Goal: Feedback & Contribution: Leave review/rating

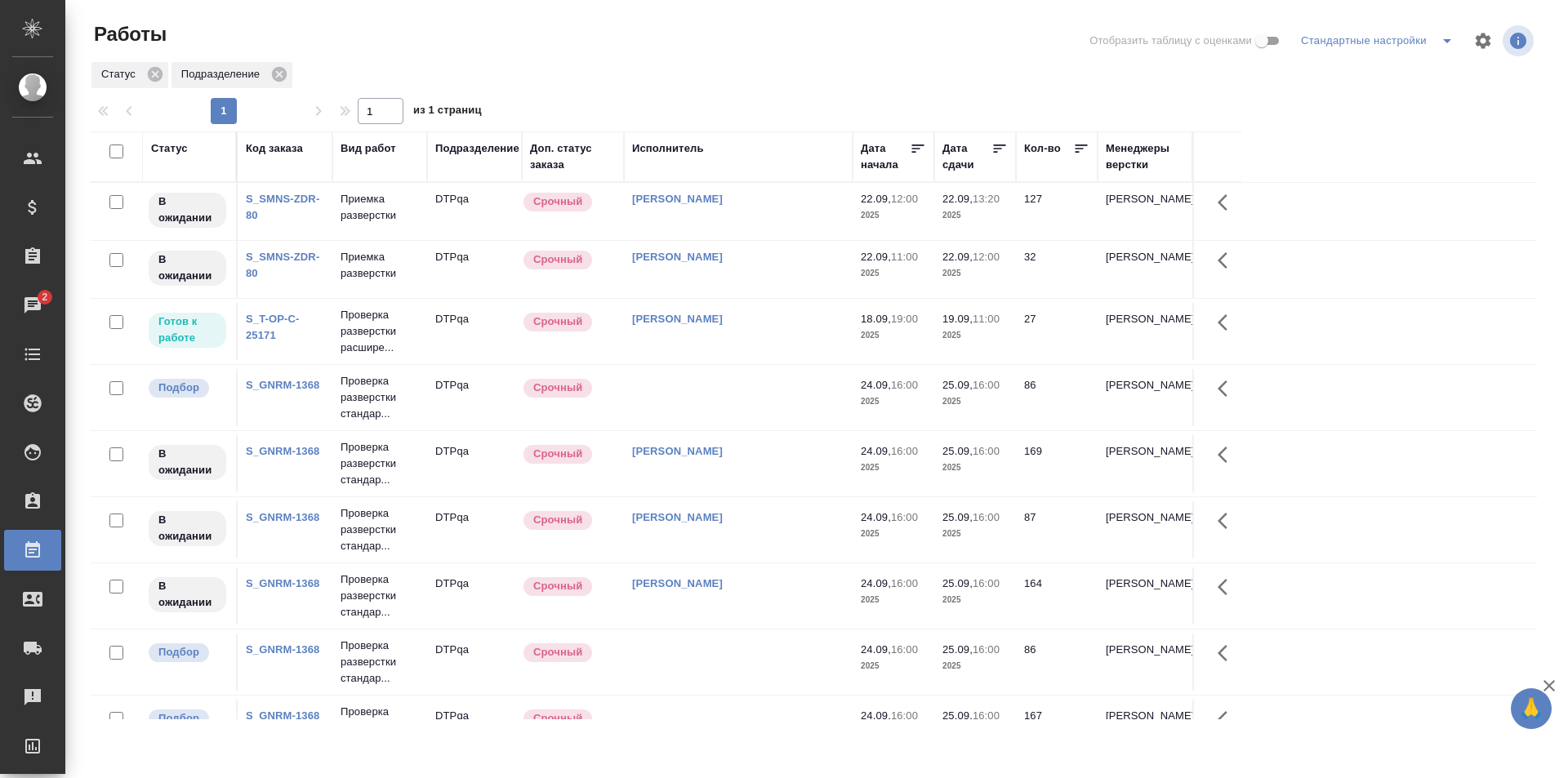
click at [771, 340] on td "Исмагилова Диана" at bounding box center [738, 332] width 229 height 57
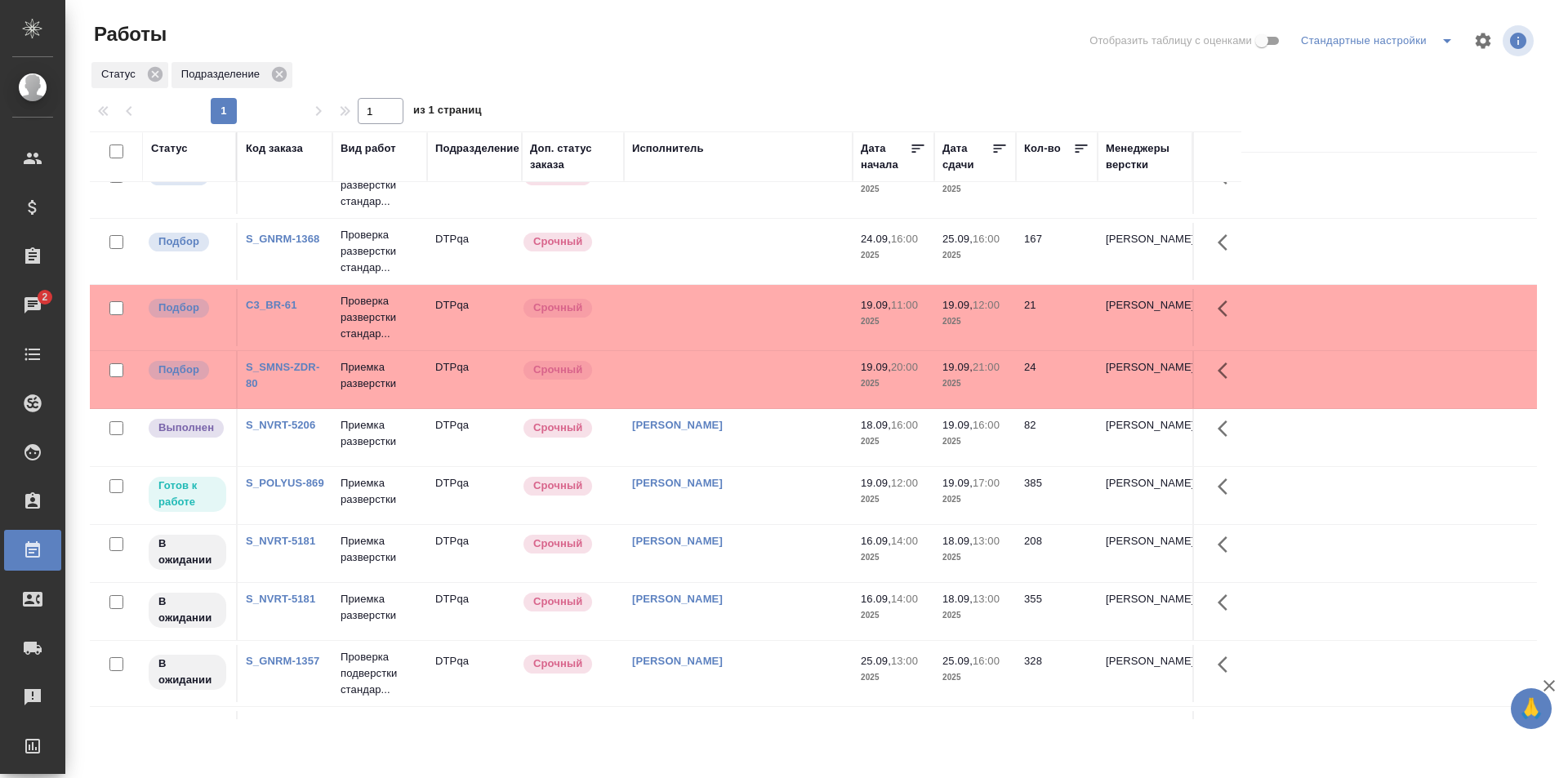
scroll to position [490, 0]
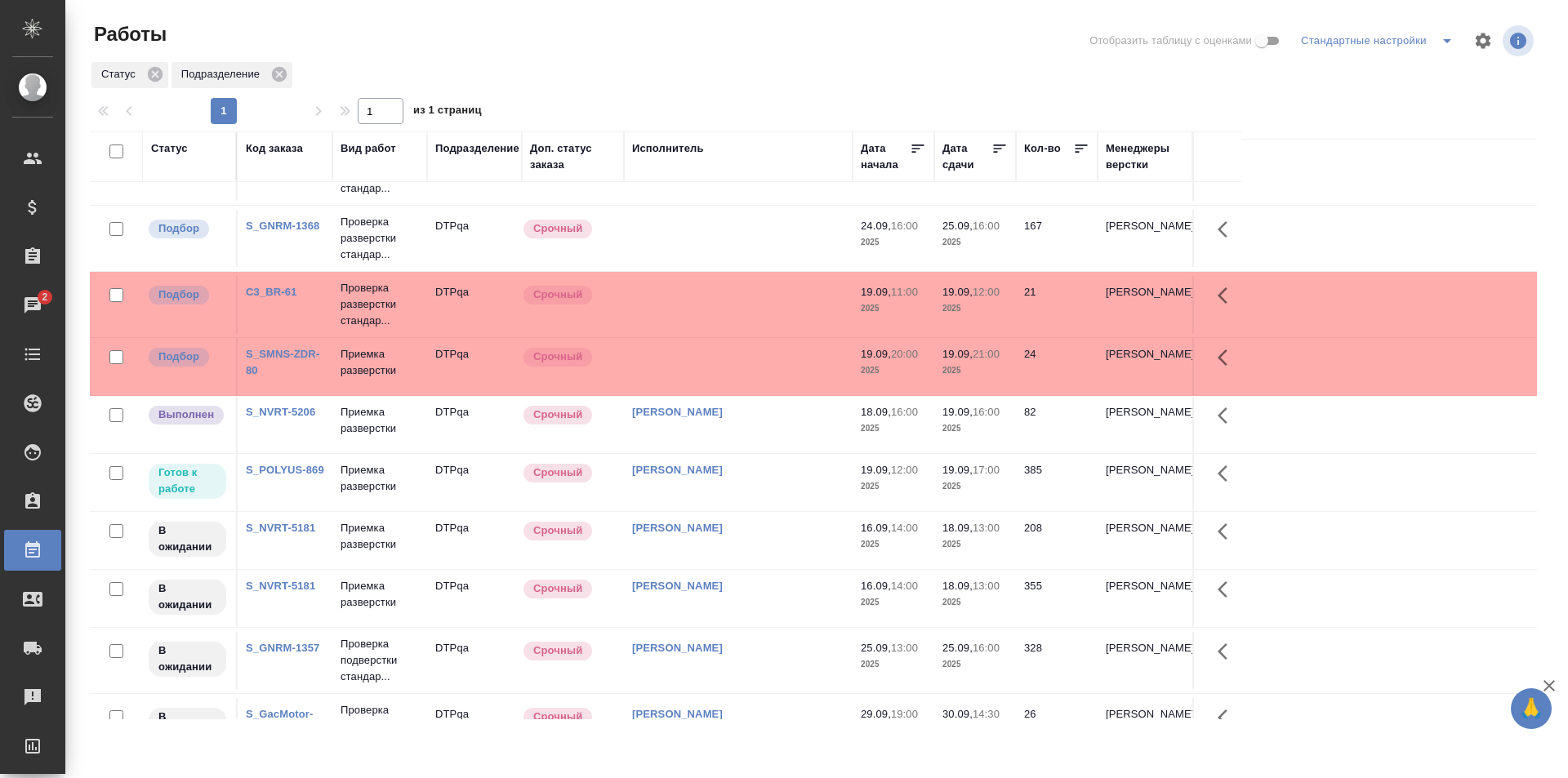
click at [773, 479] on td "[PERSON_NAME]" at bounding box center [738, 482] width 229 height 57
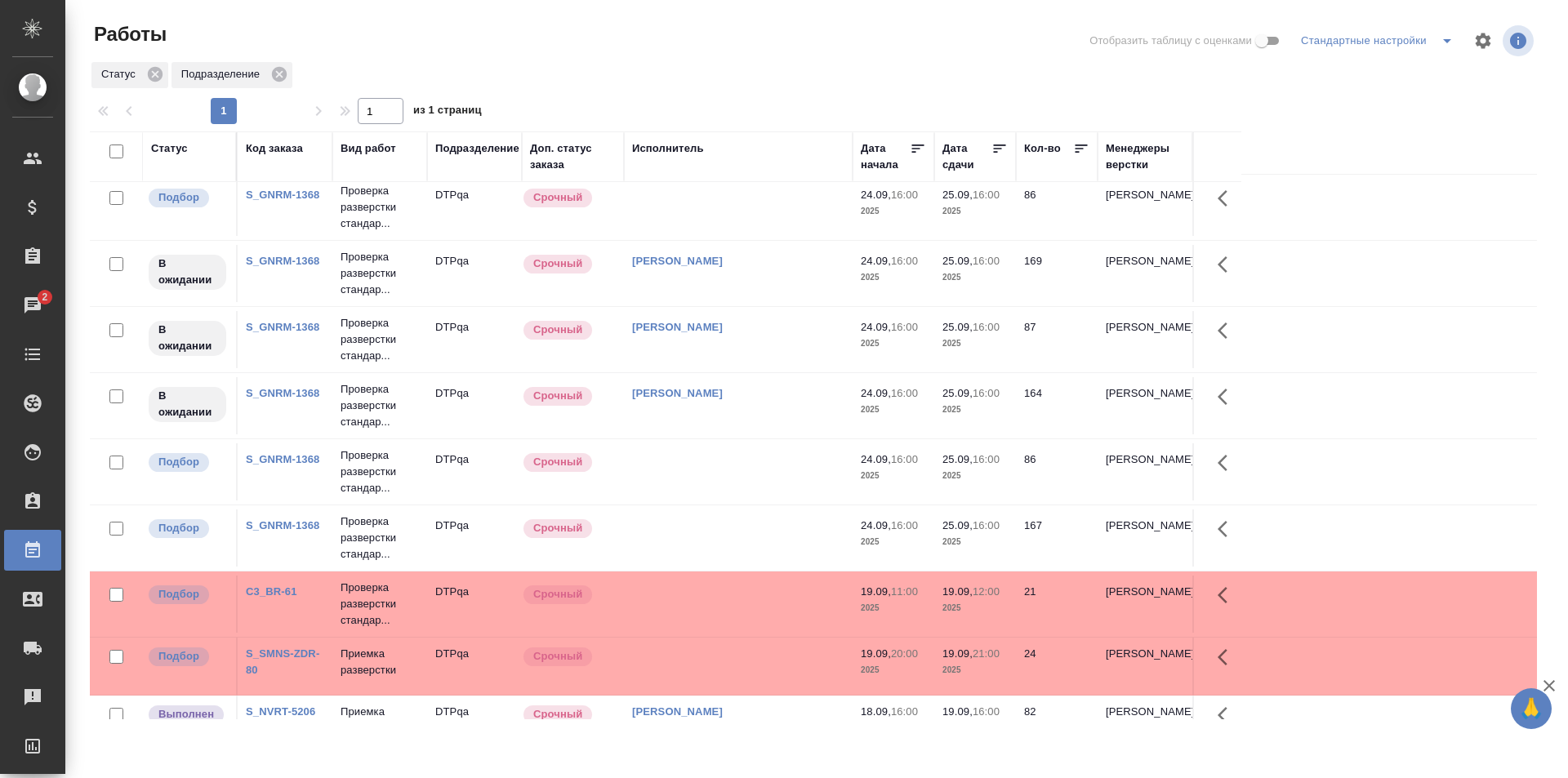
scroll to position [0, 0]
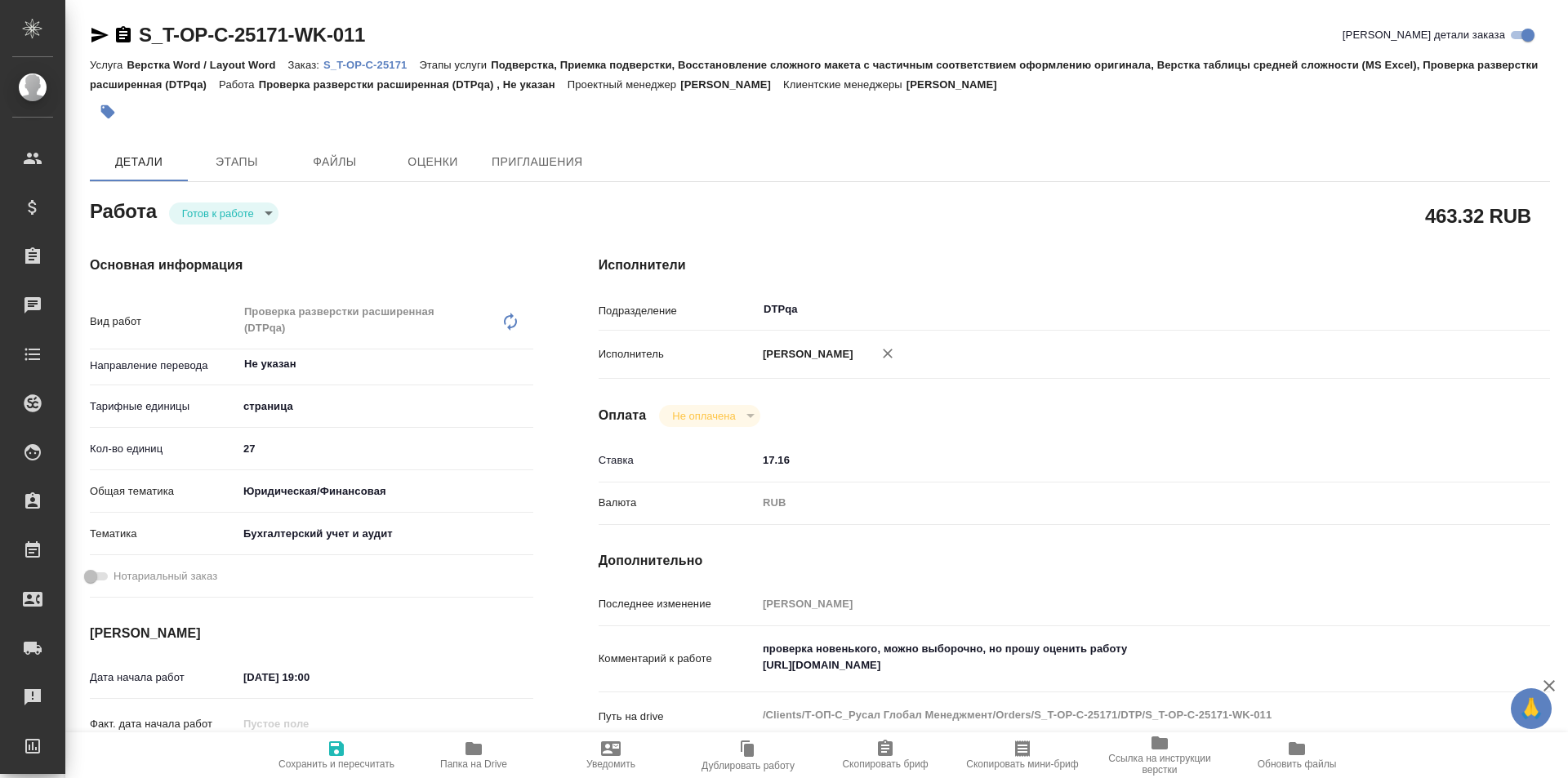
type textarea "x"
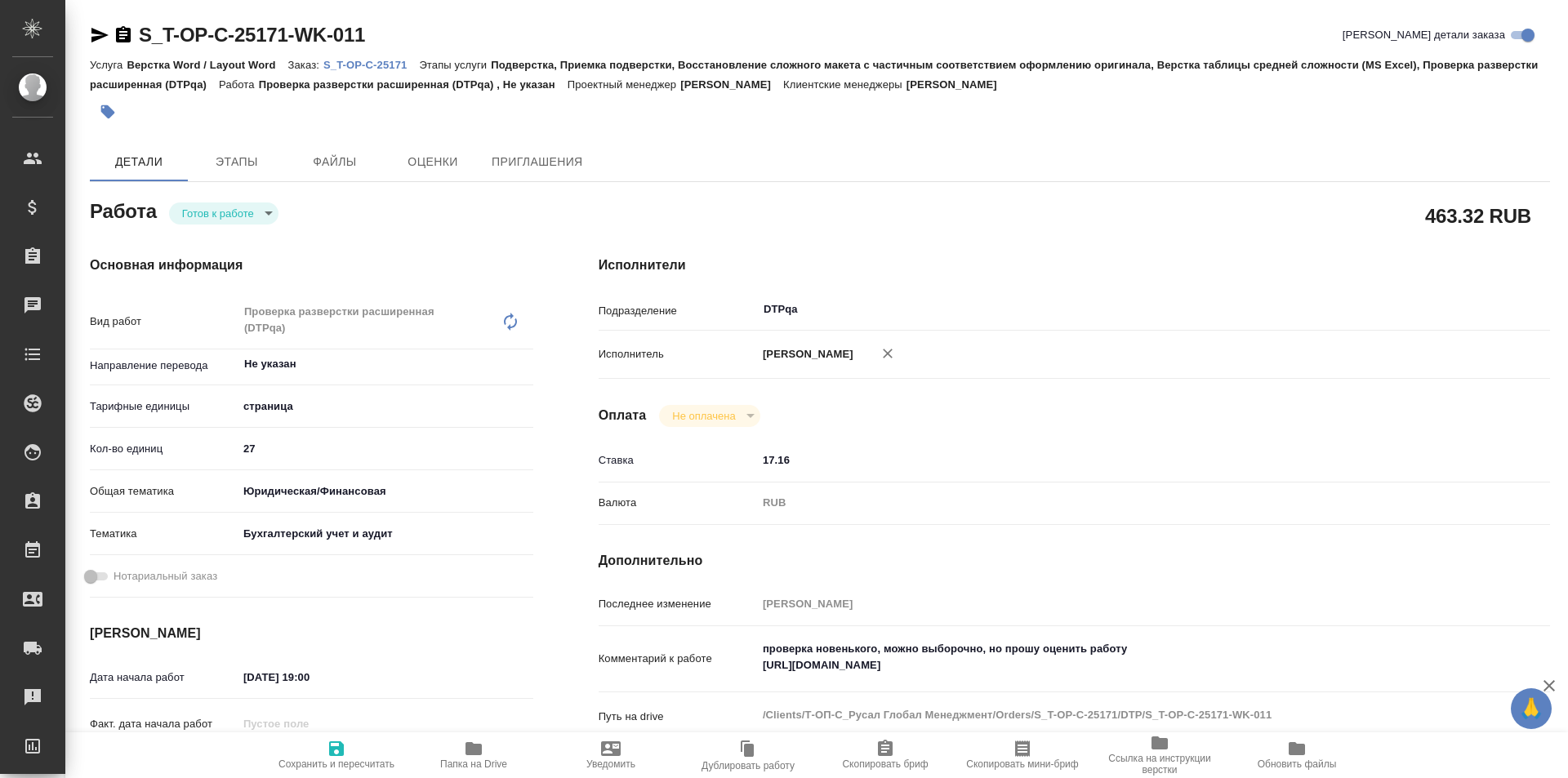
type textarea "x"
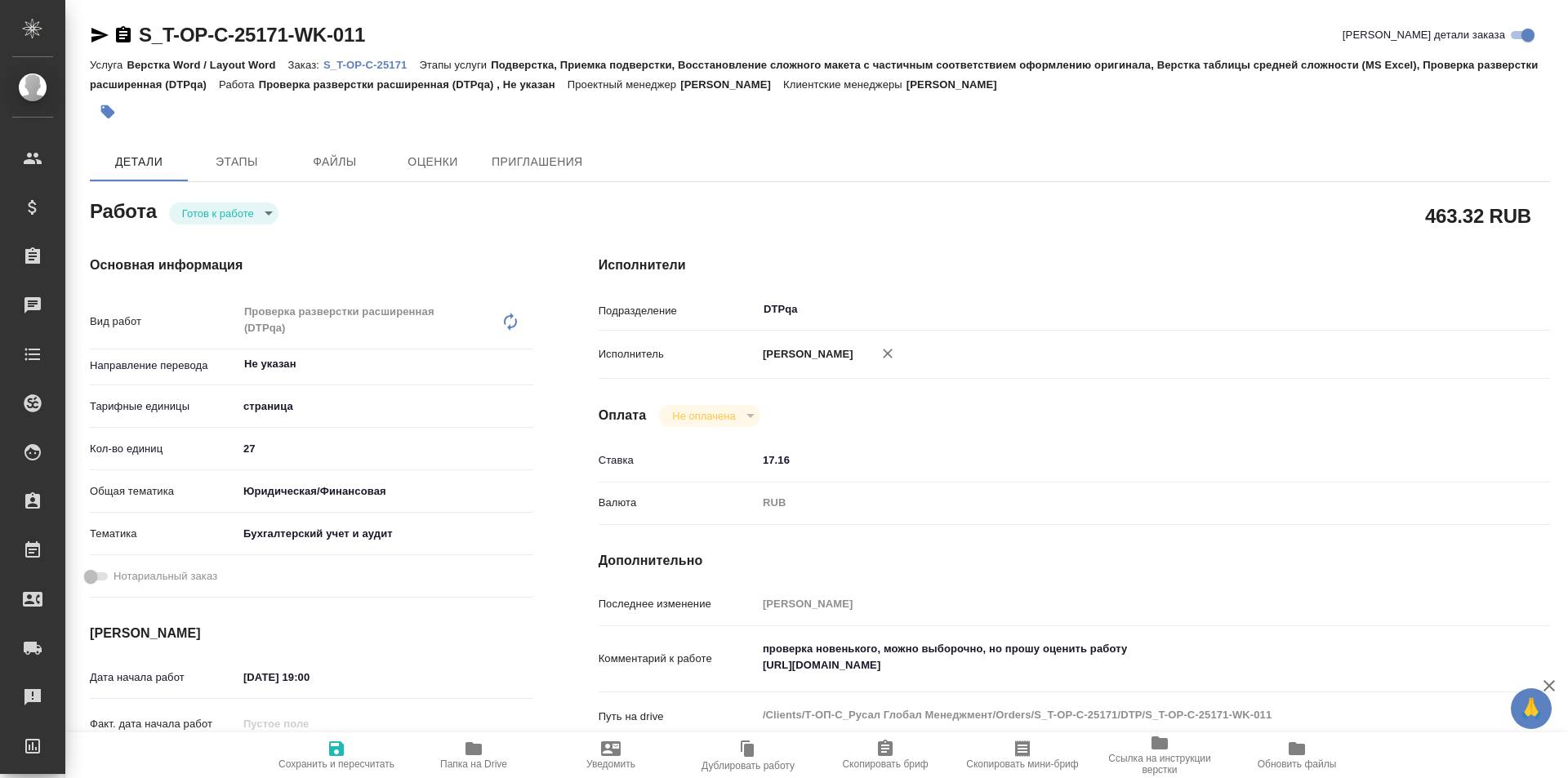
type textarea "x"
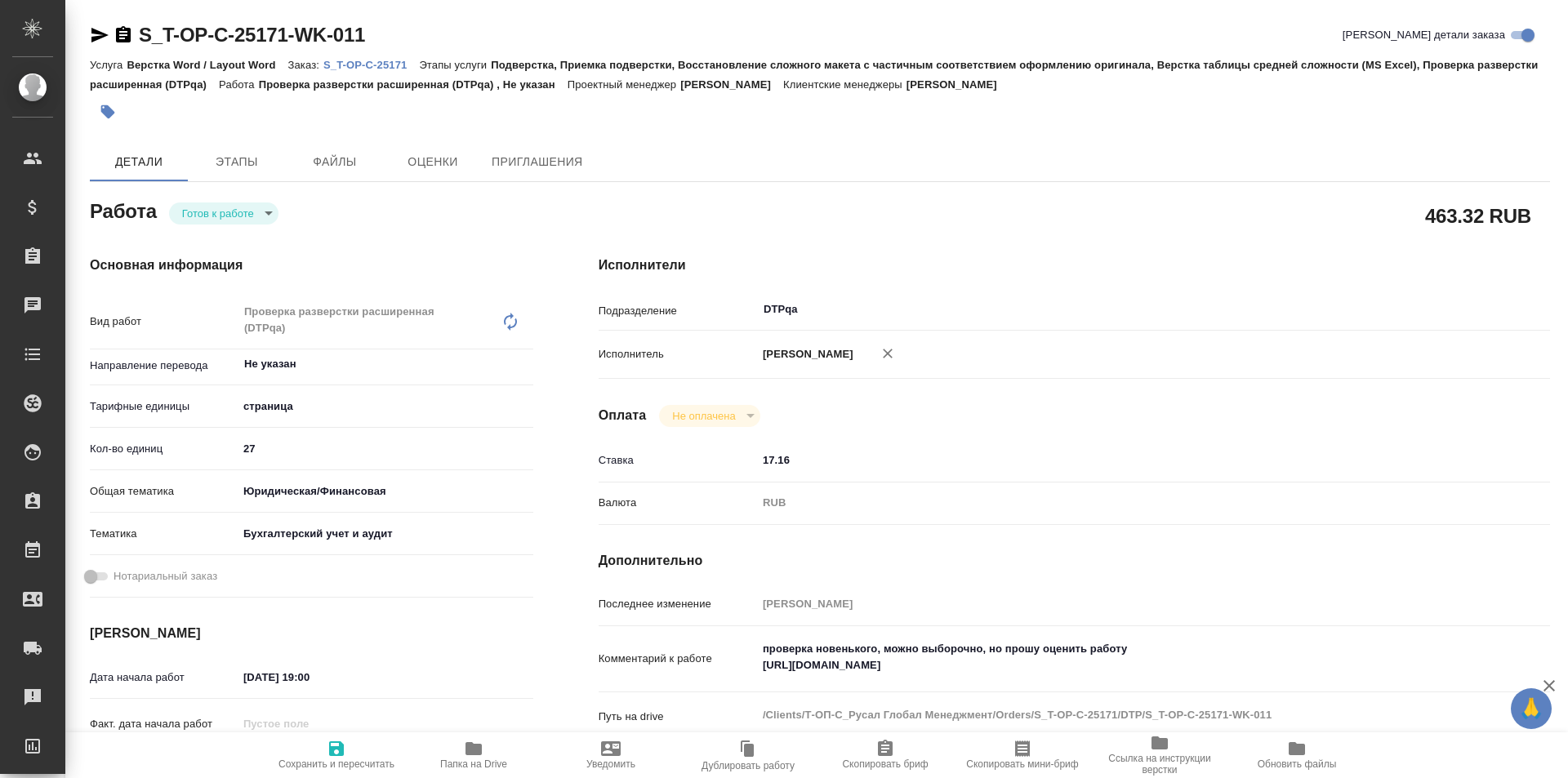
type textarea "x"
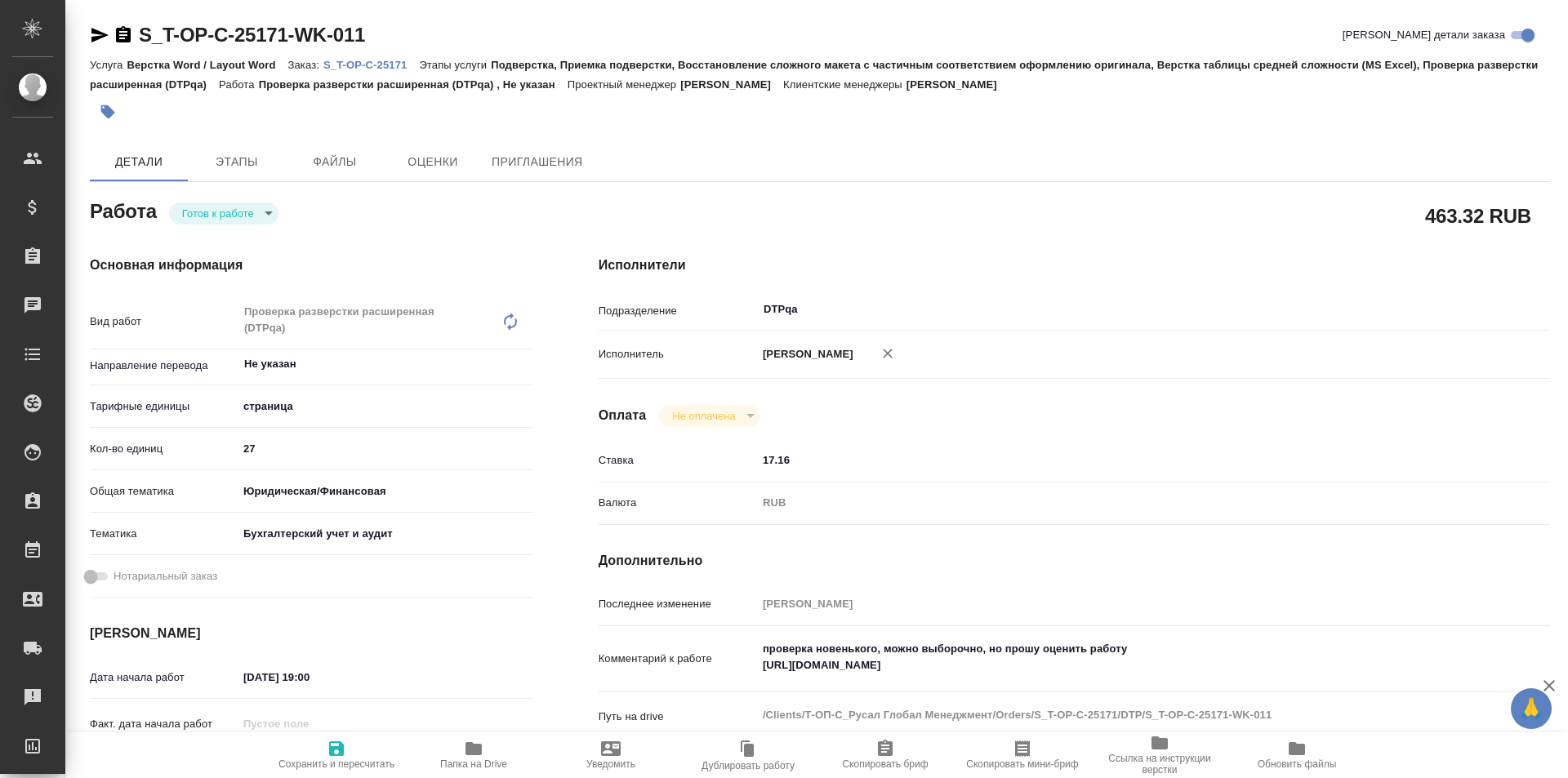
type textarea "x"
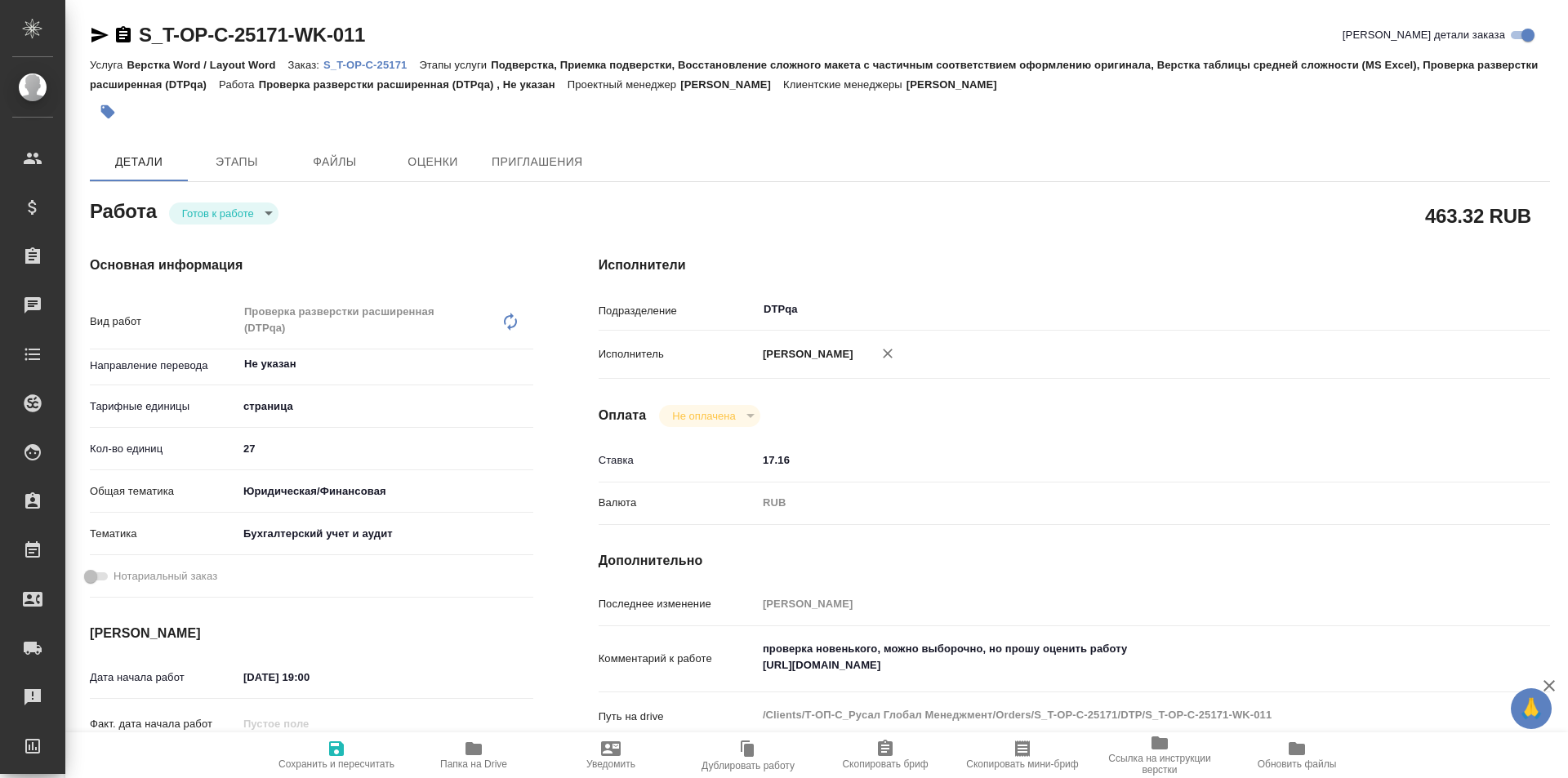
type textarea "x"
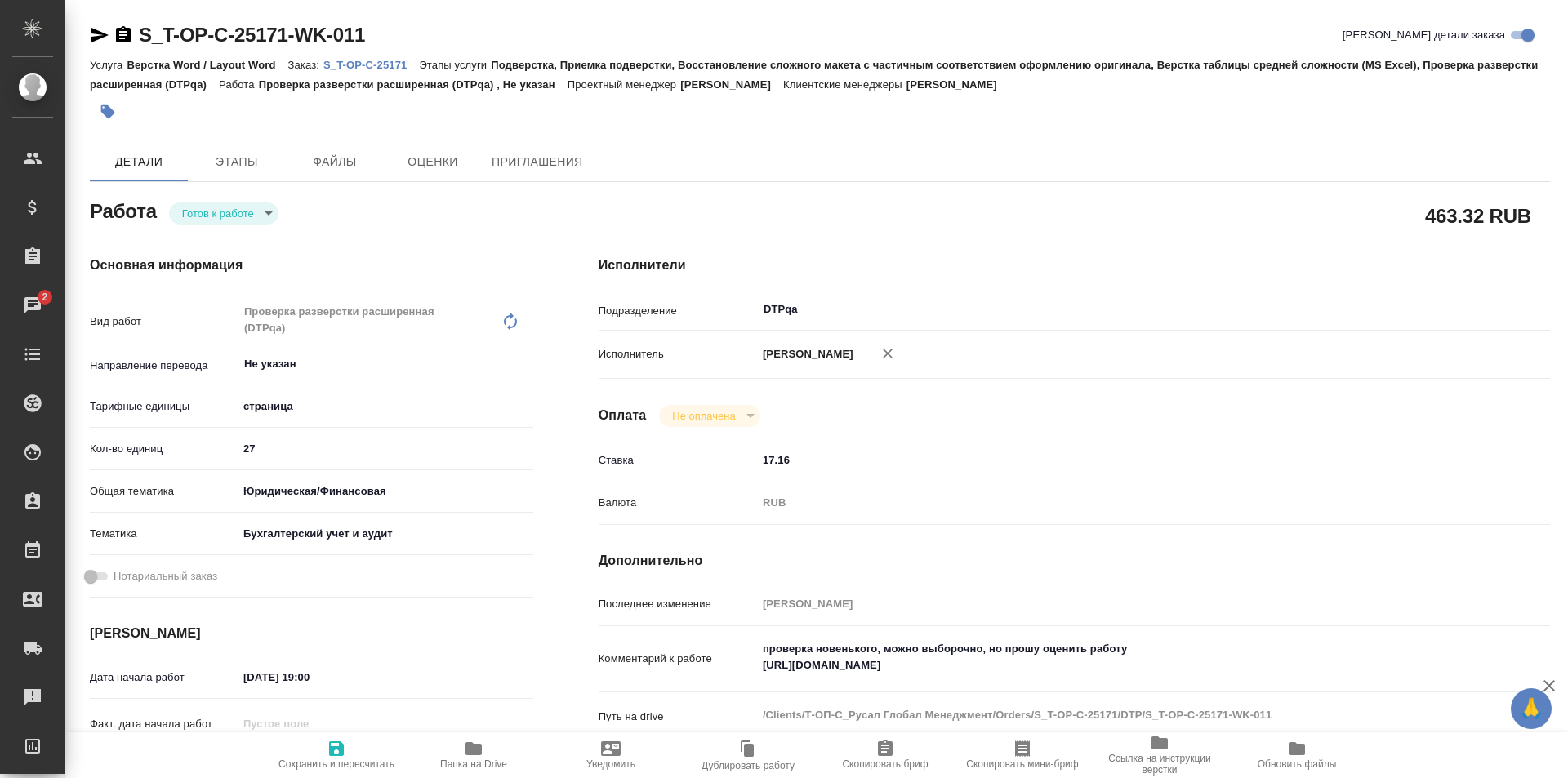
click at [249, 209] on body "🙏 .cls-1 fill:#fff; AWATERA Ismagilova Diana Клиенты Спецификации Заказы 2 Чаты…" at bounding box center [784, 389] width 1568 height 778
click at [221, 236] on button "В работе" at bounding box center [209, 241] width 53 height 18
type textarea "x"
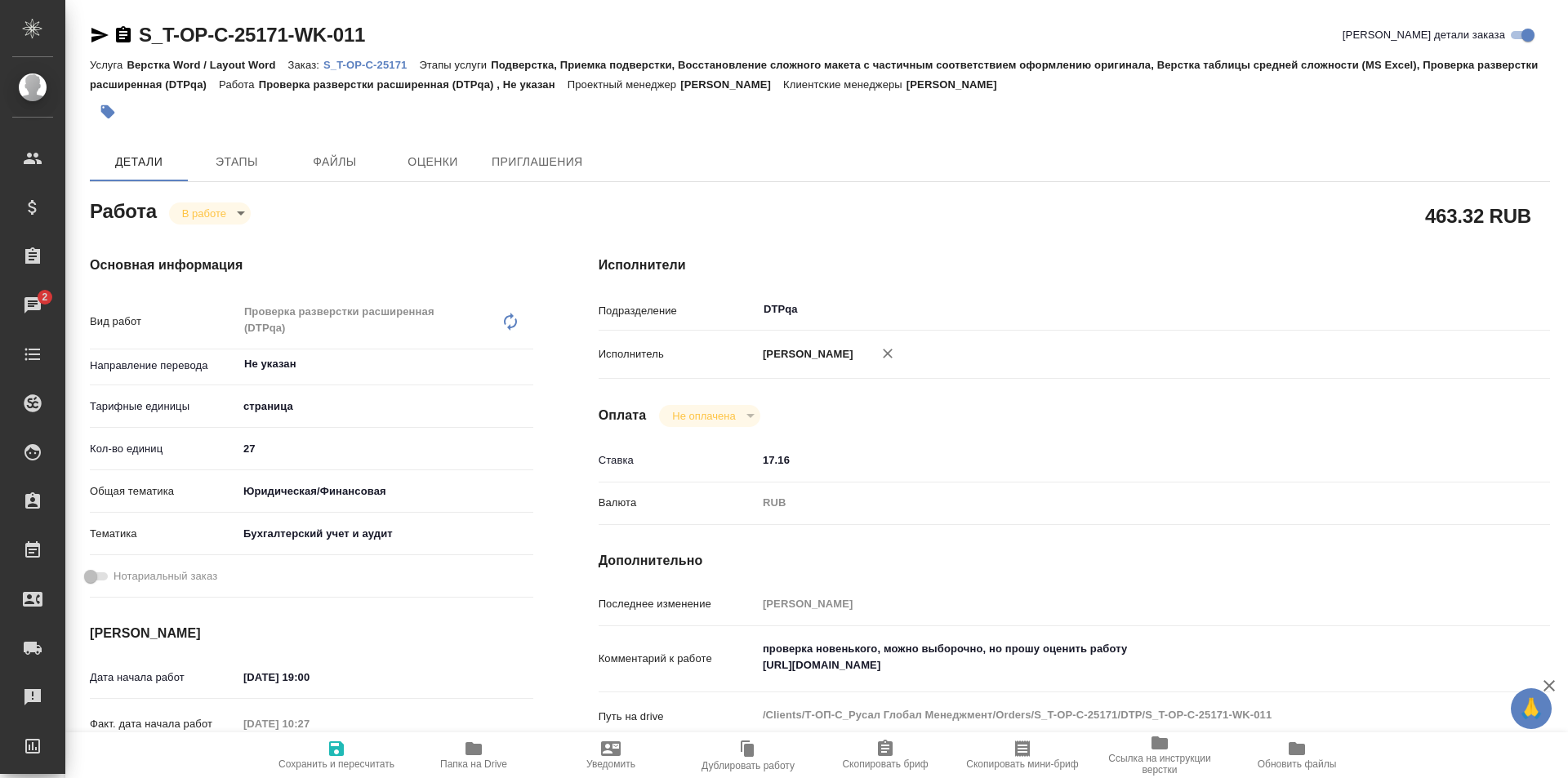
type textarea "x"
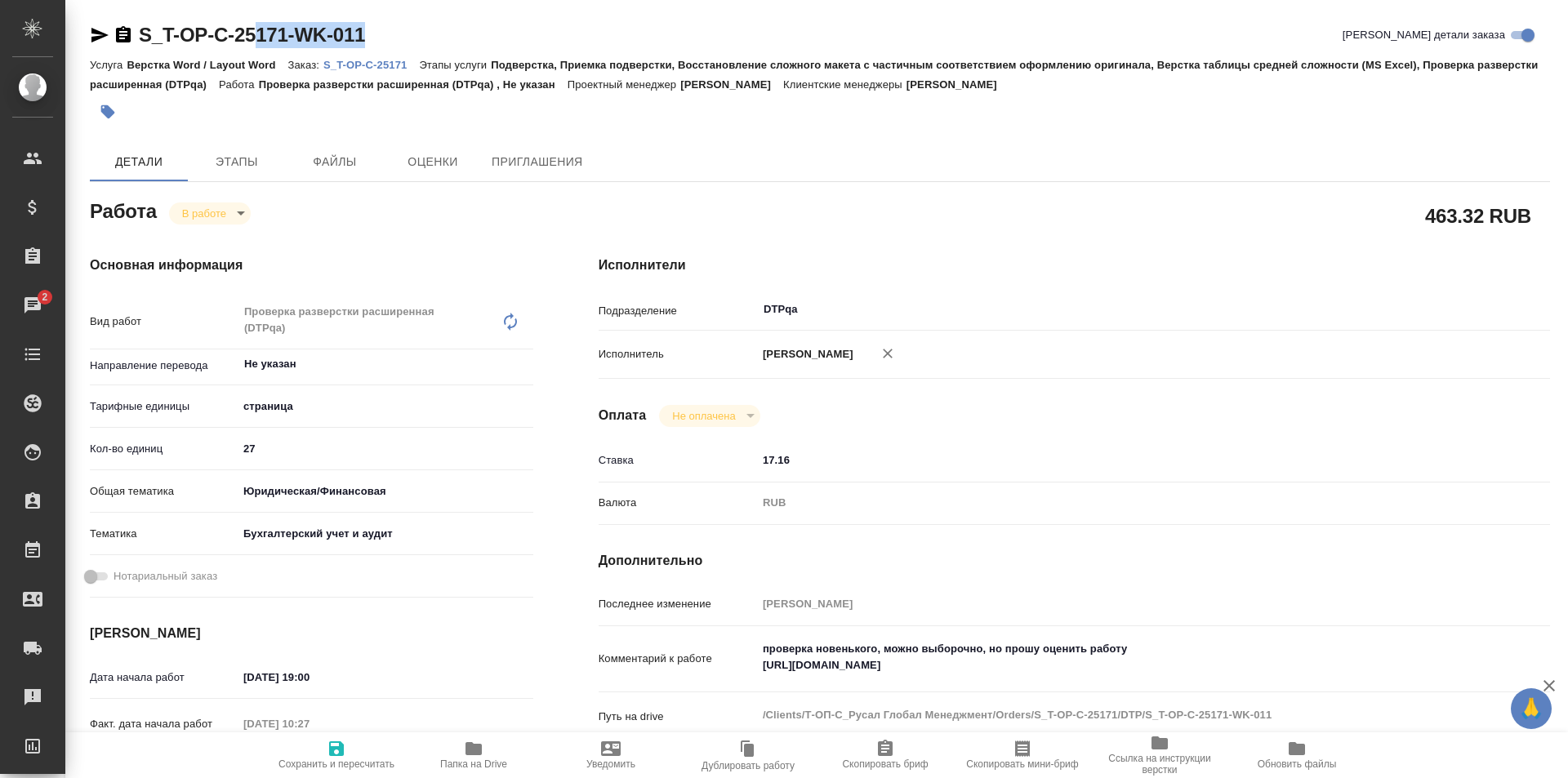
type textarea "x"
drag, startPoint x: 373, startPoint y: 36, endPoint x: 110, endPoint y: 38, distance: 263.0
click at [110, 38] on div "S_T-OP-C-25171-WK-011 Кратко детали заказа" at bounding box center [820, 35] width 1460 height 26
copy link "S_T-OP-C-25171-WK-011"
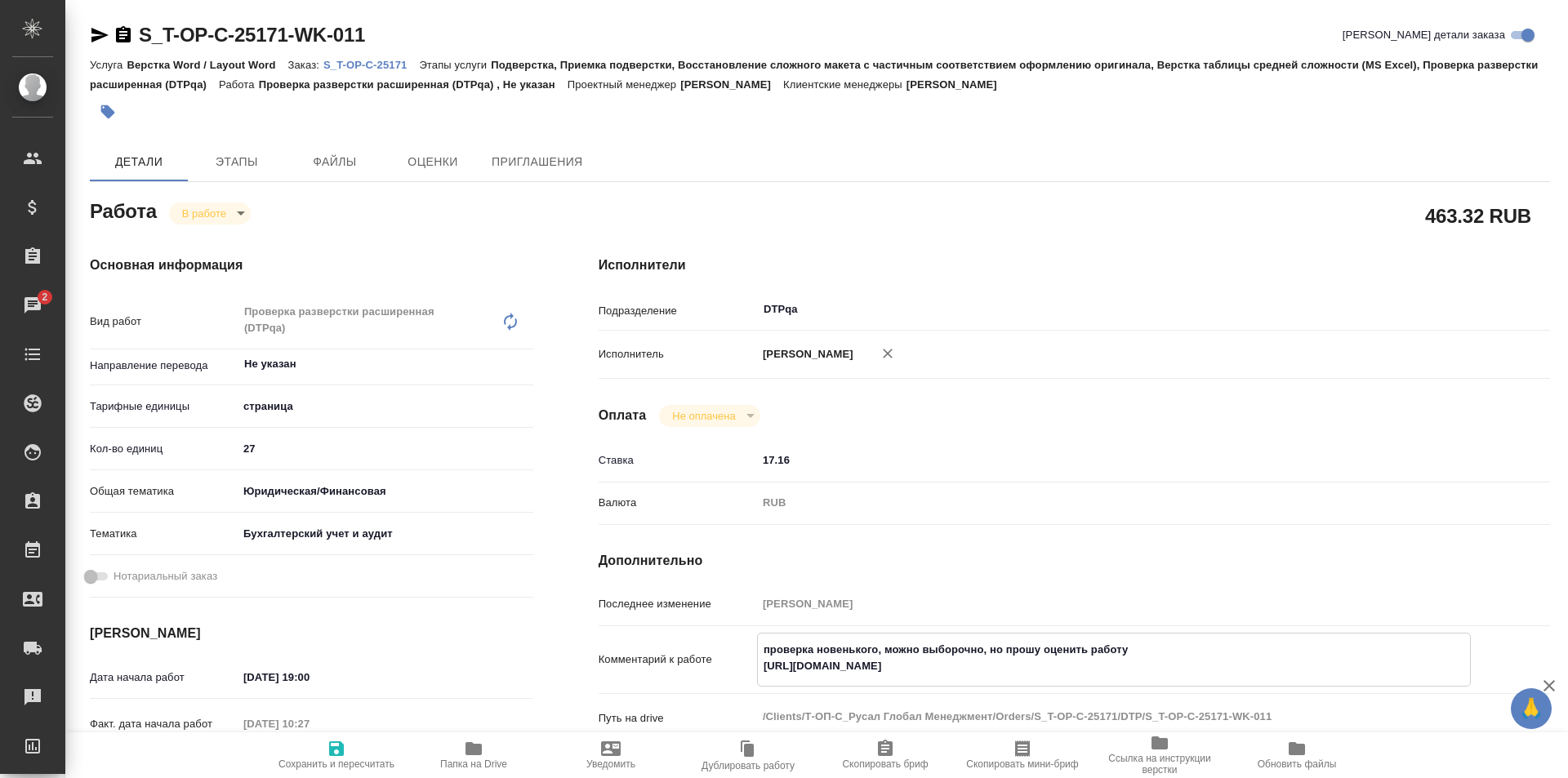
drag, startPoint x: 1081, startPoint y: 666, endPoint x: 746, endPoint y: 670, distance: 335.0
click at [746, 670] on div "Комментарий к работе проверка новенького, можно выборочно, но прошу оценить раб…" at bounding box center [1074, 659] width 951 height 53
type textarea "x"
drag, startPoint x: 387, startPoint y: 35, endPoint x: 128, endPoint y: 46, distance: 259.2
click at [112, 52] on div "S_T-OP-C-25171-WK-011 Кратко детали заказа" at bounding box center [820, 38] width 1460 height 33
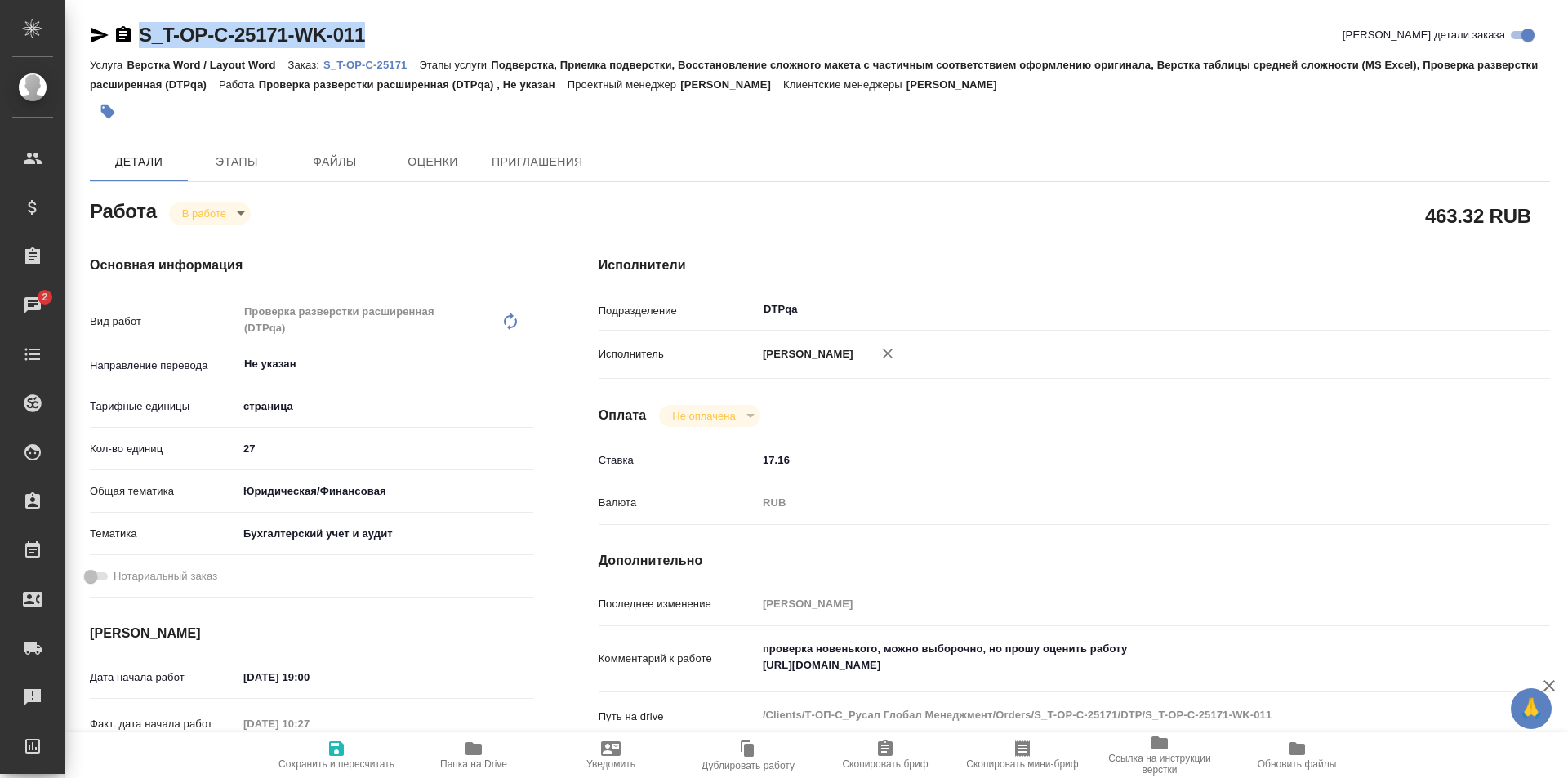
copy link "S_T-OP-C-25171-WK-011"
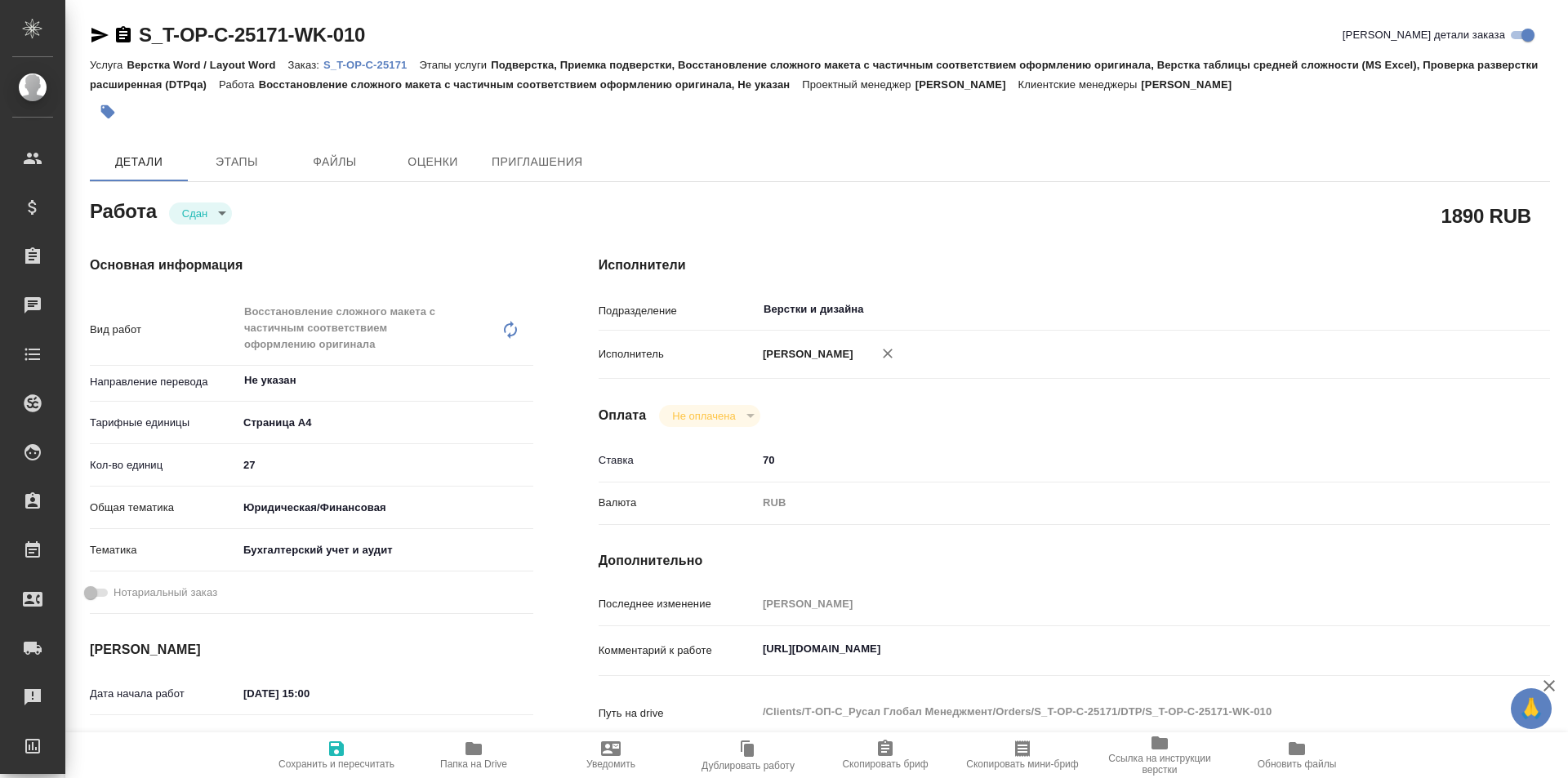
type textarea "x"
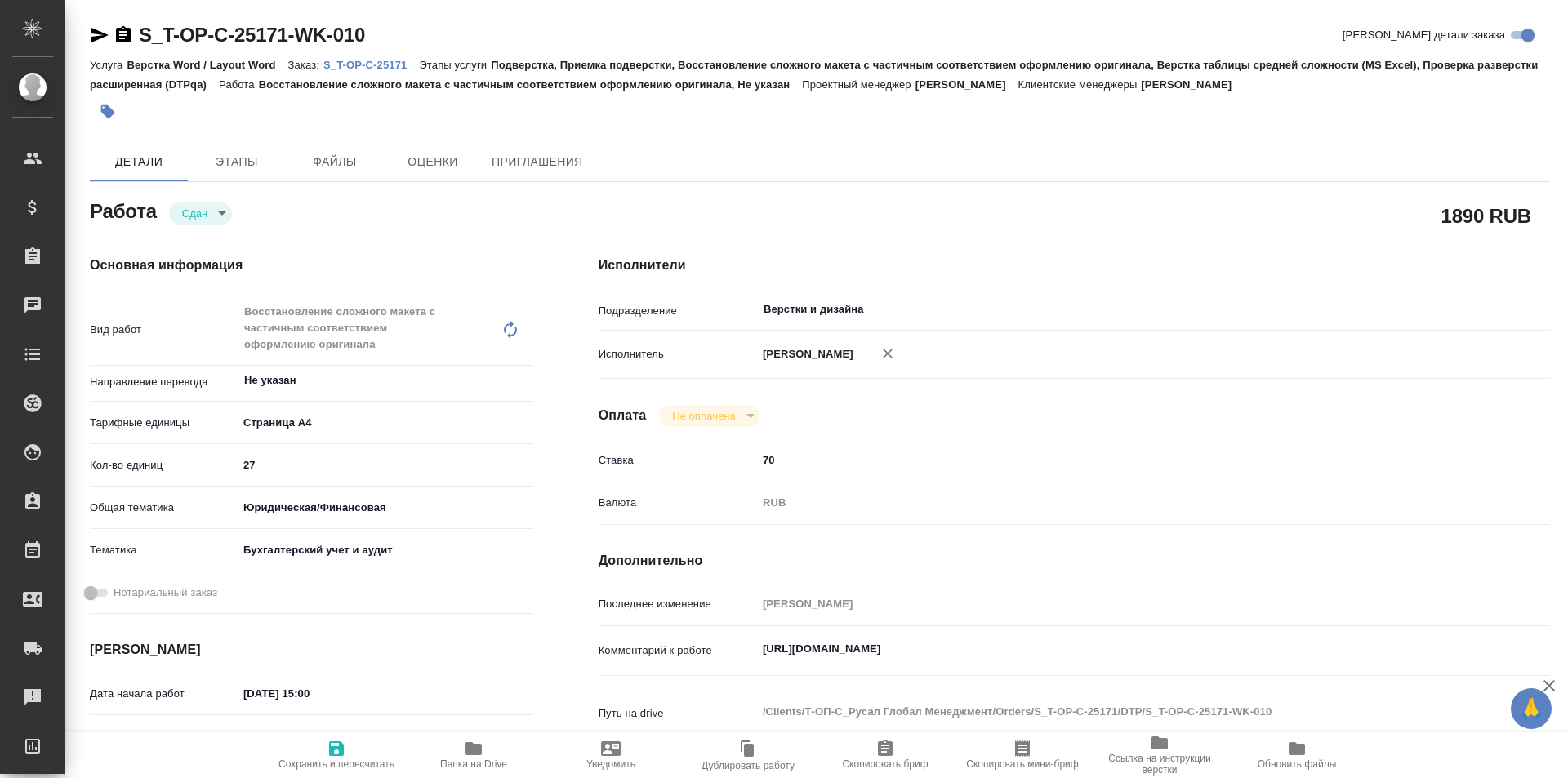
type textarea "x"
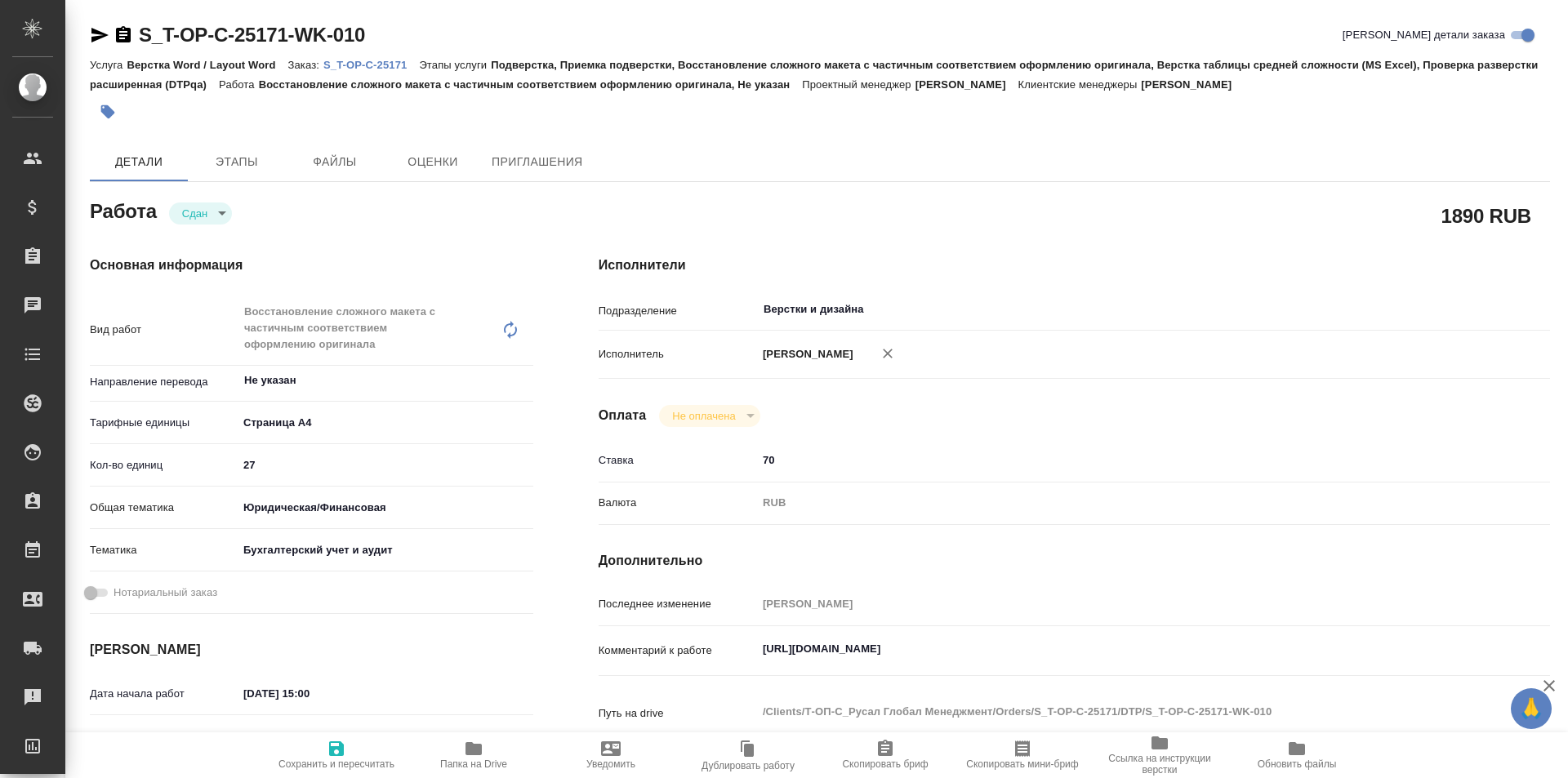
type textarea "x"
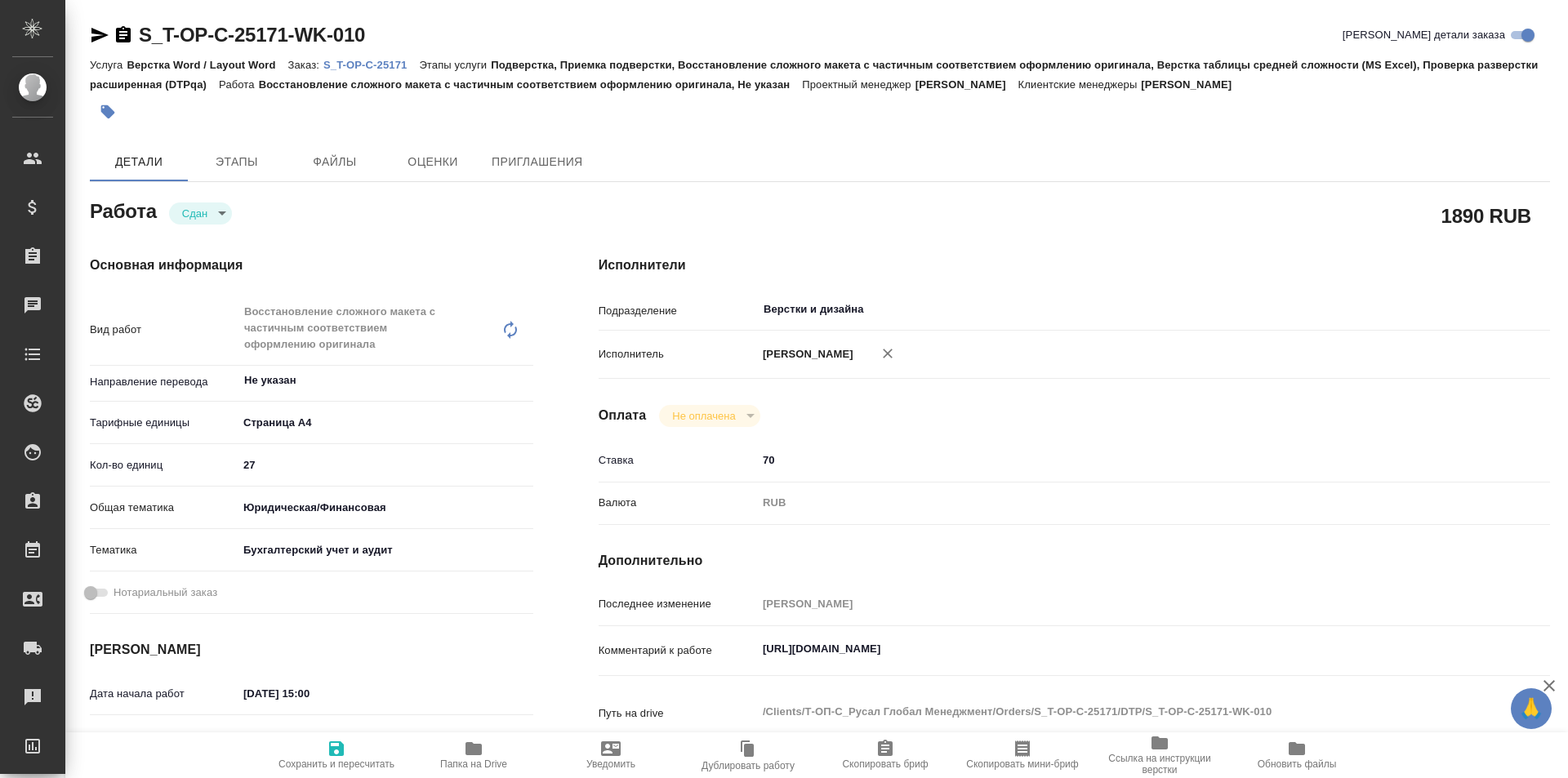
type textarea "x"
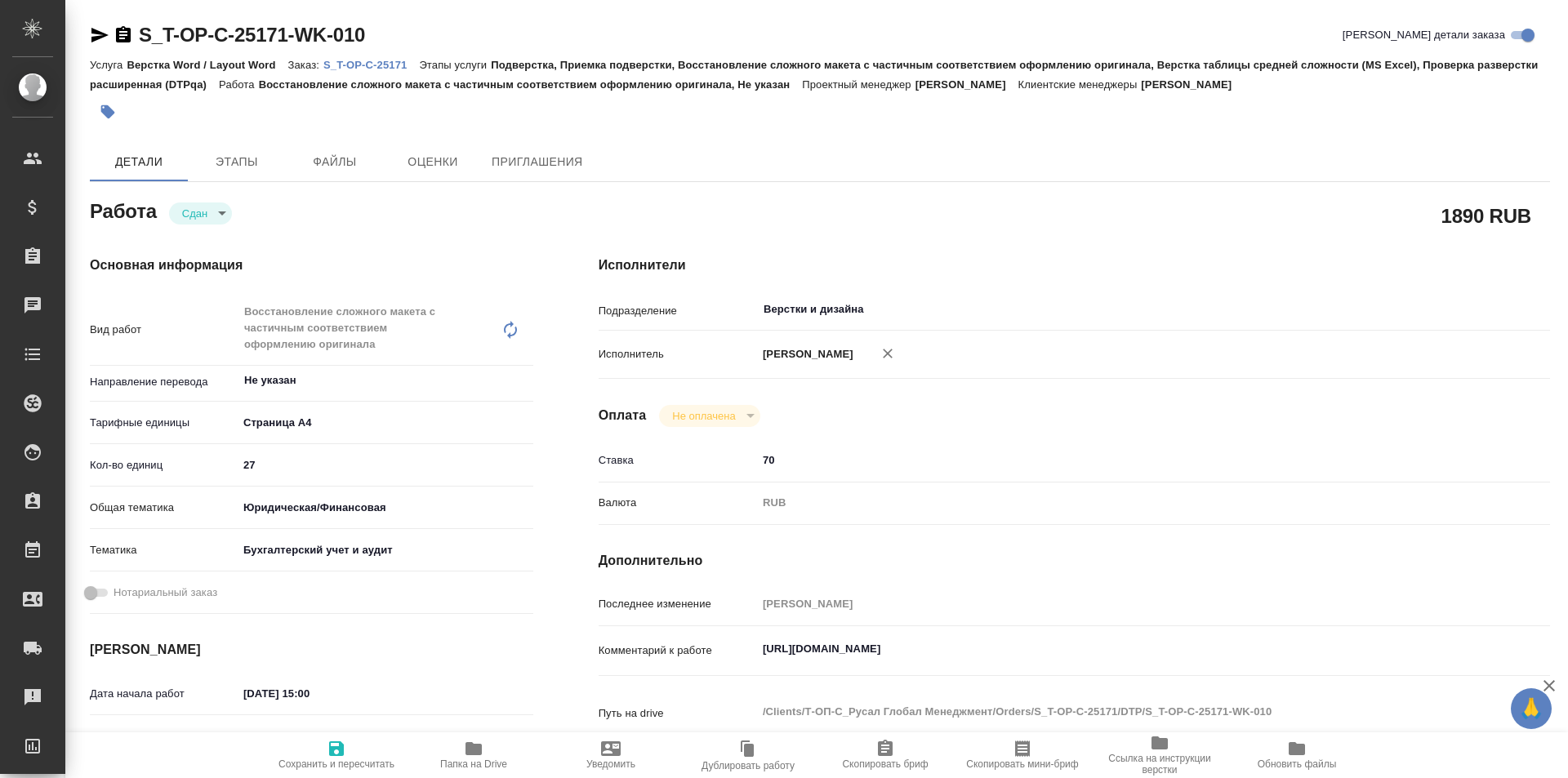
type textarea "x"
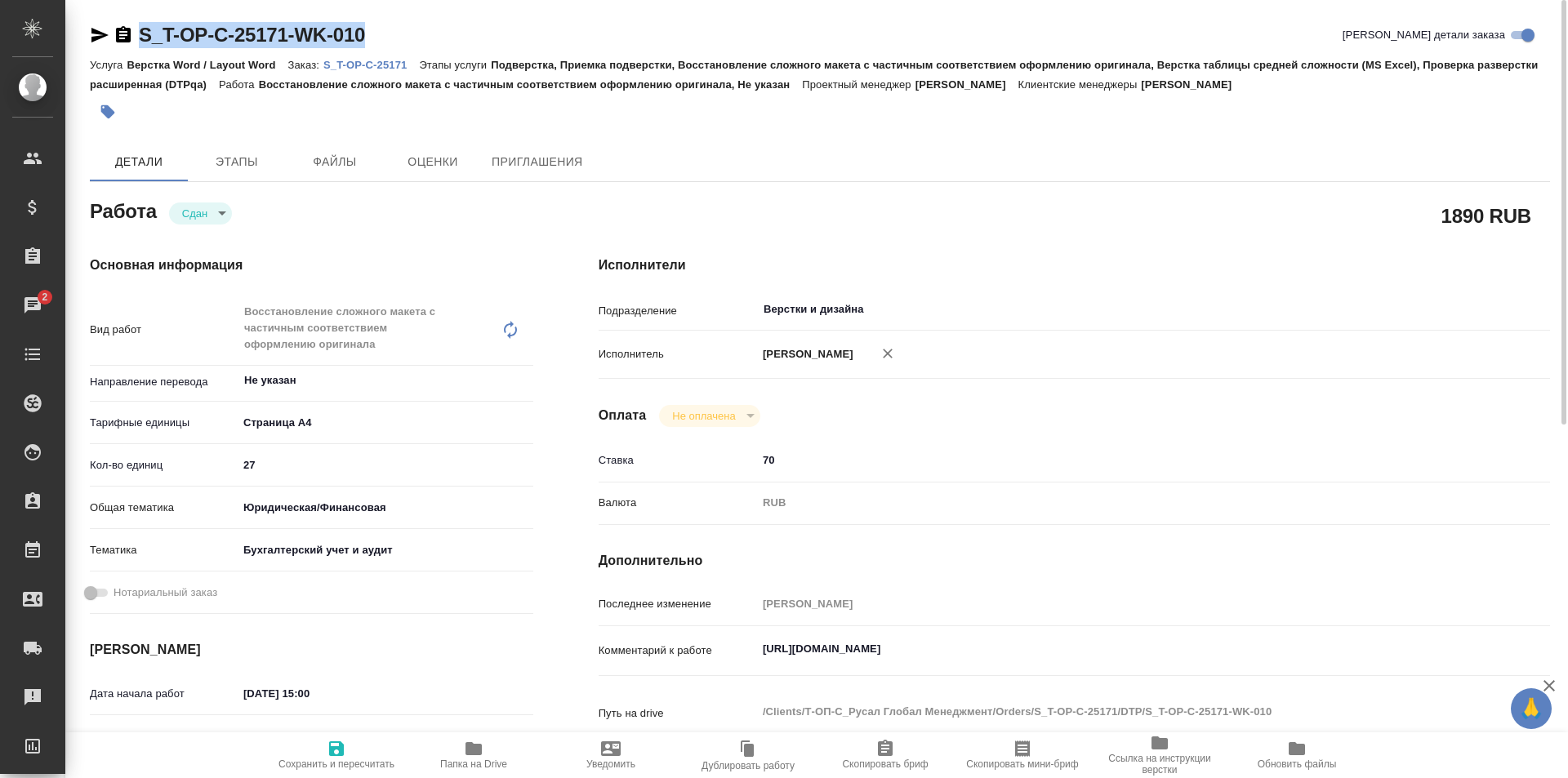
drag, startPoint x: 417, startPoint y: 23, endPoint x: 129, endPoint y: 32, distance: 288.1
click at [128, 32] on div "S_T-OP-C-25171-WK-010 Кратко детали заказа" at bounding box center [820, 35] width 1460 height 26
copy link "S_T-OP-C-25171-WK-010"
click at [473, 749] on icon "button" at bounding box center [473, 749] width 16 height 13
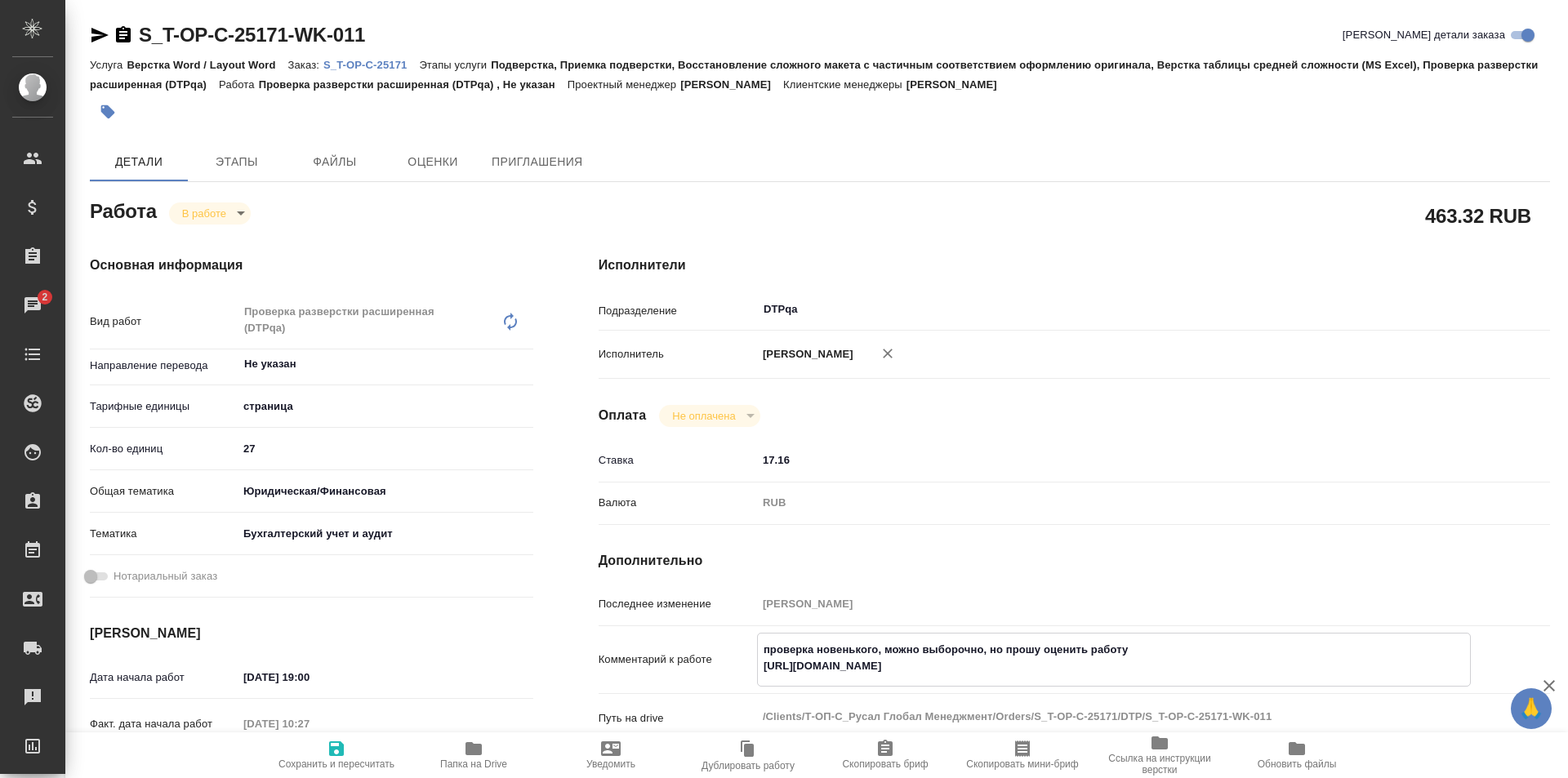
click at [1107, 664] on textarea "проверка новенького, можно выборочно, но прошу оценить работу https://tera.awat…" at bounding box center [1113, 658] width 712 height 44
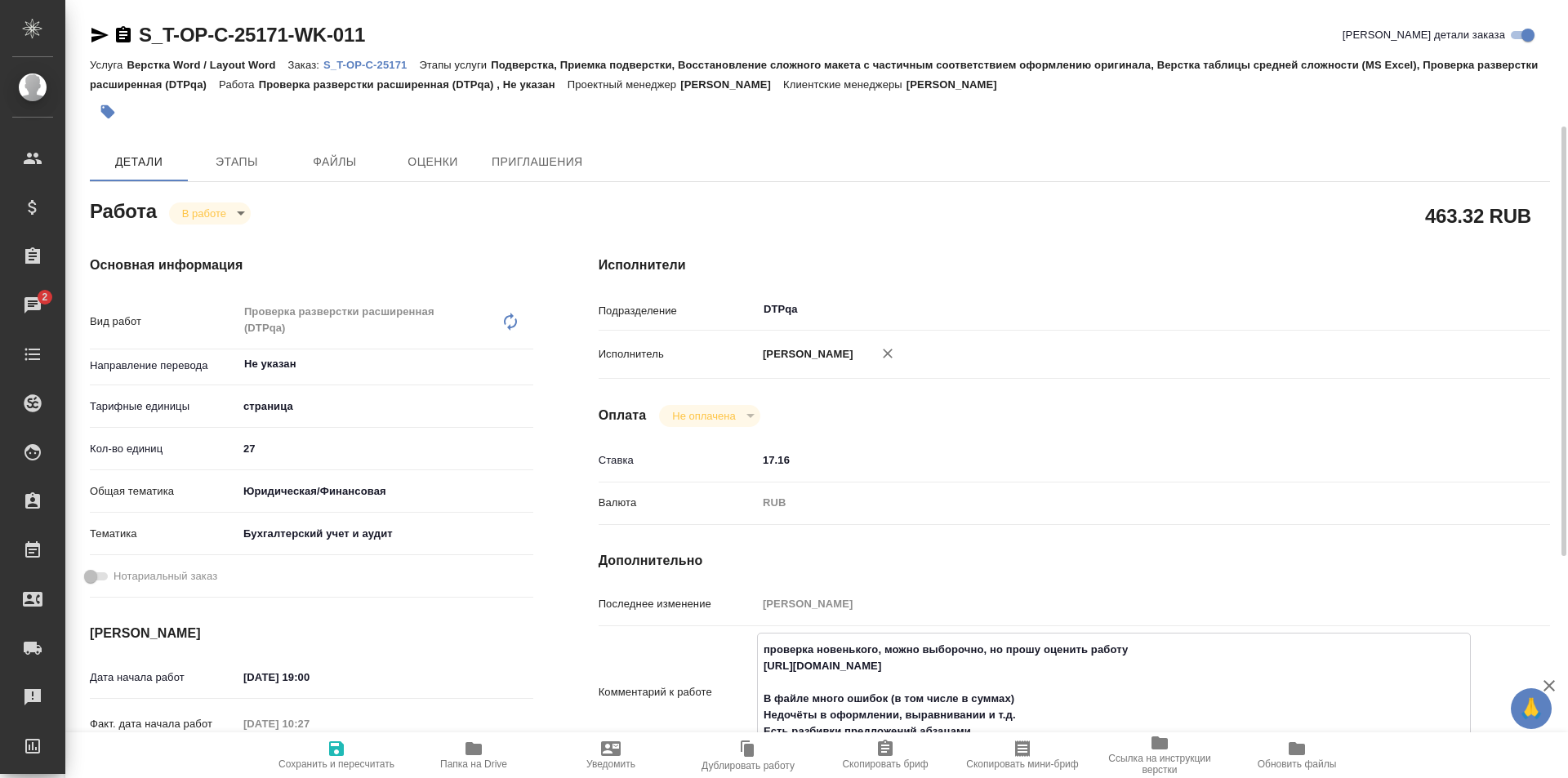
scroll to position [245, 0]
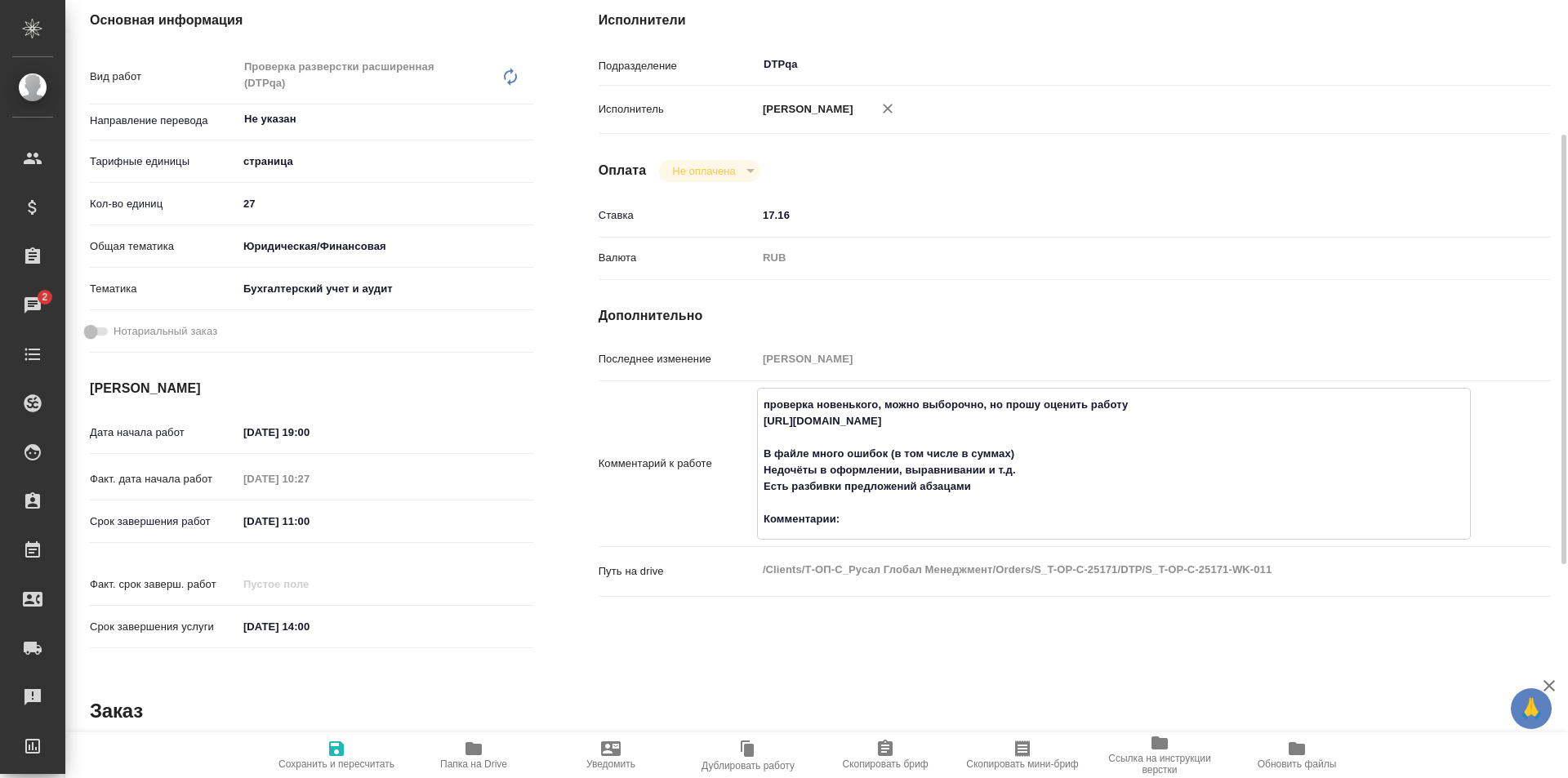
click at [971, 489] on textarea "проверка новенького, можно выборочно, но прошу оценить работу https://tera.awat…" at bounding box center [1113, 462] width 712 height 142
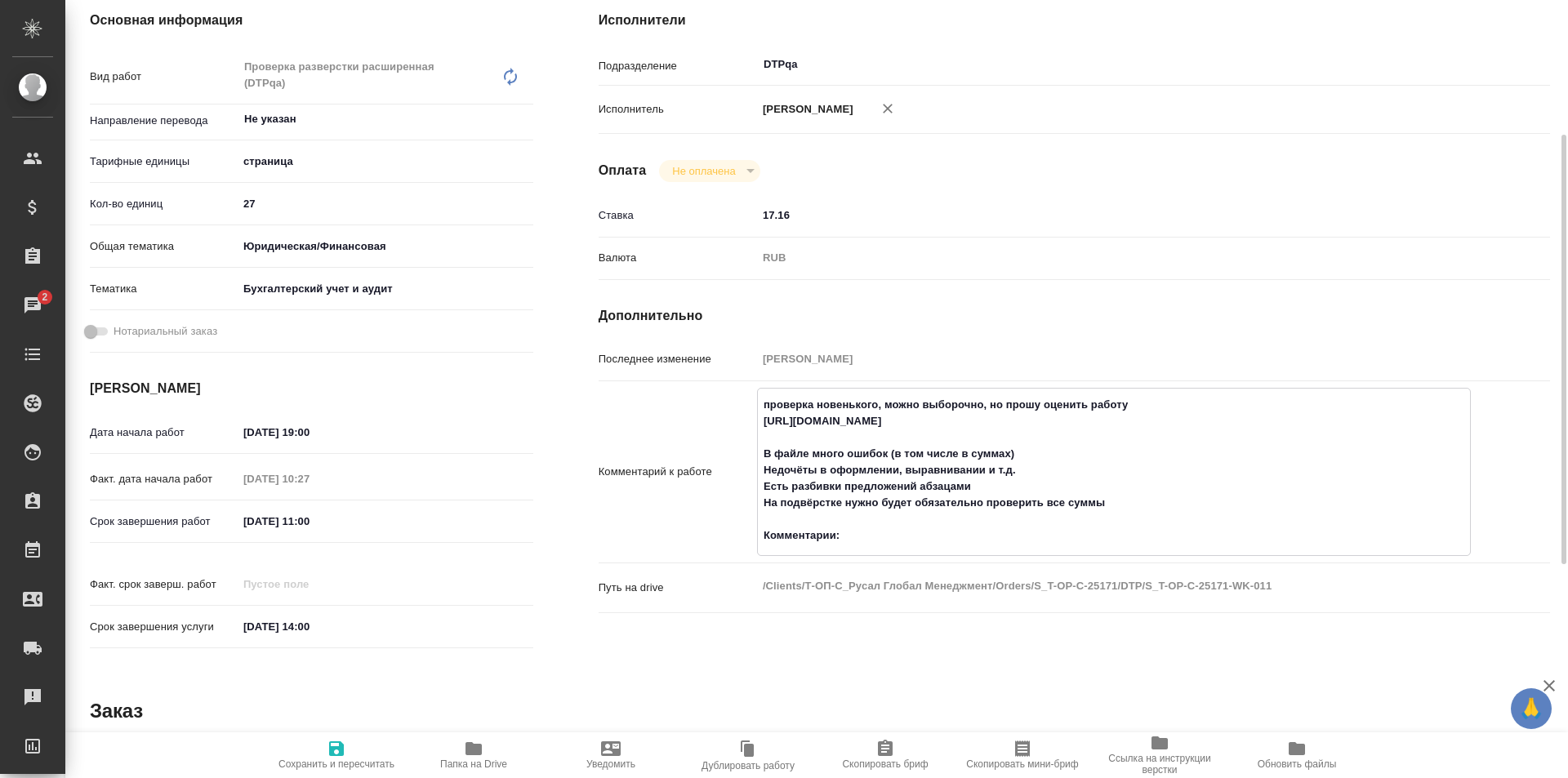
click at [881, 543] on textarea "проверка новенького, можно выборочно, но прошу оценить работу https://tera.awat…" at bounding box center [1113, 471] width 712 height 159
paste textarea "https://drive.awatera.com/f/10409533"
type textarea "проверка новенького, можно выборочно, но прошу оценить работу https://tera.awat…"
click at [340, 751] on icon "button" at bounding box center [336, 749] width 14 height 14
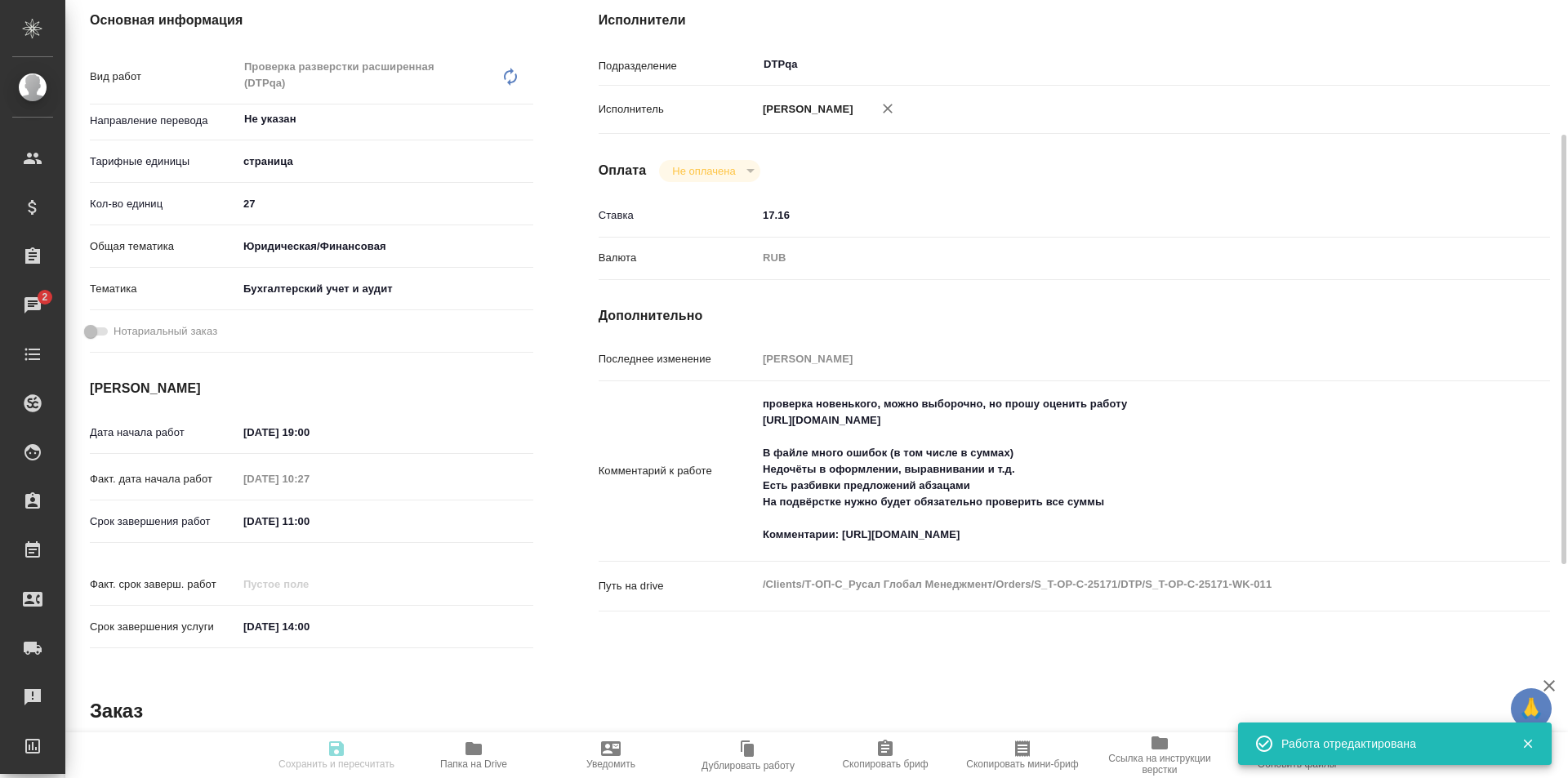
type input "inProgress"
type input "Не указан"
type input "5a8b1489cc6b4906c91bfdb2"
type input "27"
type input "yr-fn"
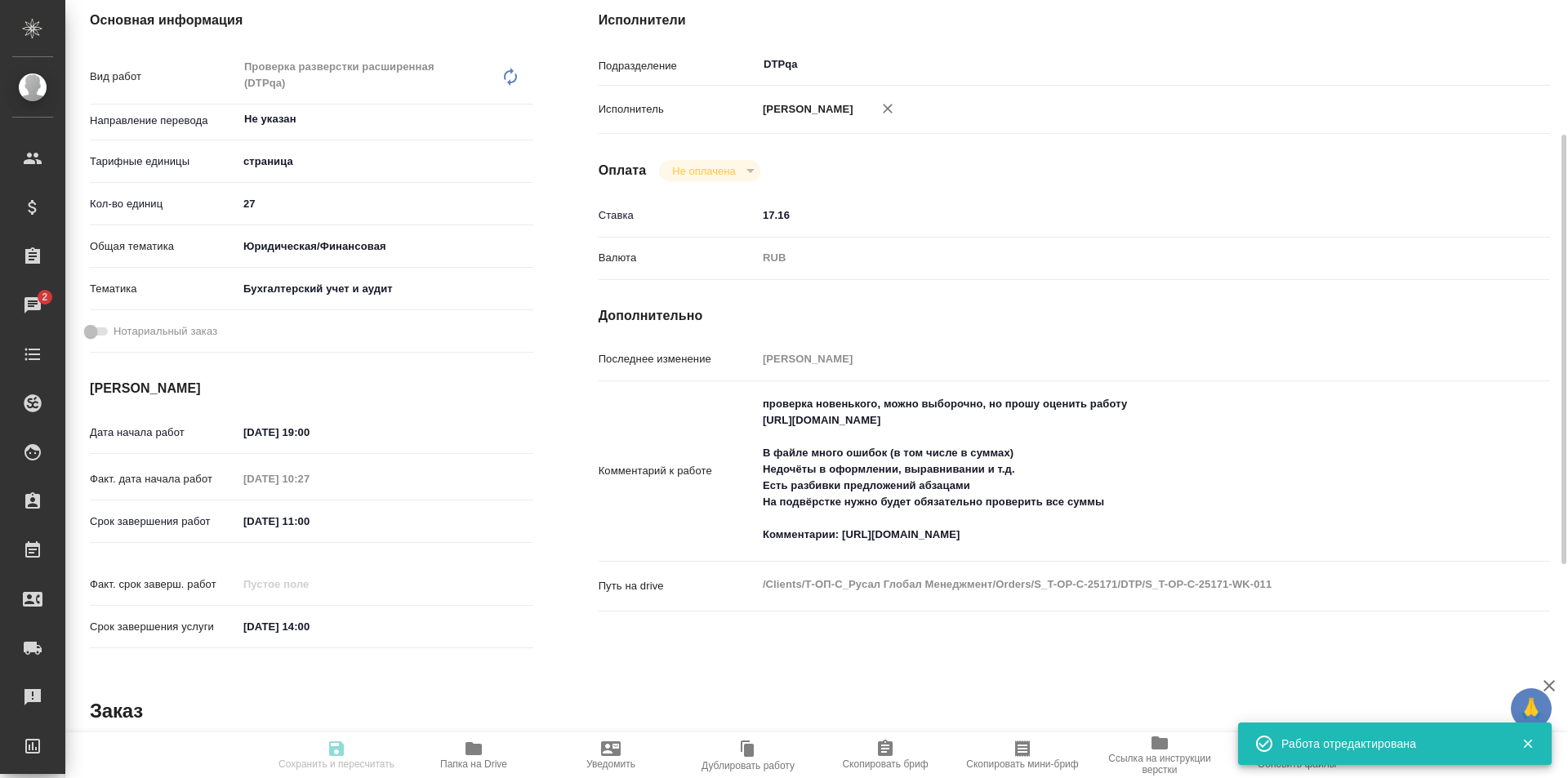
type input "6149848a2b7be24903fd7a88"
type input "18.09.2025 19:00"
type input "19.09.2025 10:27"
type input "19.09.2025 11:00"
type input "28.09.2025 14:00"
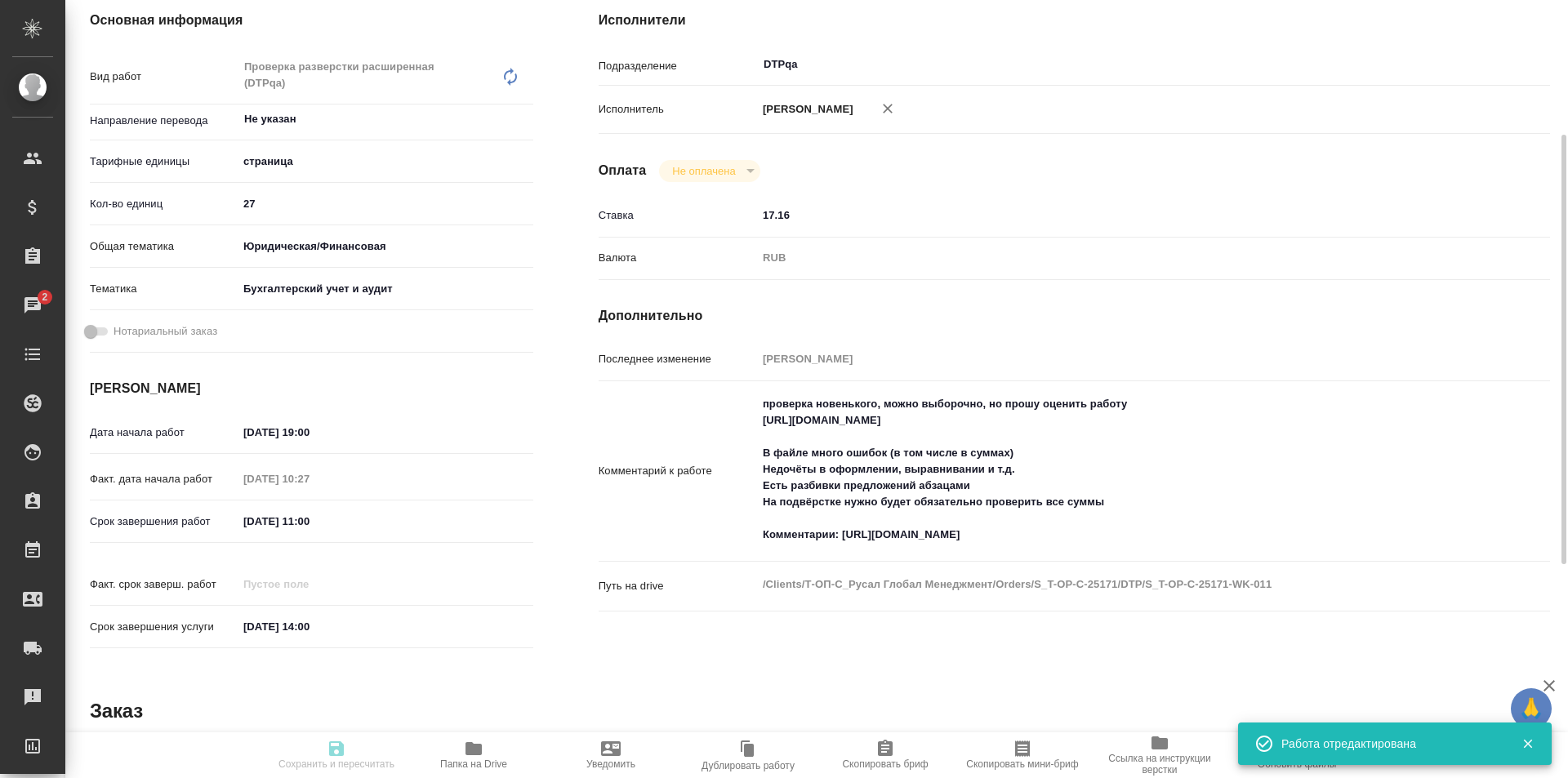
type input "DTPqa"
type input "notPayed"
type input "17.16"
type input "RUB"
type input "[PERSON_NAME]"
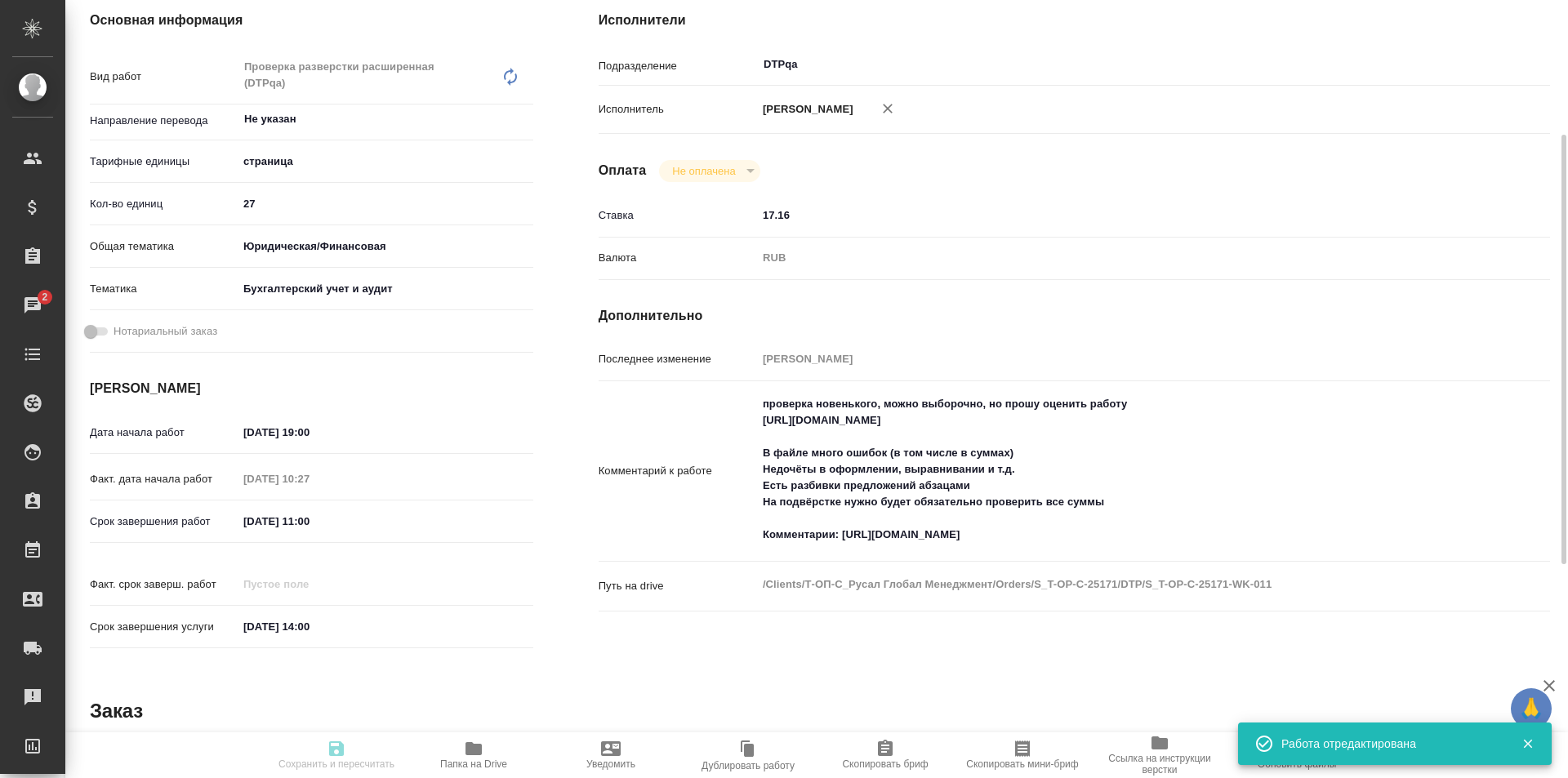
type input "S_T-OP-C-25171"
type input "Т-ОП-С-46792"
type input "Верстка Word / Layout Word"
type input "Подверстка, Приемка подверстки, Восстановление сложного макета с частичным соот…"
type input "Горленко Юлия"
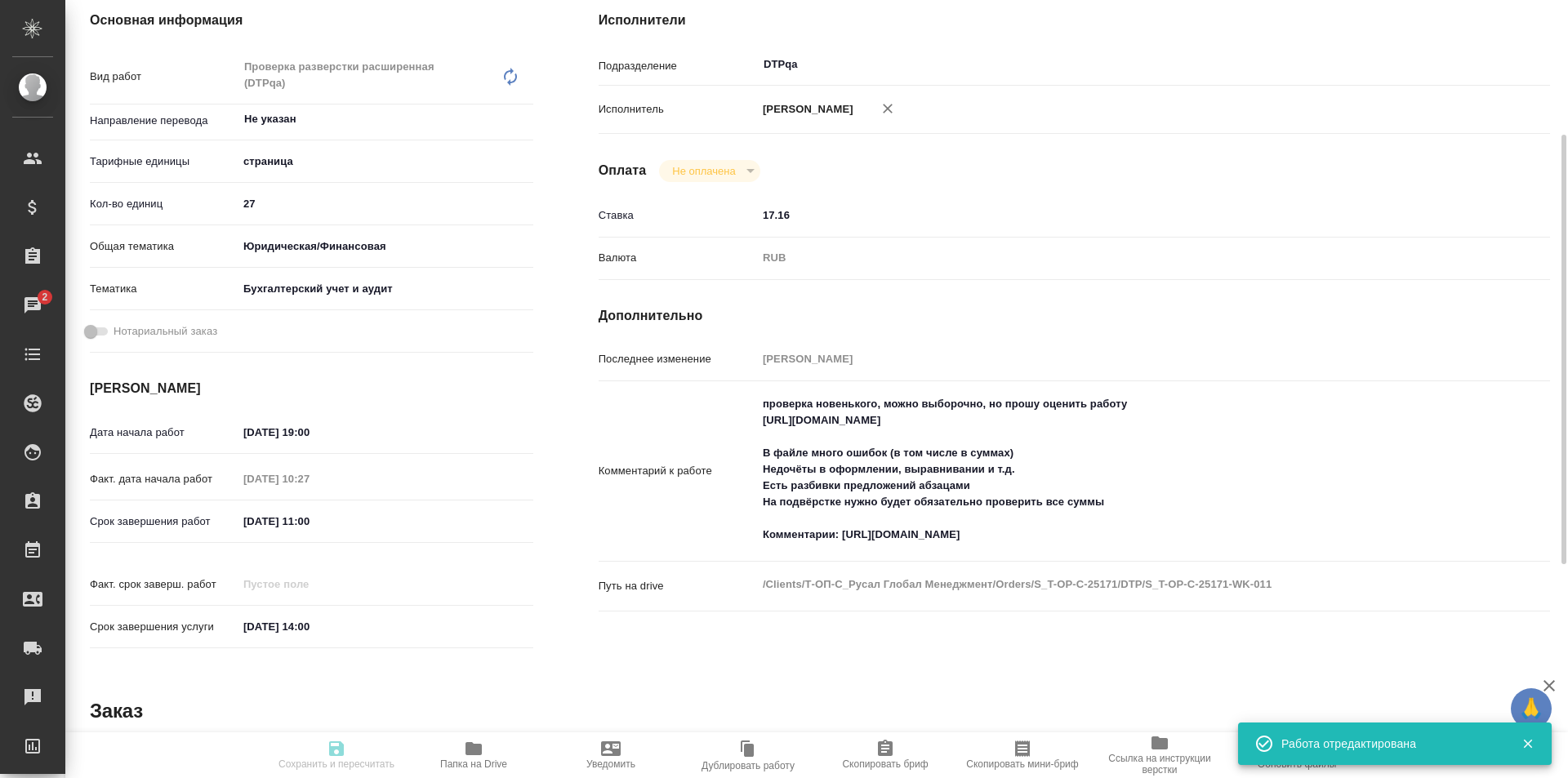
type input "[PERSON_NAME]"
type input "/Clients/Т-ОП-С_Русал Глобал Менеджмент/Orders/S_T-OP-C-25171"
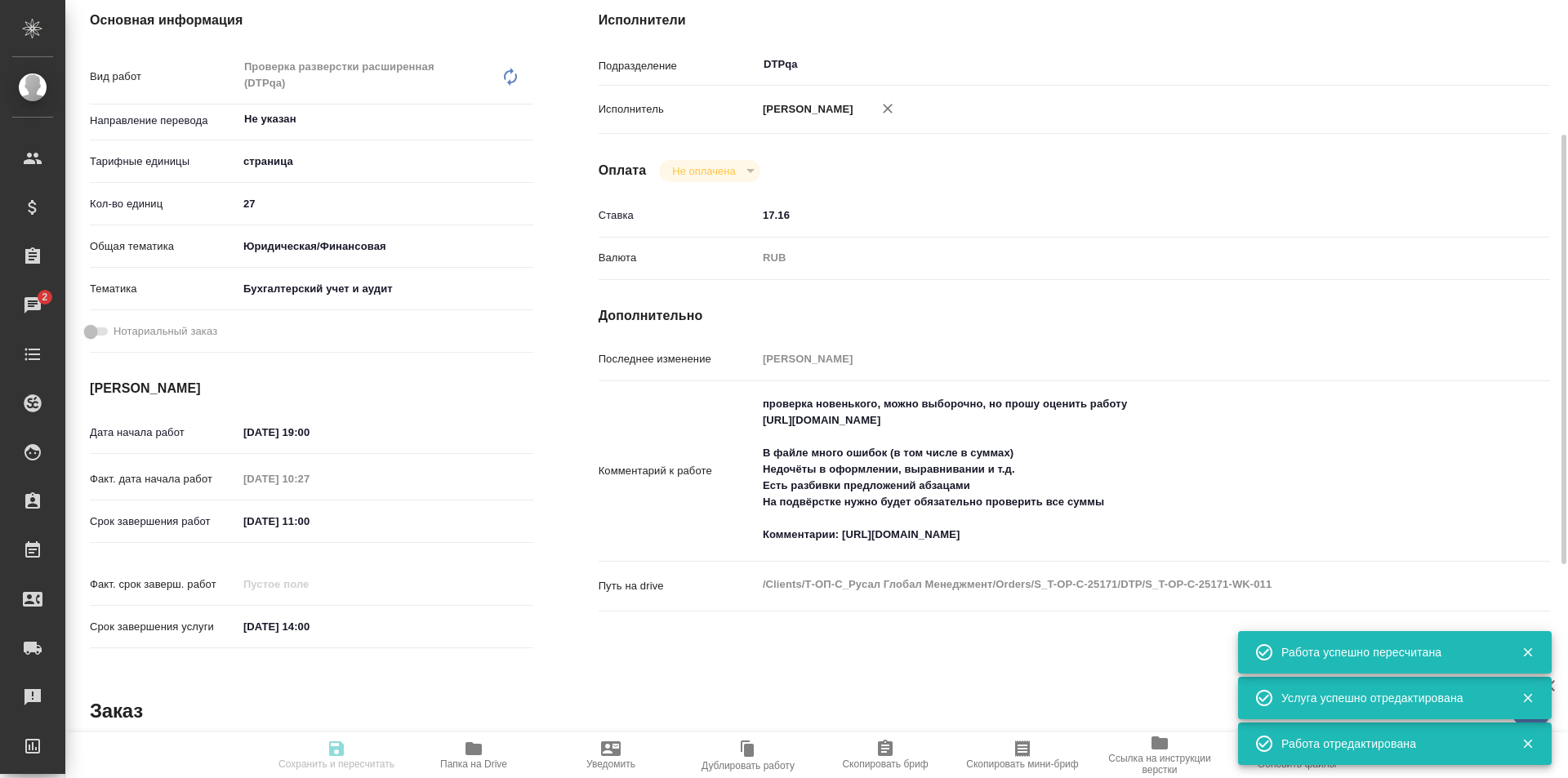
type input "inProgress"
type input "Не указан"
type input "5a8b1489cc6b4906c91bfdb2"
type input "27"
type input "yr-fn"
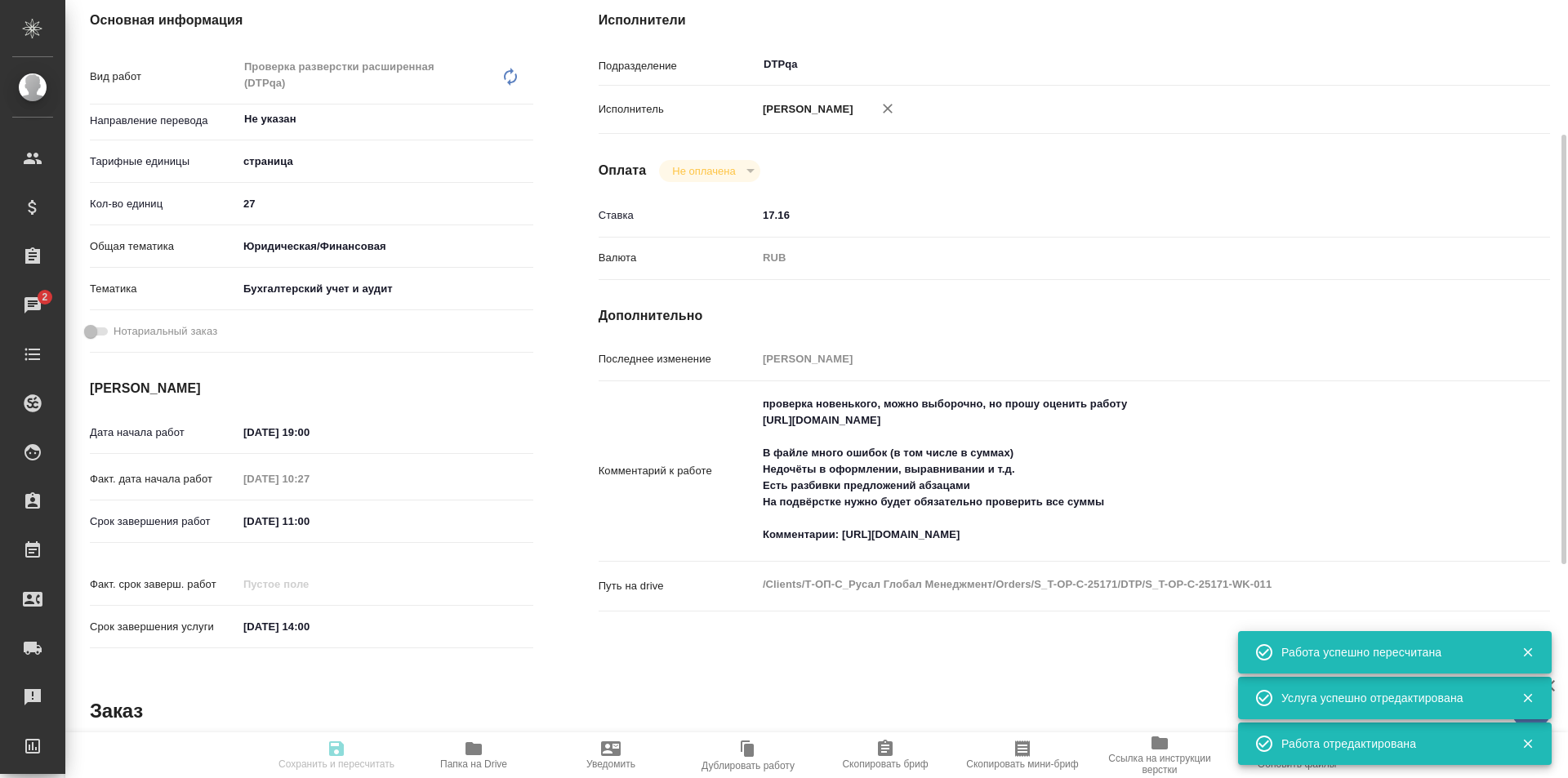
type input "6149848a2b7be24903fd7a88"
type input "18.09.2025 19:00"
type input "19.09.2025 10:27"
type input "19.09.2025 11:00"
type input "[DATE] 14:00"
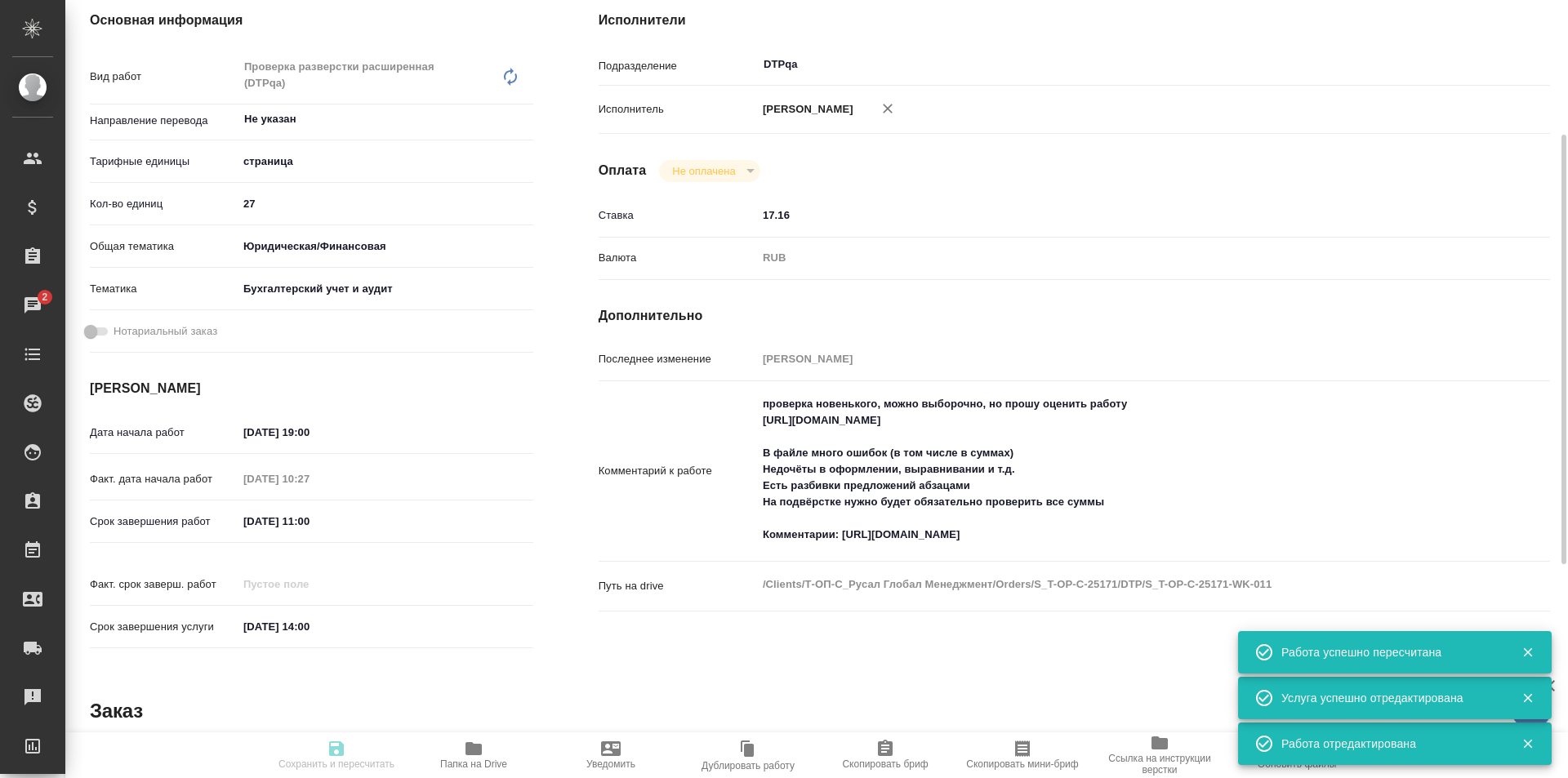
type input "DTPqa"
type input "notPayed"
type input "17.16"
type input "RUB"
type input "Исмагилова Диана"
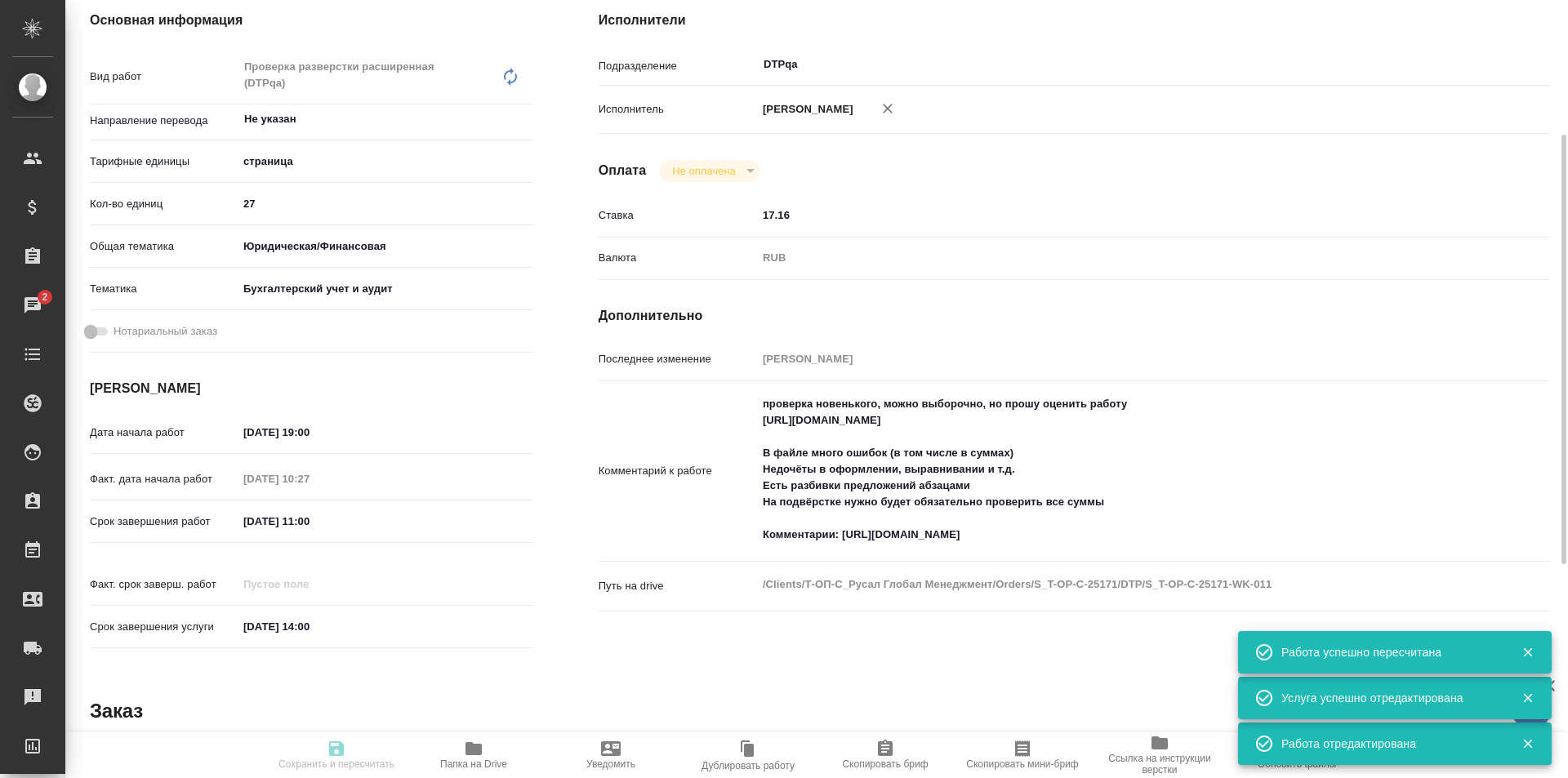
type input "S_T-OP-C-25171"
type input "Т-ОП-С-46792"
type input "Верстка Word / Layout Word"
type input "Подверстка, Приемка подверстки, Восстановление сложного макета с частичным соот…"
type input "[PERSON_NAME]"
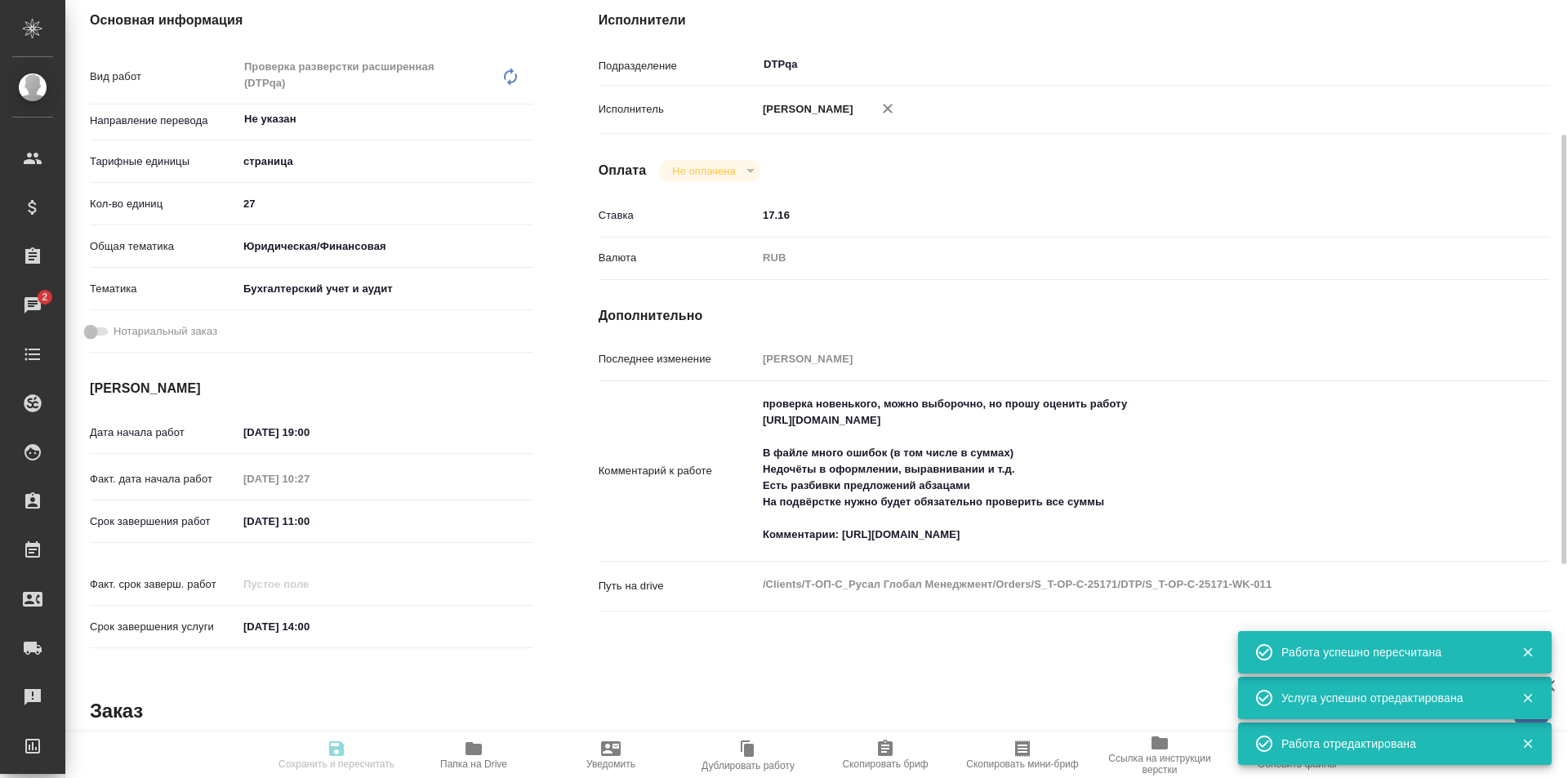
type input "[PERSON_NAME]"
type input "/Clients/Т-ОП-С_Русал Глобал Менеджмент/Orders/S_T-OP-C-25171"
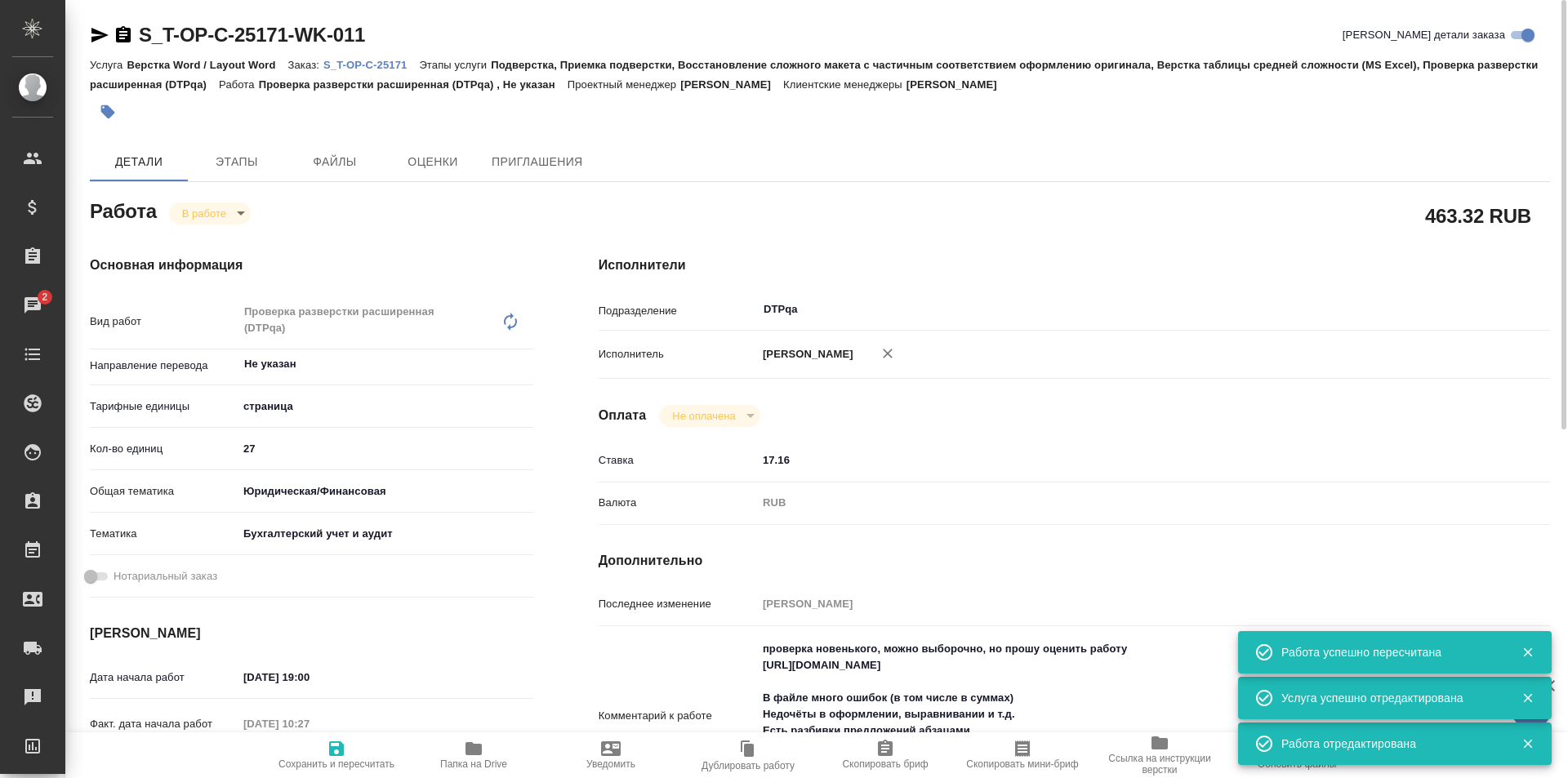
click at [223, 206] on body "🙏 .cls-1 fill:#fff; AWATERA Ismagilova Diana Клиенты Спецификации Заказы 2 Чаты…" at bounding box center [784, 389] width 1568 height 778
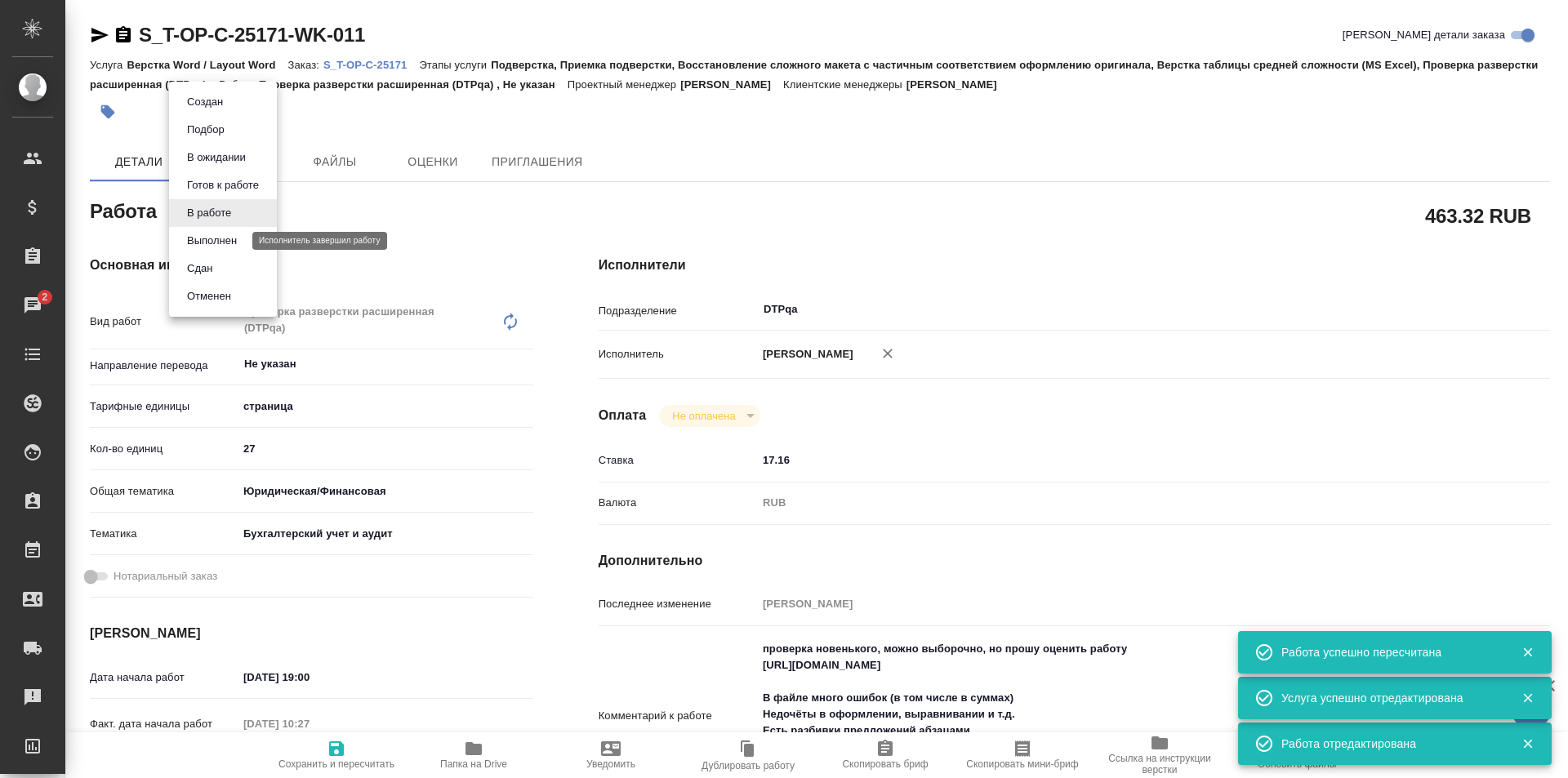
click at [218, 239] on button "Выполнен" at bounding box center [211, 241] width 60 height 18
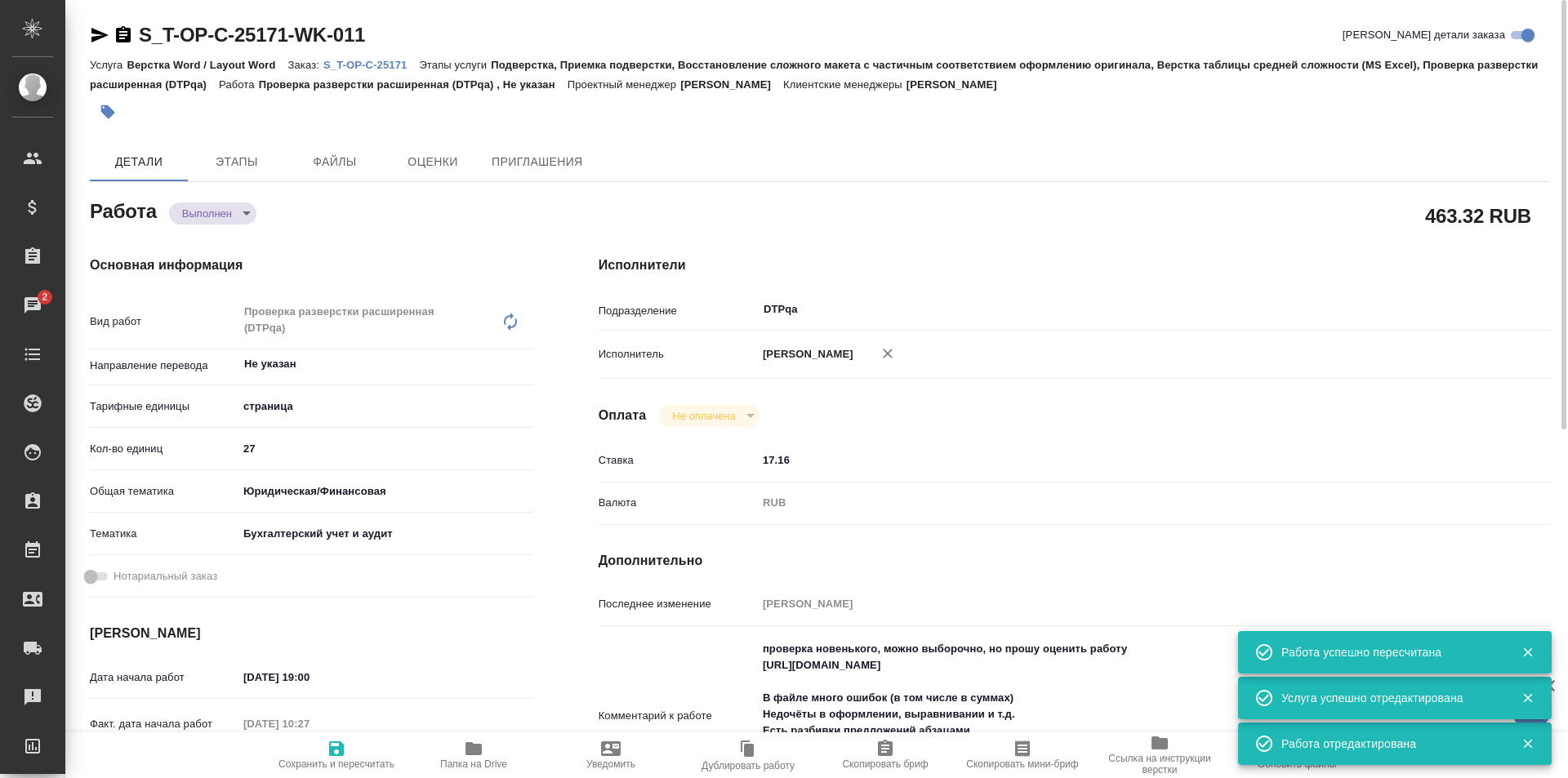
type textarea "x"
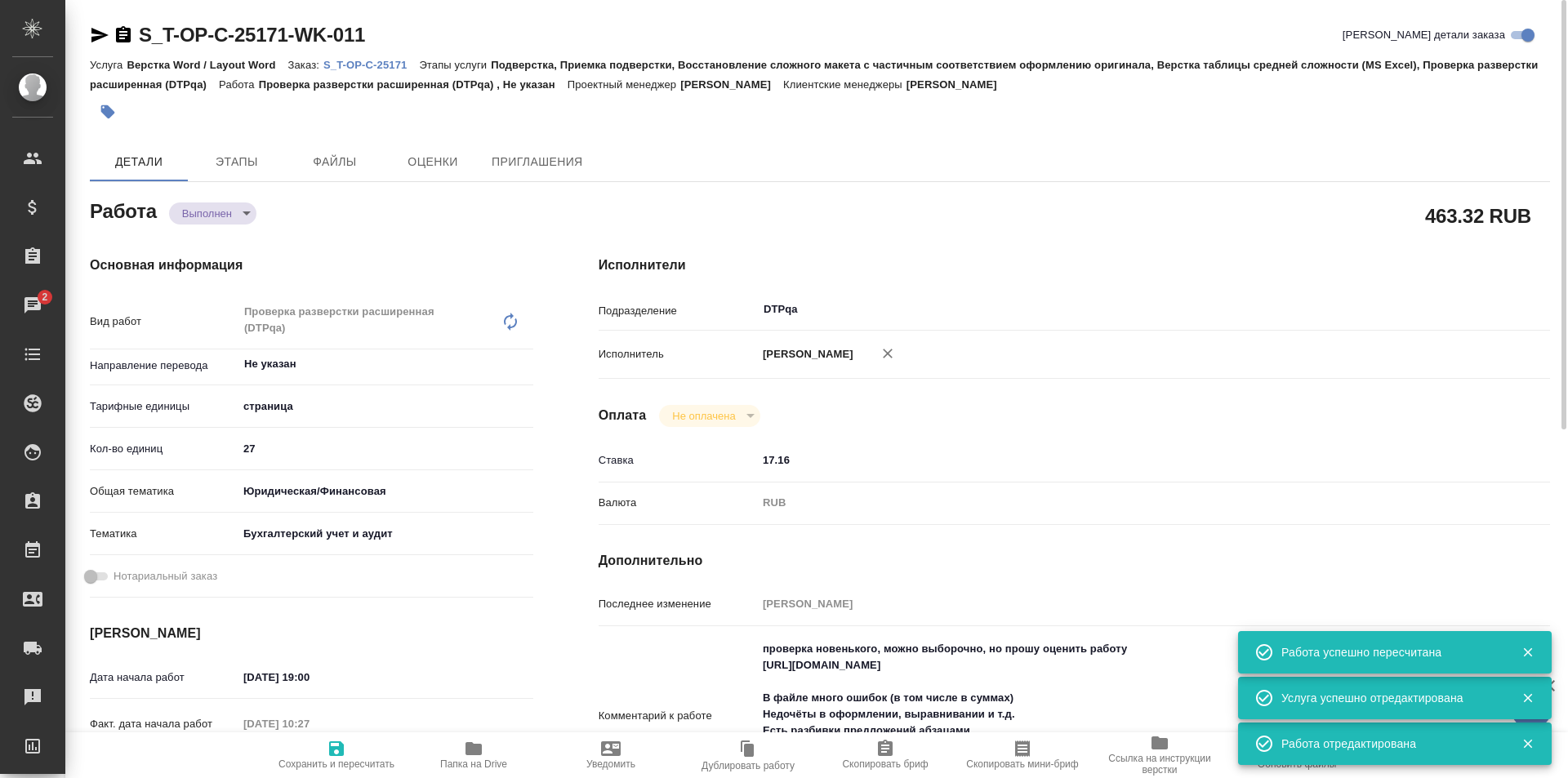
type textarea "x"
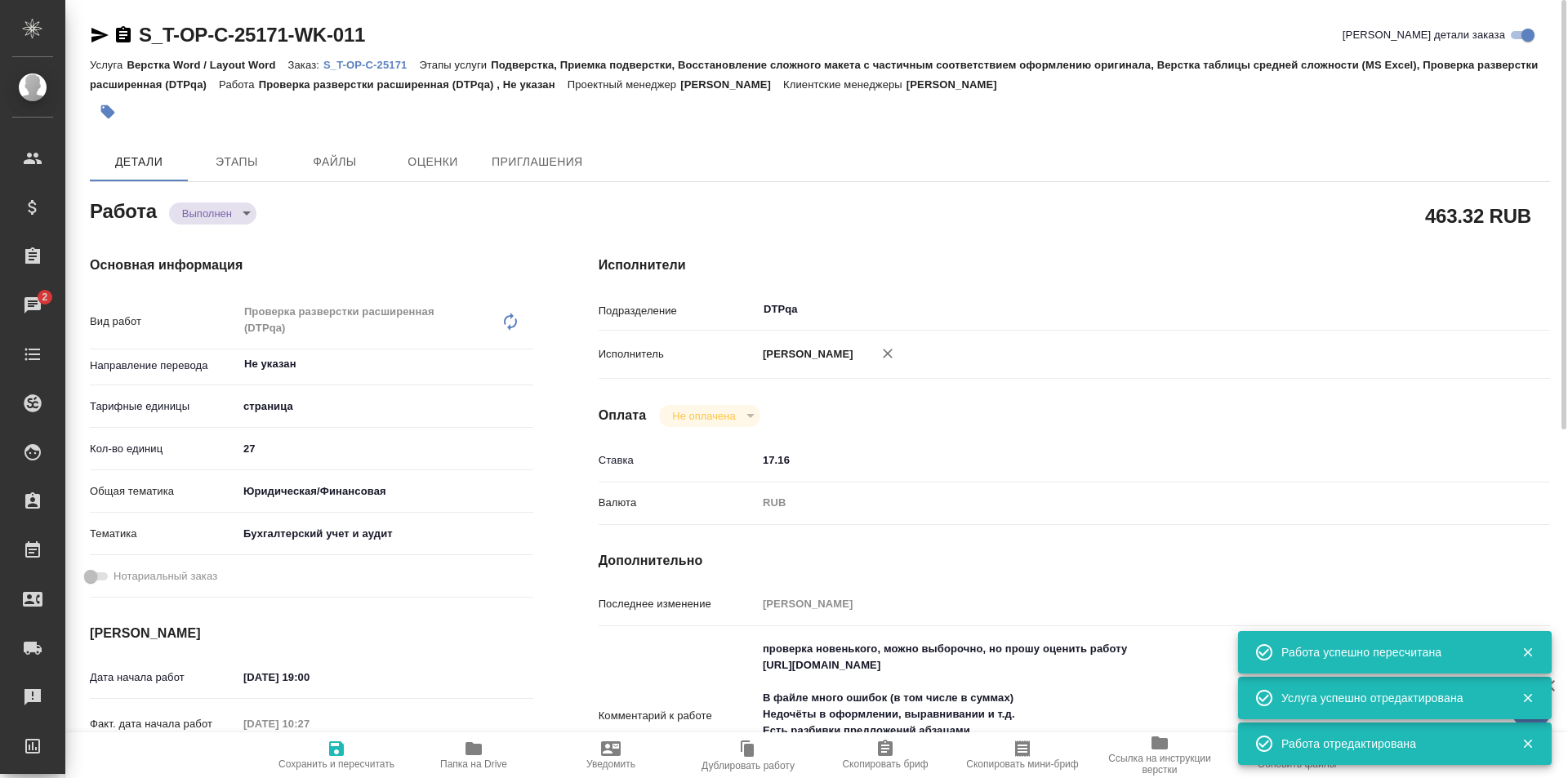
type textarea "x"
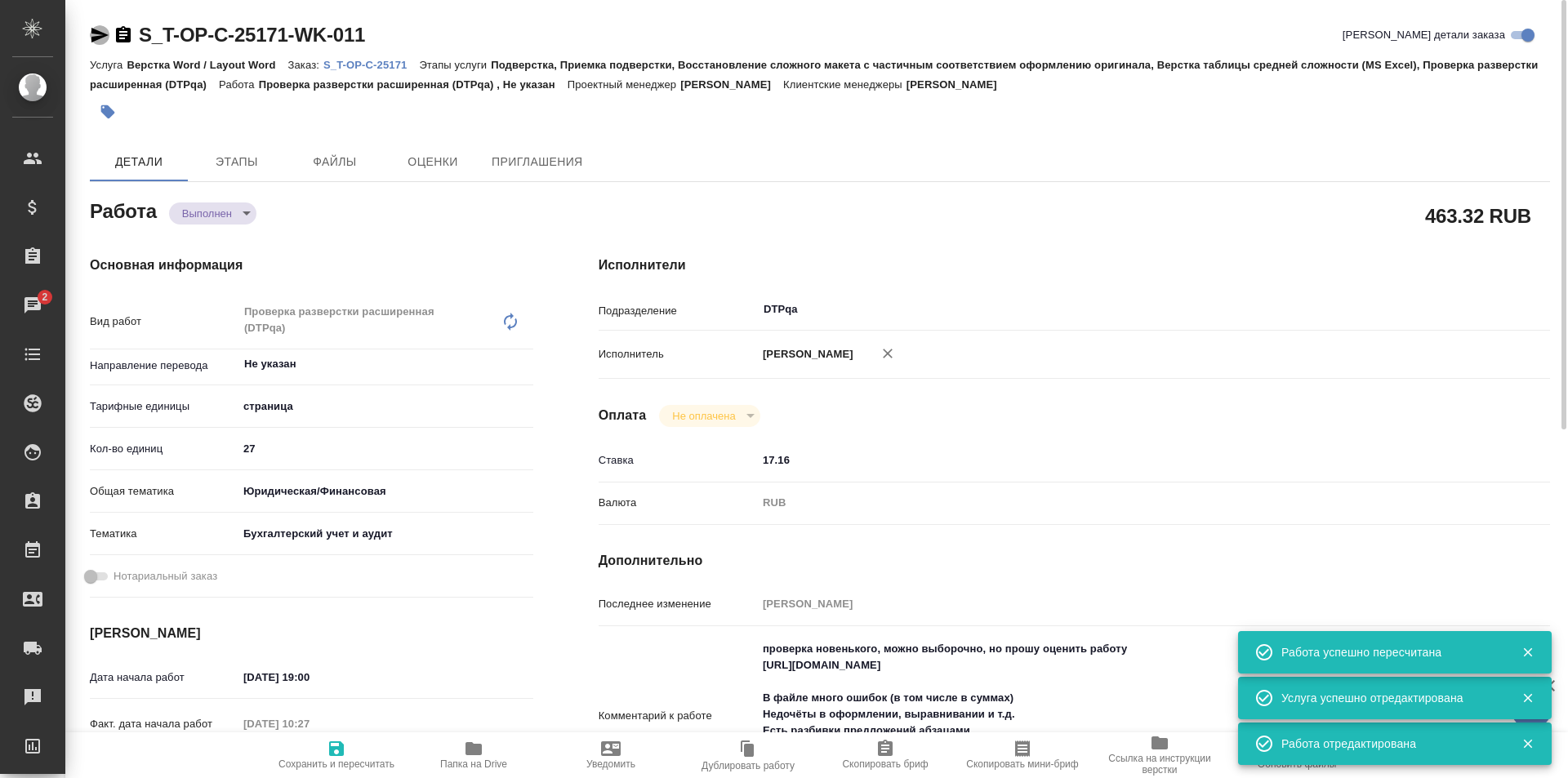
click at [97, 34] on icon "button" at bounding box center [100, 35] width 17 height 14
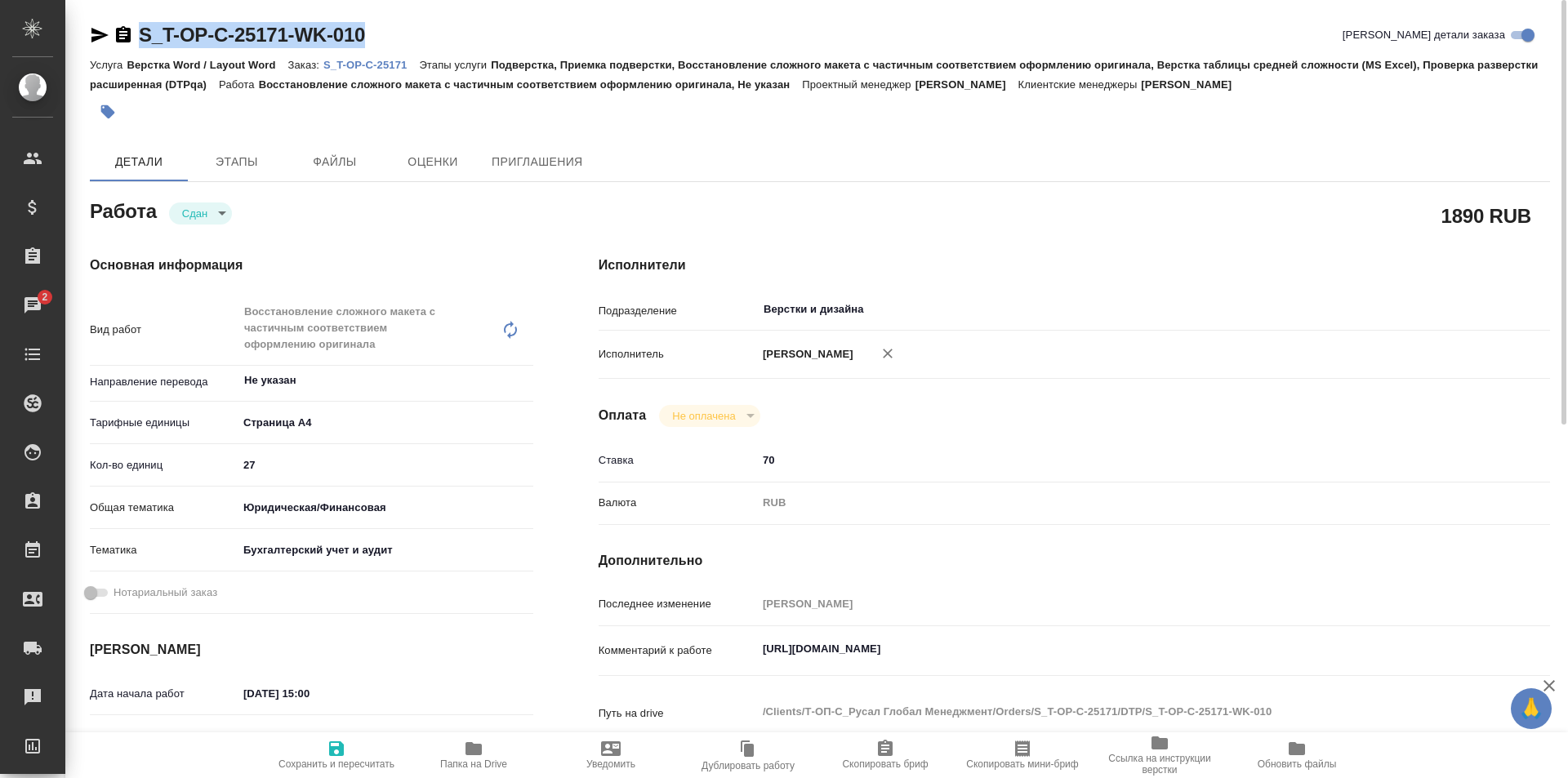
click at [97, 31] on icon "button" at bounding box center [100, 35] width 17 height 14
click at [382, 61] on p "S_T-OP-C-25171" at bounding box center [371, 65] width 95 height 12
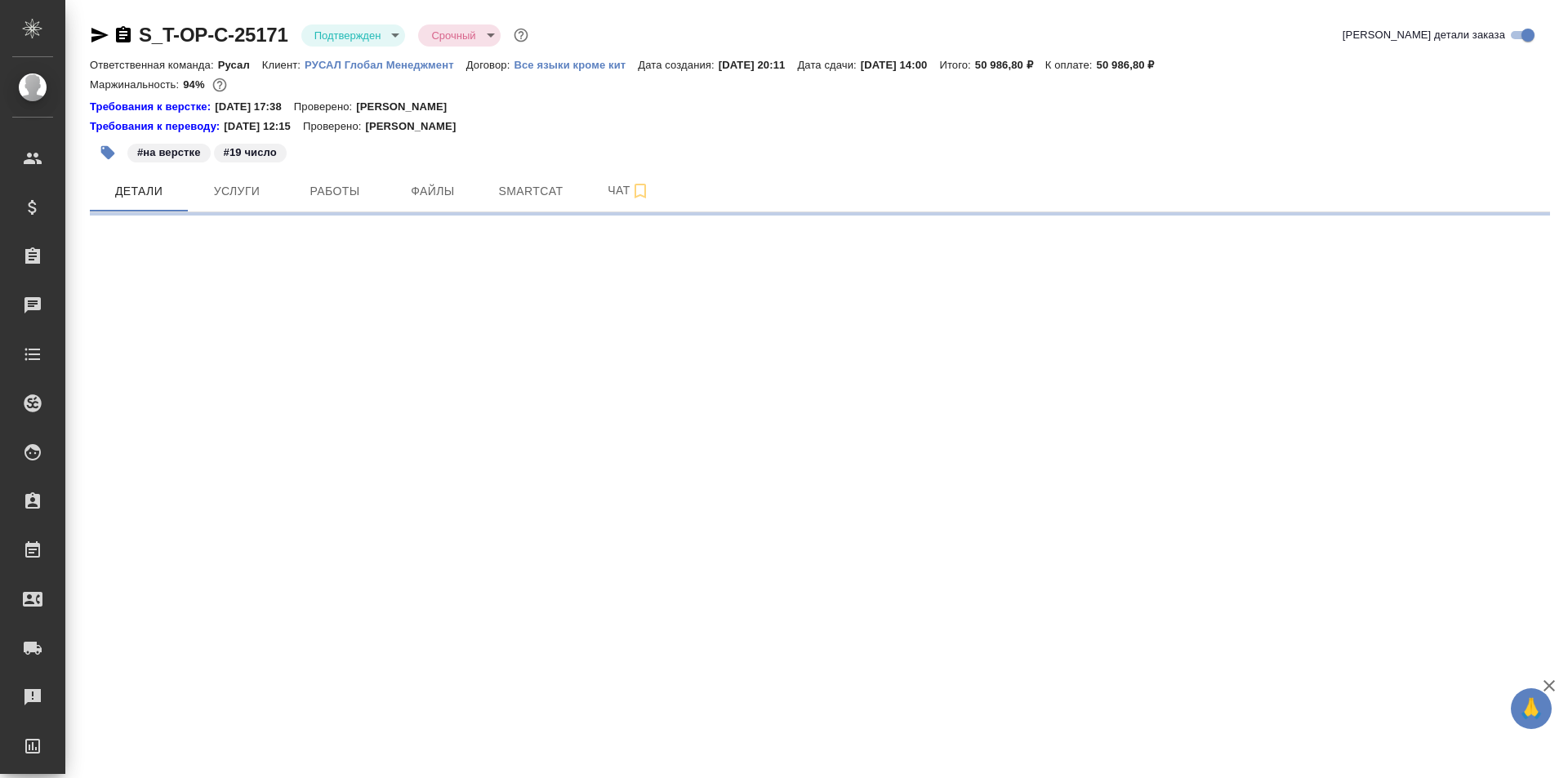
select select "RU"
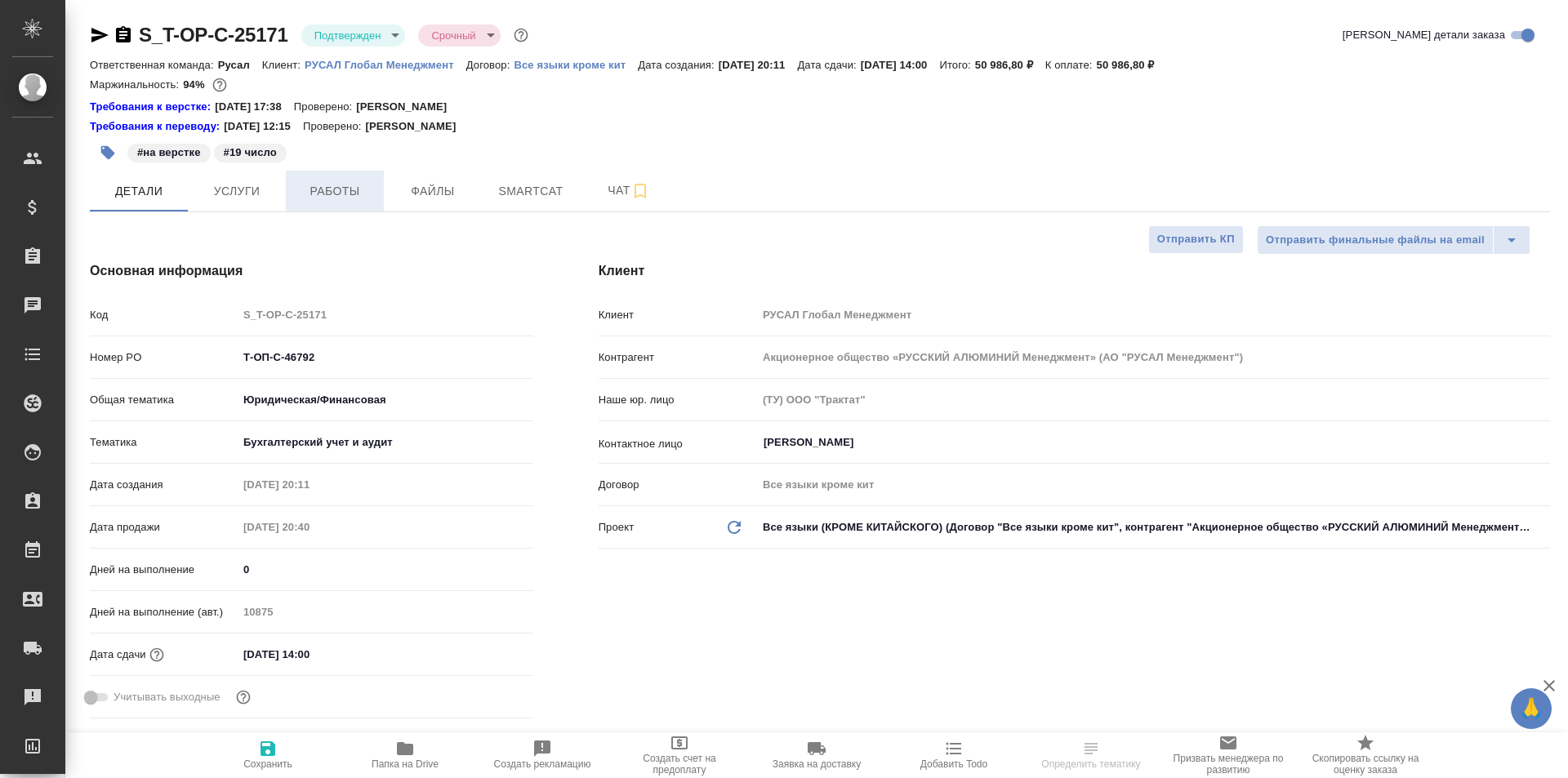
type textarea "x"
click at [347, 181] on span "Работы" at bounding box center [335, 191] width 78 height 20
type input "[PERSON_NAME]"
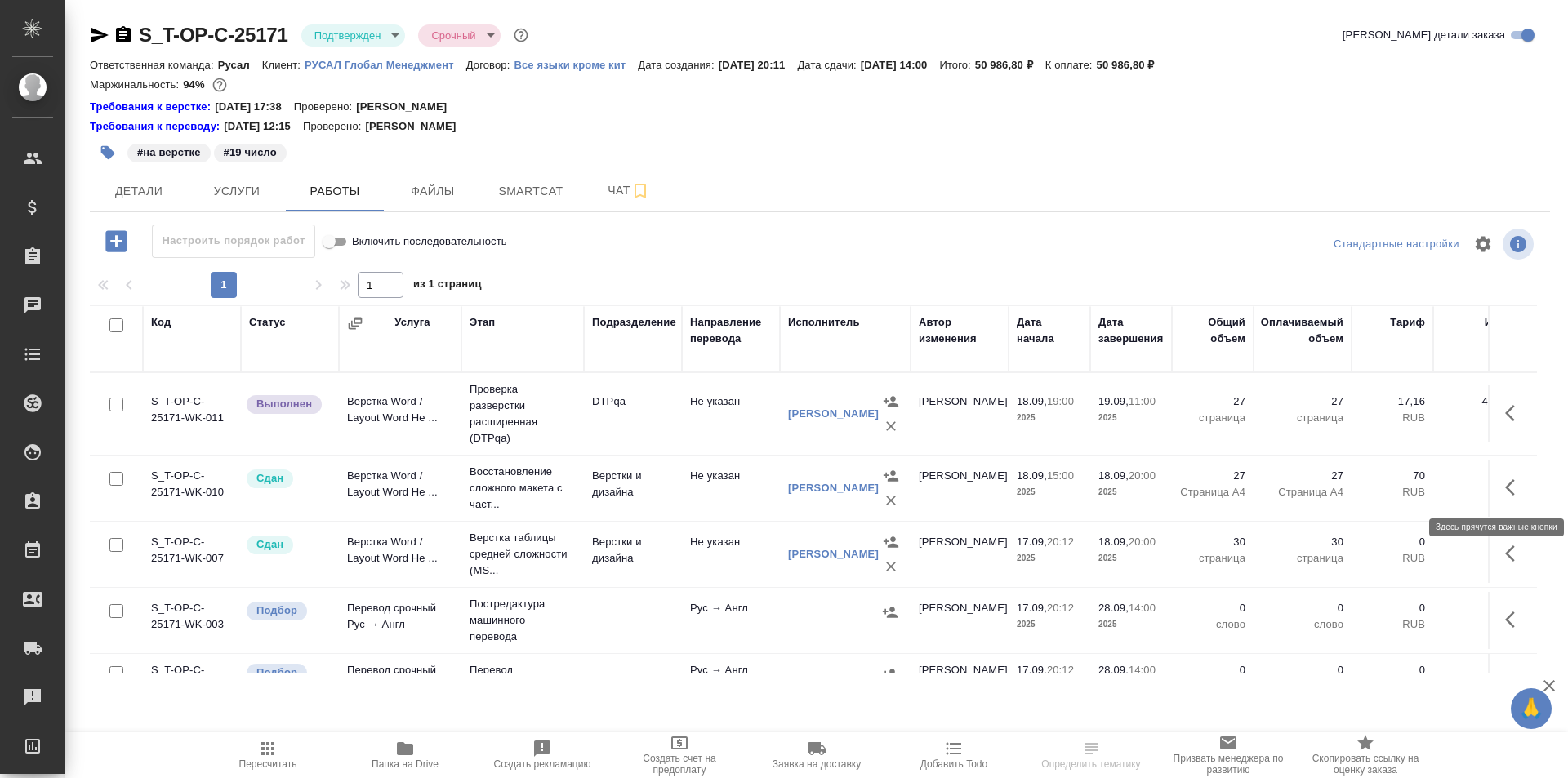
click at [1506, 487] on icon "button" at bounding box center [1515, 487] width 20 height 20
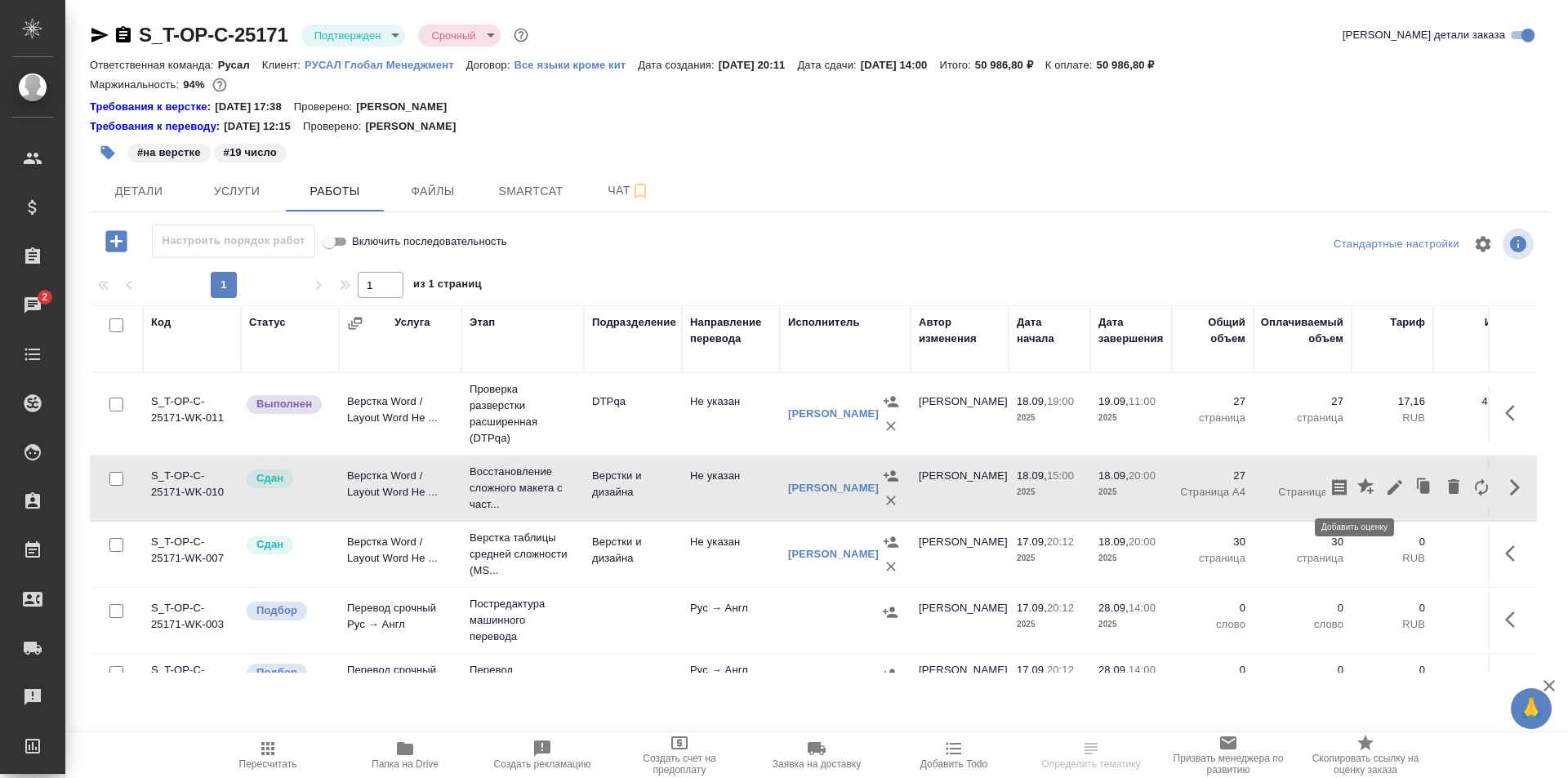
click at [1358, 486] on icon "button" at bounding box center [1366, 486] width 16 height 16
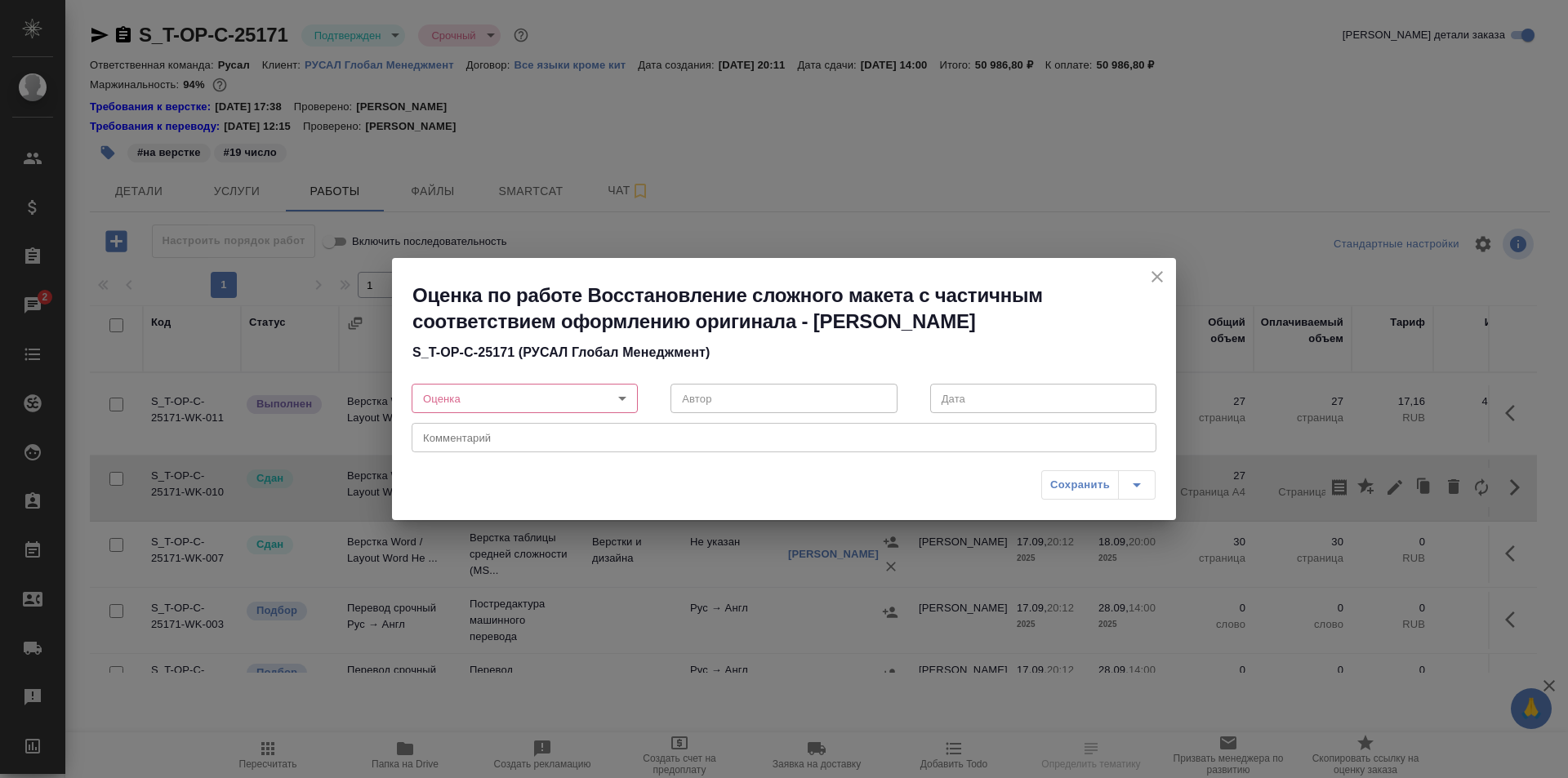
click at [577, 395] on body "🙏 .cls-1 fill:#fff; AWATERA Ismagilova [PERSON_NAME] Спецификации Заказы 2 Чаты…" at bounding box center [784, 389] width 1568 height 778
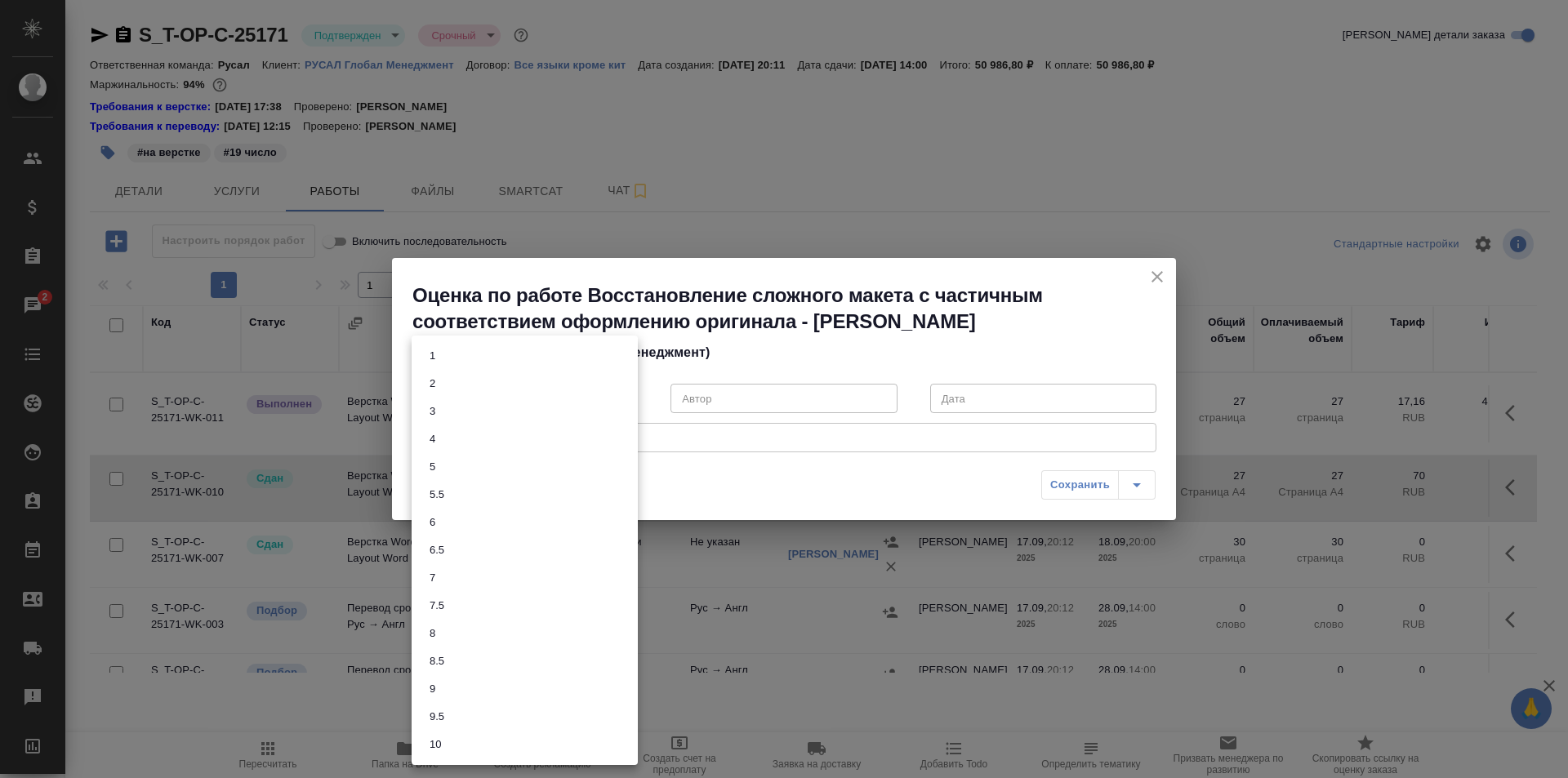
click at [471, 472] on li "5" at bounding box center [525, 467] width 226 height 28
type input "5"
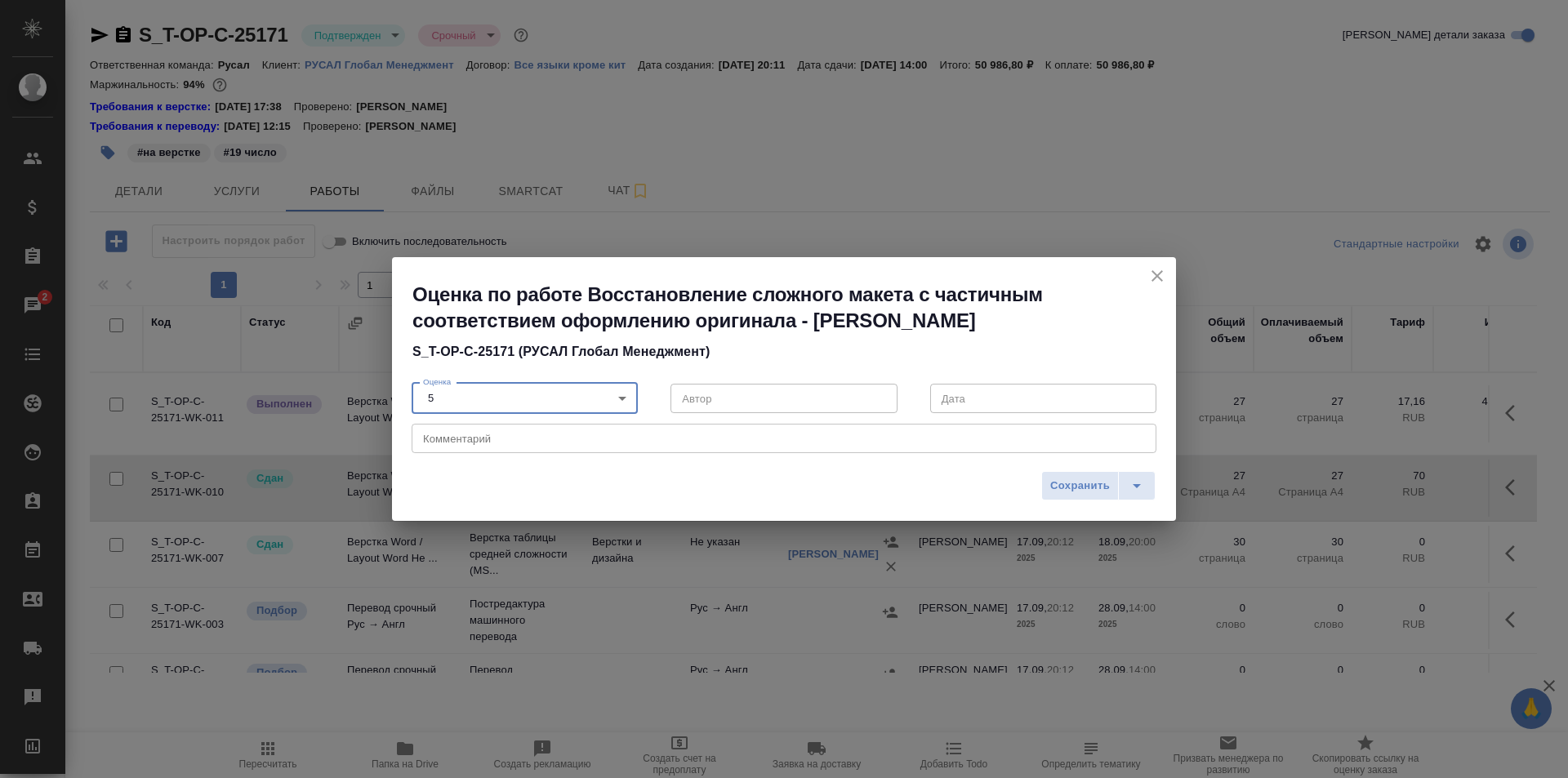
click at [498, 440] on textarea at bounding box center [784, 439] width 722 height 12
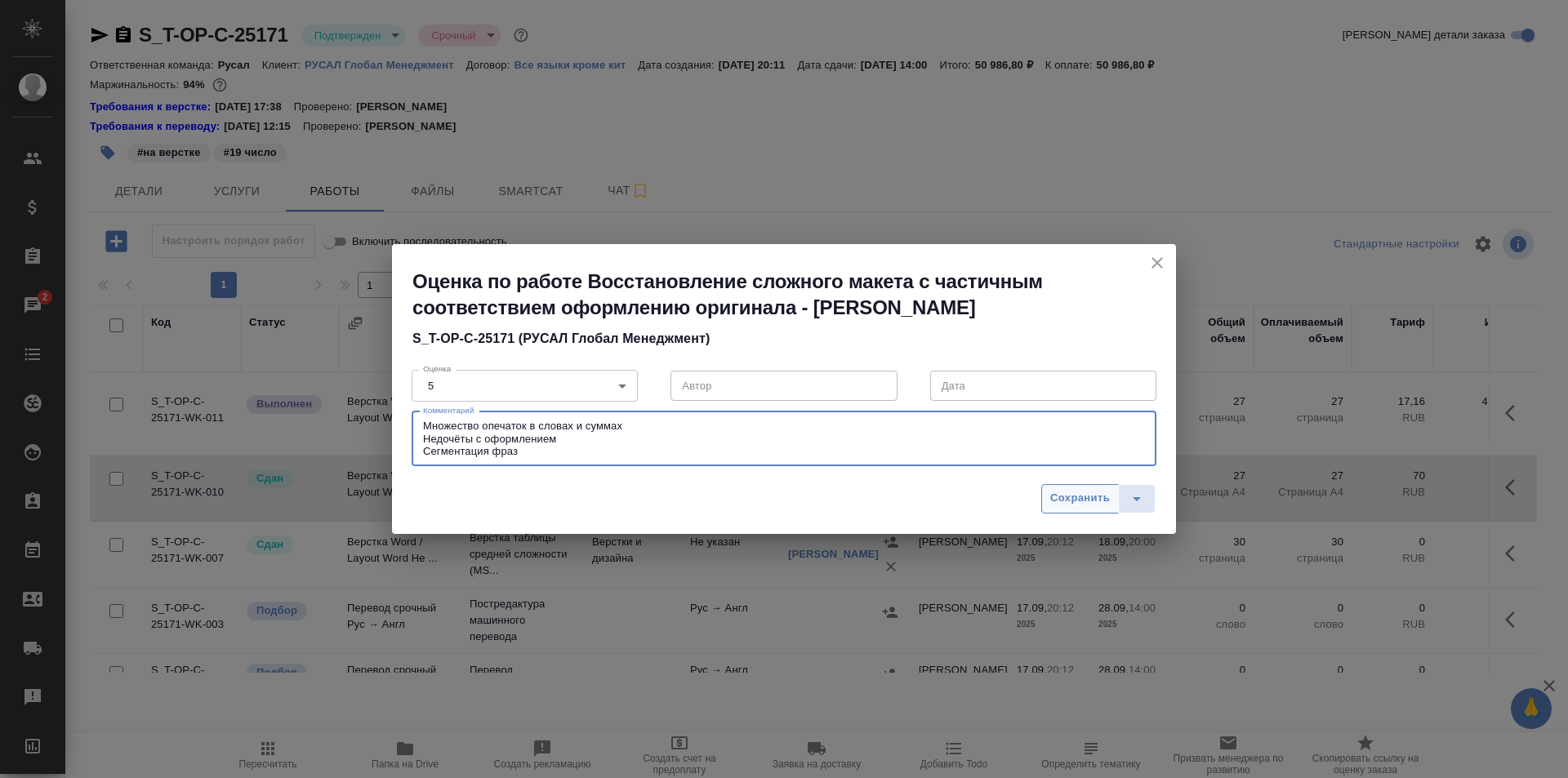
type textarea "Множество опечаток в словах и суммах Недочёты с оформлением Сегментация фраз"
click at [1088, 504] on span "Сохранить" at bounding box center [1080, 498] width 60 height 19
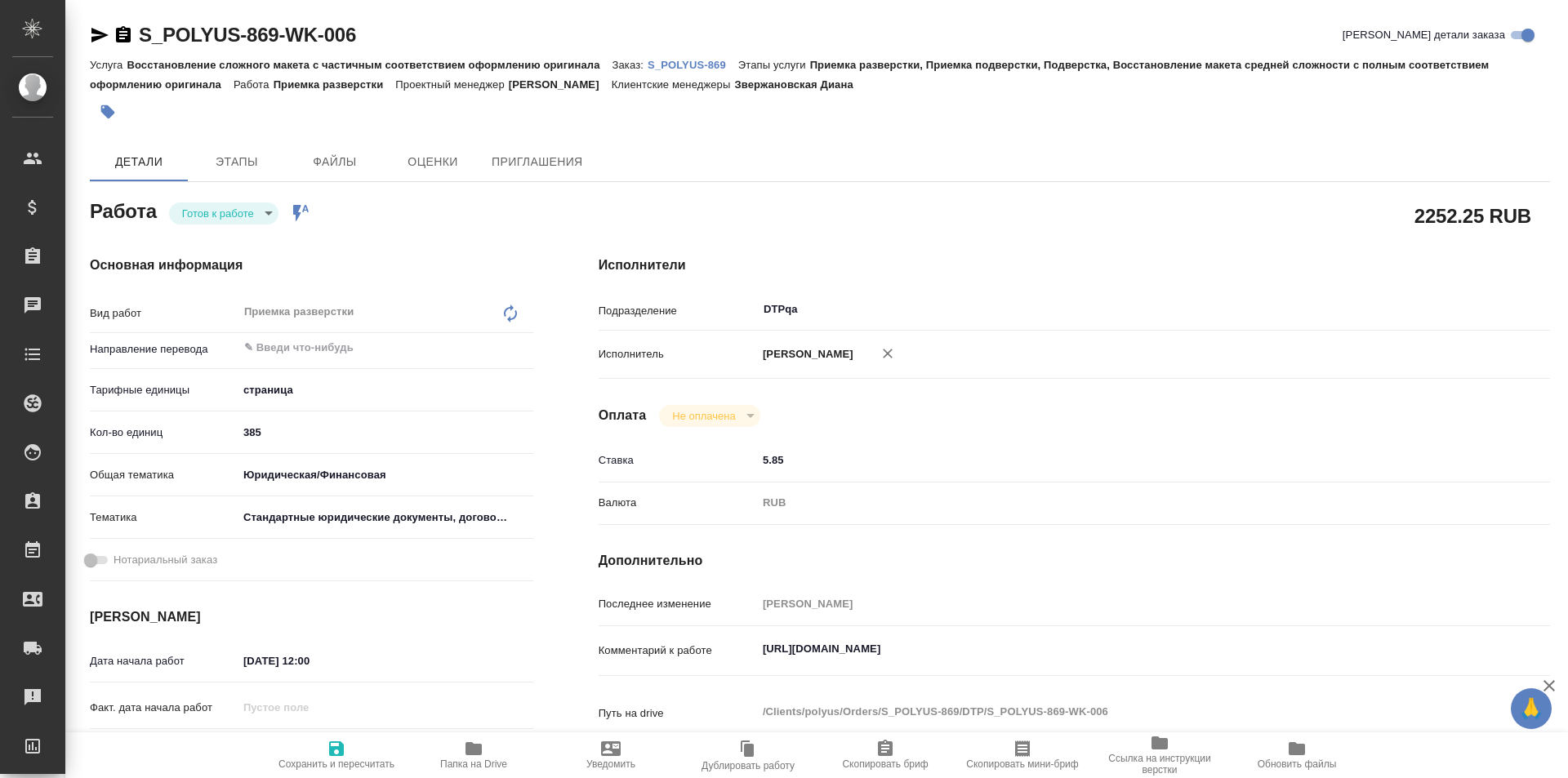
type textarea "x"
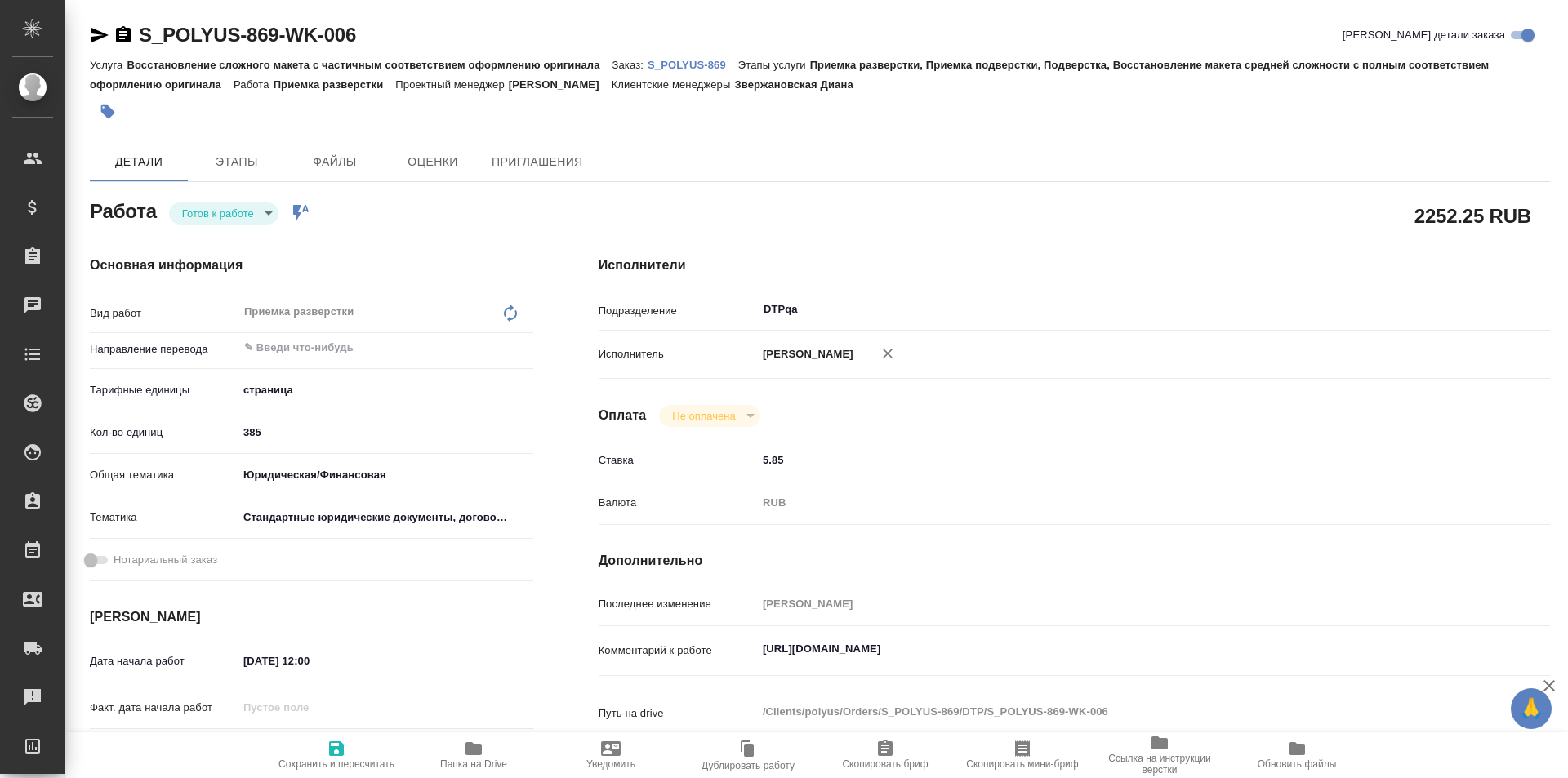
type textarea "x"
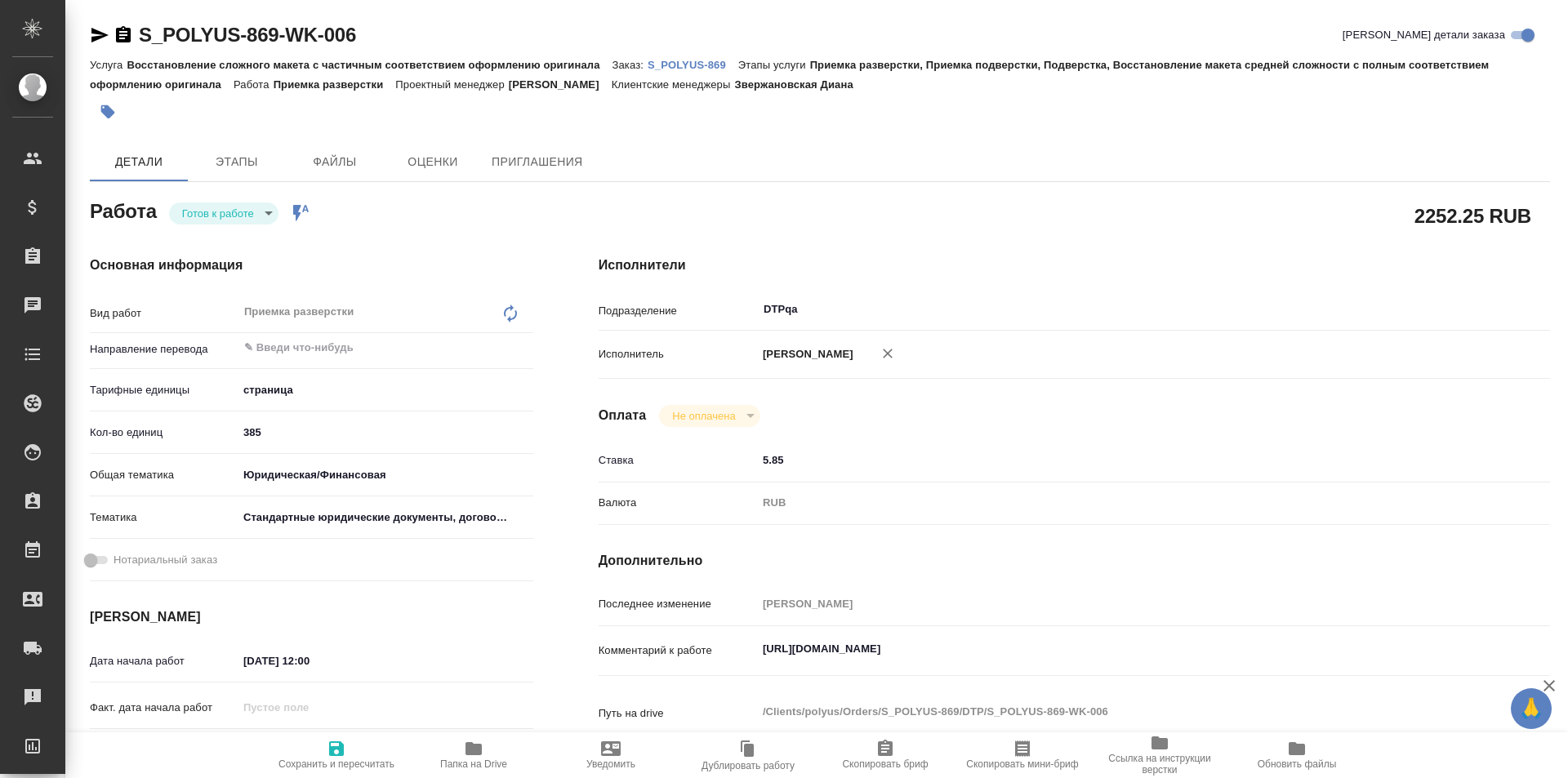
type textarea "x"
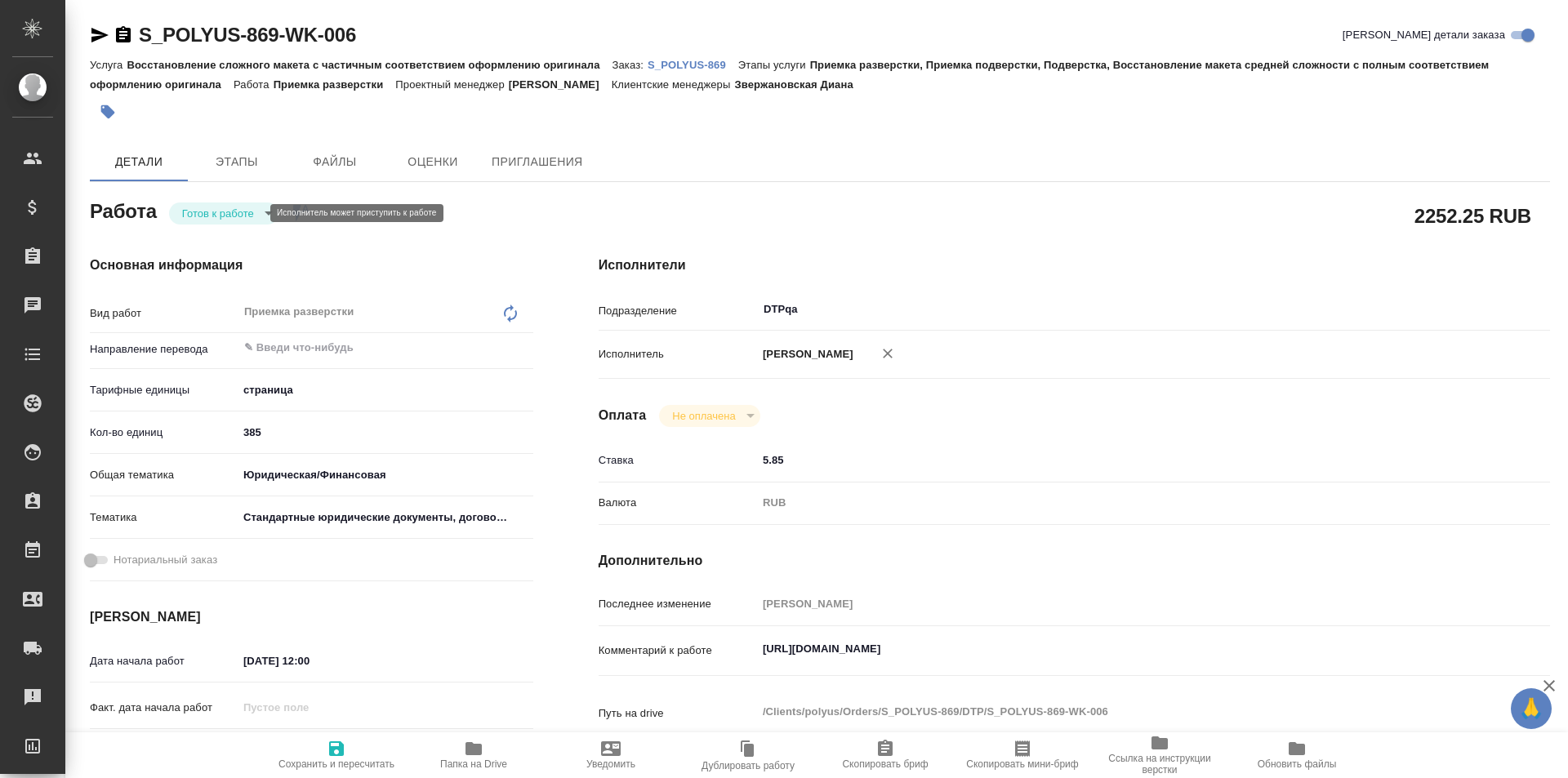
click at [243, 208] on body "🙏 .cls-1 fill:#fff; AWATERA Ismagilova Diana Клиенты Спецификации Заказы Чаты T…" at bounding box center [784, 389] width 1568 height 778
type textarea "x"
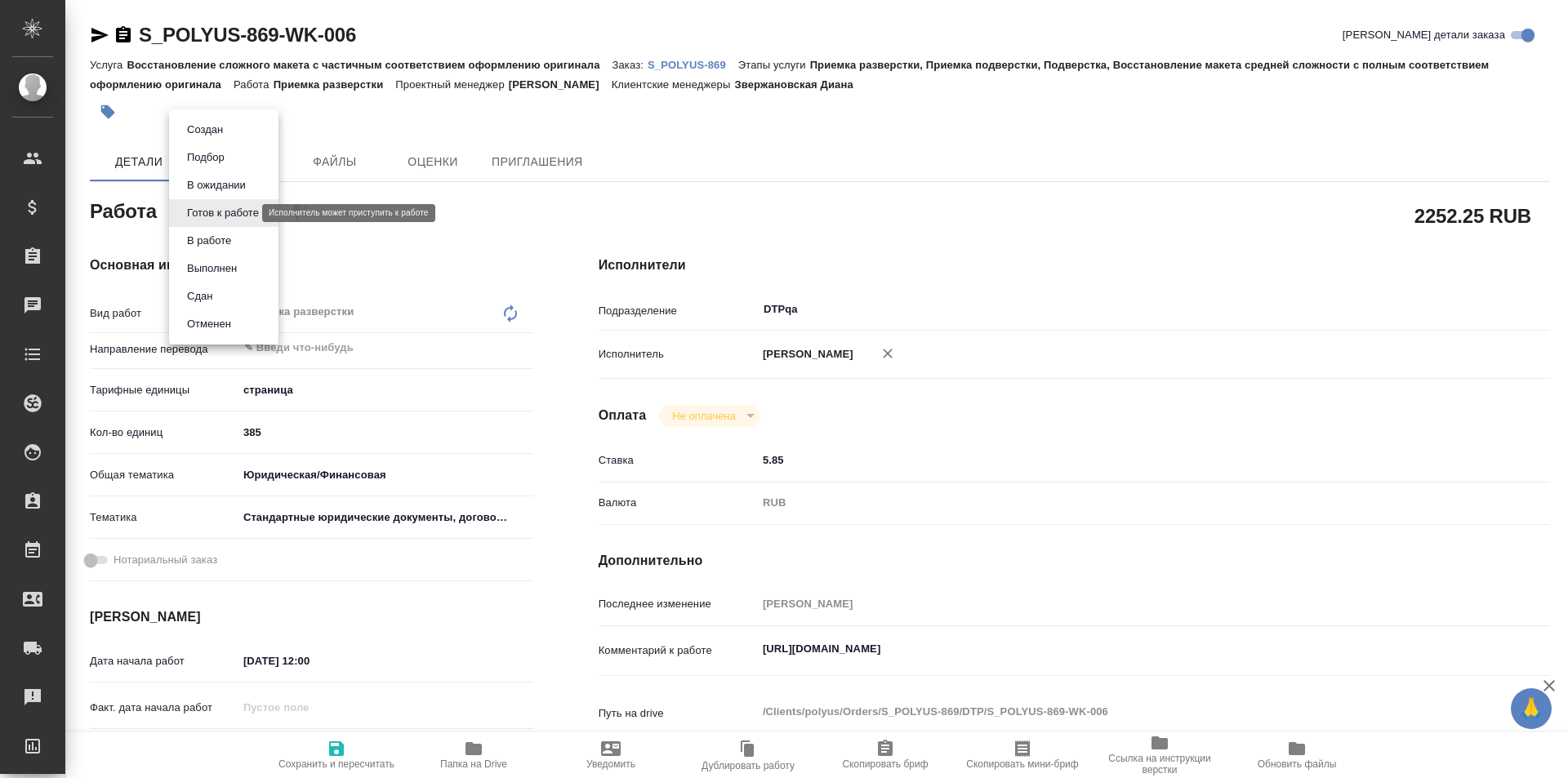
type textarea "x"
click at [221, 242] on button "В работе" at bounding box center [209, 241] width 53 height 18
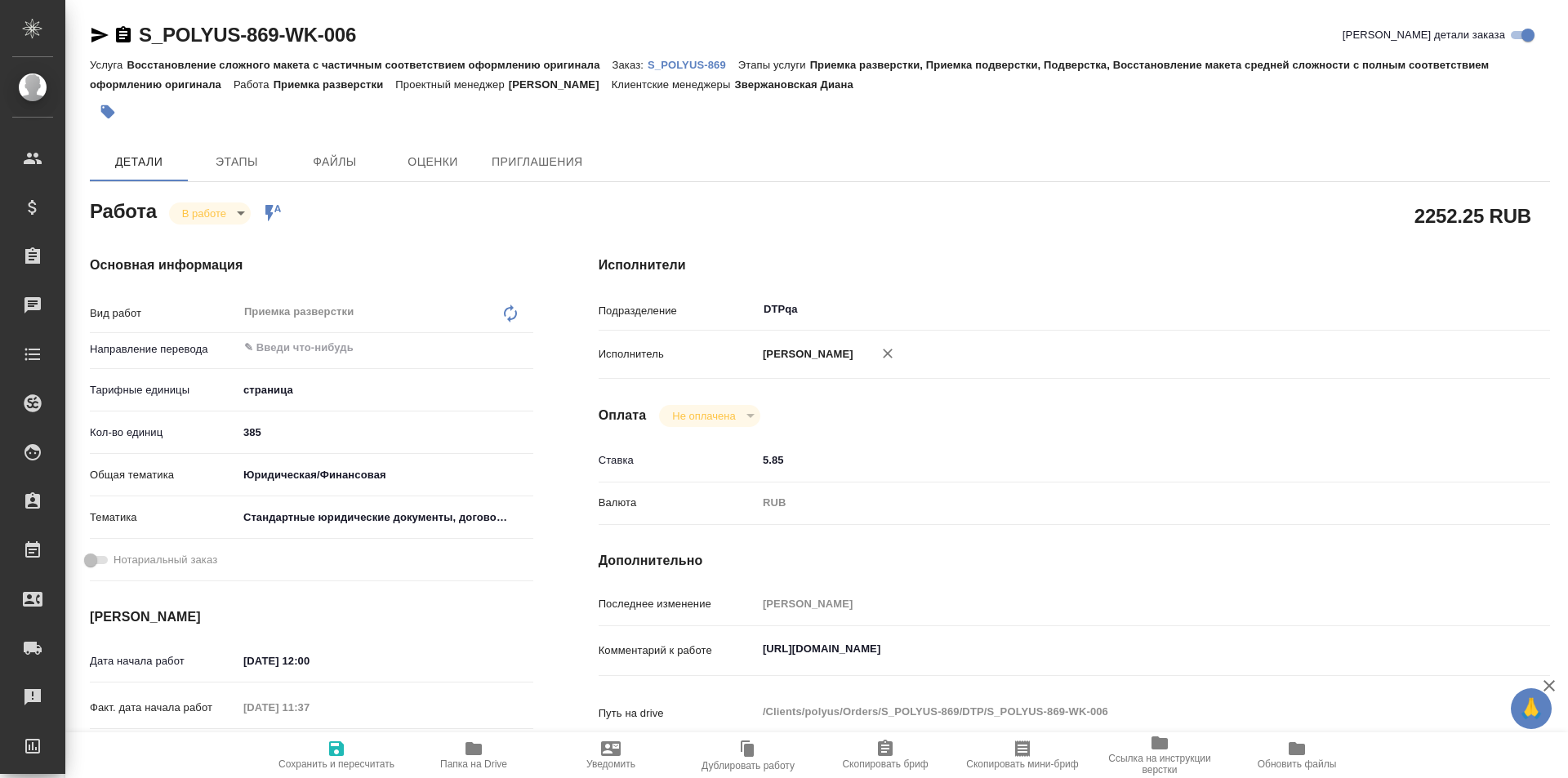
type textarea "x"
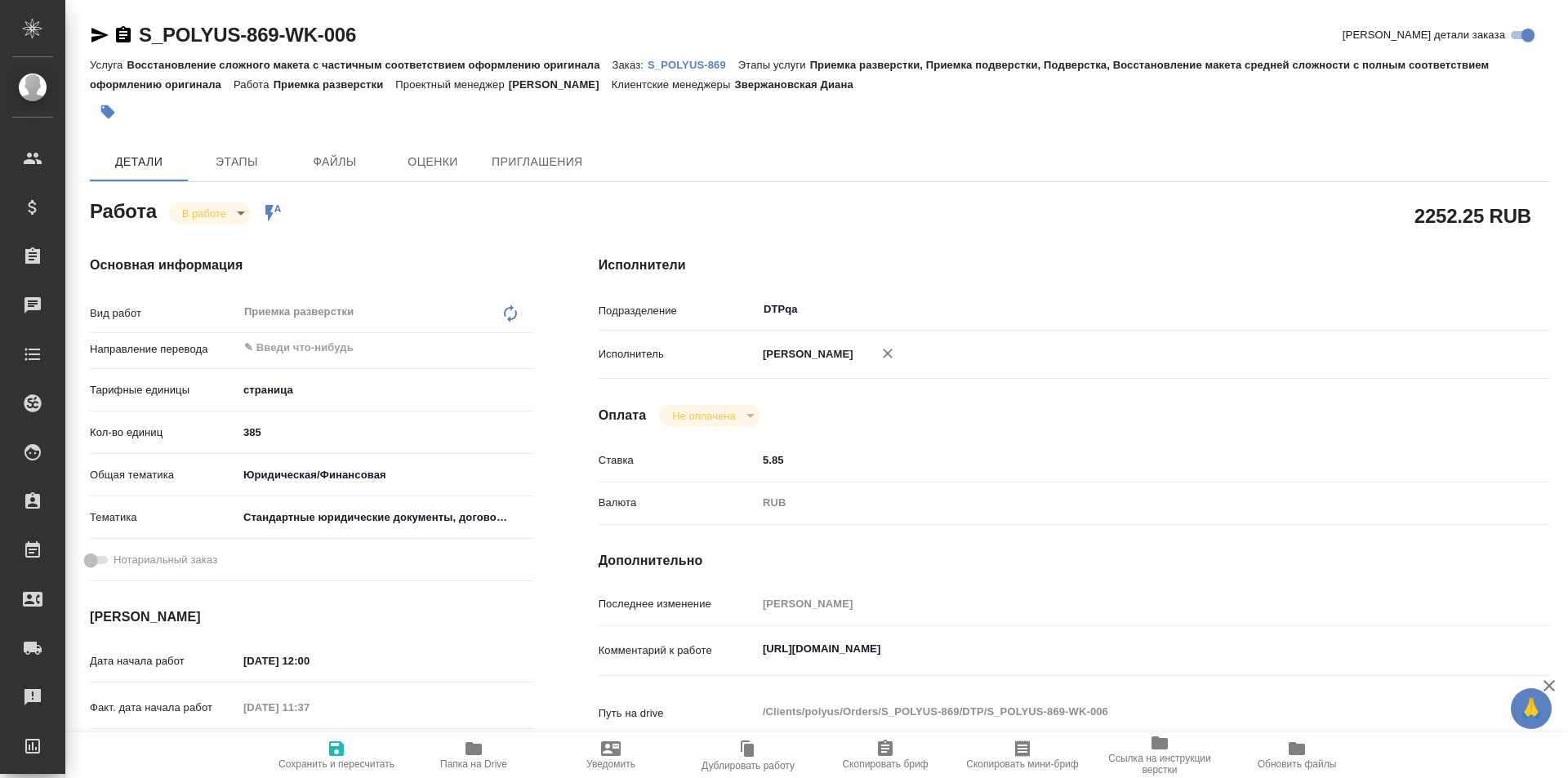
type textarea "x"
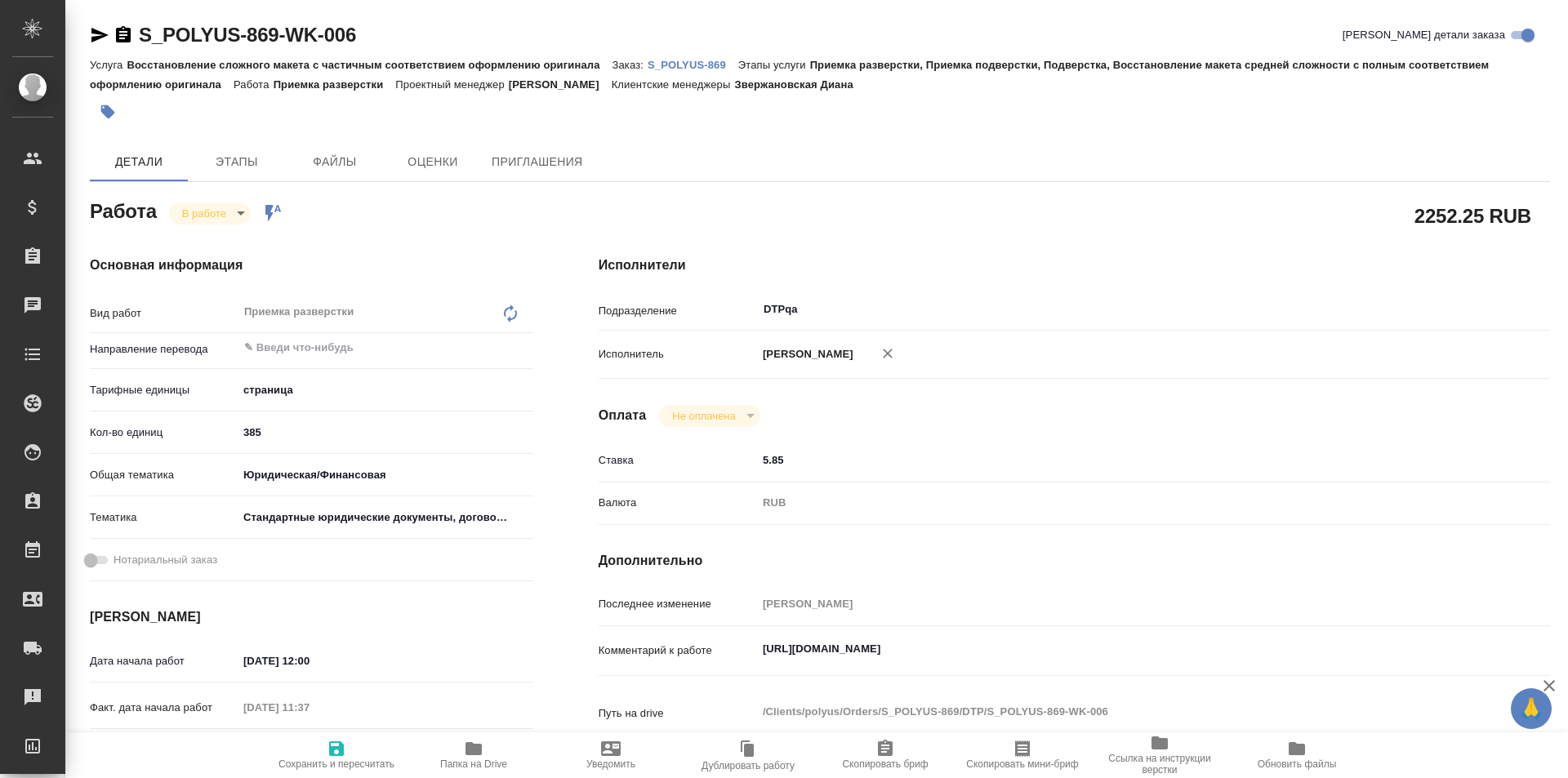
type textarea "x"
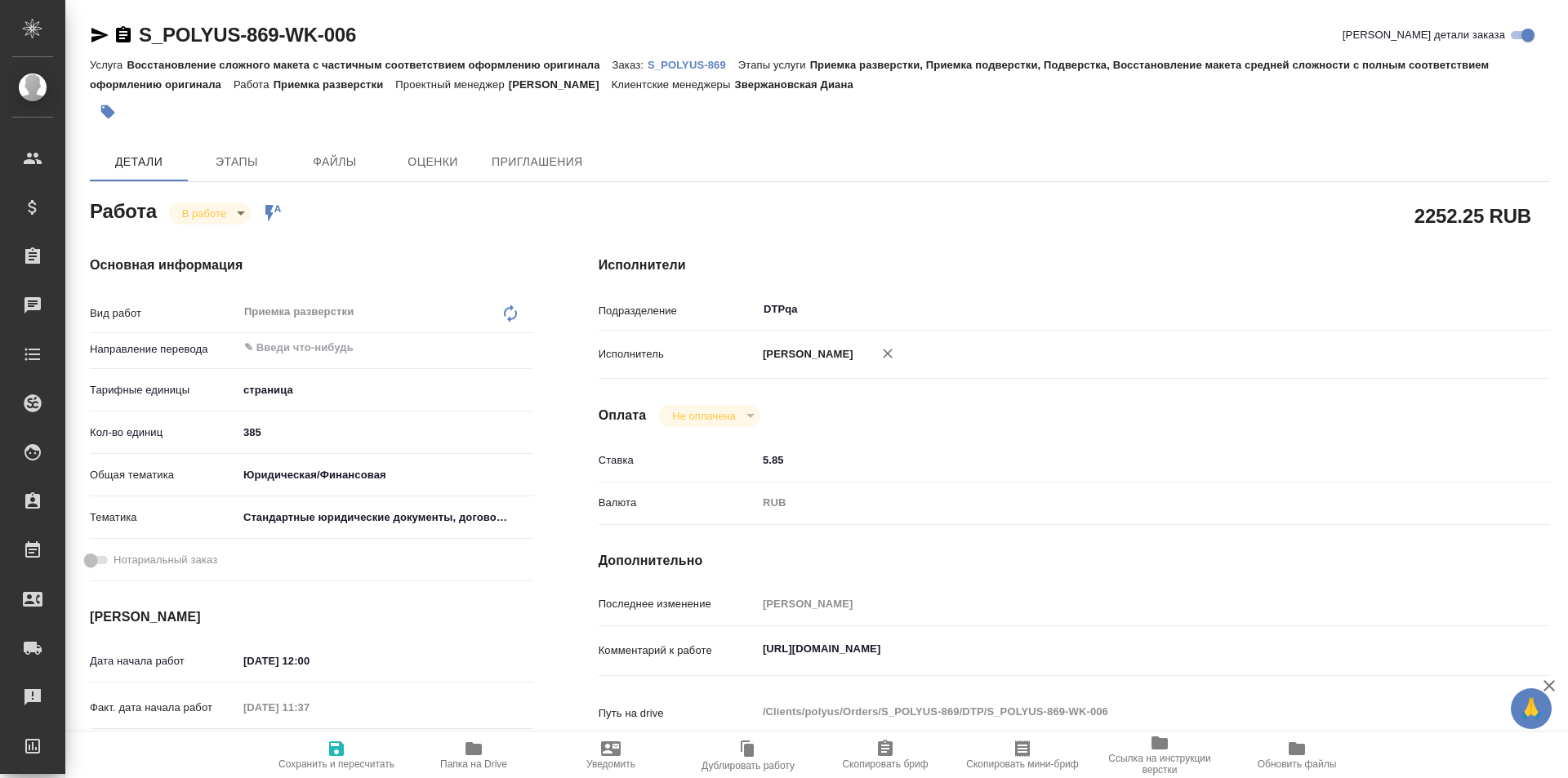
type textarea "x"
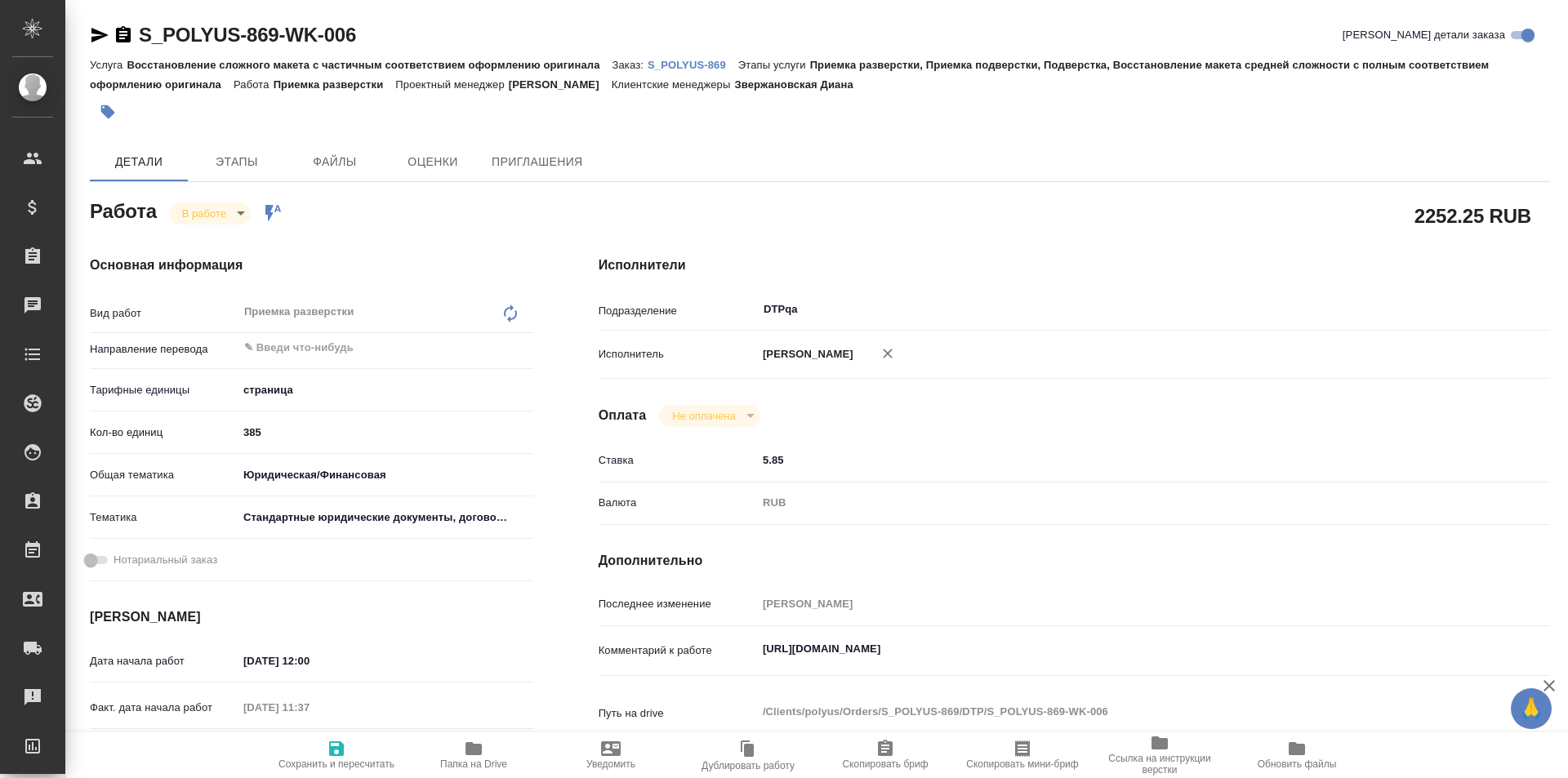
type textarea "x"
drag, startPoint x: 1101, startPoint y: 648, endPoint x: 695, endPoint y: 635, distance: 406.2
click at [696, 641] on div "Комментарий к работе https://tera.awatera.com/Work/68c946716c74784c706eed9e/ x" at bounding box center [1074, 651] width 951 height 37
type textarea "x"
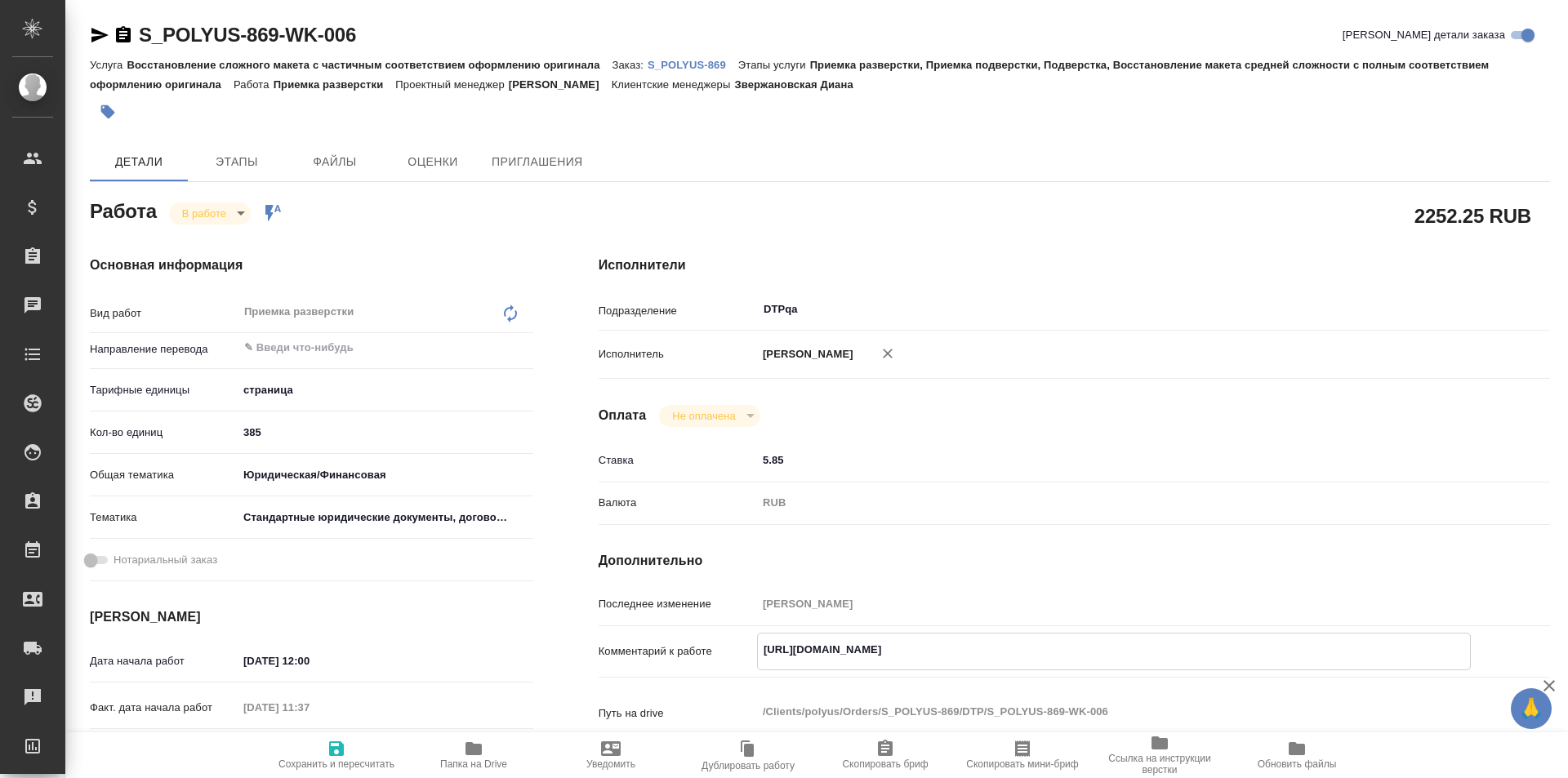
type textarea "x"
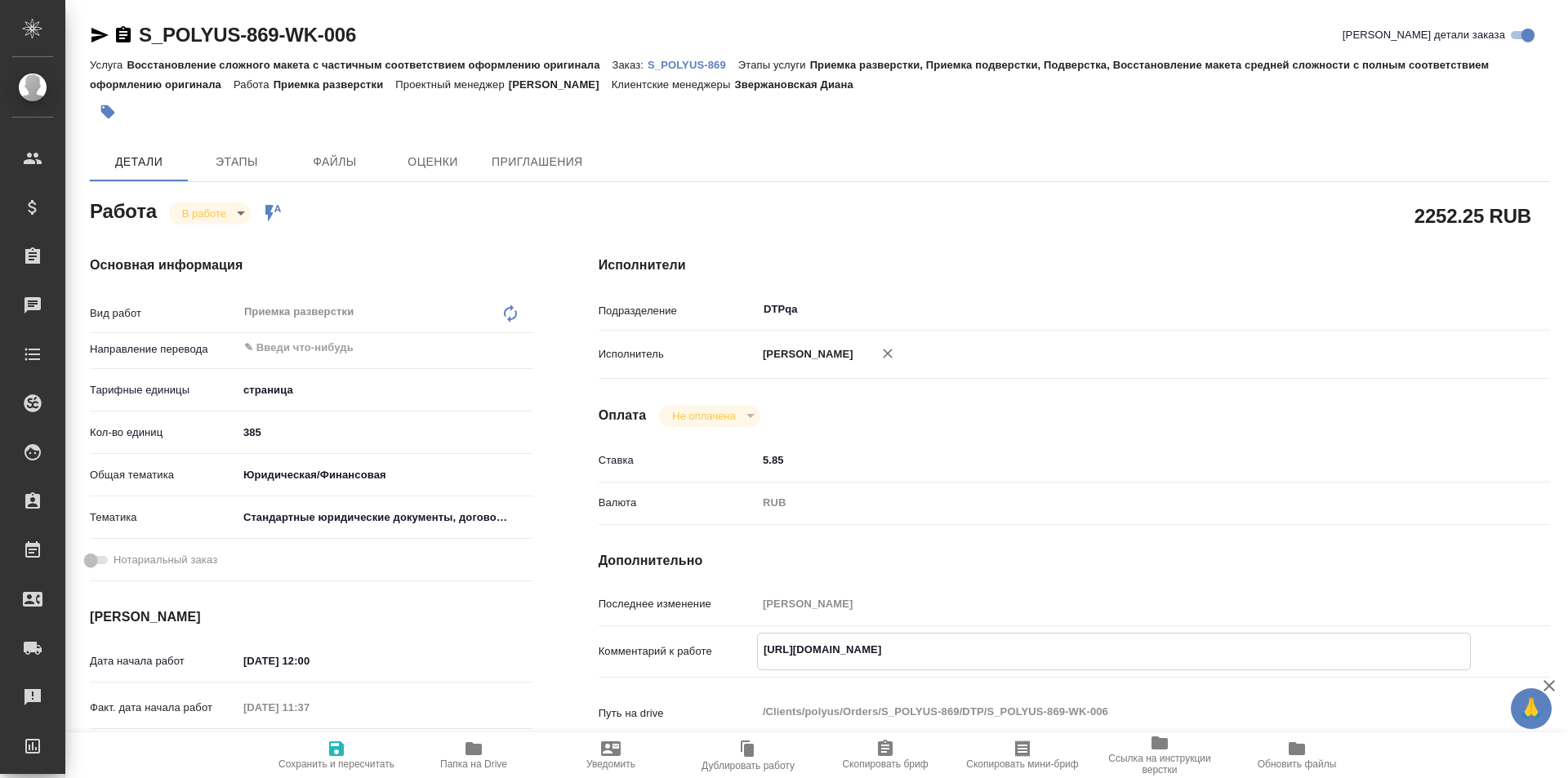
type textarea "x"
drag, startPoint x: 385, startPoint y: 32, endPoint x: 103, endPoint y: 34, distance: 282.0
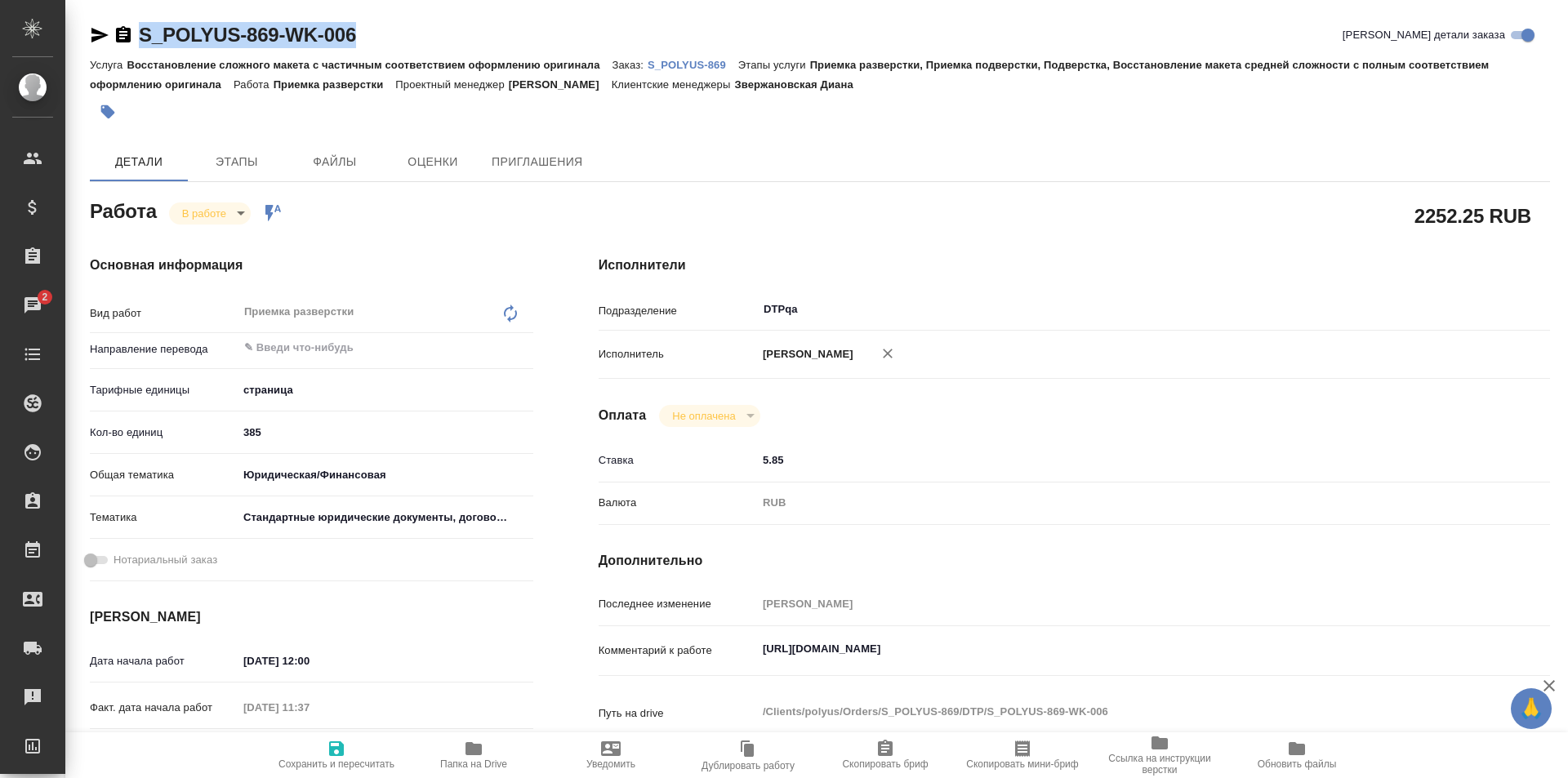
click at [98, 31] on div "S_POLYUS-869-WK-006 Кратко детали заказа" at bounding box center [820, 35] width 1460 height 26
copy link "S_POLYUS-869-WK-006"
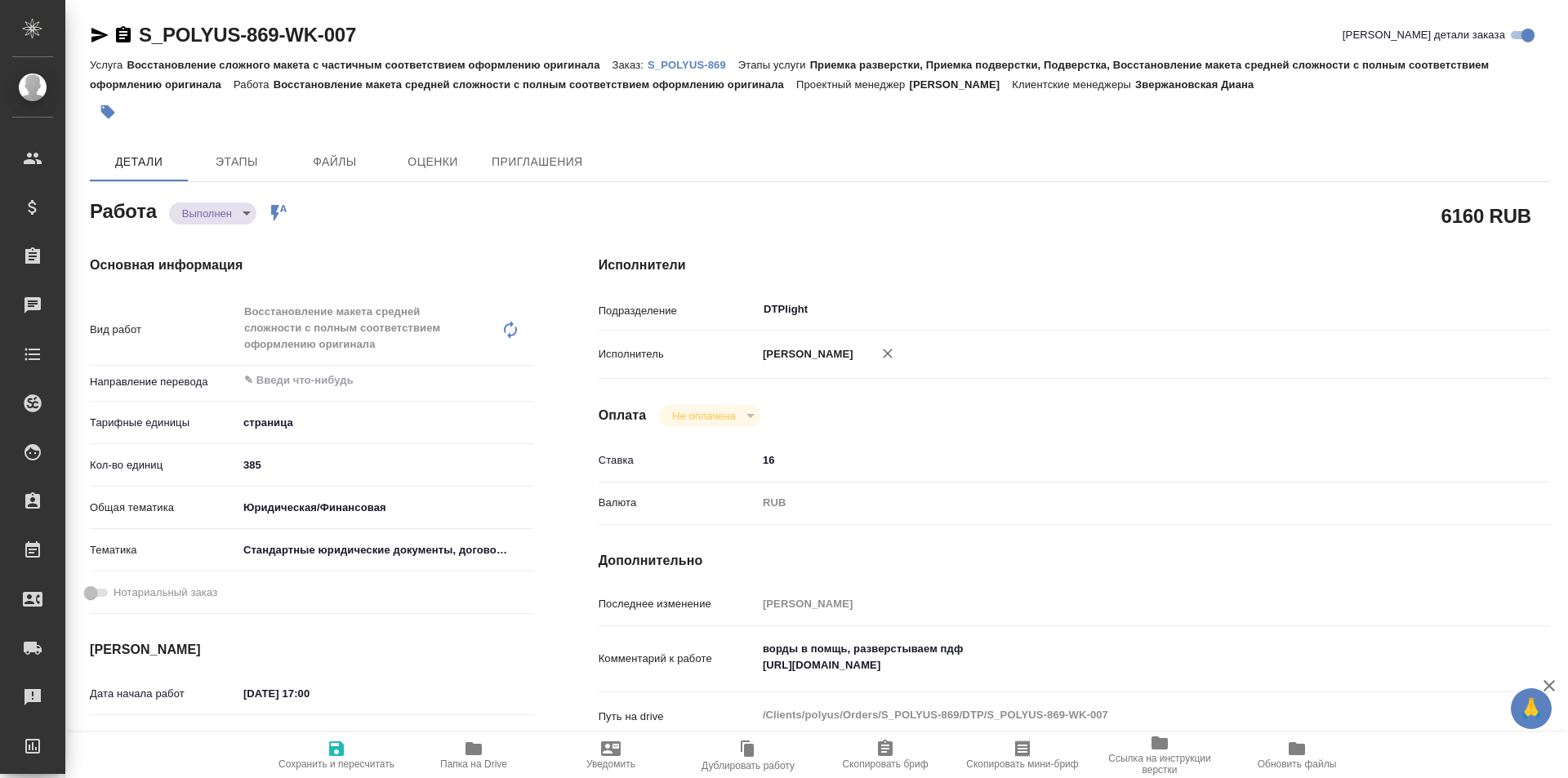
type textarea "x"
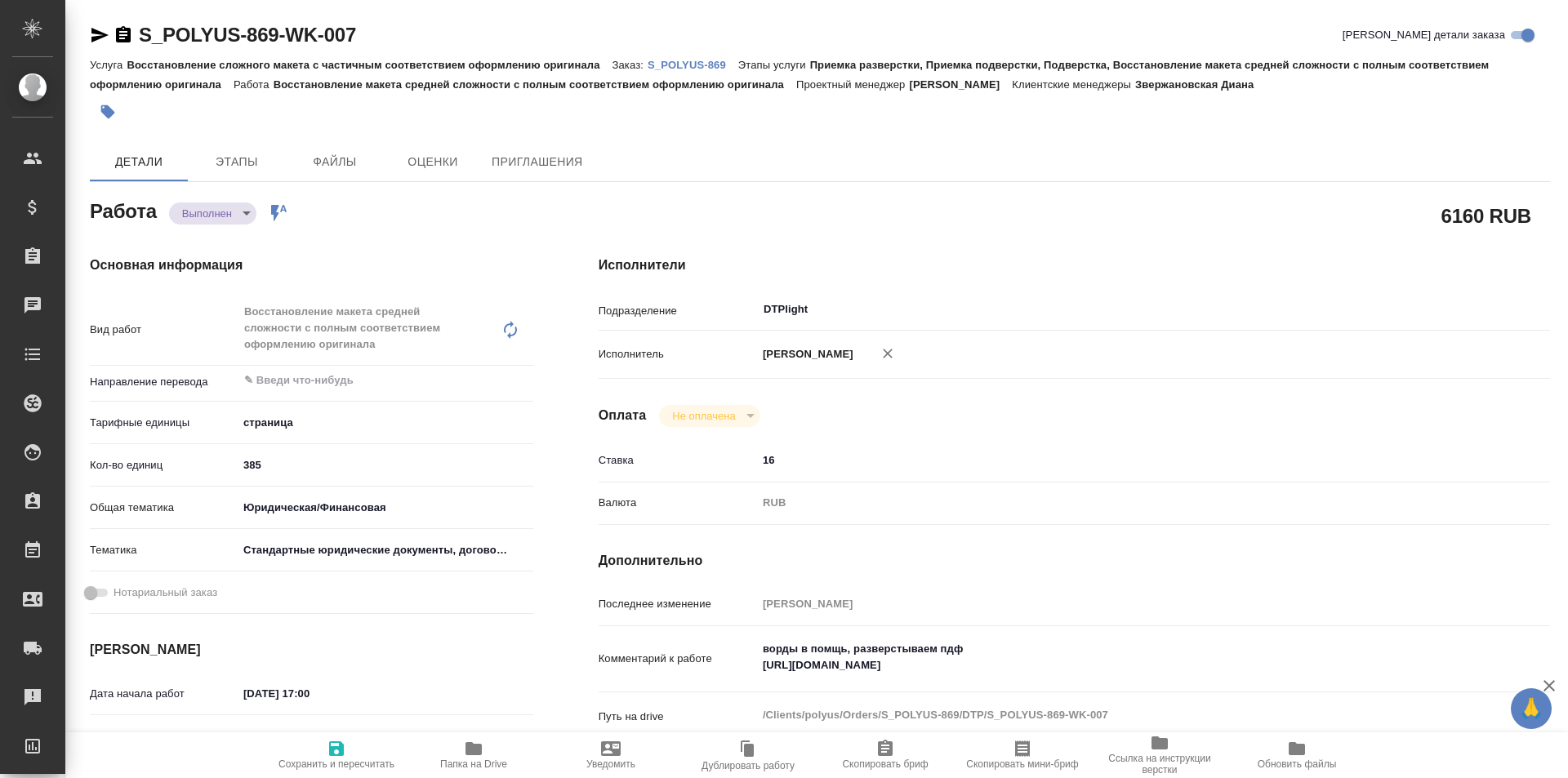
type textarea "x"
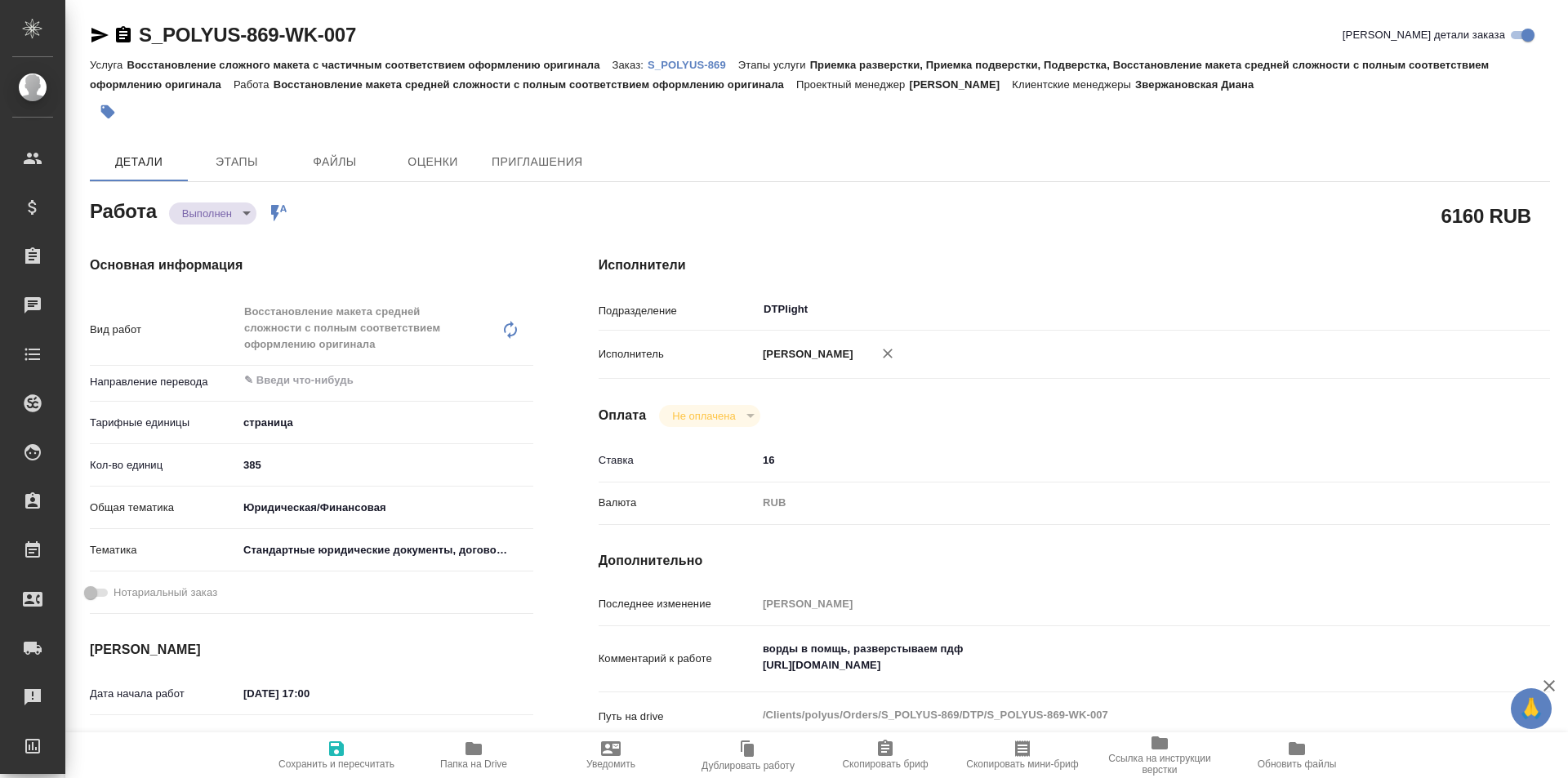
type textarea "x"
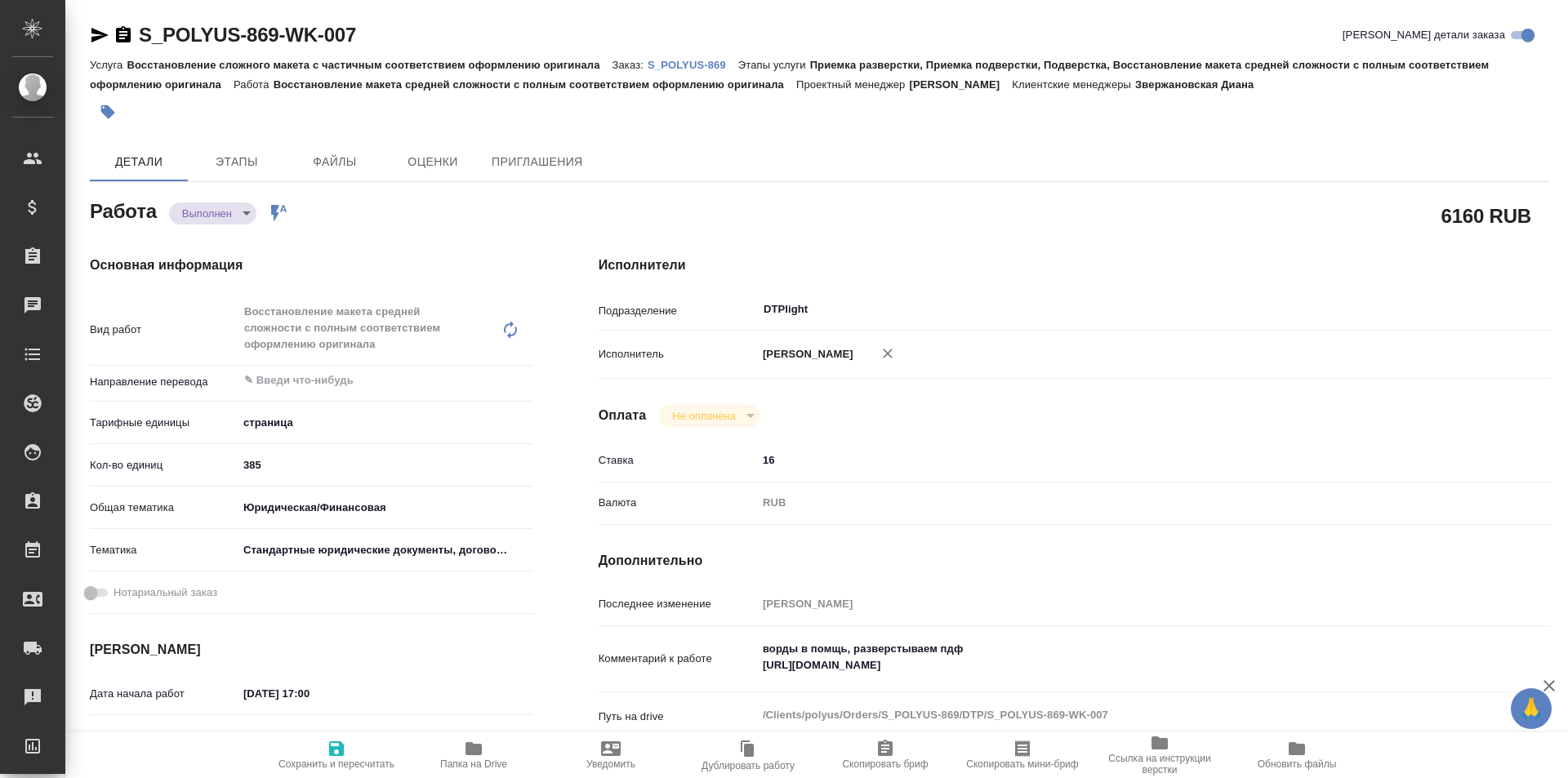
type textarea "x"
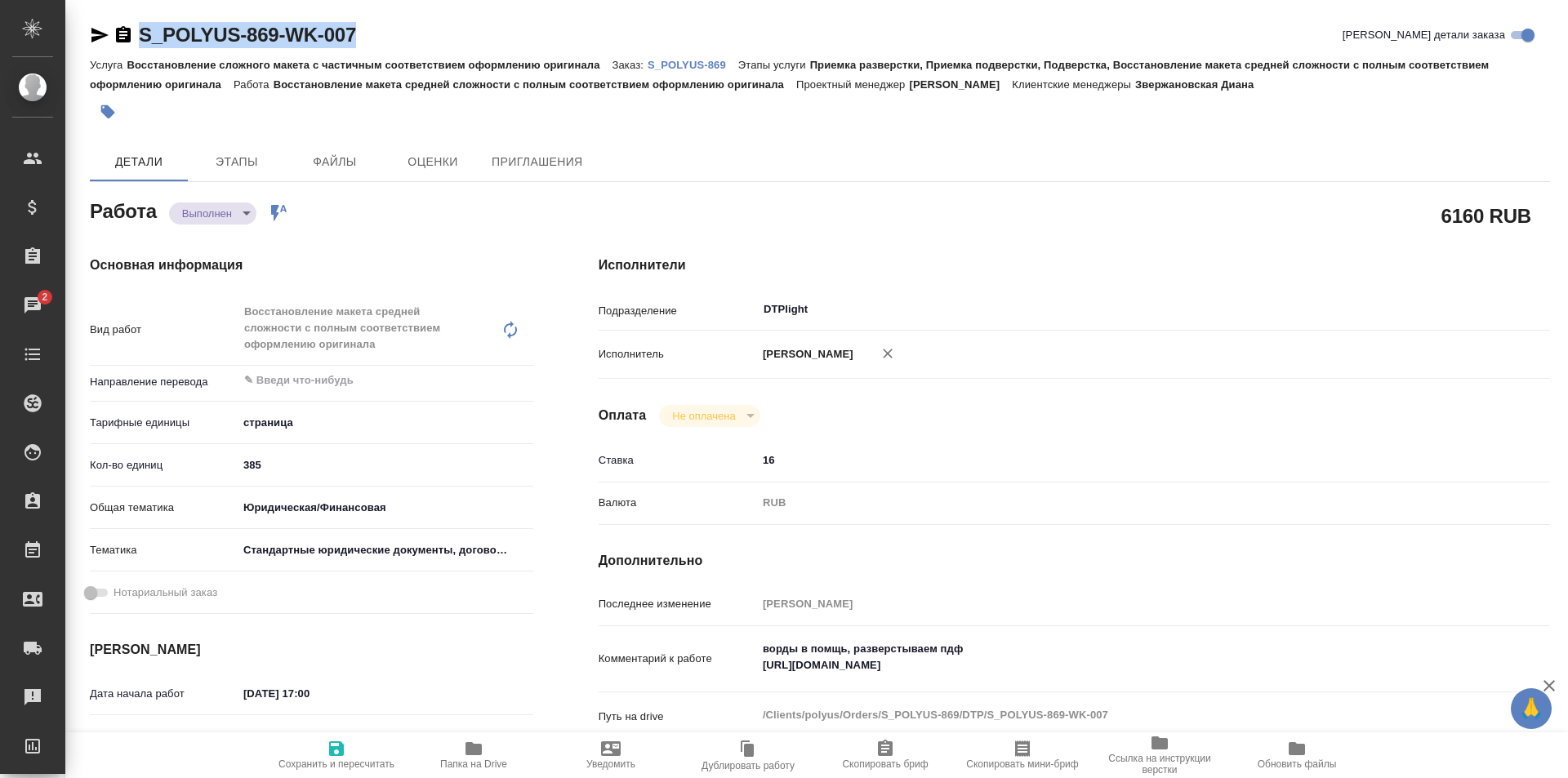
drag, startPoint x: 396, startPoint y: 33, endPoint x: 149, endPoint y: 34, distance: 247.0
click at [111, 38] on div "S_POLYUS-869-WK-007 Кратко детали заказа" at bounding box center [820, 35] width 1460 height 26
copy link "S_POLYUS-869-WK-007"
click at [487, 748] on span "Папка на Drive" at bounding box center [473, 754] width 118 height 31
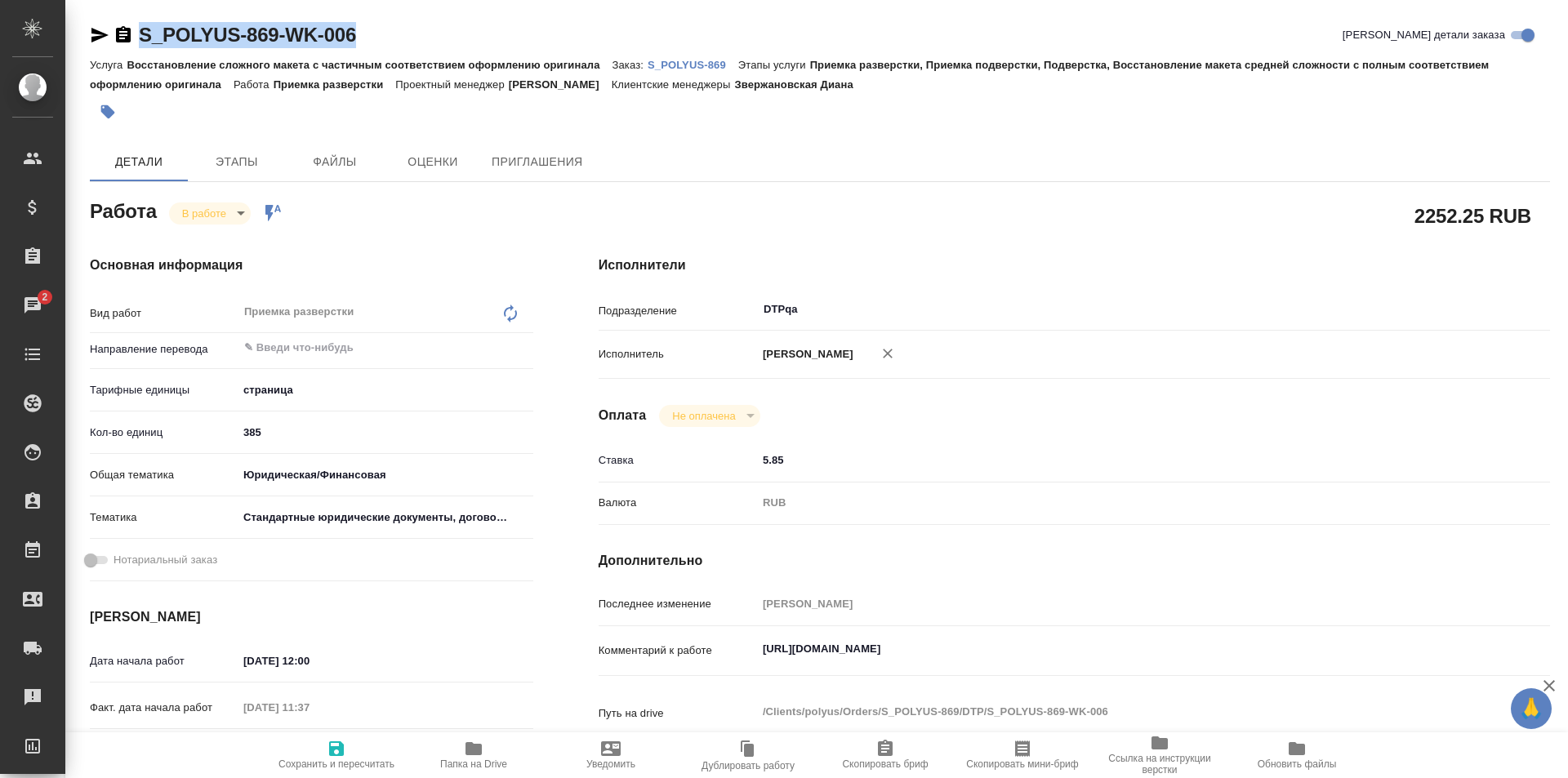
click at [468, 741] on icon "button" at bounding box center [473, 749] width 20 height 20
click at [1110, 635] on textarea "[URL][DOMAIN_NAME]" at bounding box center [1113, 649] width 714 height 28
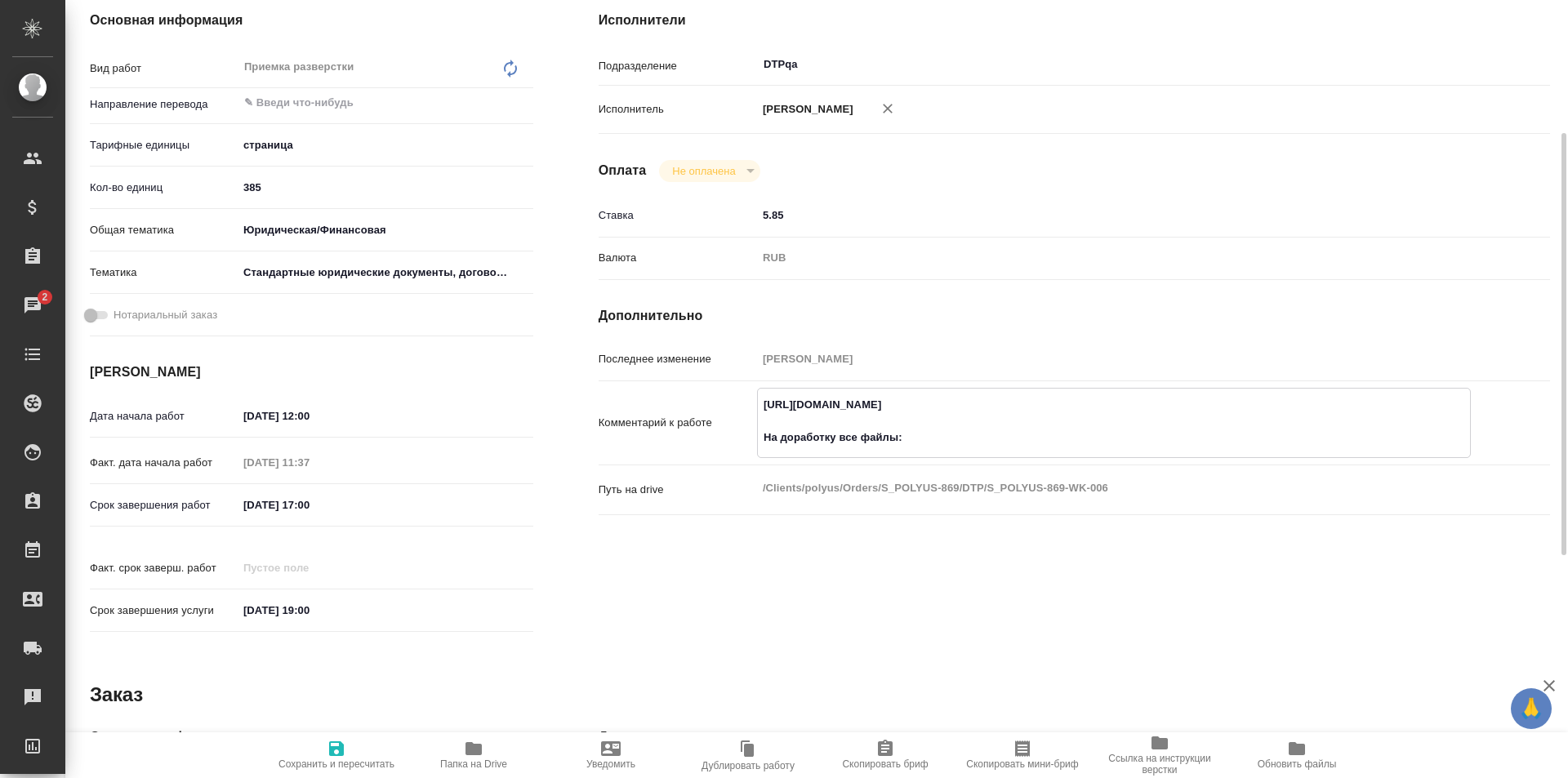
paste textarea "[URL][DOMAIN_NAME]"
type textarea "[URL][DOMAIN_NAME] На доработку все файлы: [URL][DOMAIN_NAME]"
click at [333, 746] on icon "button" at bounding box center [336, 749] width 14 height 14
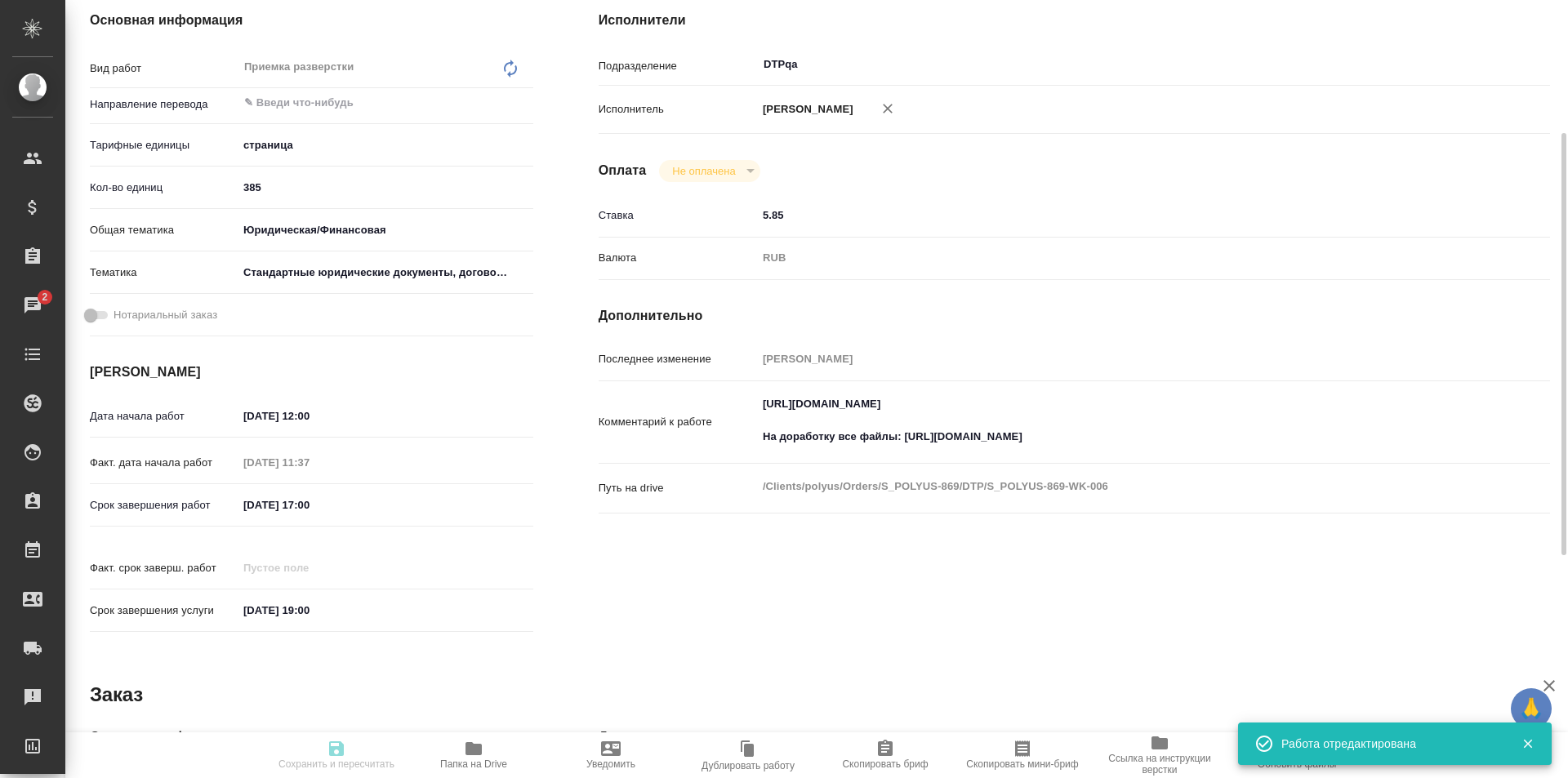
type input "inProgress"
type input "5a8b1489cc6b4906c91bfdb2"
type input "385"
type input "yr-fn"
type input "5f647205b73bc97568ca66bf"
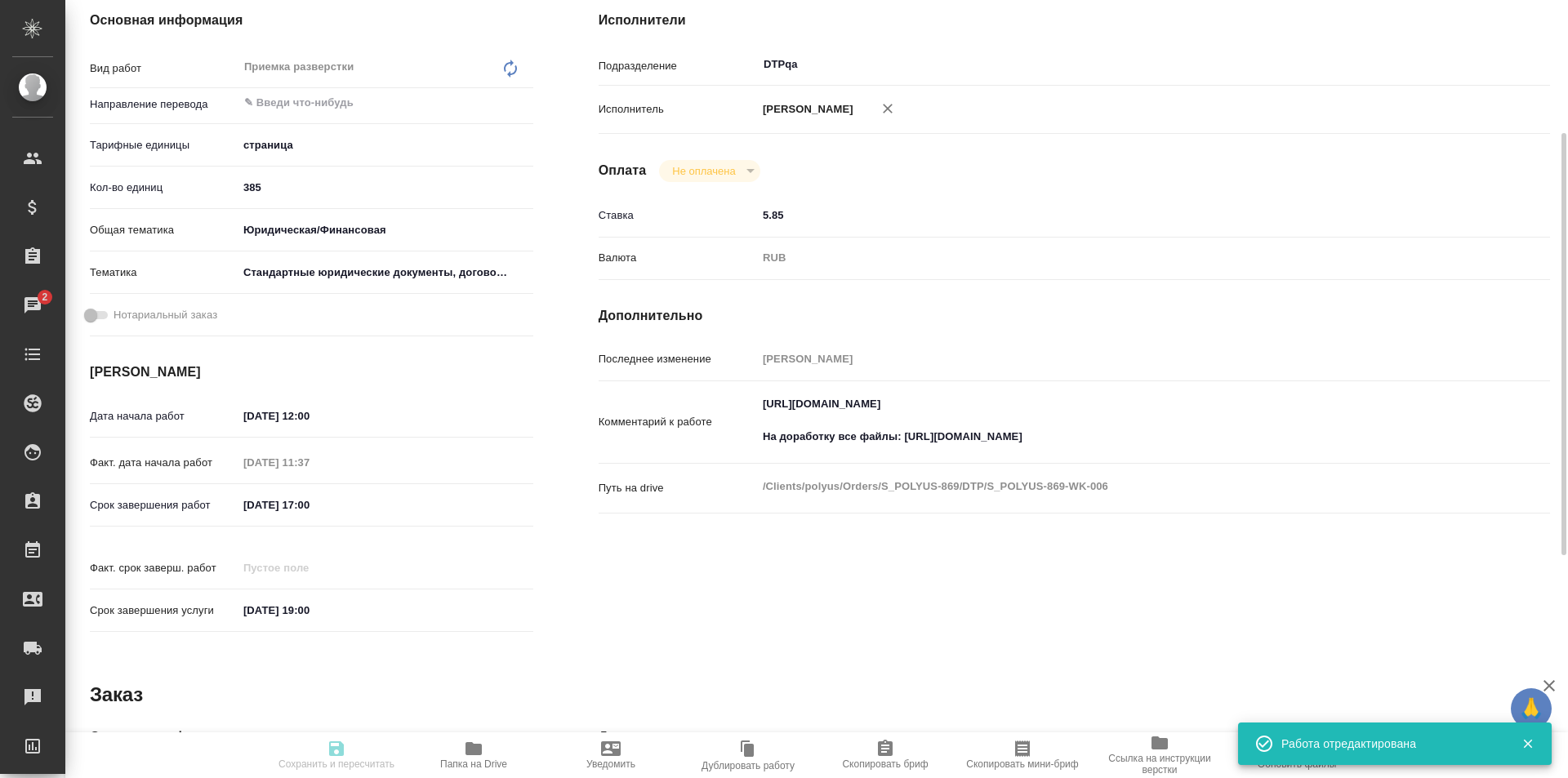
type input "[DATE] 12:00"
type input "[DATE] 11:37"
type input "[DATE] 17:00"
type input "[DATE] 19:00"
type input "DTPqa"
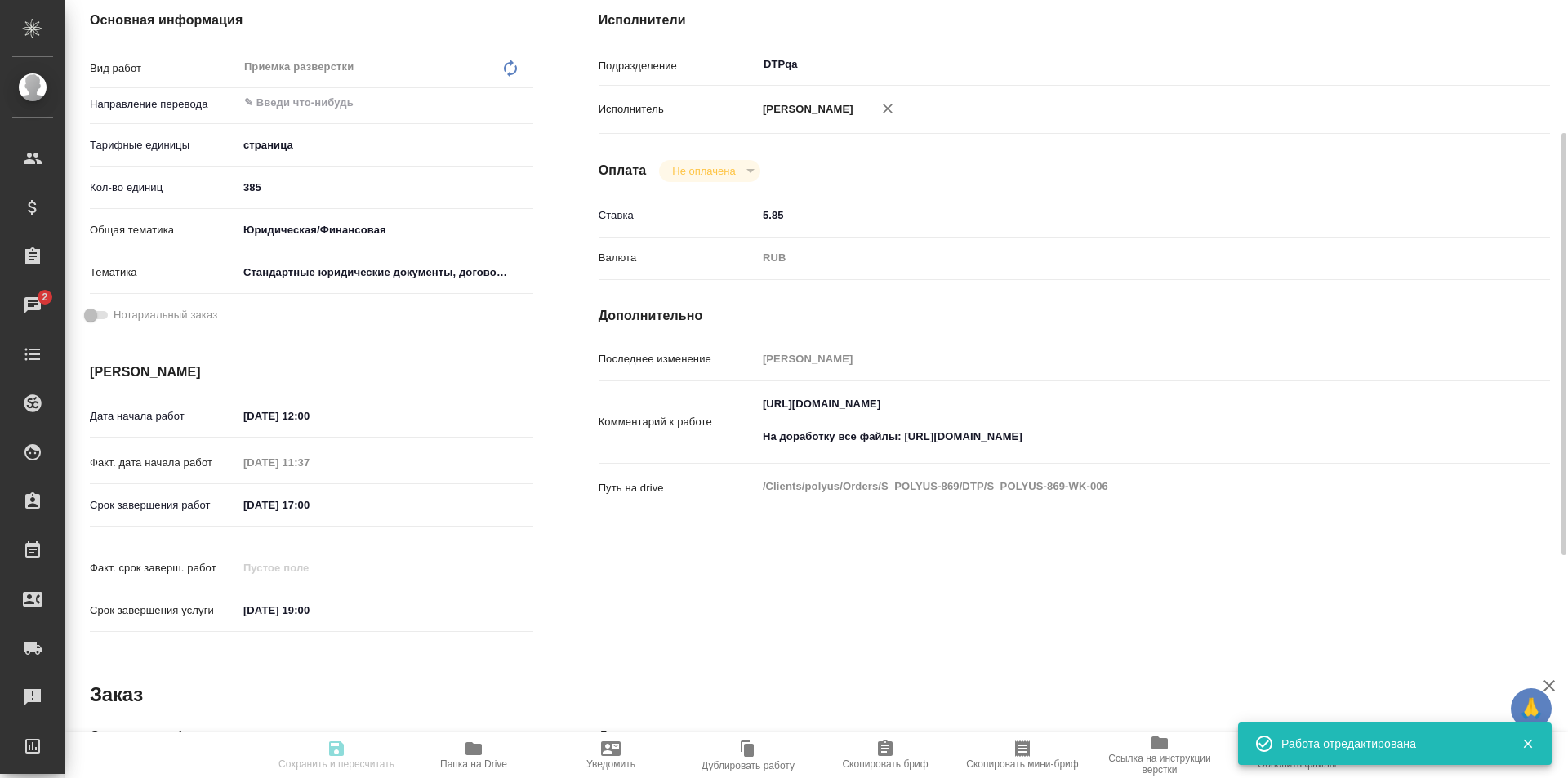
type input "notPayed"
type input "5.85"
type input "RUB"
type input "[PERSON_NAME]"
type input "S_POLYUS-869"
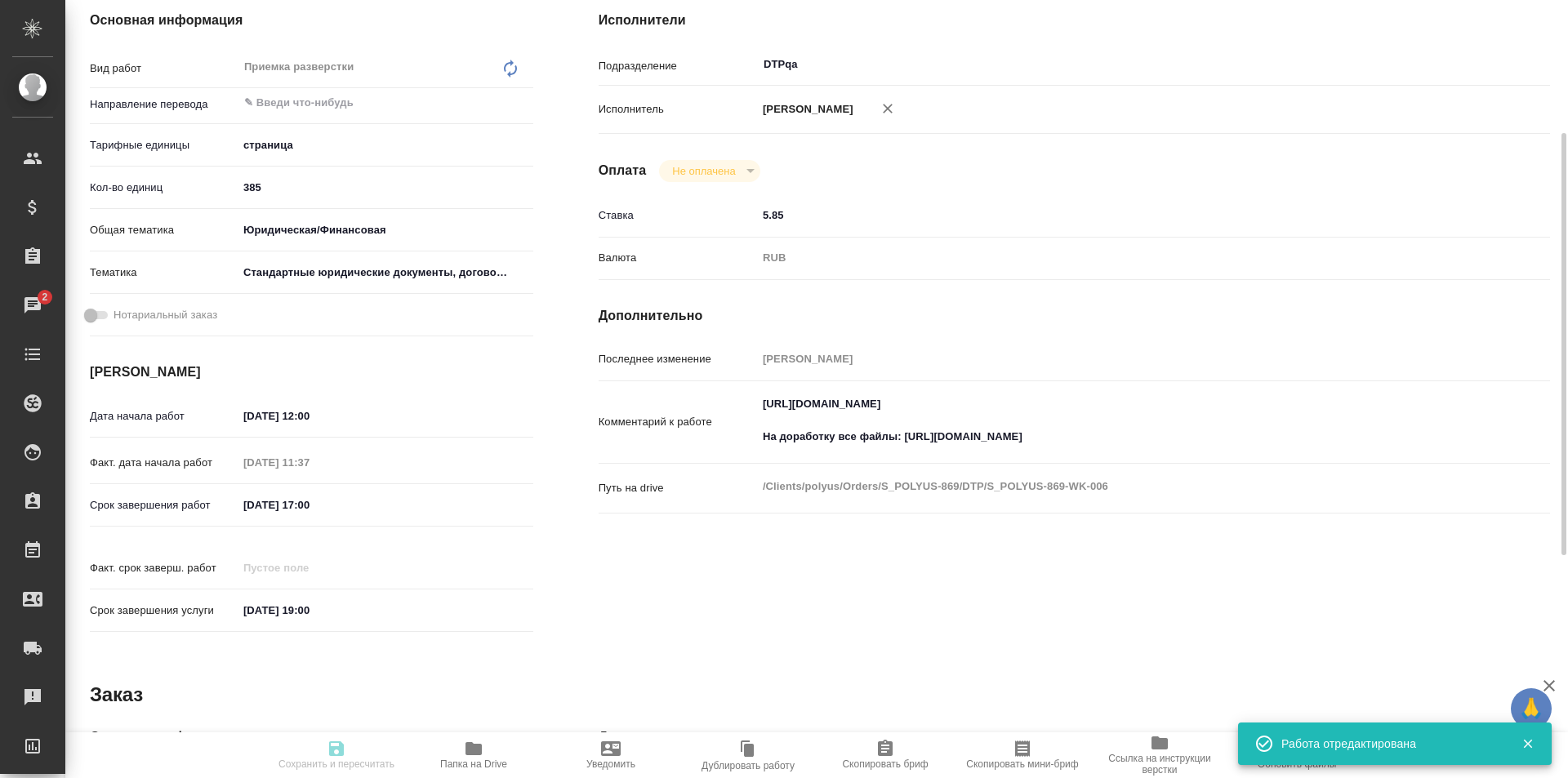
type input "Восстановление сложного макета с частичным соответствием оформлению оригинала"
type input "Приемка разверстки, Приемка подверстки, Подверстка, Восстановление макета средн…"
type input "Звержановская Диана"
type input "[PERSON_NAME]"
type input "/Clients/polyus/Orders/S_POLYUS-869"
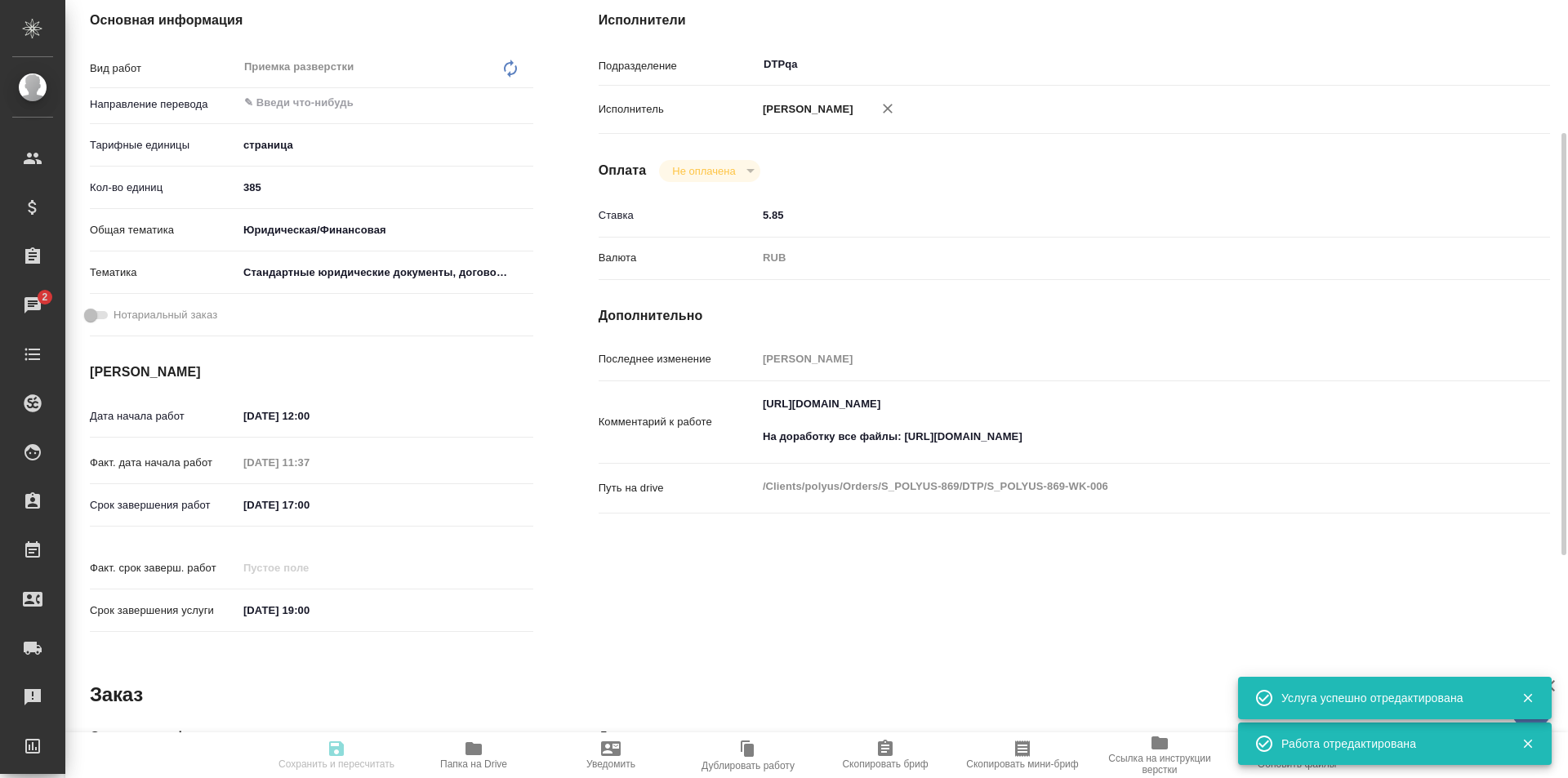
scroll to position [0, 0]
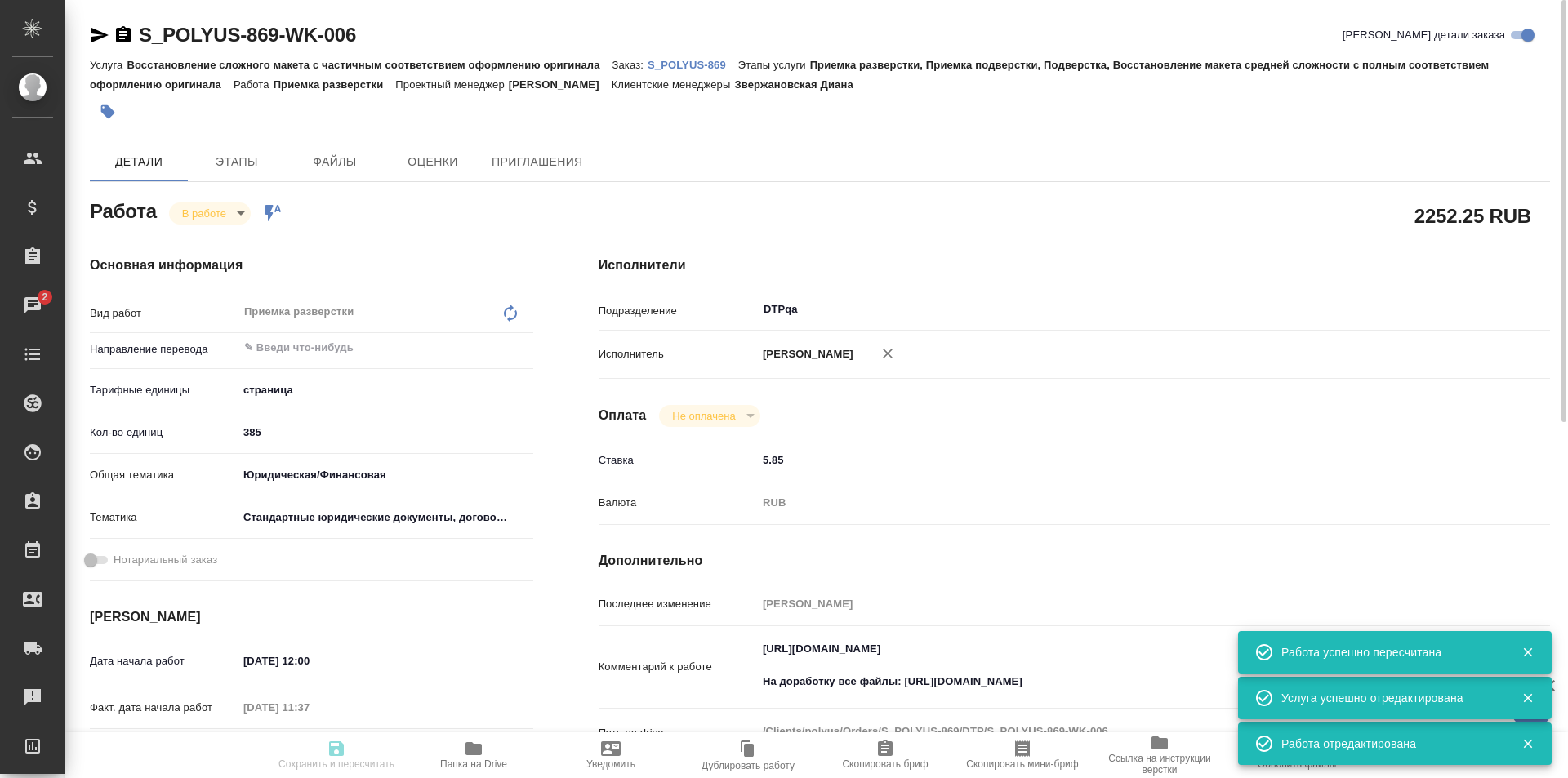
type input "inProgress"
type input "5a8b1489cc6b4906c91bfdb2"
type input "385"
type input "yr-fn"
type input "5f647205b73bc97568ca66bf"
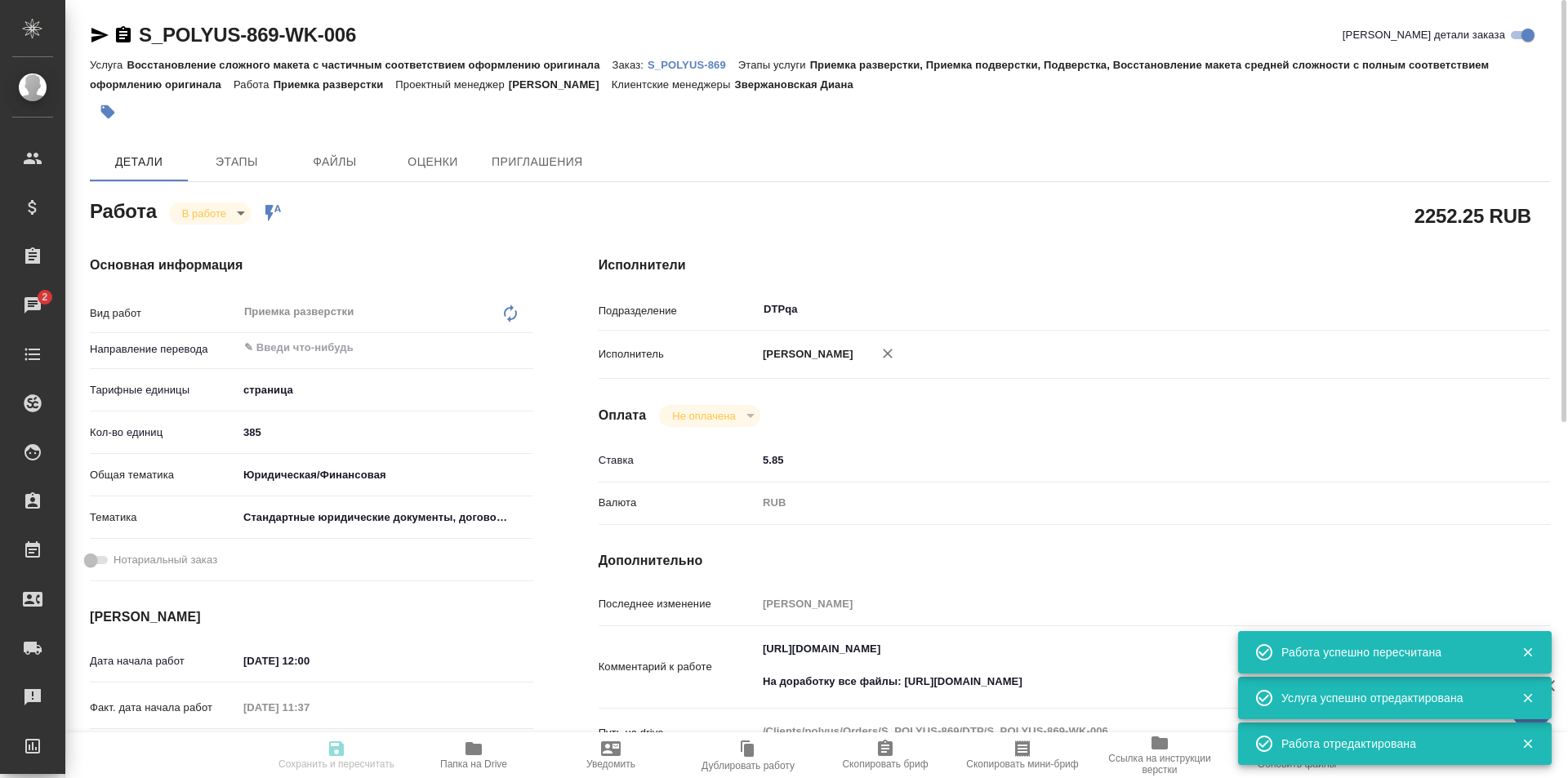
type input "19.09.2025 12:00"
type input "19.09.2025 11:37"
type input "19.09.2025 17:00"
type input "[DATE] 19:00"
type input "DTPqa"
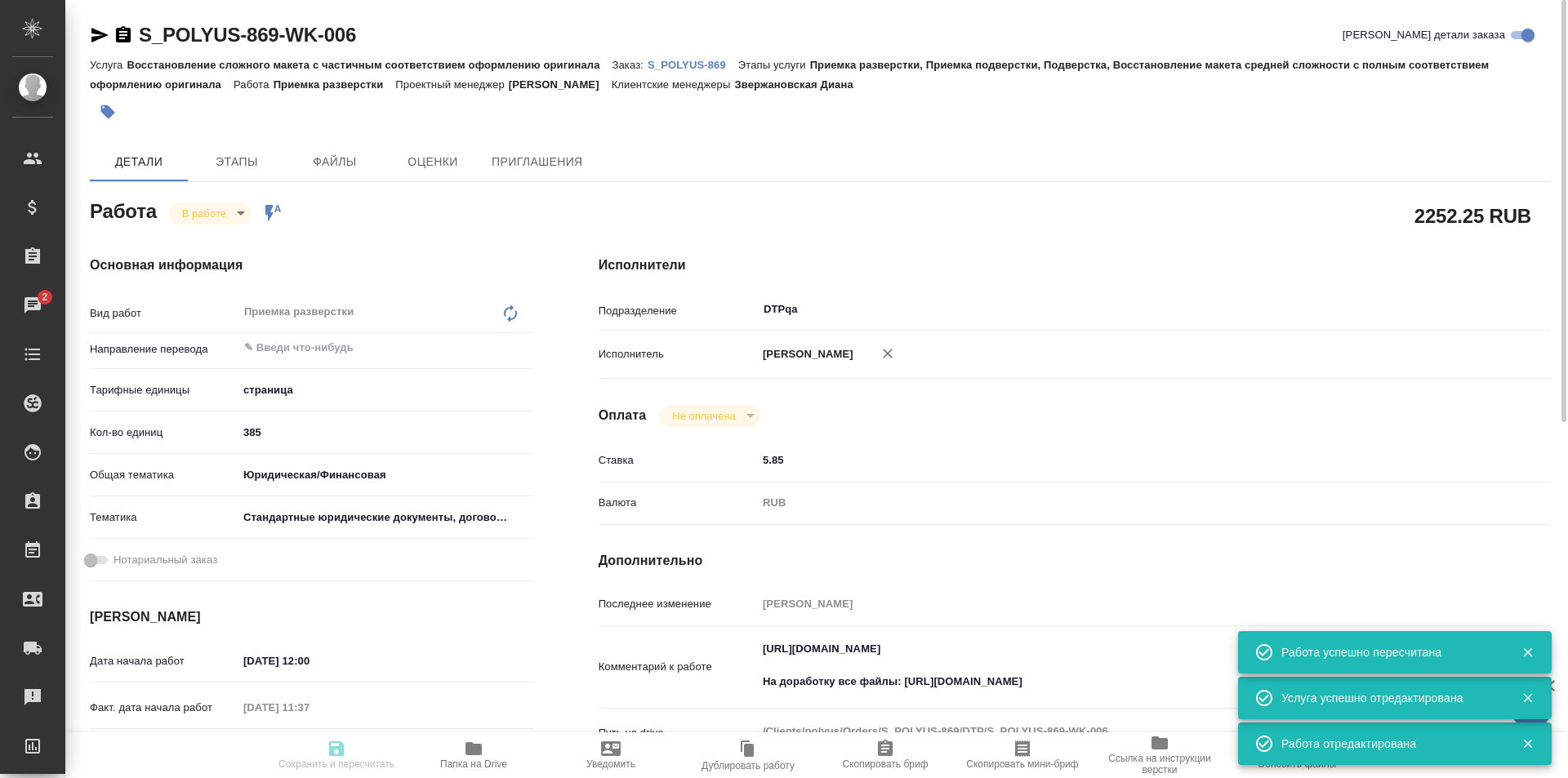
type input "notPayed"
type input "5.85"
type input "RUB"
type input "Исмагилова Диана"
type input "S_POLYUS-869"
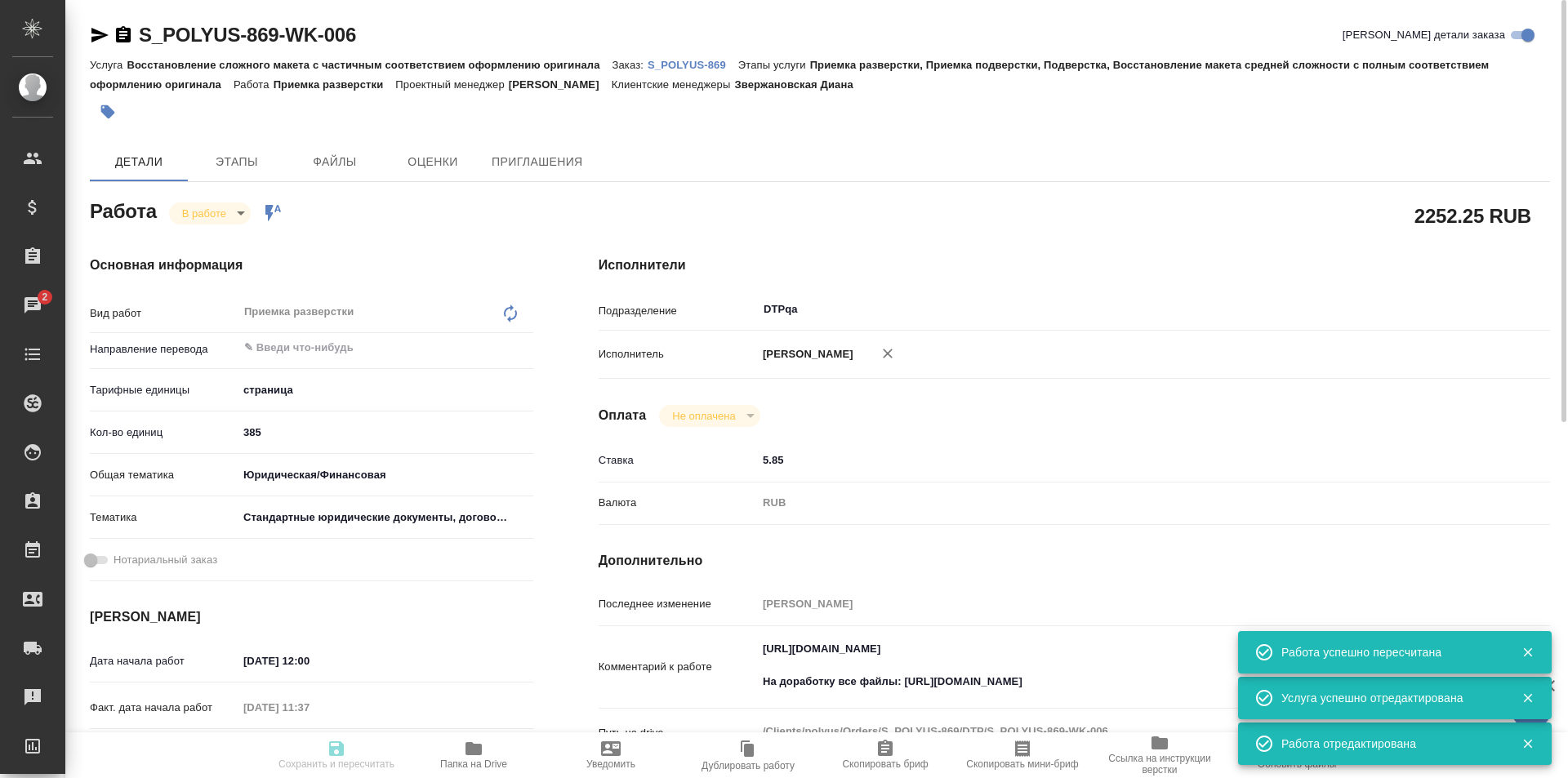
type input "Восстановление сложного макета с частичным соответствием оформлению оригинала"
type input "Приемка разверстки, Приемка подверстки, Подверстка, Восстановление макета средн…"
type input "Звержановская Диана"
type input "[PERSON_NAME]"
type input "/Clients/polyus/Orders/S_POLYUS-869"
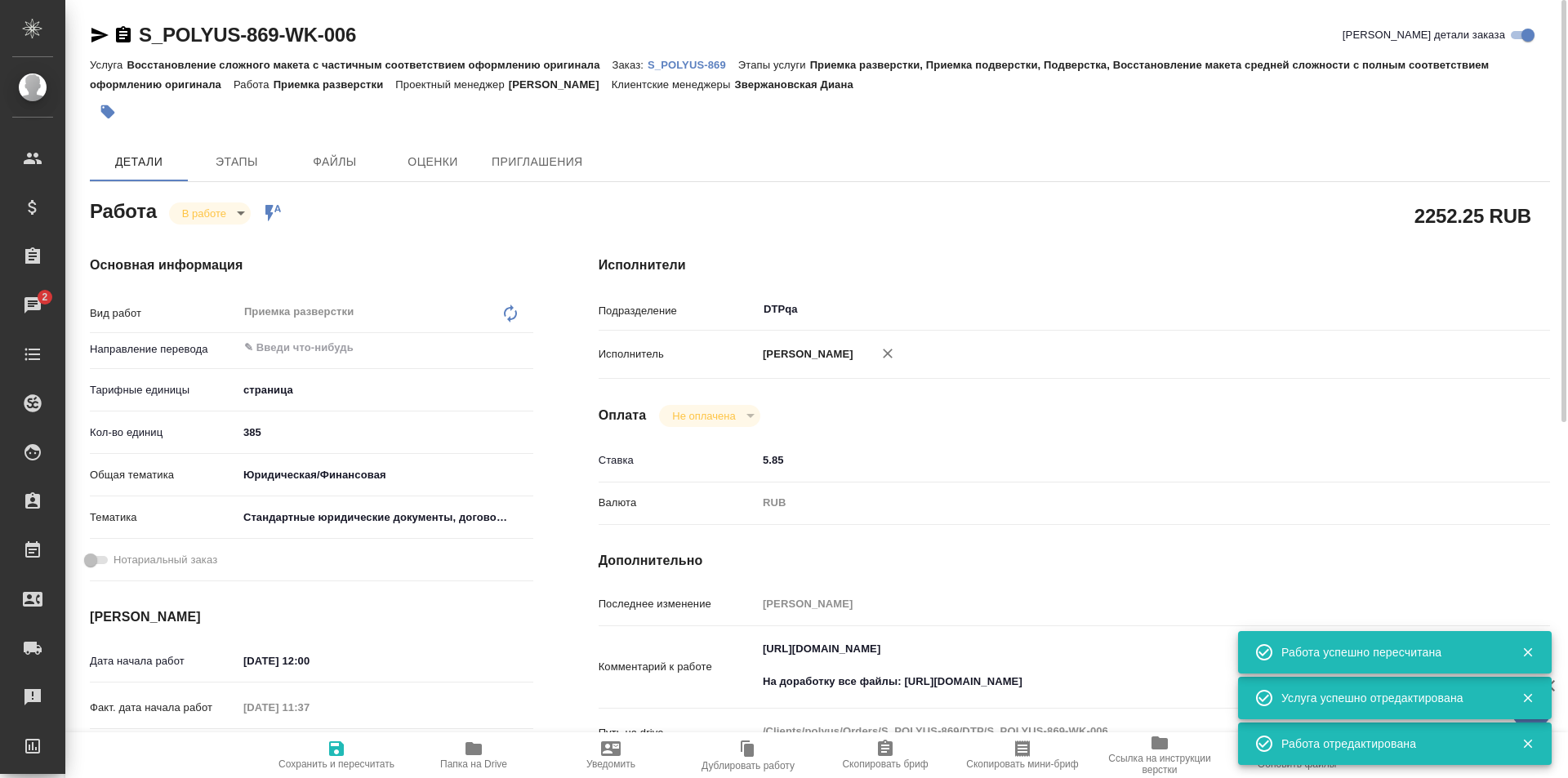
click at [219, 210] on body "🙏 .cls-1 fill:#fff; AWATERA Ismagilova Diana Клиенты Спецификации Заказы 2 Чаты…" at bounding box center [784, 389] width 1568 height 778
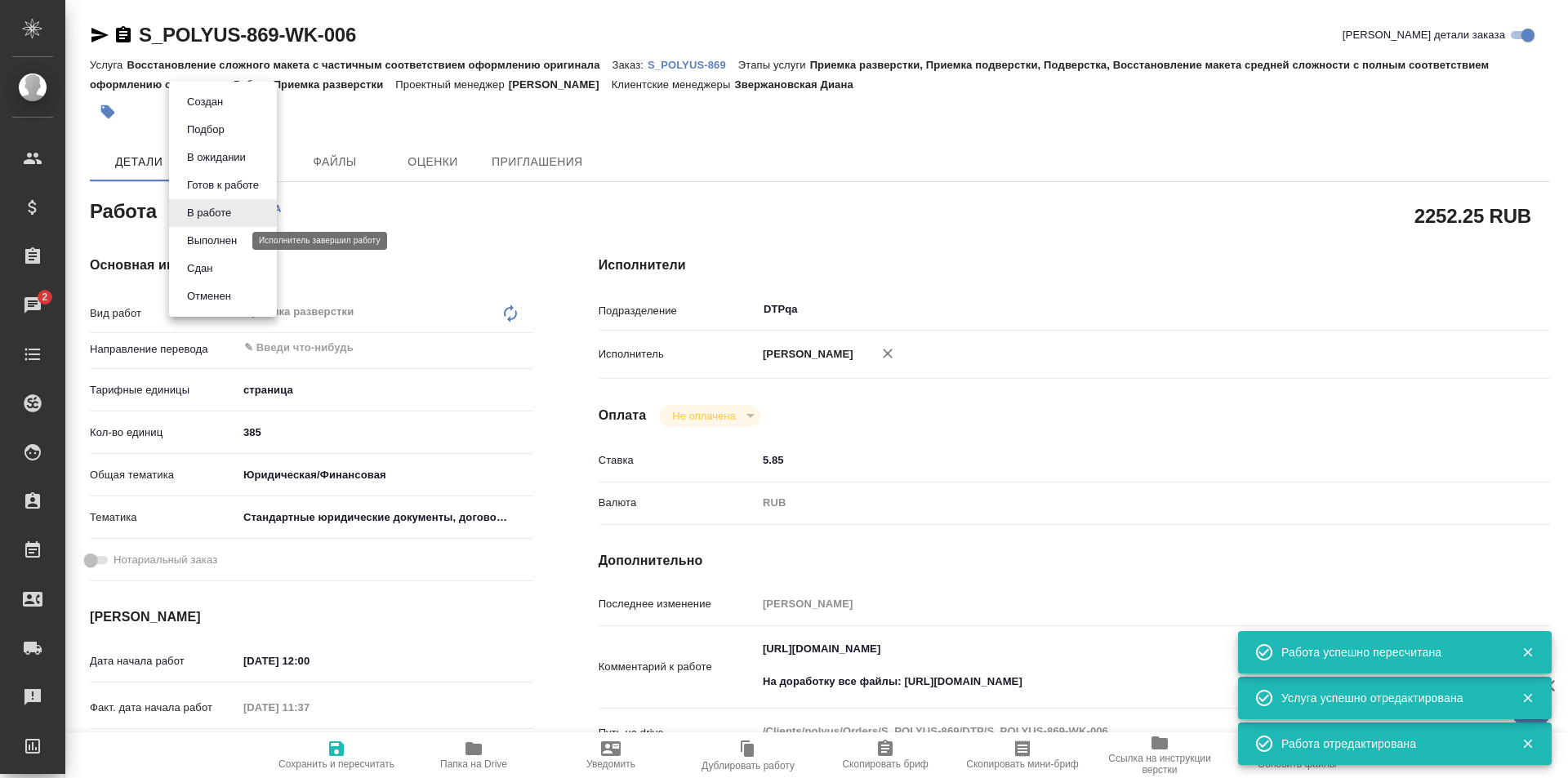
click at [219, 234] on button "Выполнен" at bounding box center [211, 241] width 60 height 18
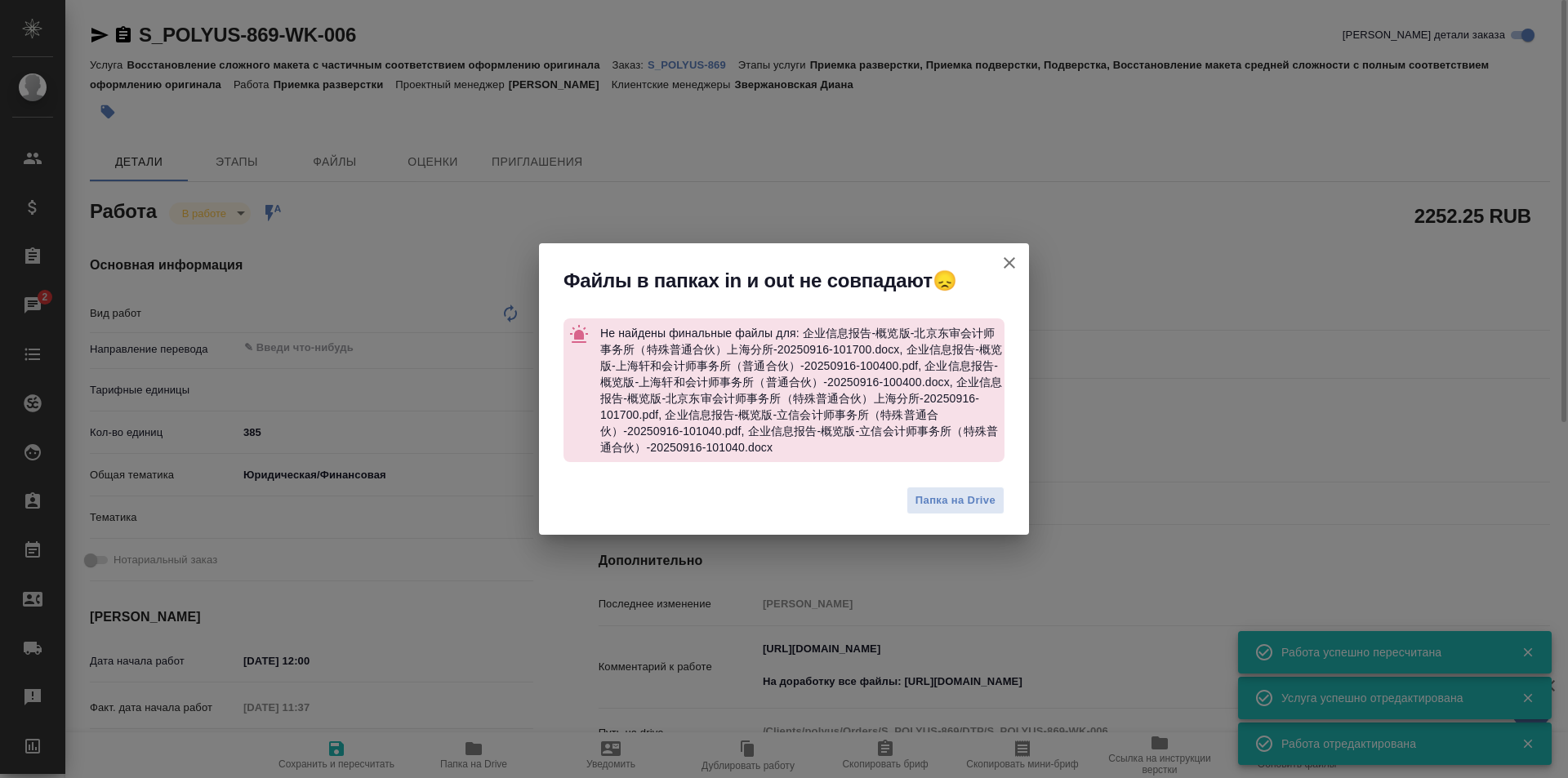
type textarea "x"
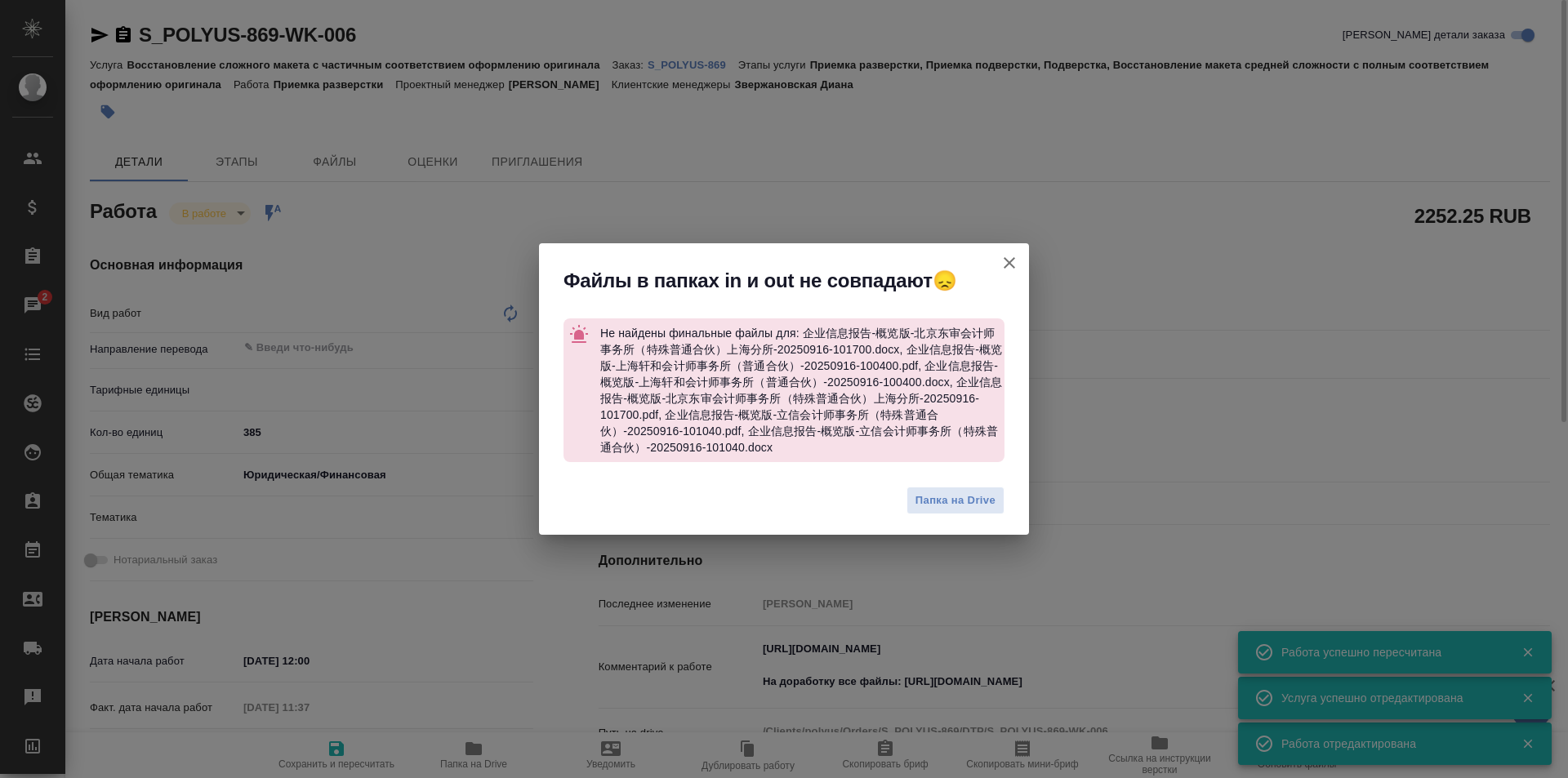
type textarea "x"
type textarea "Приемка разверстки"
type textarea "x"
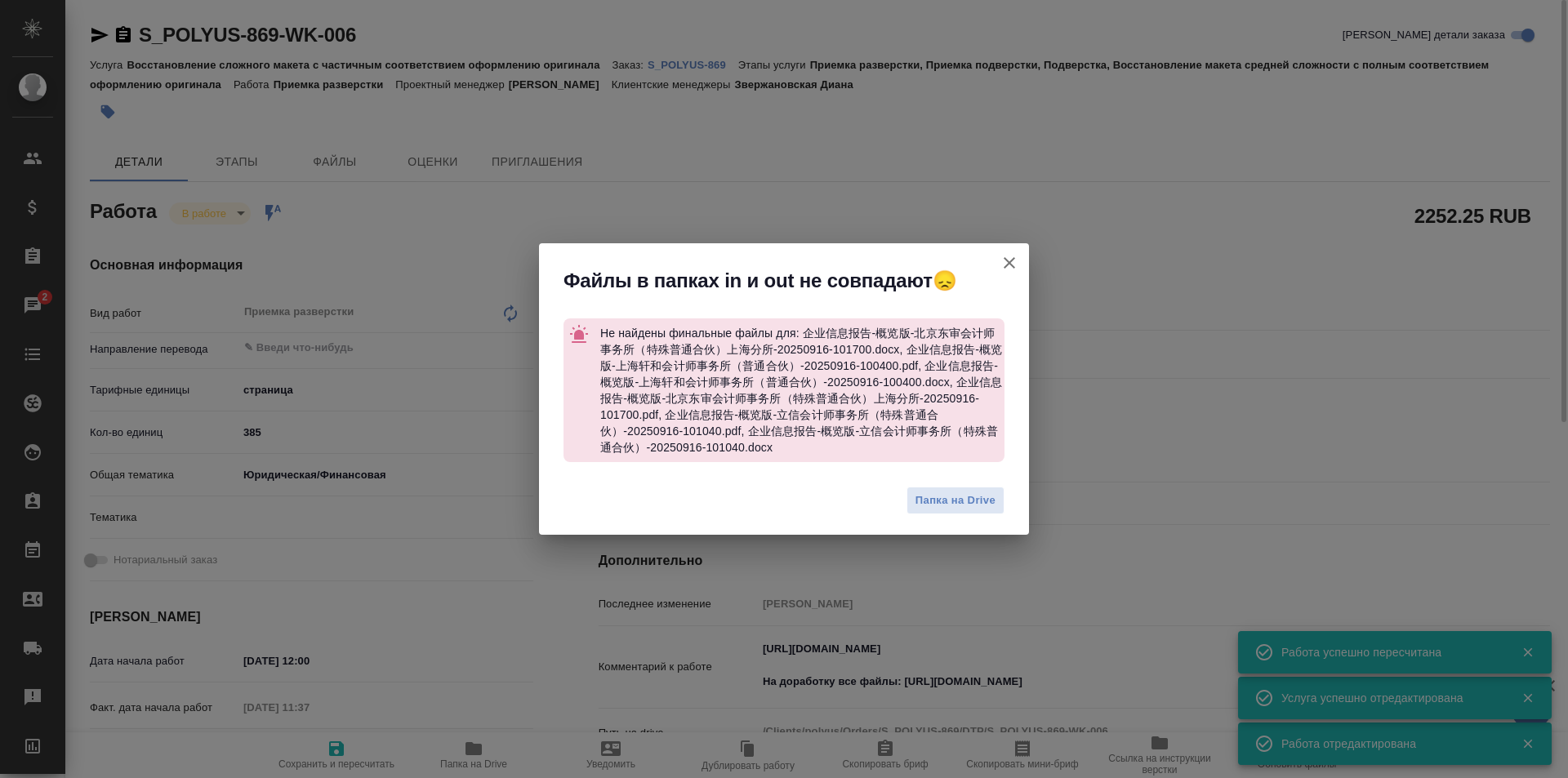
type input "DTPqa"
type textarea "x"
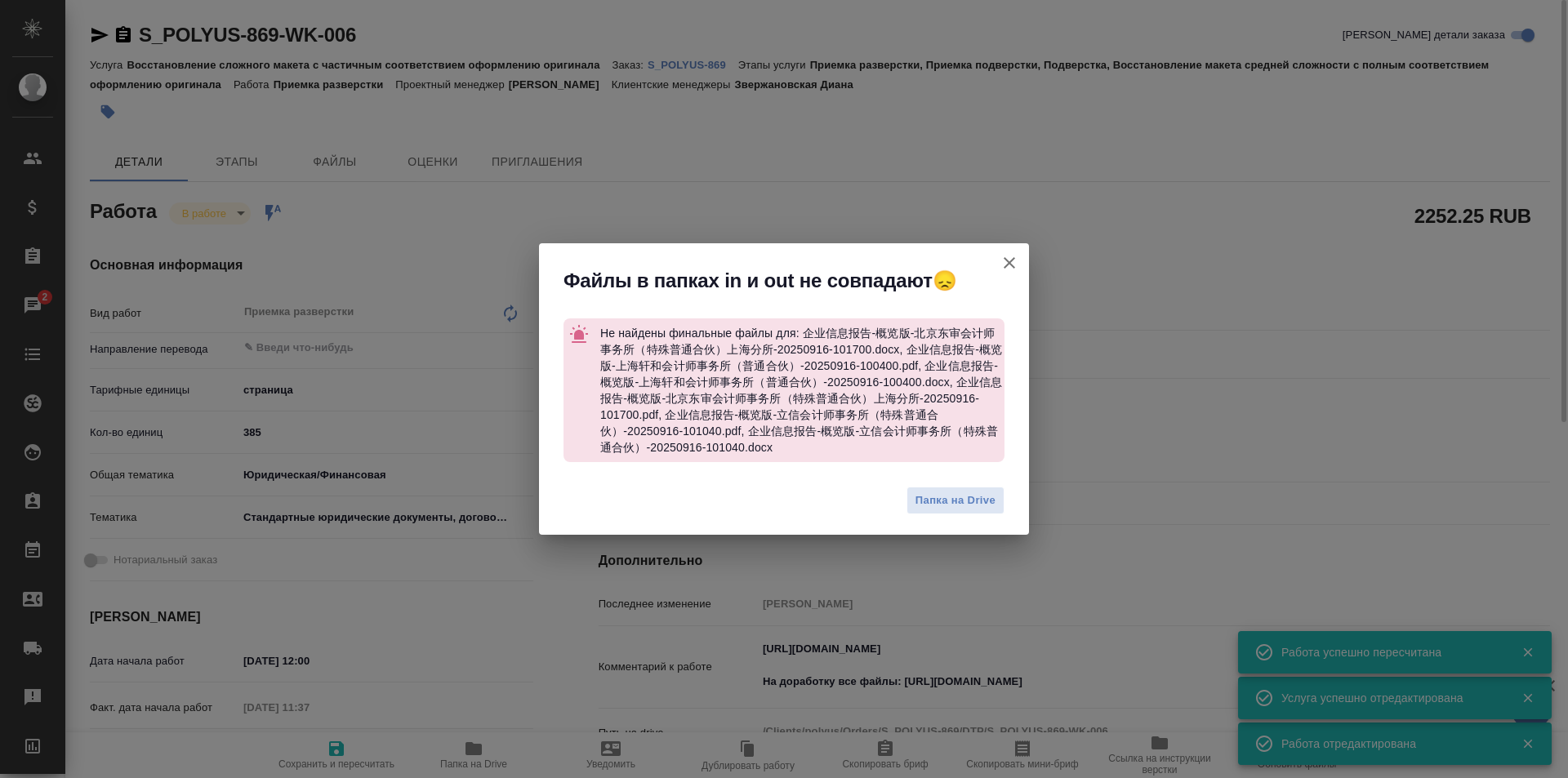
type textarea "x"
click at [1010, 260] on icon "button" at bounding box center [1009, 263] width 20 height 20
type textarea "x"
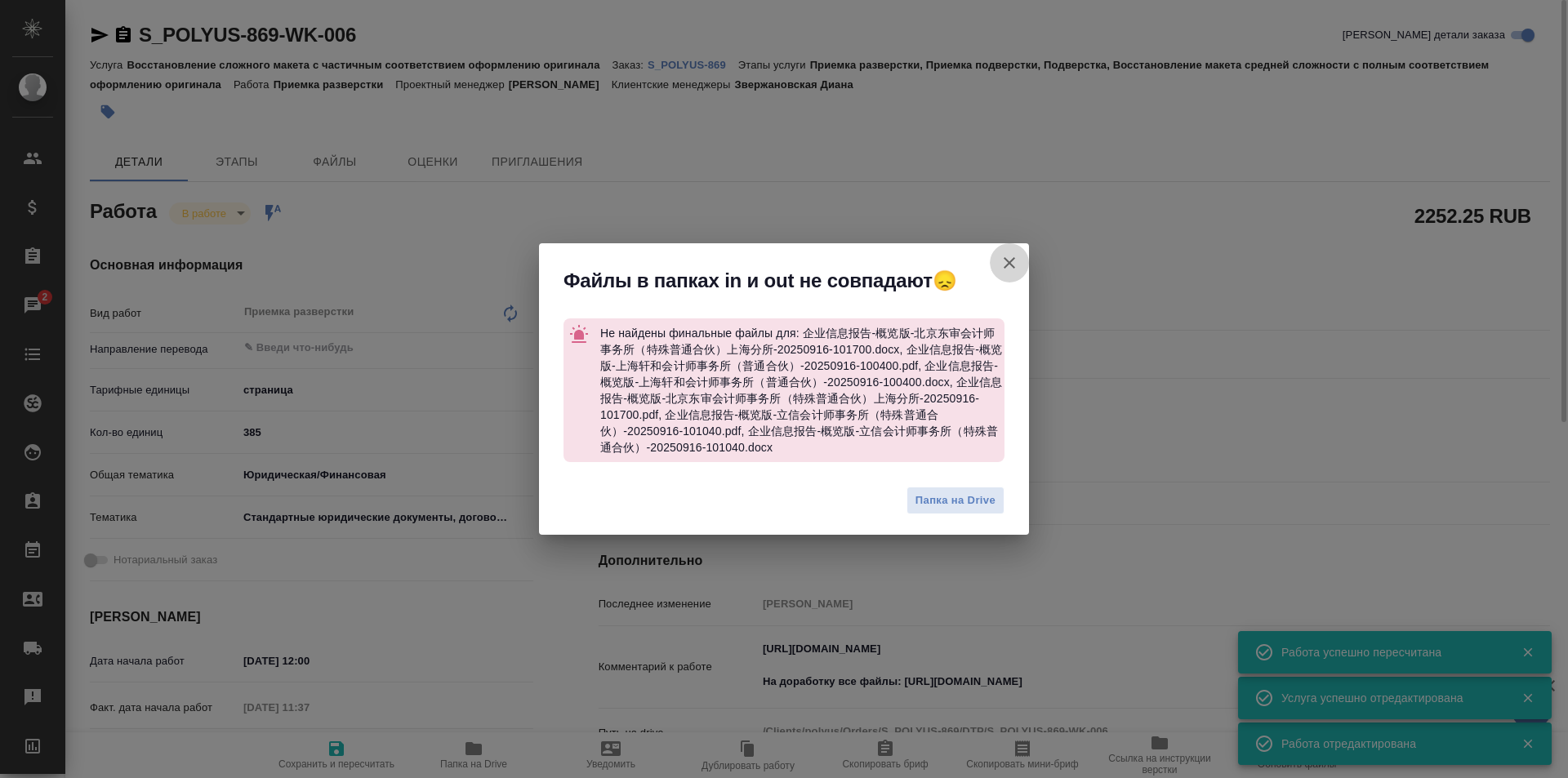
type textarea "x"
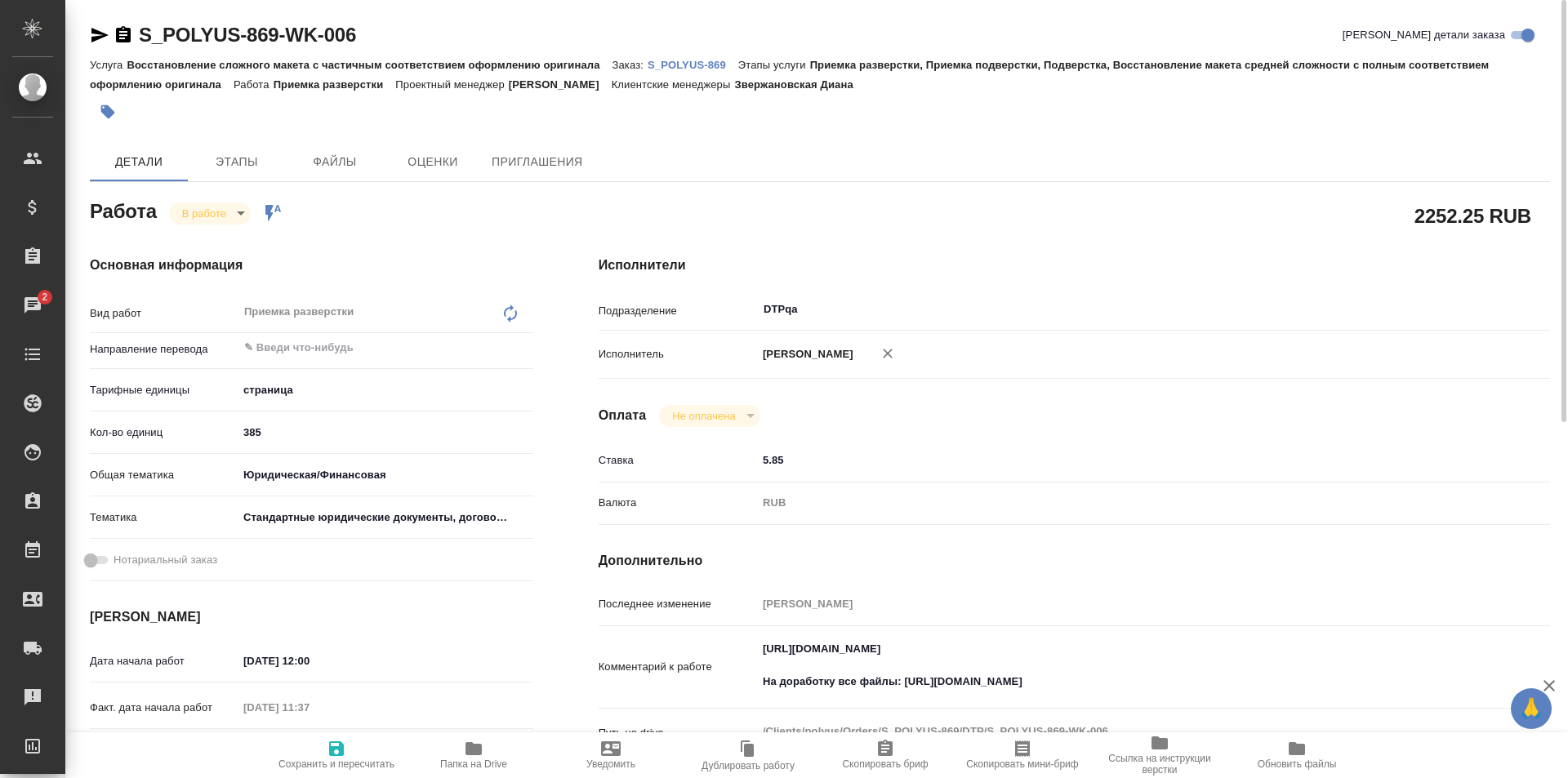
click at [99, 30] on icon "button" at bounding box center [100, 35] width 20 height 20
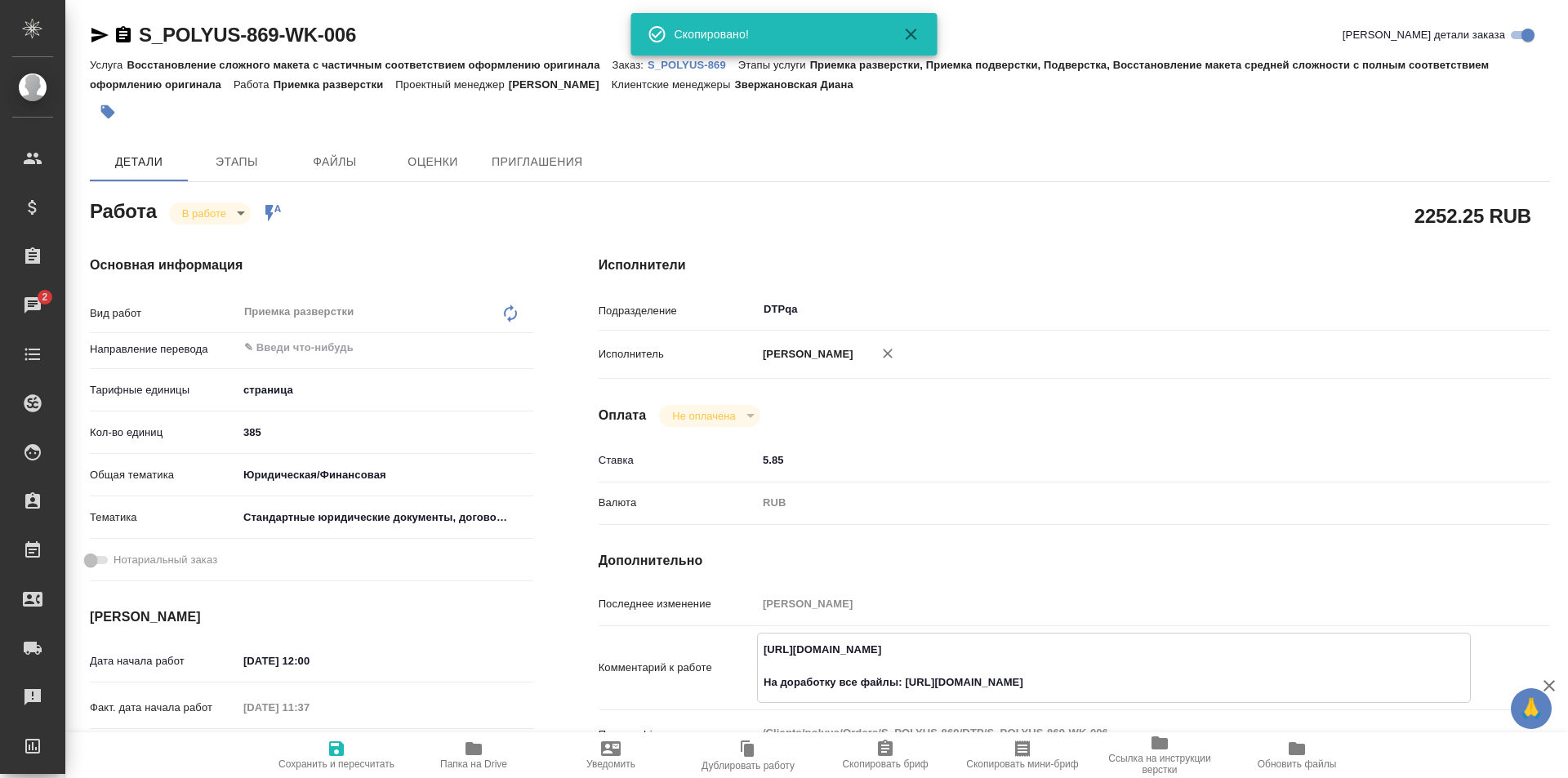
drag, startPoint x: 1088, startPoint y: 651, endPoint x: 729, endPoint y: 648, distance: 359.0
click at [729, 648] on div "Комментарий к работе https://tera.awatera.com/Work/68c946716c74784c706eed9e/ На…" at bounding box center [1074, 667] width 951 height 70
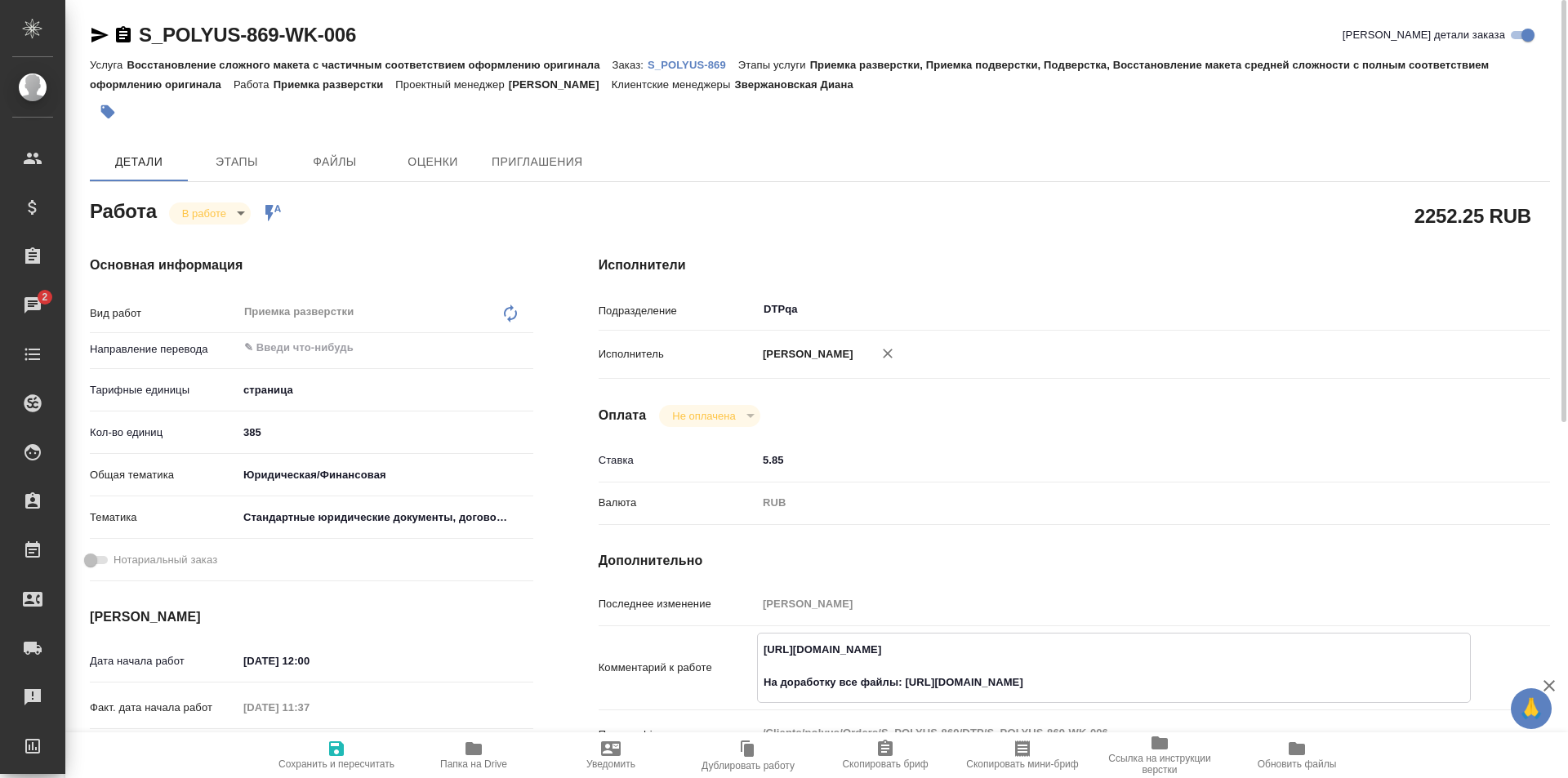
type textarea "x"
click at [681, 63] on p "S_POLYUS-869" at bounding box center [694, 65] width 91 height 12
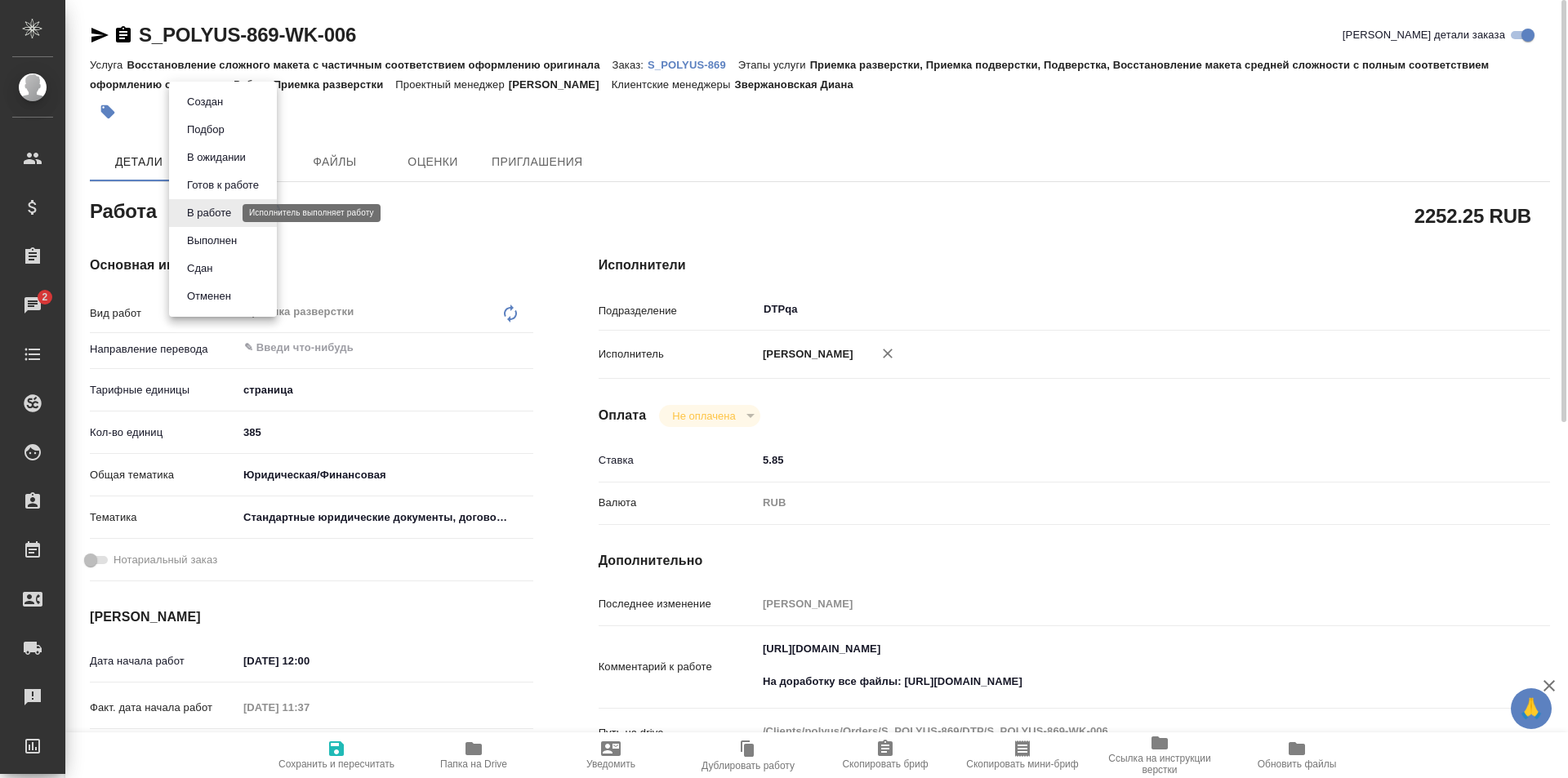
click at [222, 212] on body "🙏 .cls-1 fill:#fff; AWATERA Ismagilova Diana Клиенты Спецификации Заказы 2 Чаты…" at bounding box center [784, 389] width 1568 height 778
click at [211, 243] on button "Выполнен" at bounding box center [211, 241] width 60 height 18
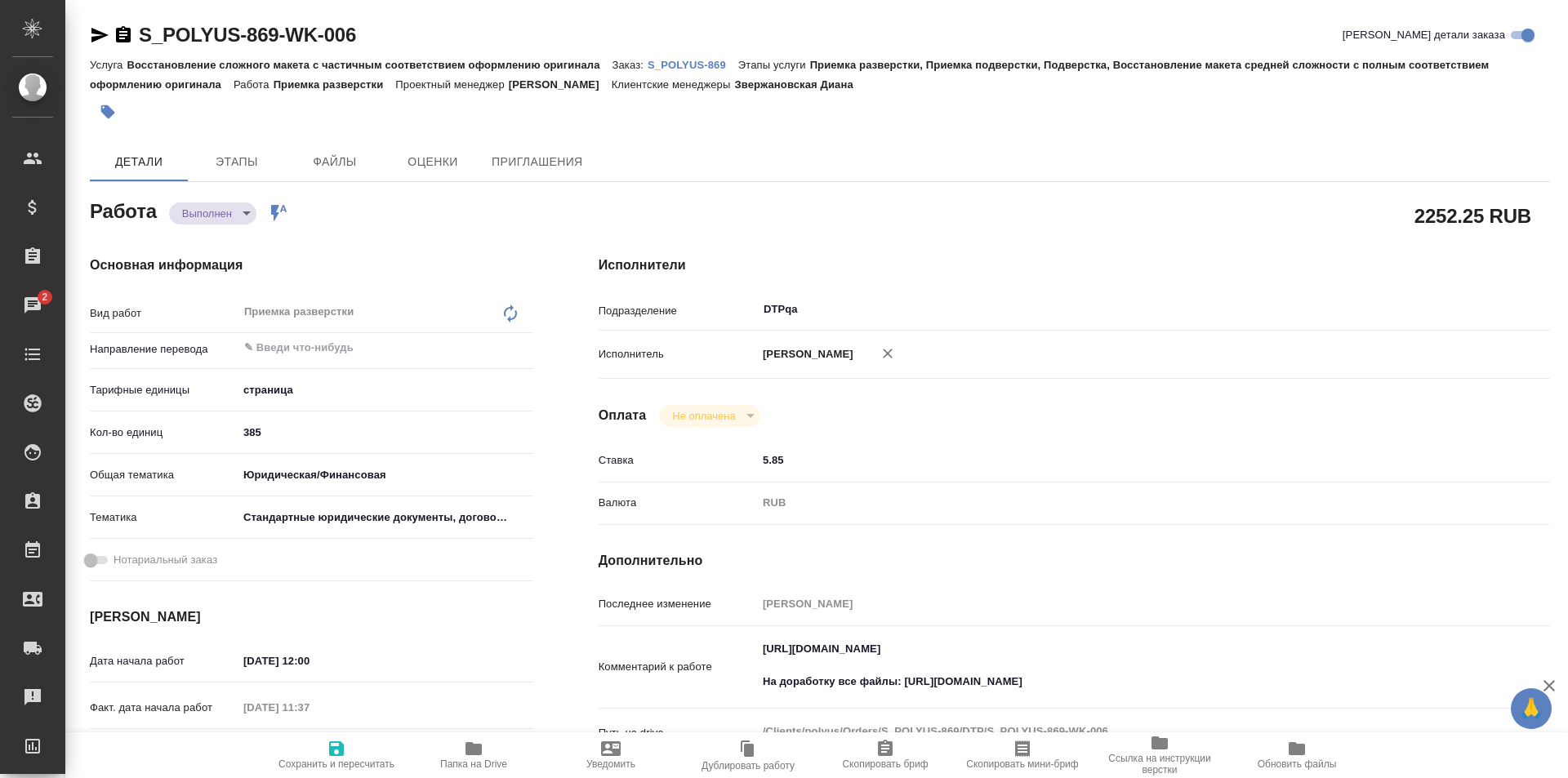
type textarea "x"
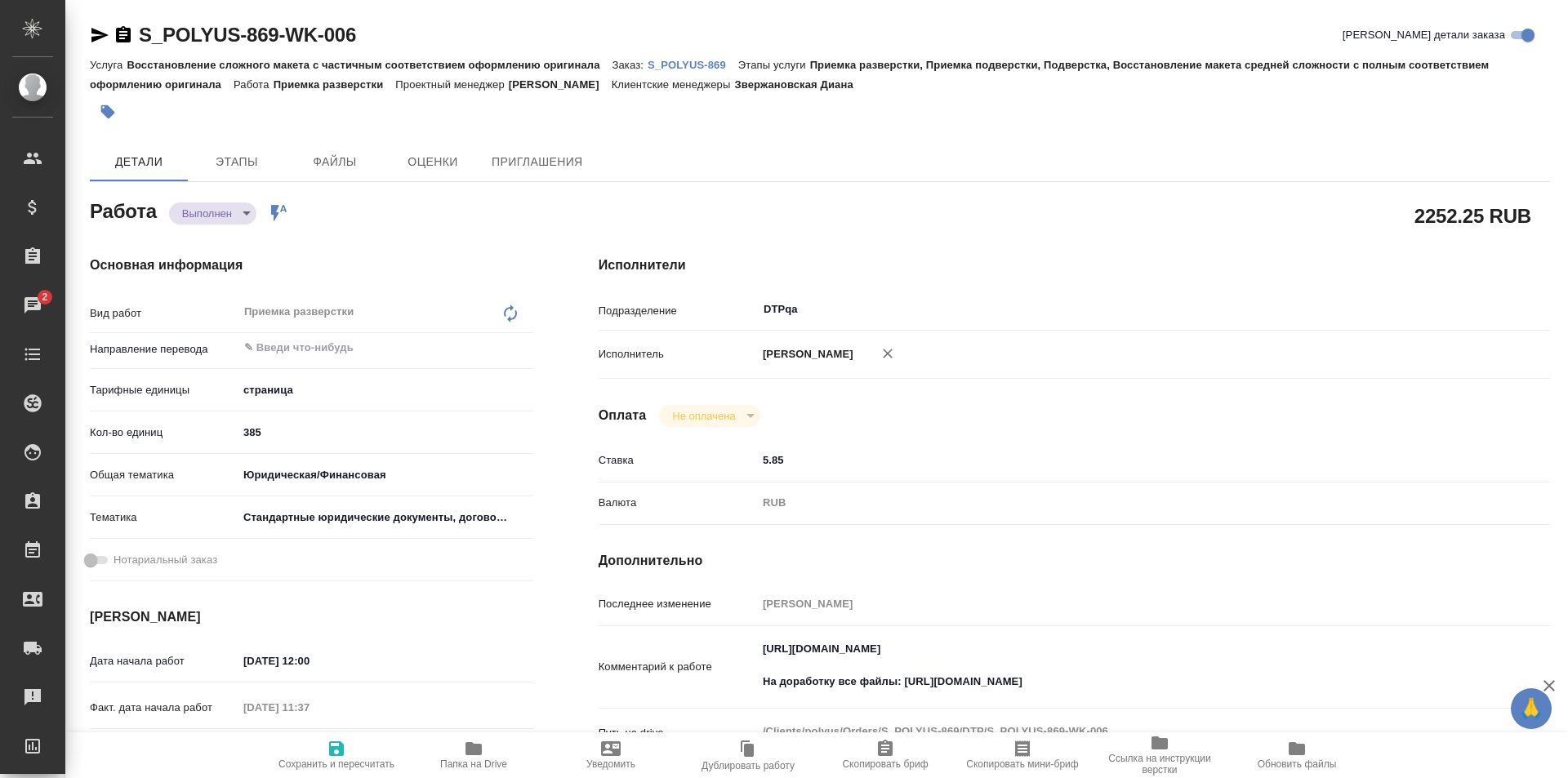
type textarea "x"
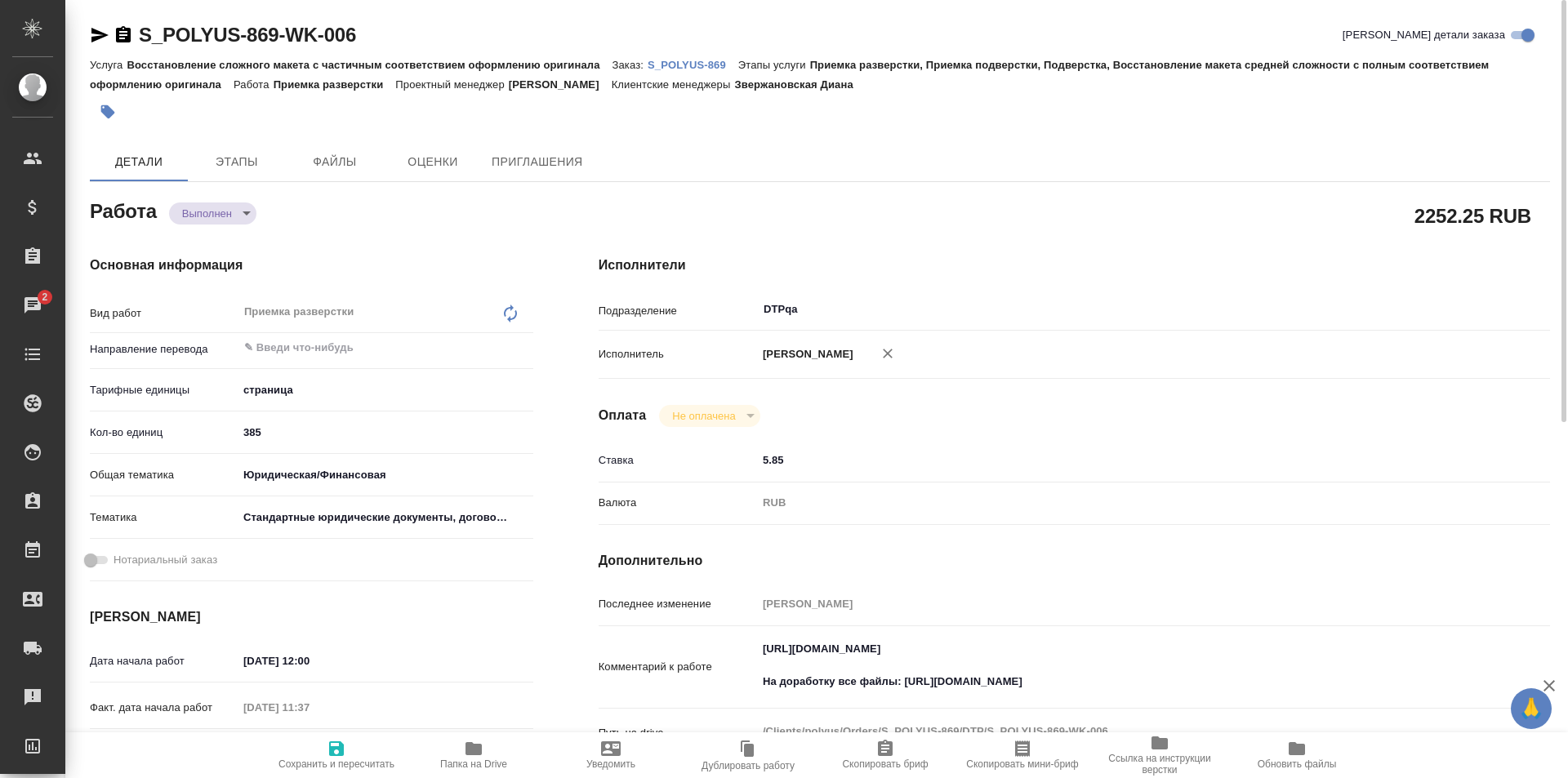
type textarea "x"
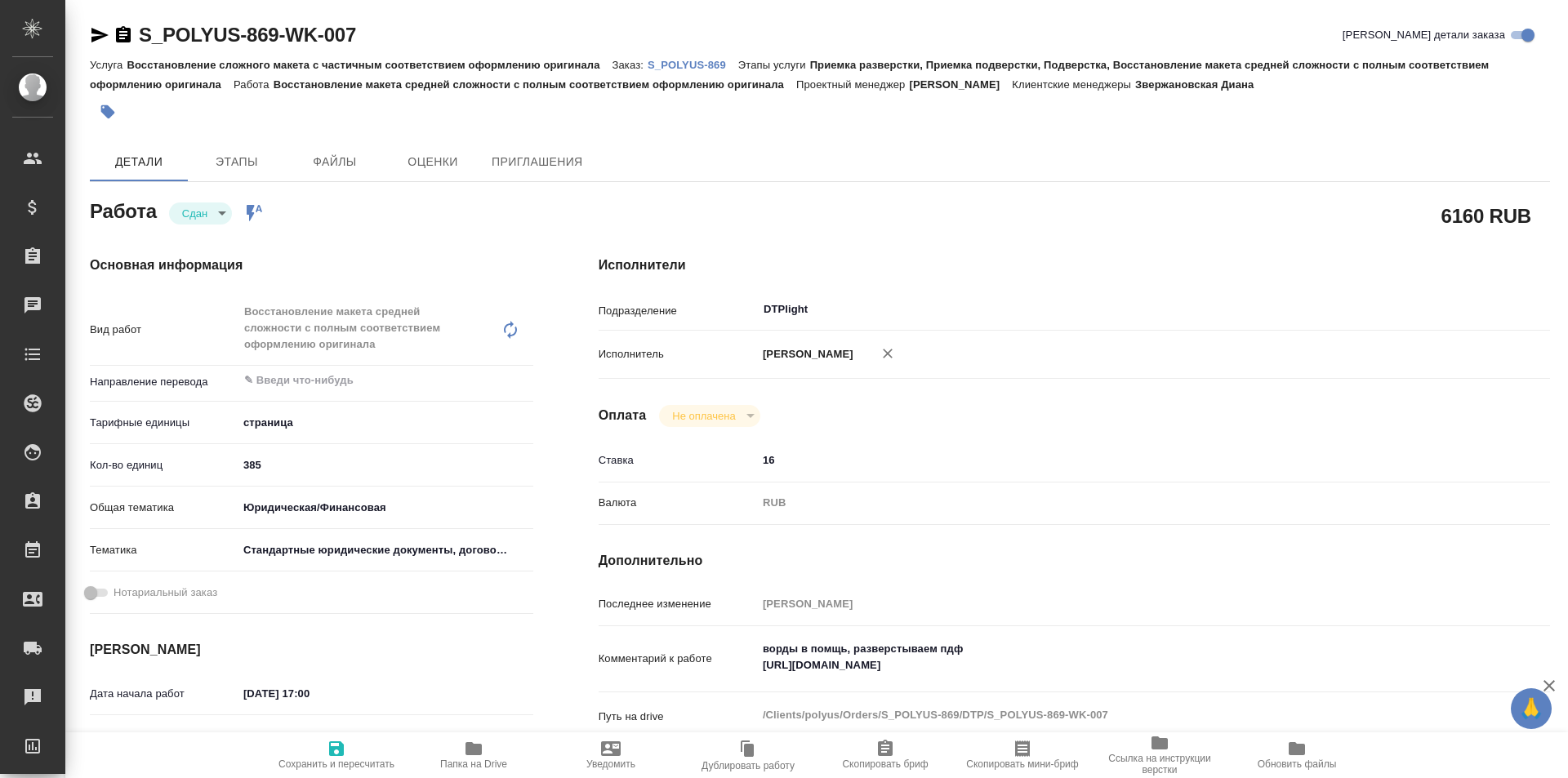
type textarea "x"
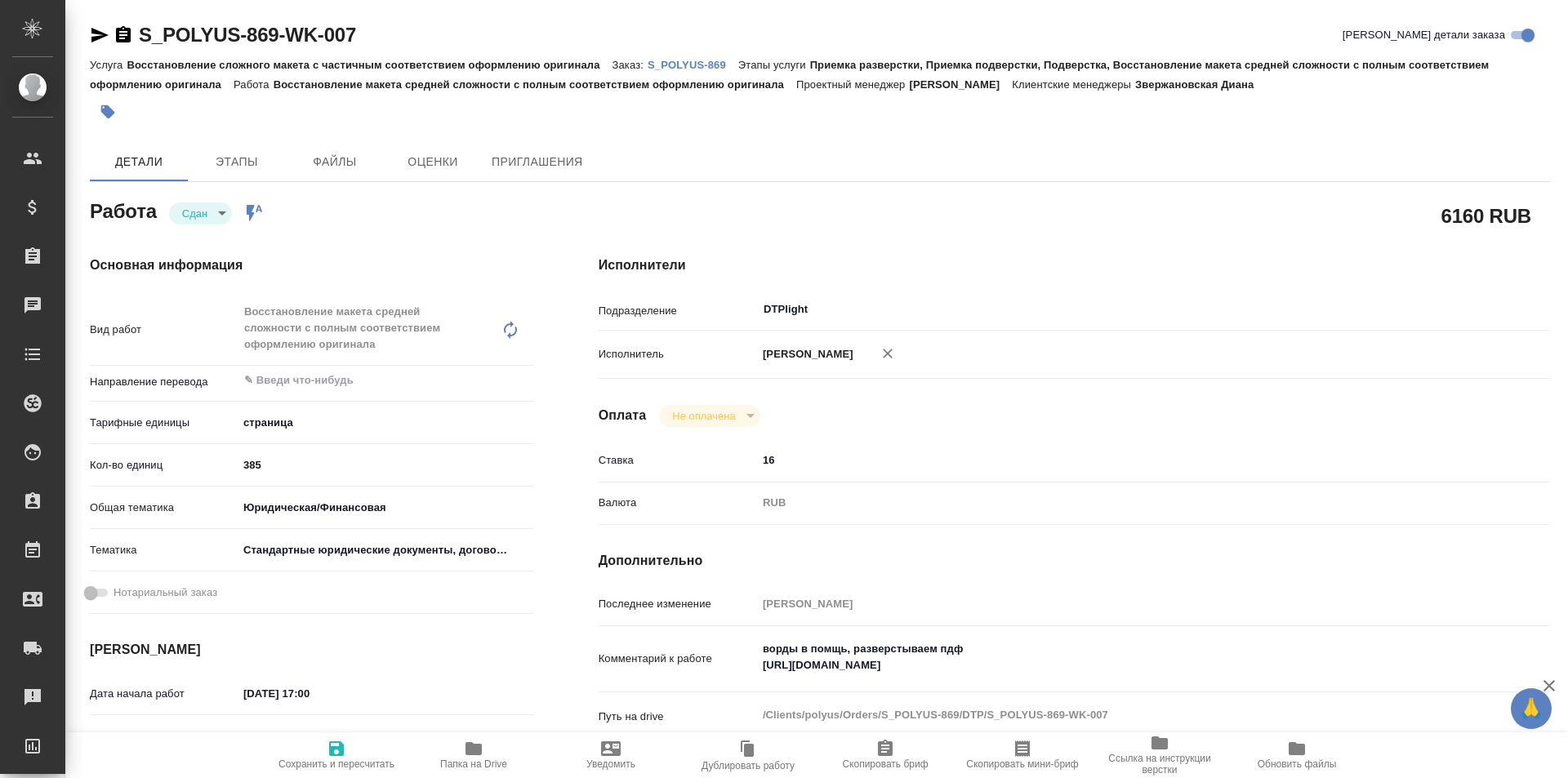
type textarea "x"
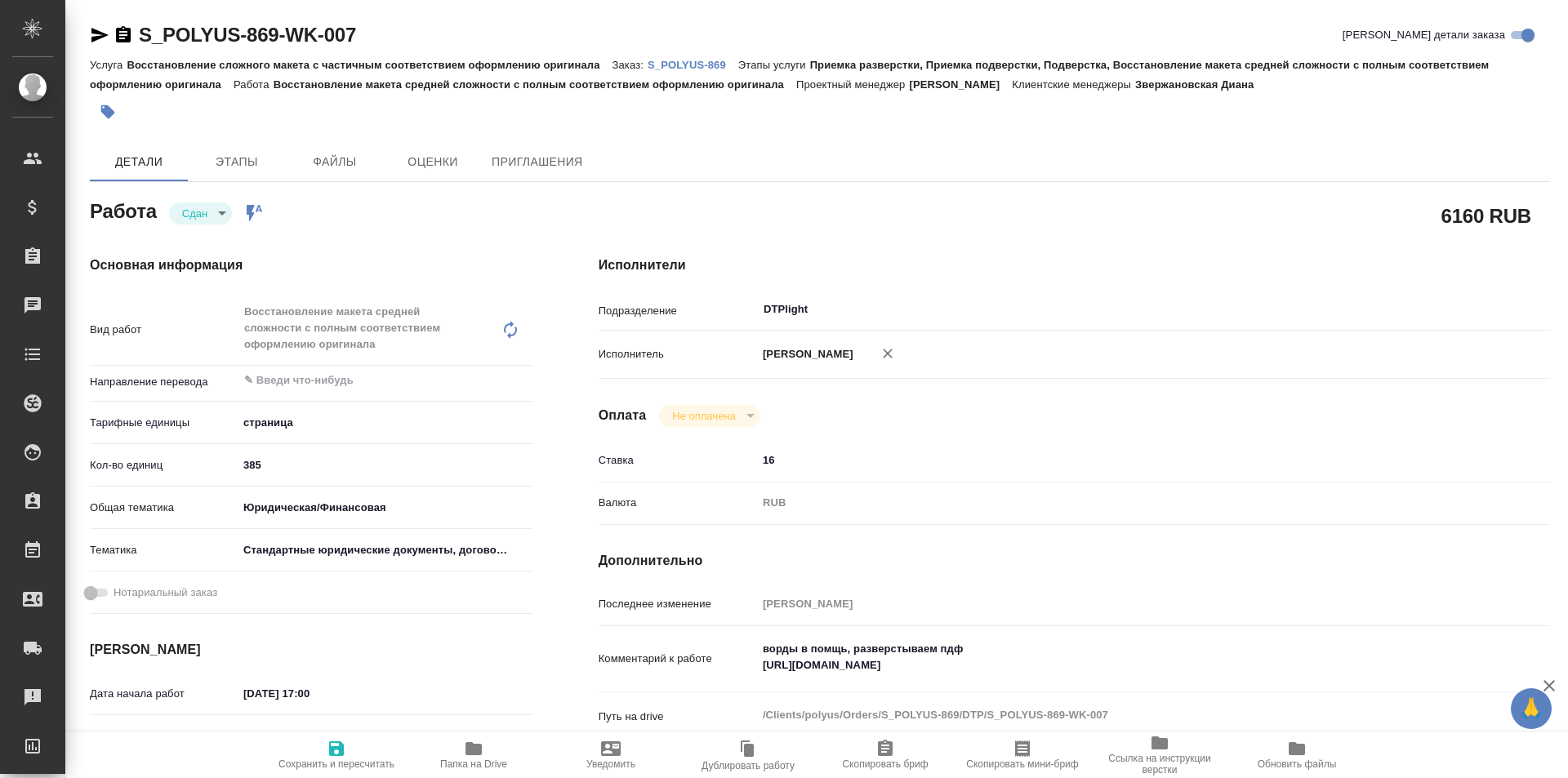
type textarea "x"
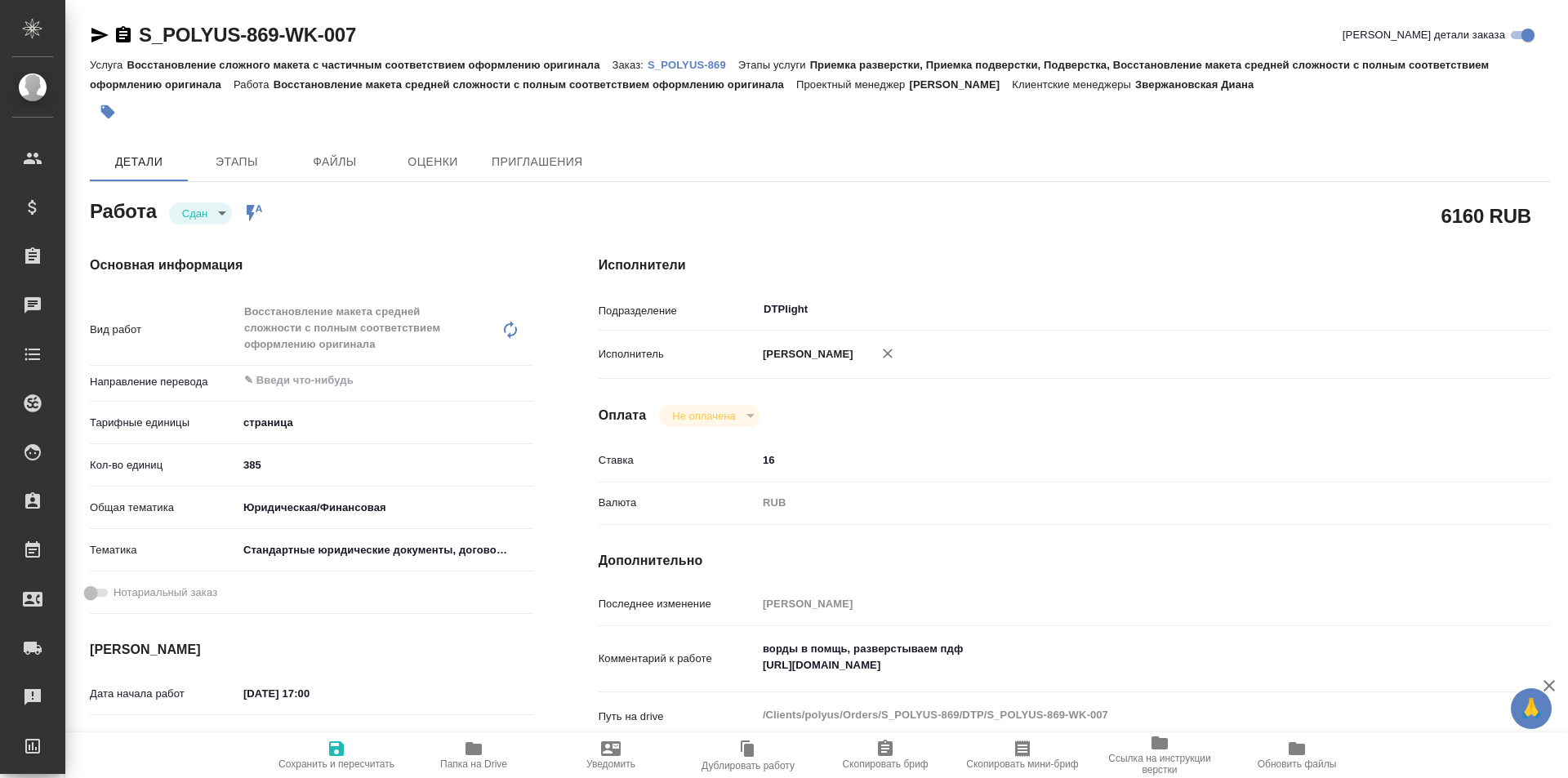
type textarea "x"
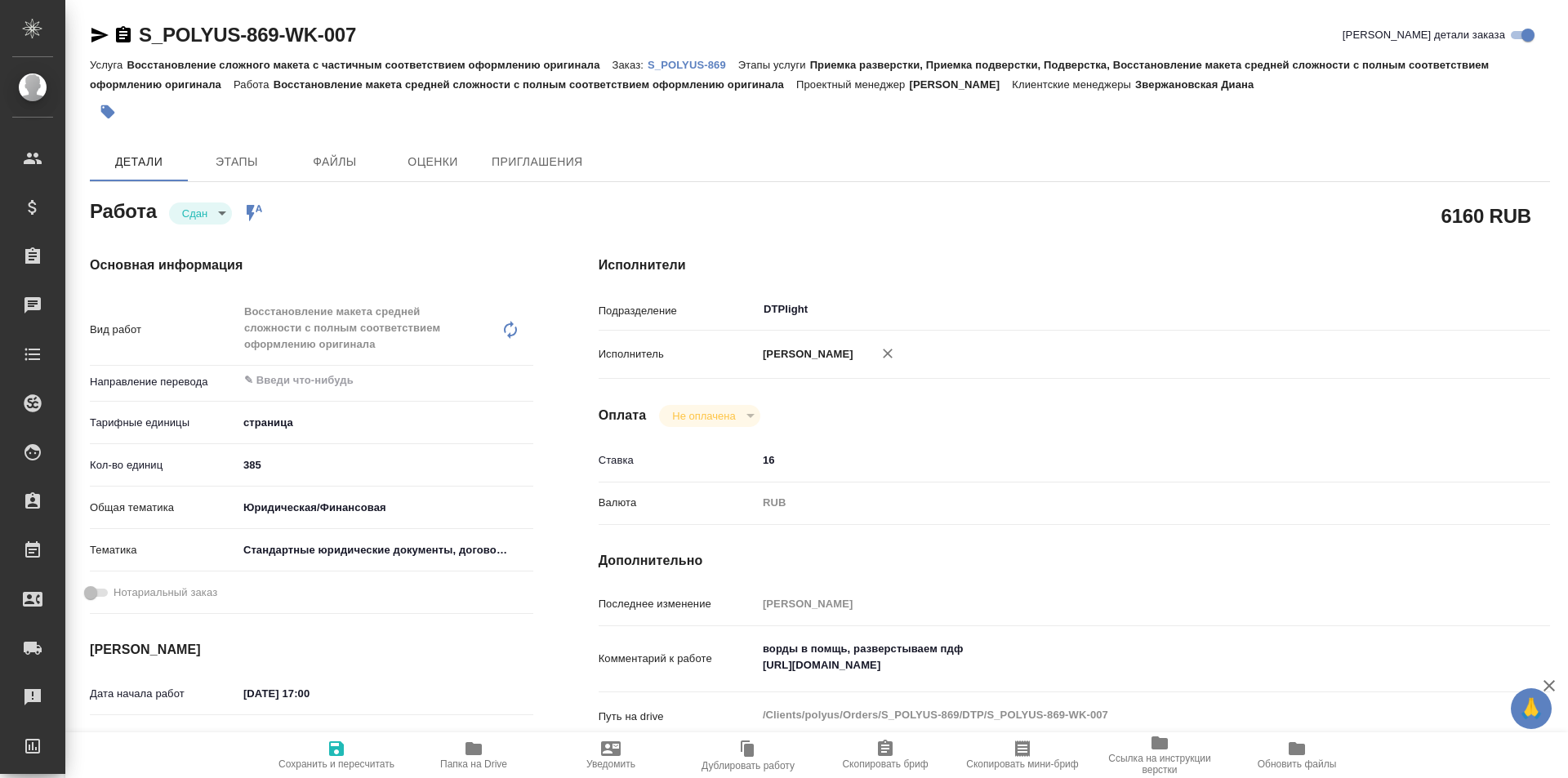
click at [690, 63] on p "S_POLYUS-869" at bounding box center [694, 65] width 91 height 12
type textarea "x"
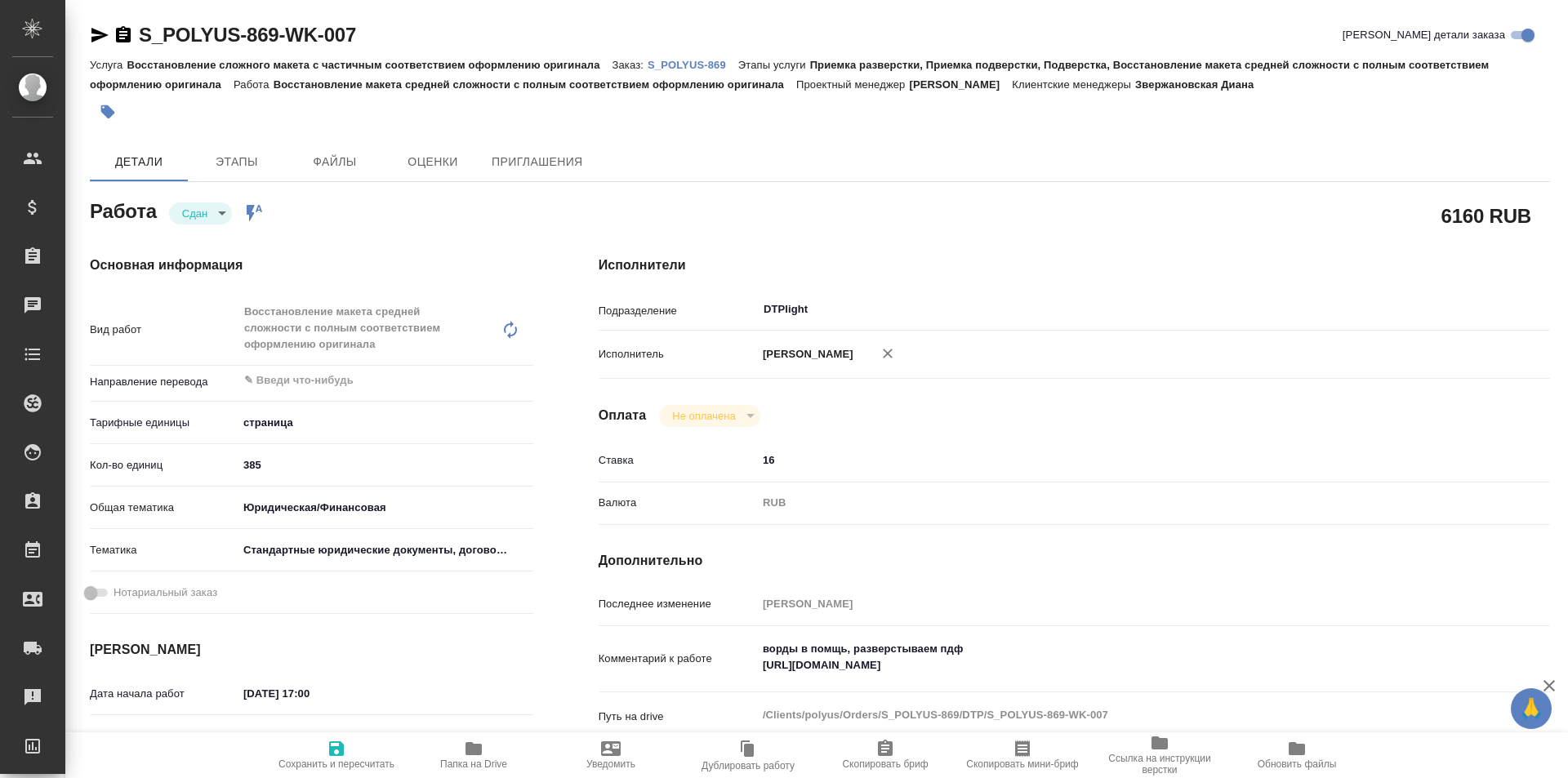
type textarea "x"
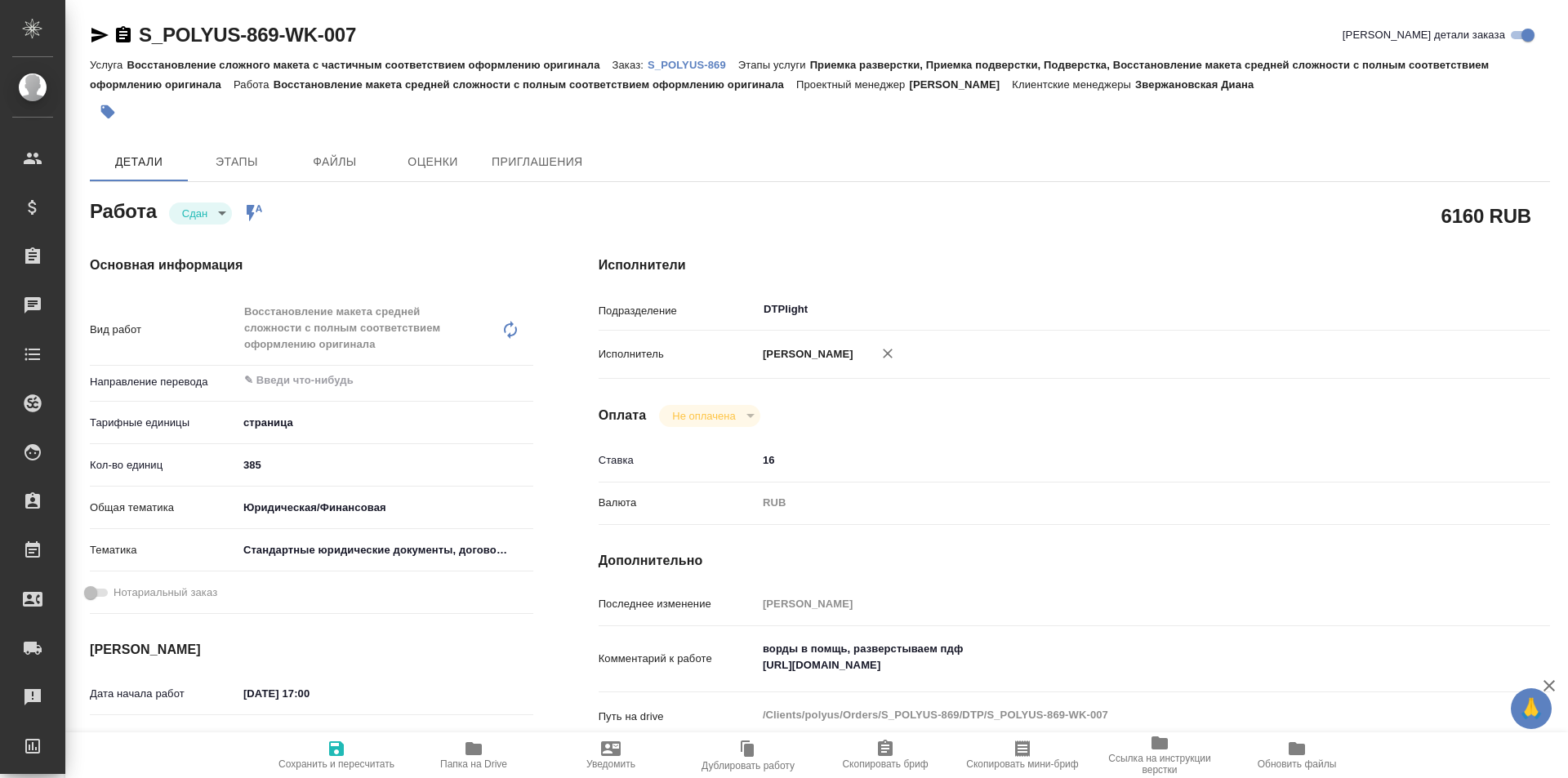
type textarea "x"
click at [100, 33] on icon "button" at bounding box center [100, 35] width 17 height 14
click at [681, 62] on p "S_POLYUS-869" at bounding box center [694, 65] width 91 height 12
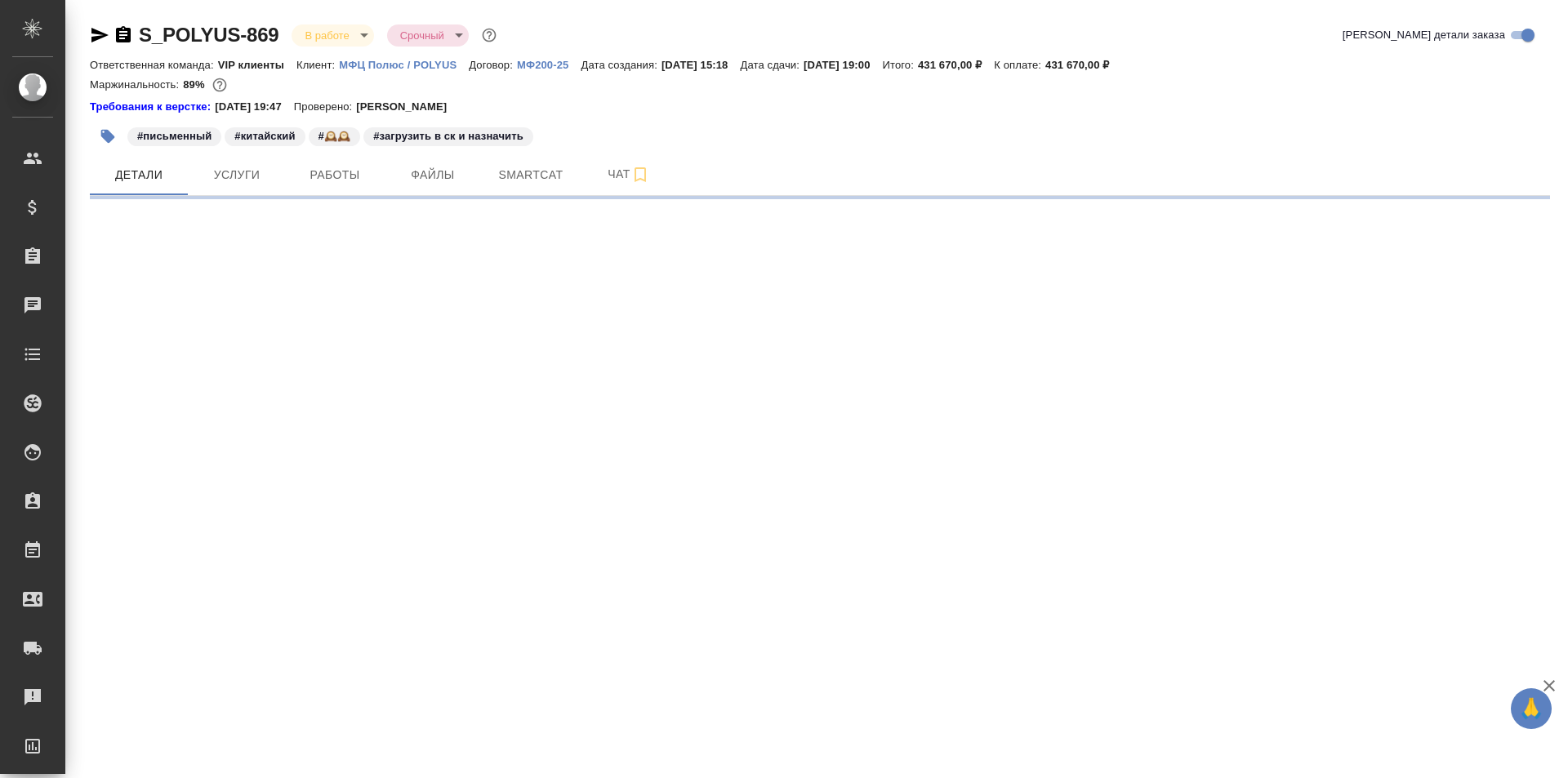
select select "RU"
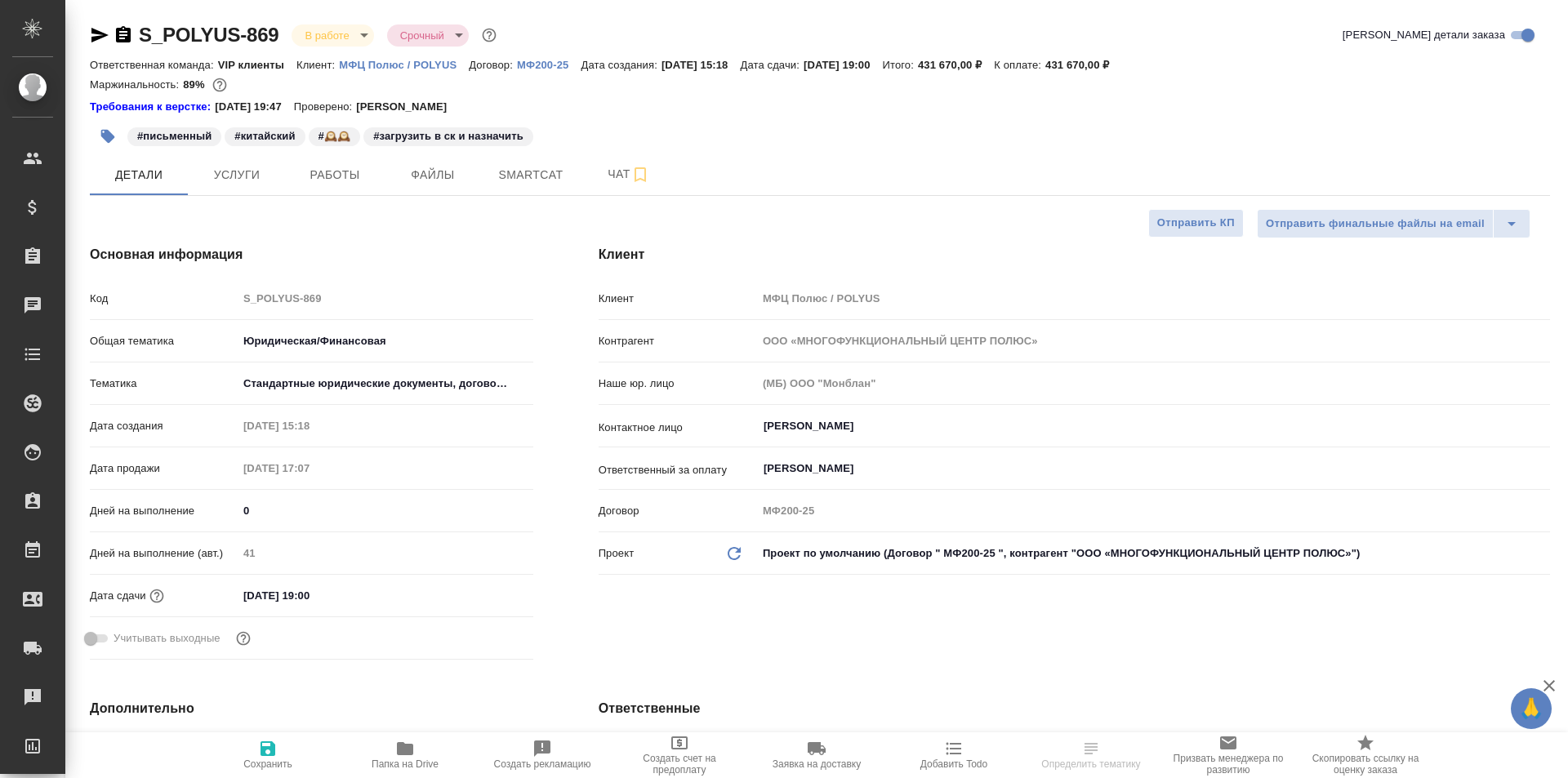
type textarea "x"
type input "[PERSON_NAME]"
type input "[PERSON_NAME]pavlova"
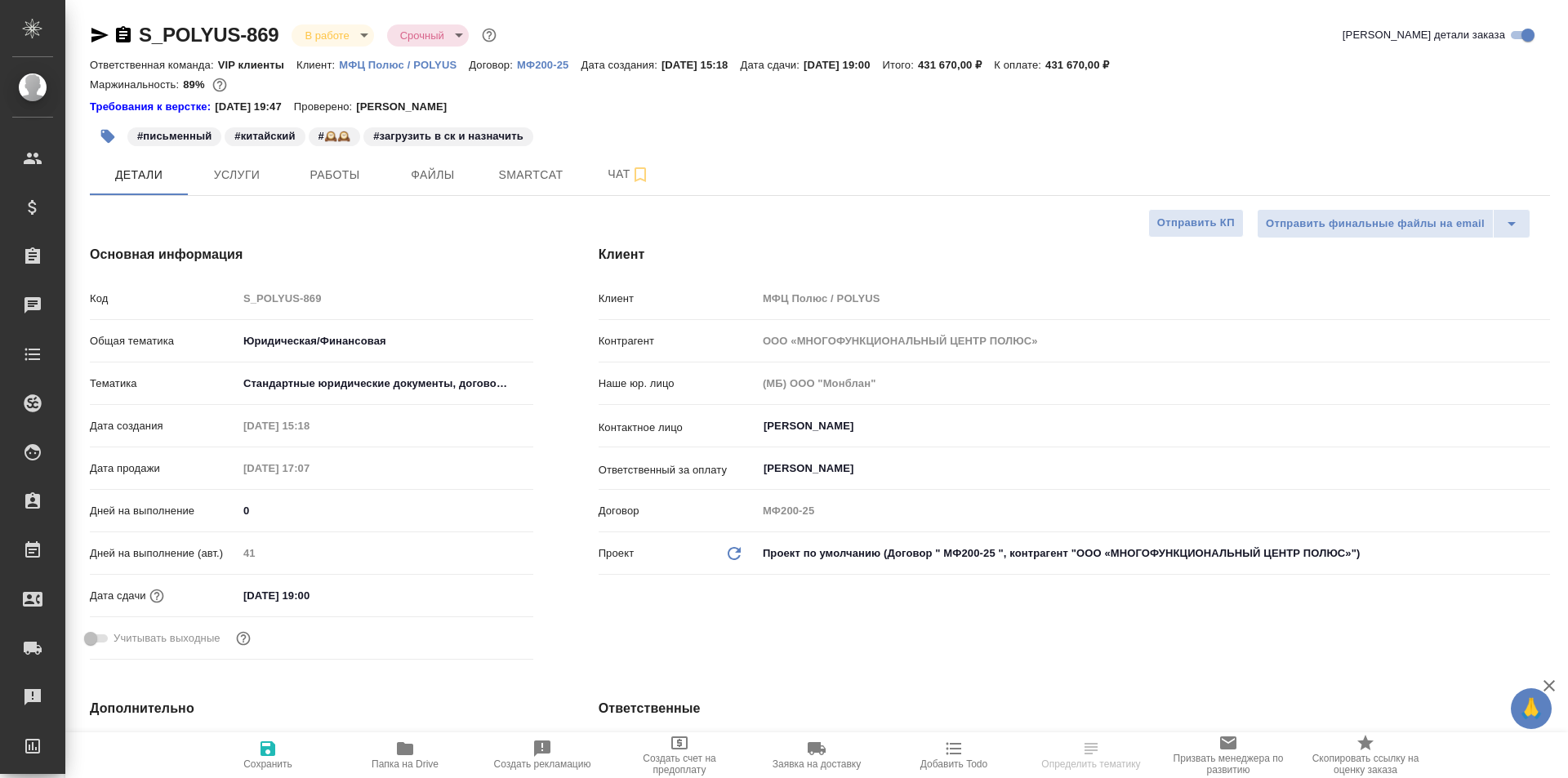
type textarea "x"
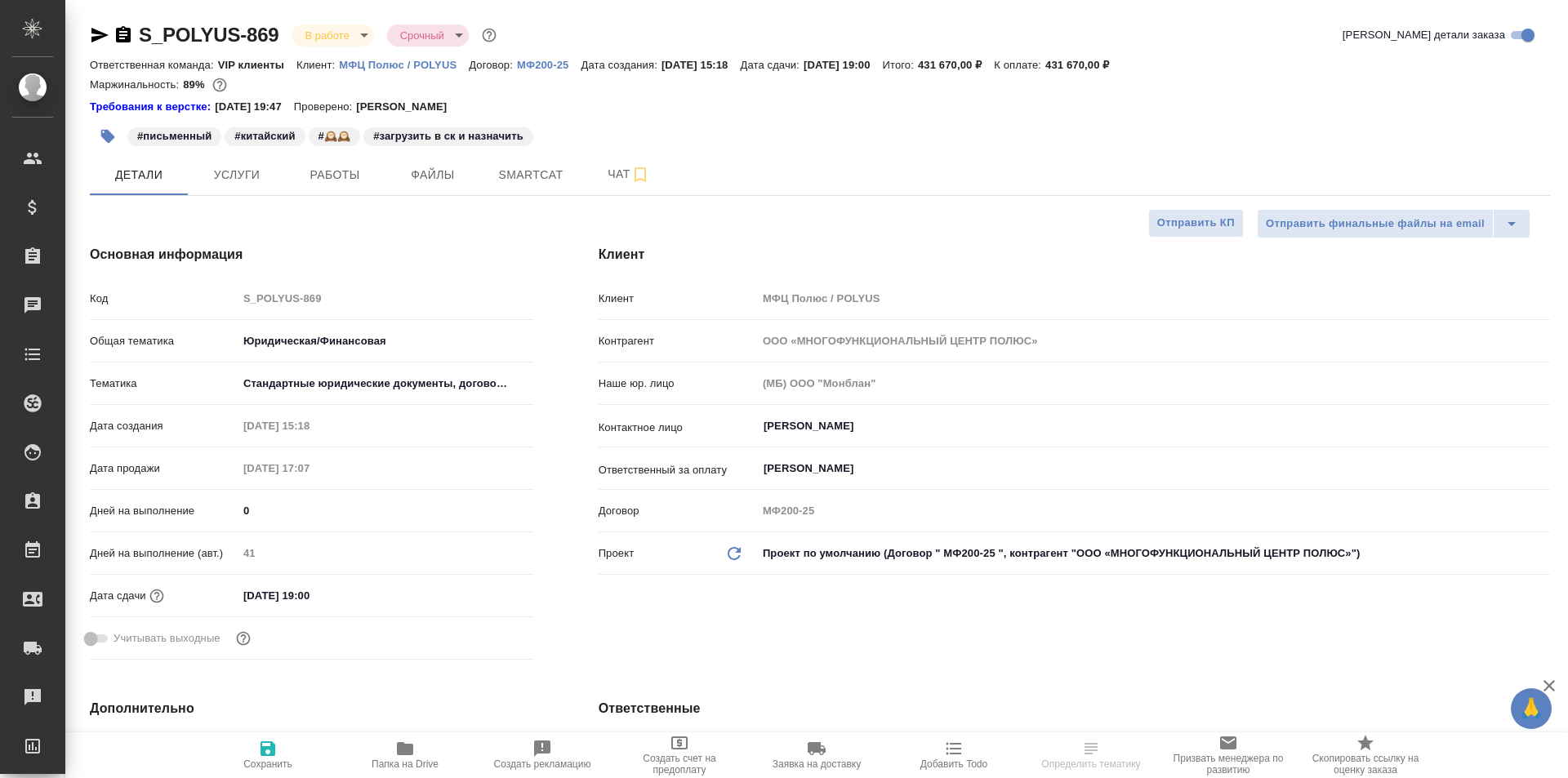
type textarea "x"
select select "RU"
type textarea "x"
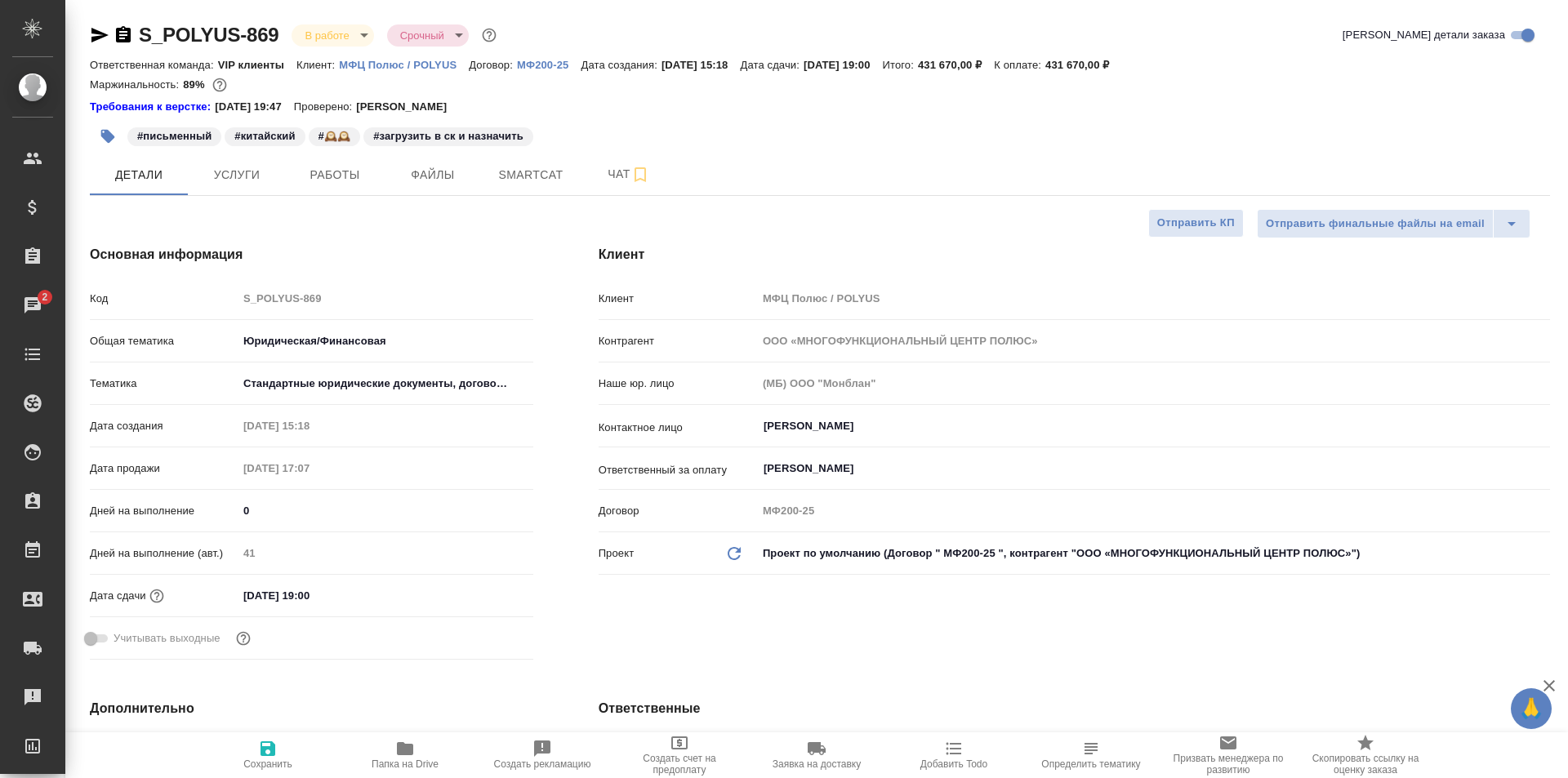
type textarea "x"
click at [162, 104] on link "Требования к верстке:" at bounding box center [152, 107] width 125 height 16
type textarea "x"
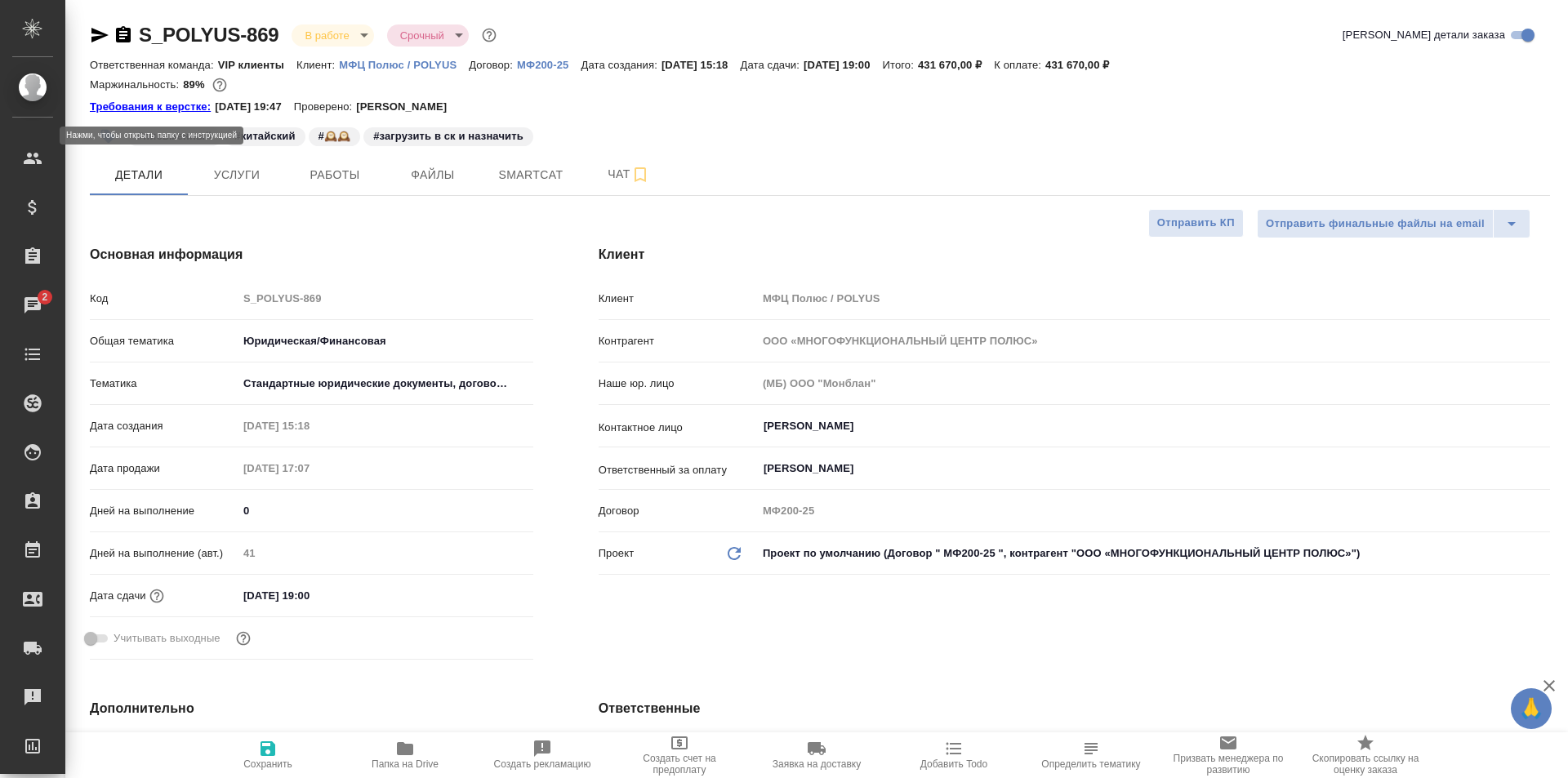
type textarea "x"
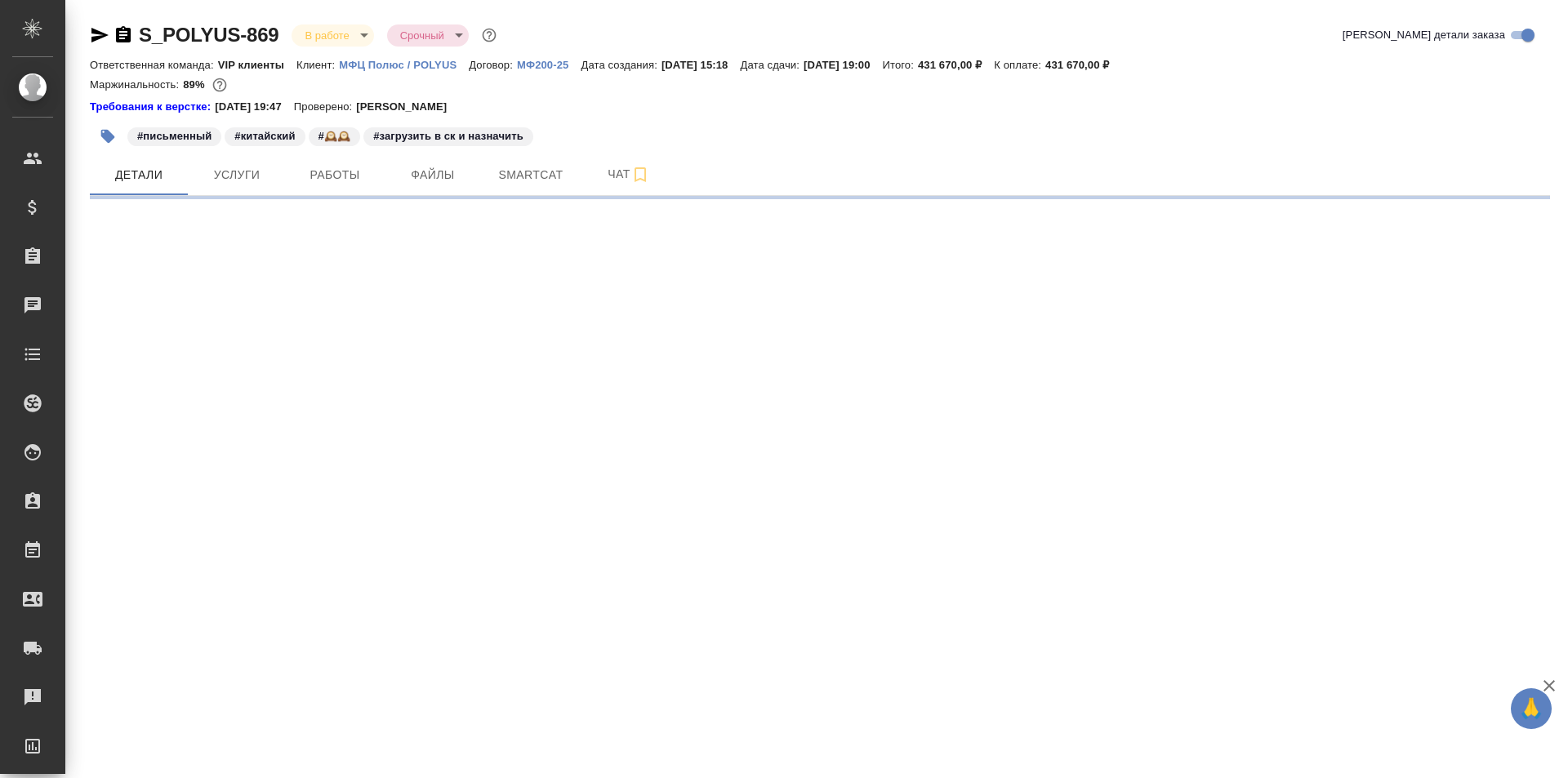
select select "RU"
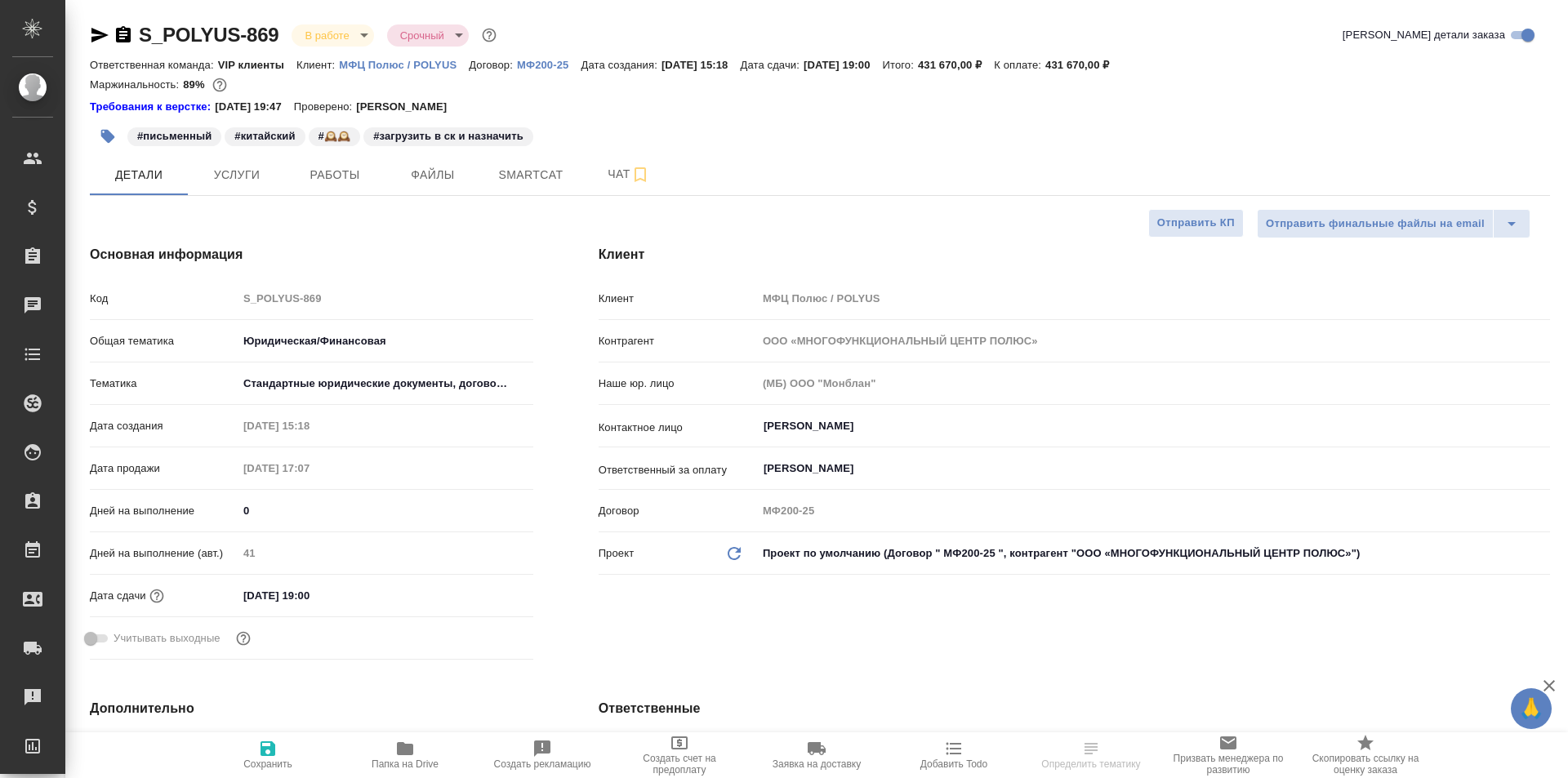
type textarea "x"
click at [320, 175] on span "Работы" at bounding box center [335, 175] width 78 height 20
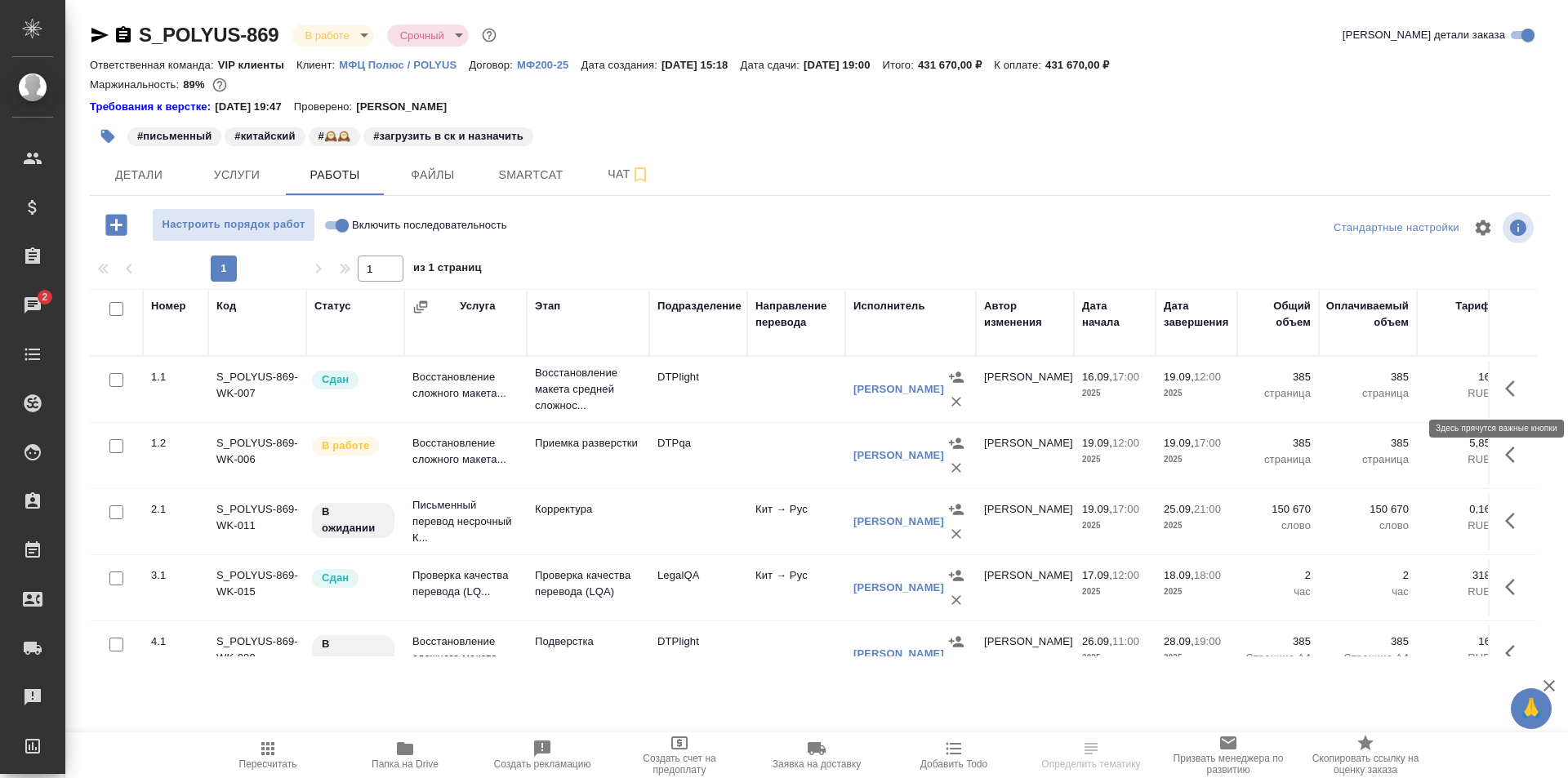
click at [1506, 387] on icon "button" at bounding box center [1515, 389] width 20 height 20
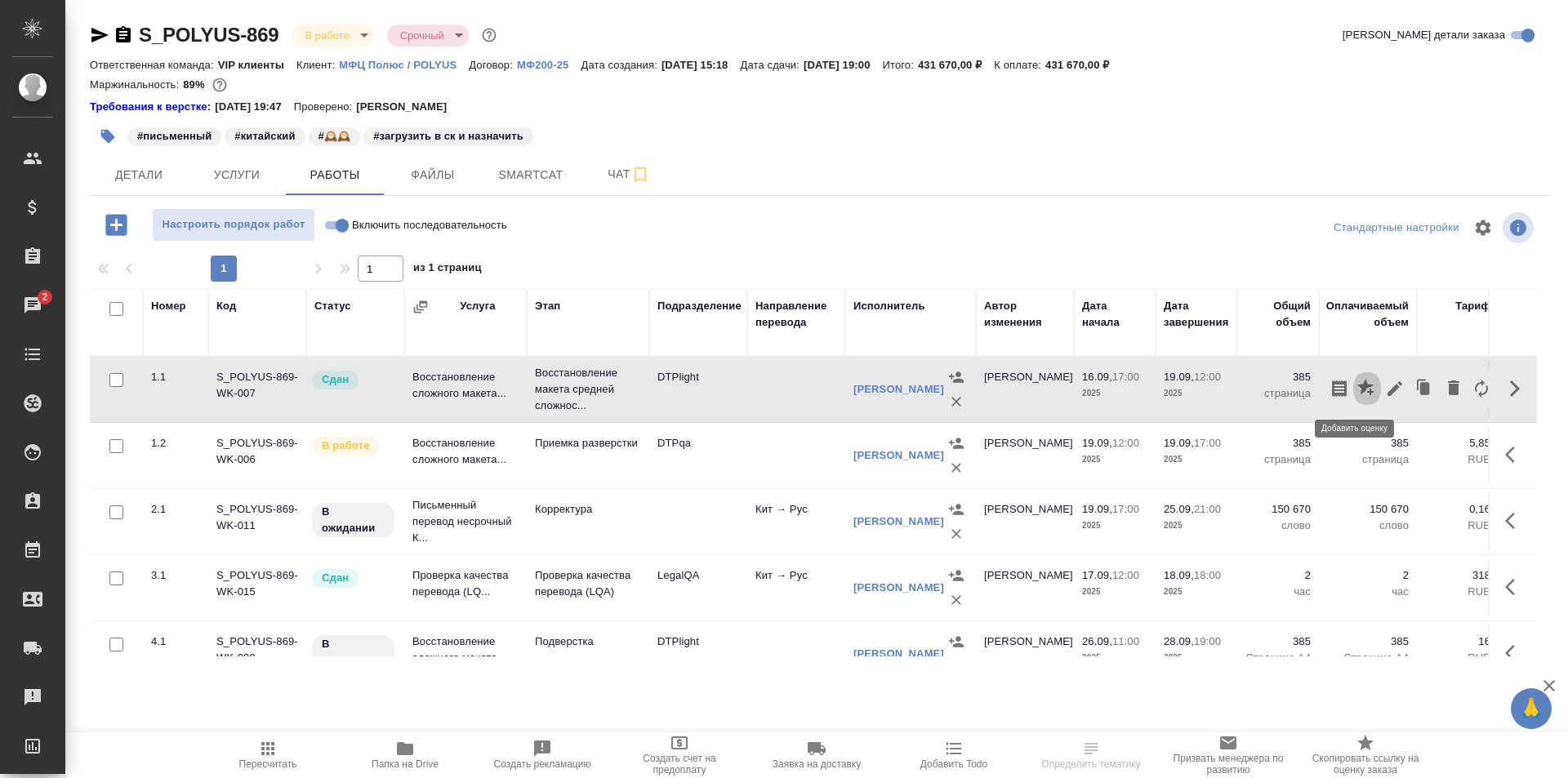
click at [1358, 385] on icon "button" at bounding box center [1366, 387] width 16 height 16
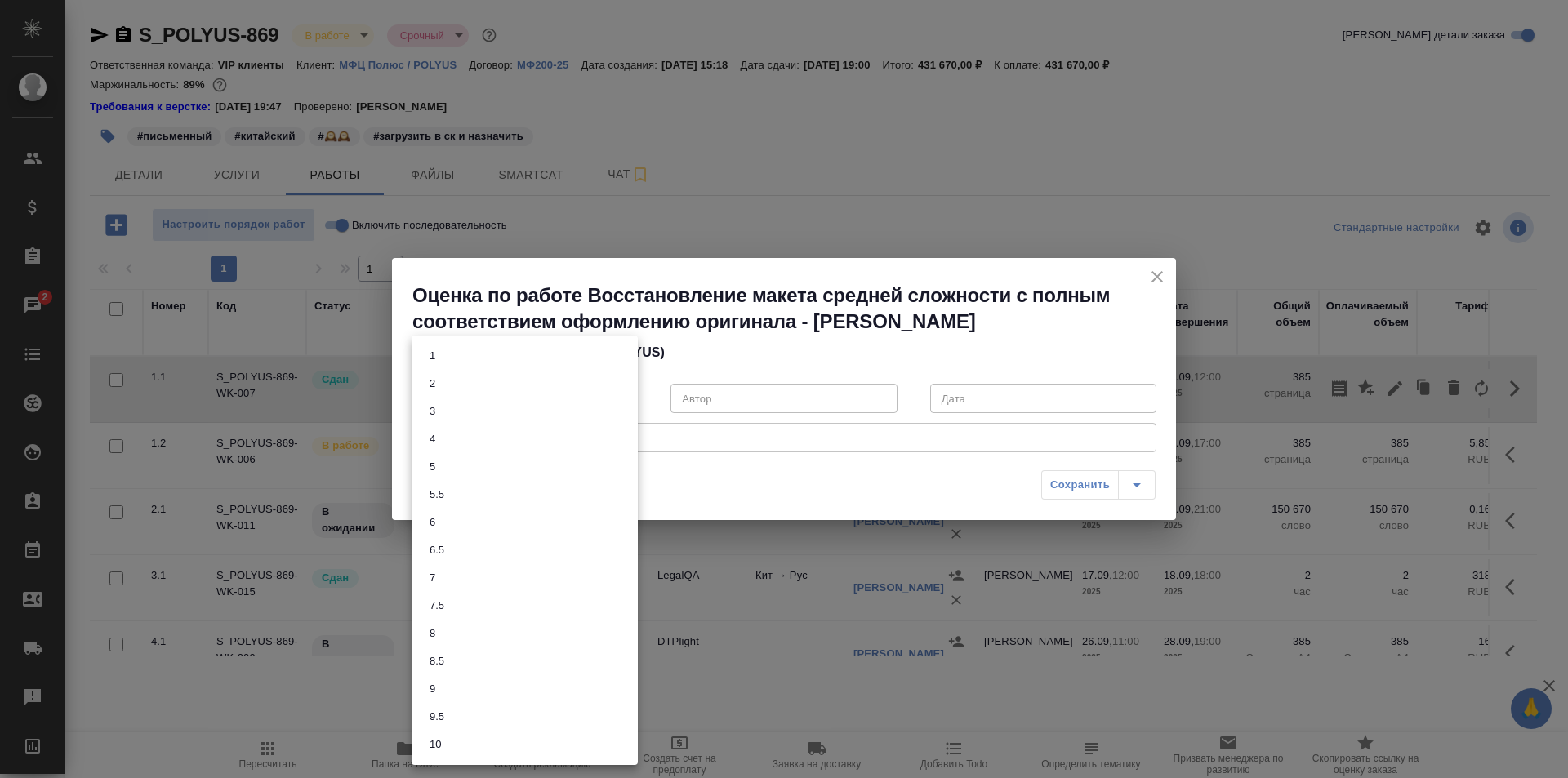
click at [530, 397] on body "🙏 .cls-1 fill:#fff; AWATERA Ismagilova Diana Клиенты Спецификации Заказы 2 Чаты…" at bounding box center [784, 389] width 1568 height 778
click at [447, 560] on li "6.5" at bounding box center [525, 550] width 226 height 28
type input "6.5"
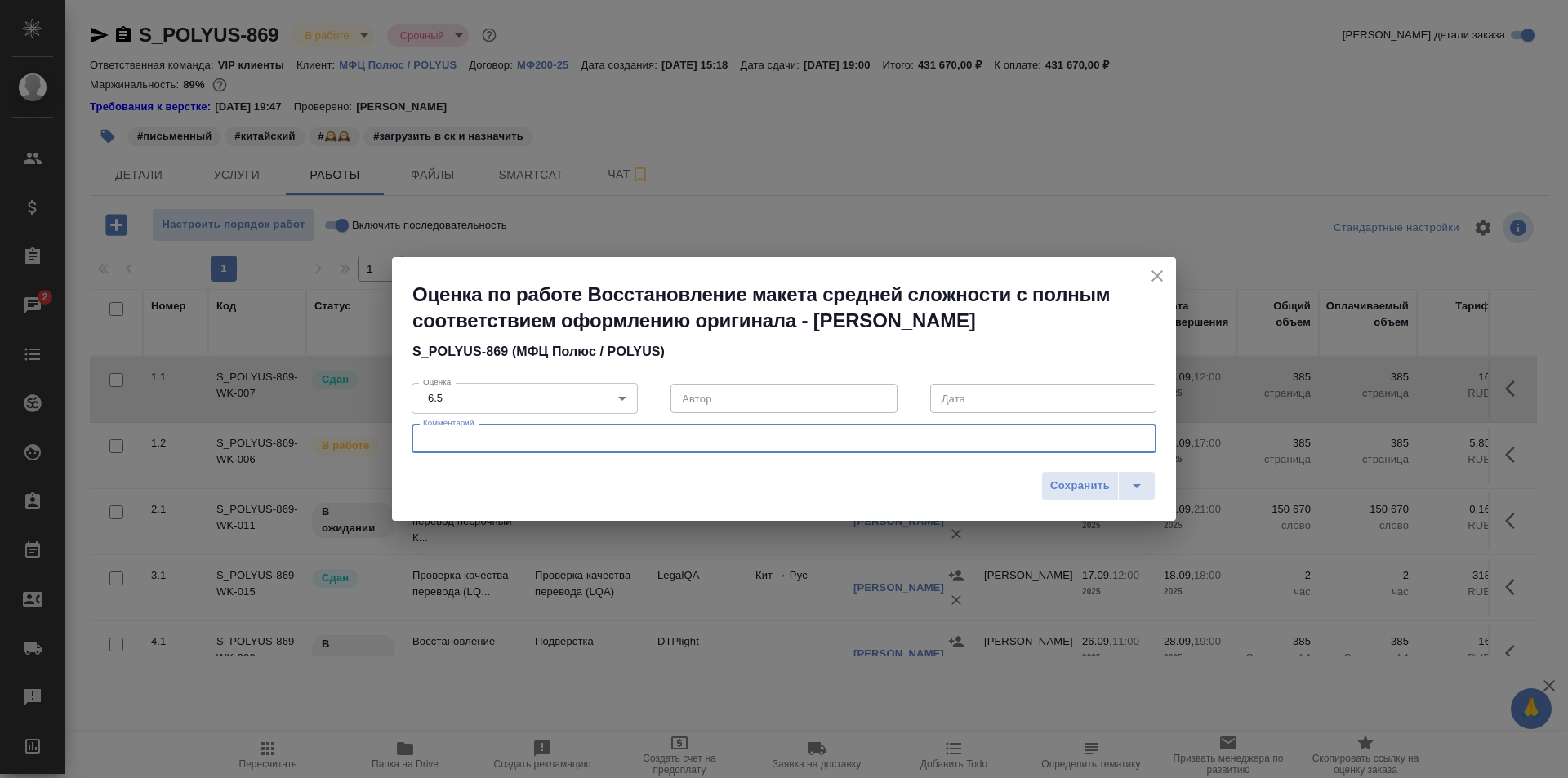
click at [512, 436] on textarea at bounding box center [784, 439] width 722 height 12
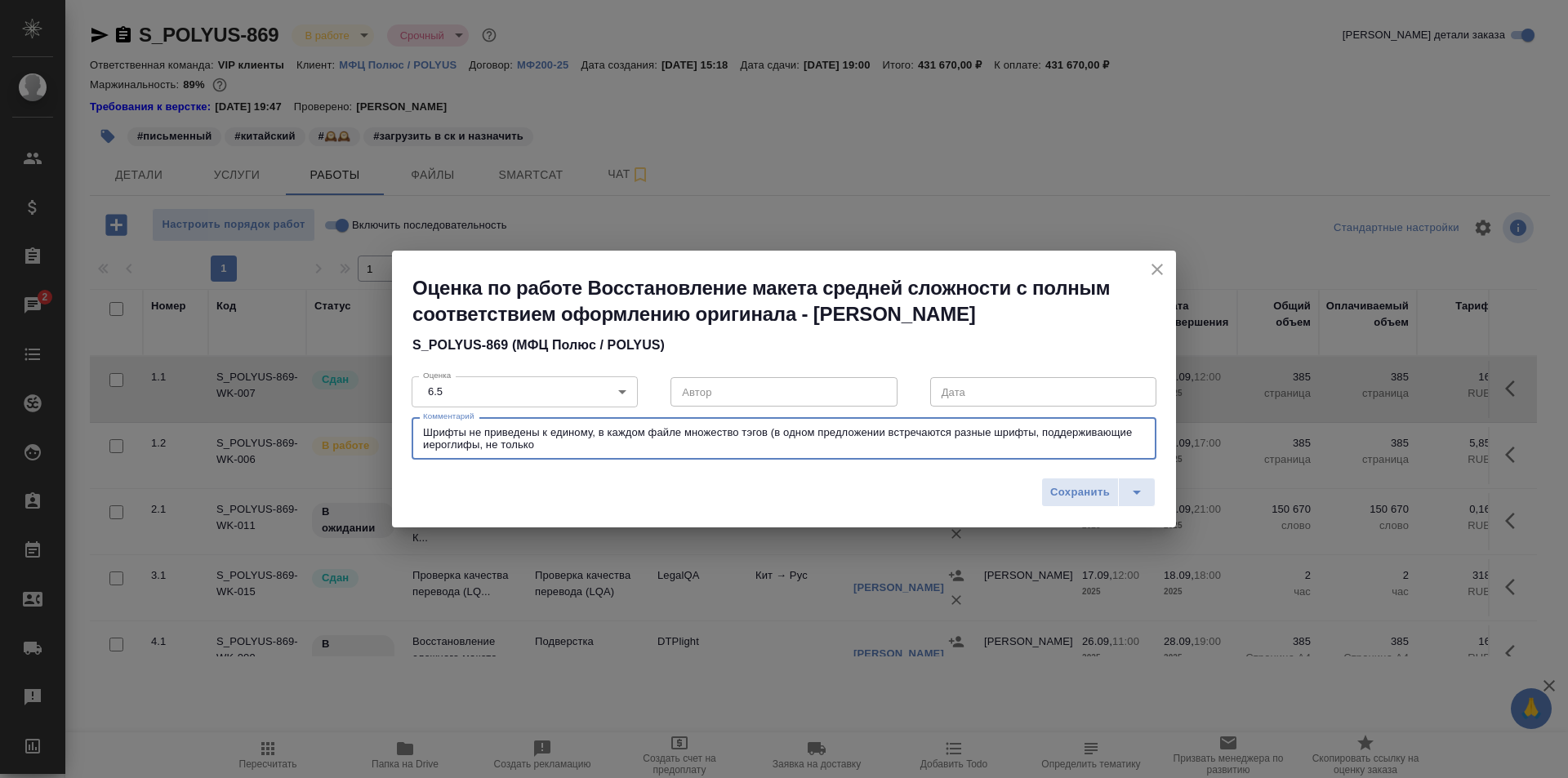
drag, startPoint x: 832, startPoint y: 447, endPoint x: 769, endPoint y: 430, distance: 65.3
click at [769, 430] on textarea "Шрифты не приведены к единому, в каждом файле множество тэгов (в одном предложе…" at bounding box center [784, 438] width 722 height 25
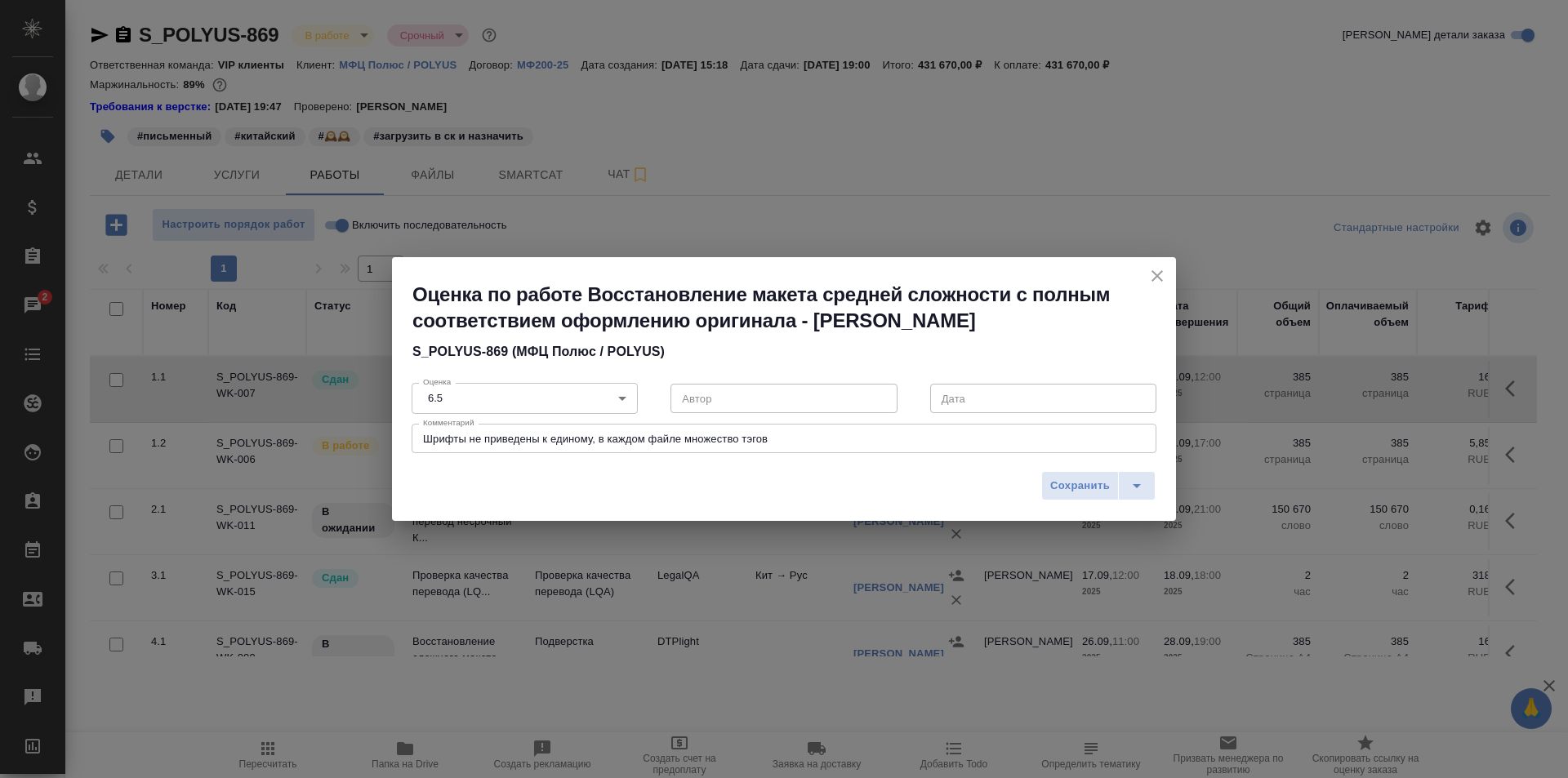
click at [804, 440] on textarea "Шрифты не приведены к единому, в каждом файле множество тэгов" at bounding box center [784, 439] width 722 height 12
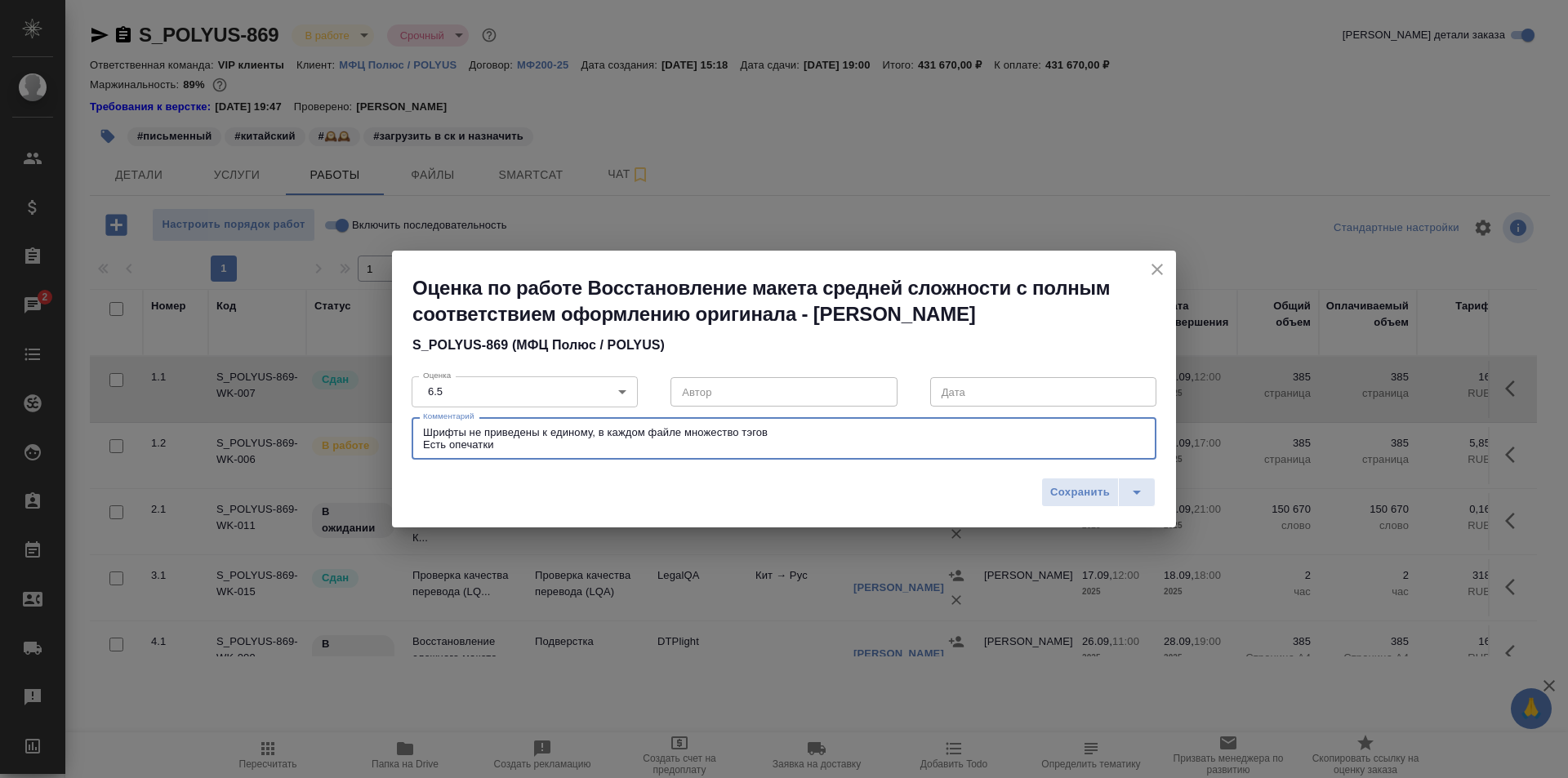
click at [624, 440] on textarea "Шрифты не приведены к единому, в каждом файле множество тэгов Есть опечатки" at bounding box center [784, 438] width 722 height 25
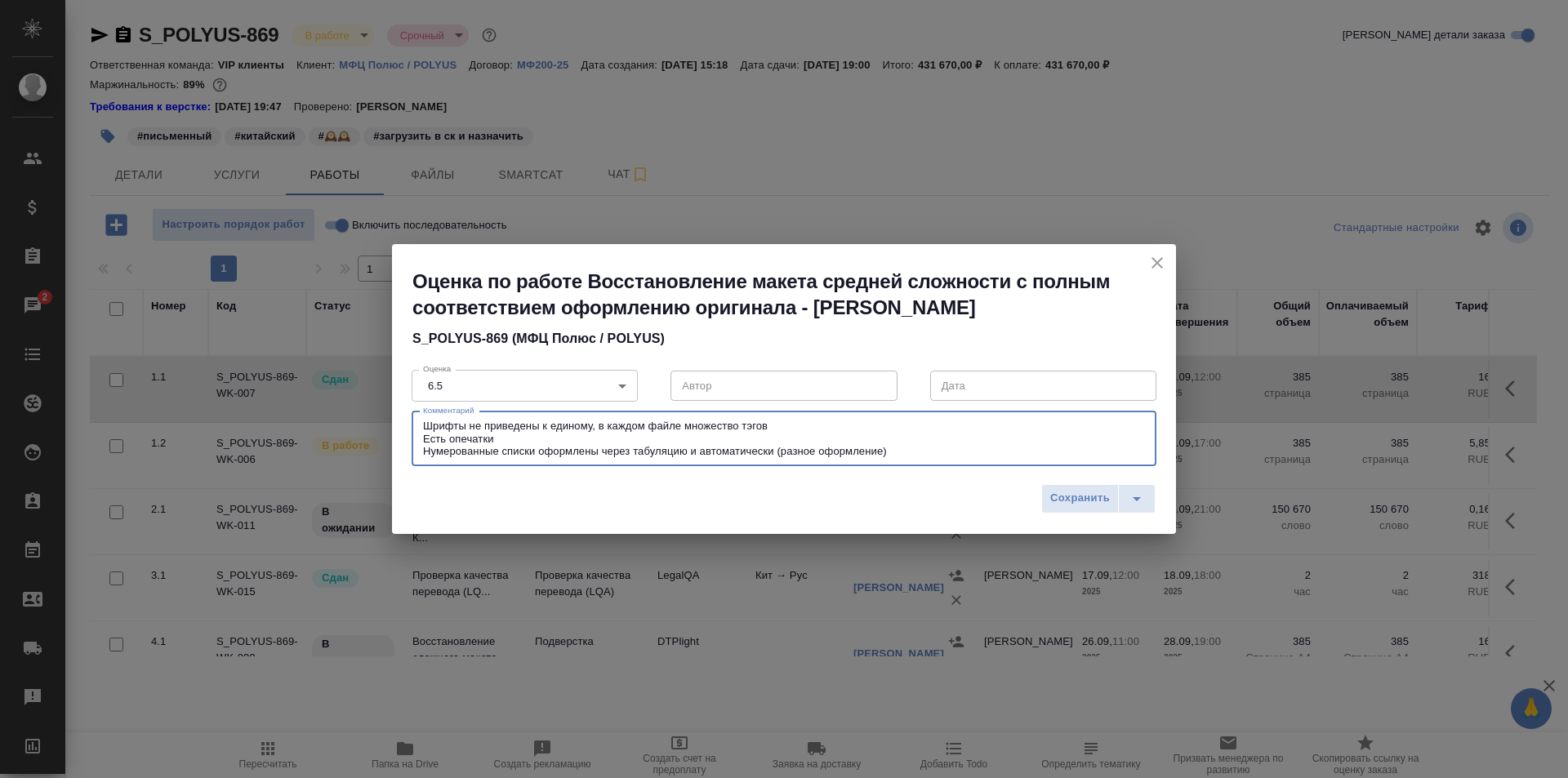
click at [605, 436] on textarea "Шрифты не приведены к единому, в каждом файле множество тэгов Есть опечатки Нум…" at bounding box center [784, 438] width 722 height 37
type textarea "Шрифты не приведены к единому, в каждом файле множество тэгов Есть опечатки Нум…"
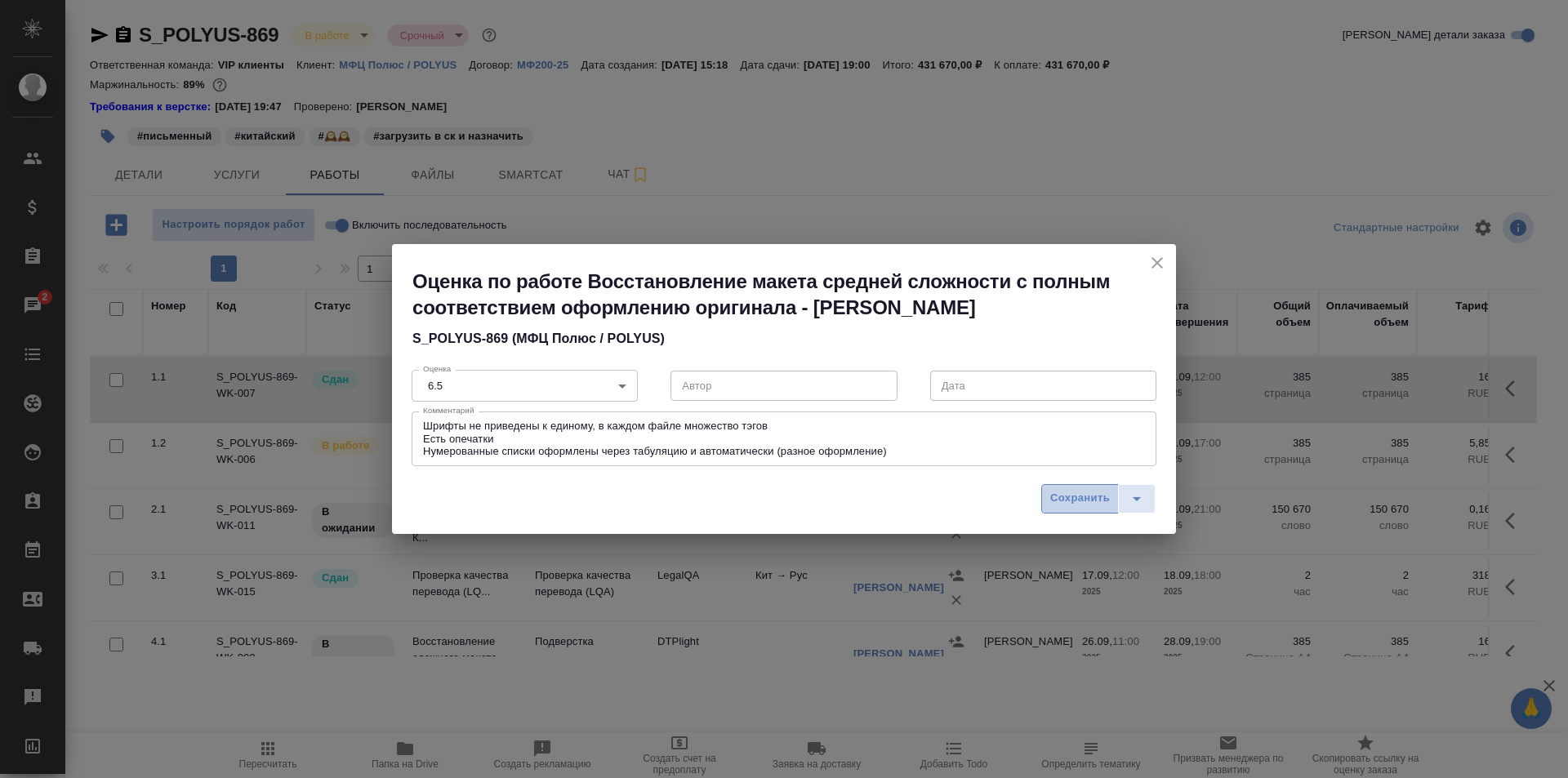
click at [1092, 503] on span "Сохранить" at bounding box center [1080, 498] width 60 height 19
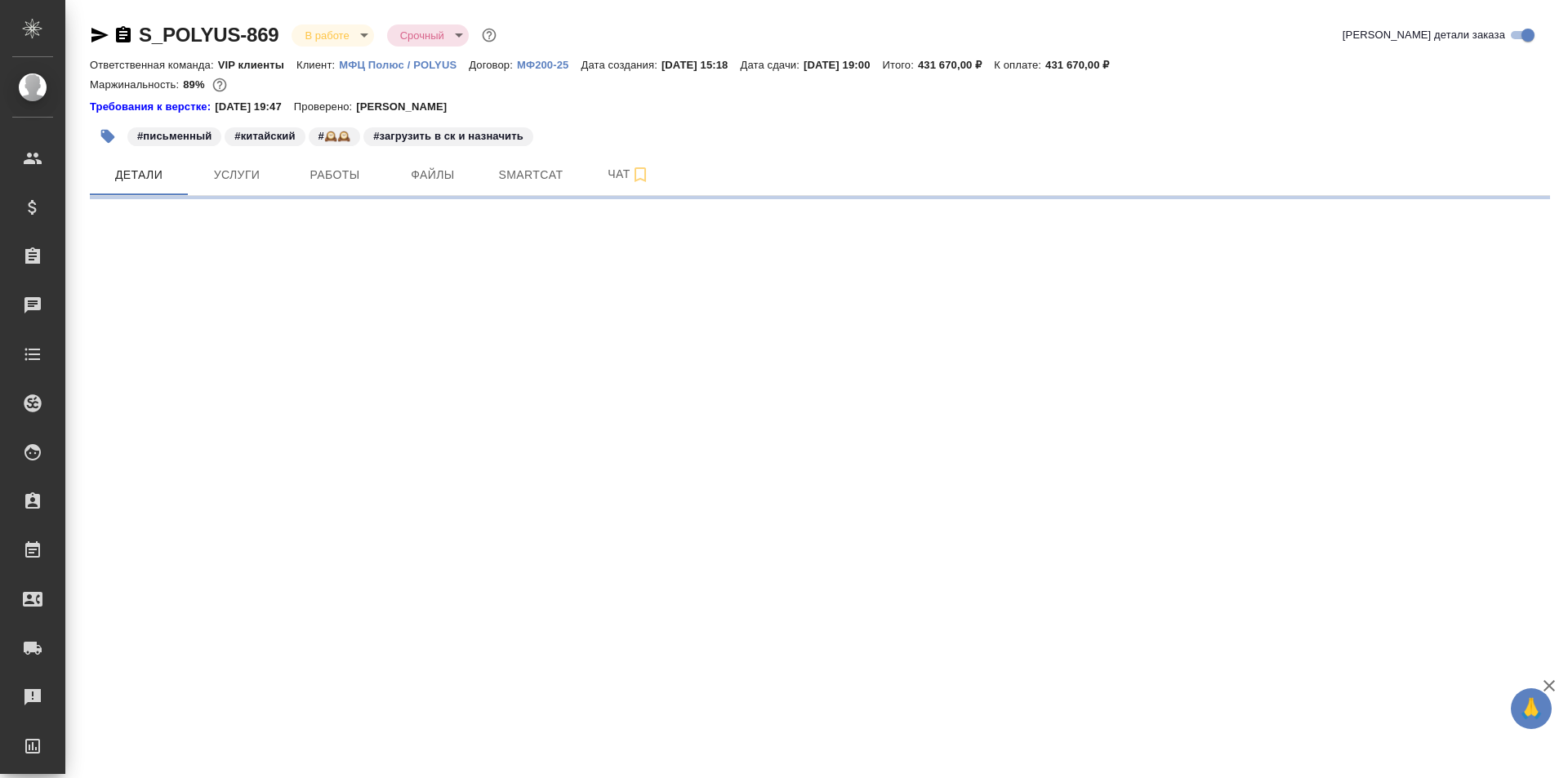
select select "RU"
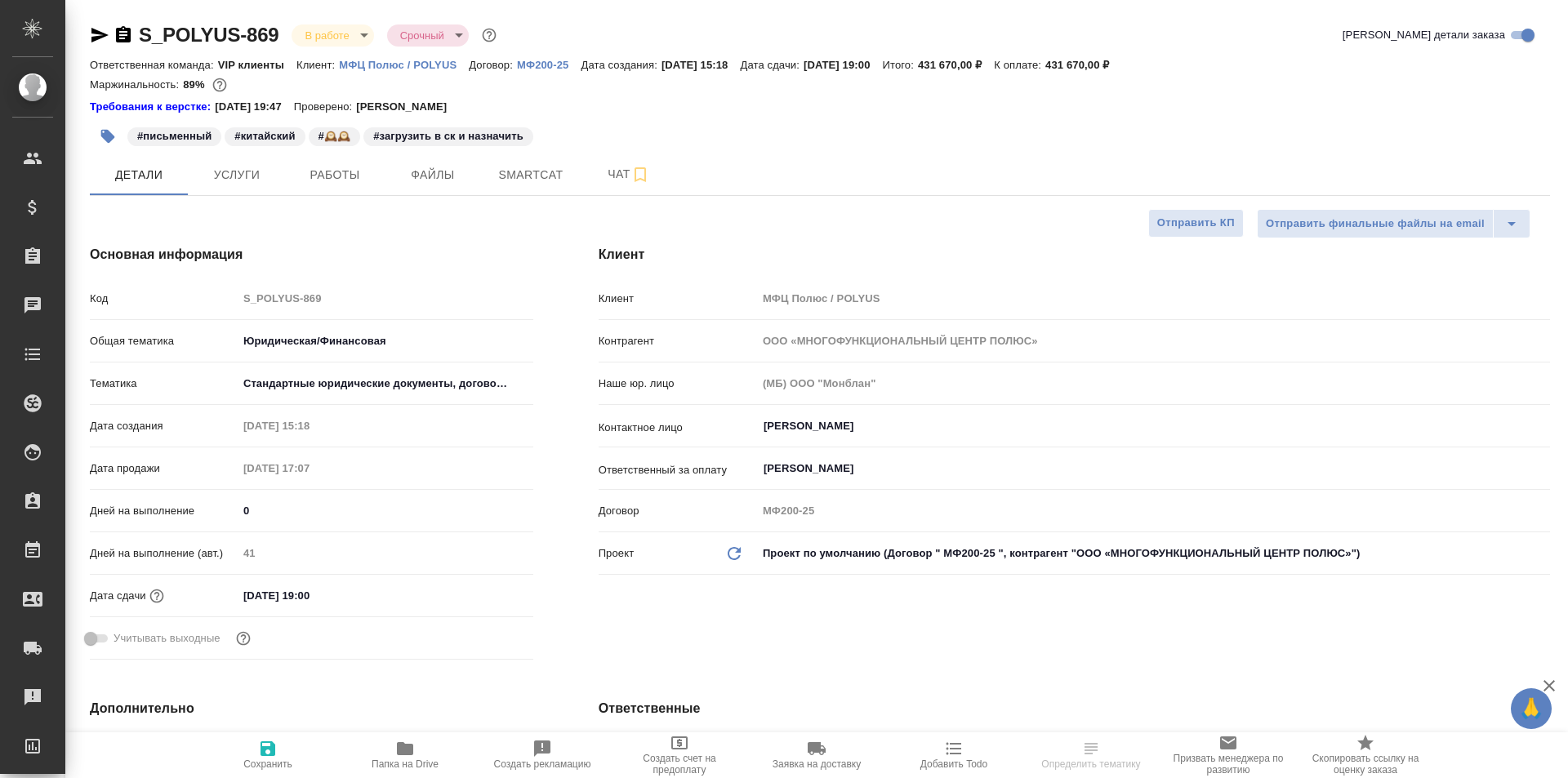
type textarea "x"
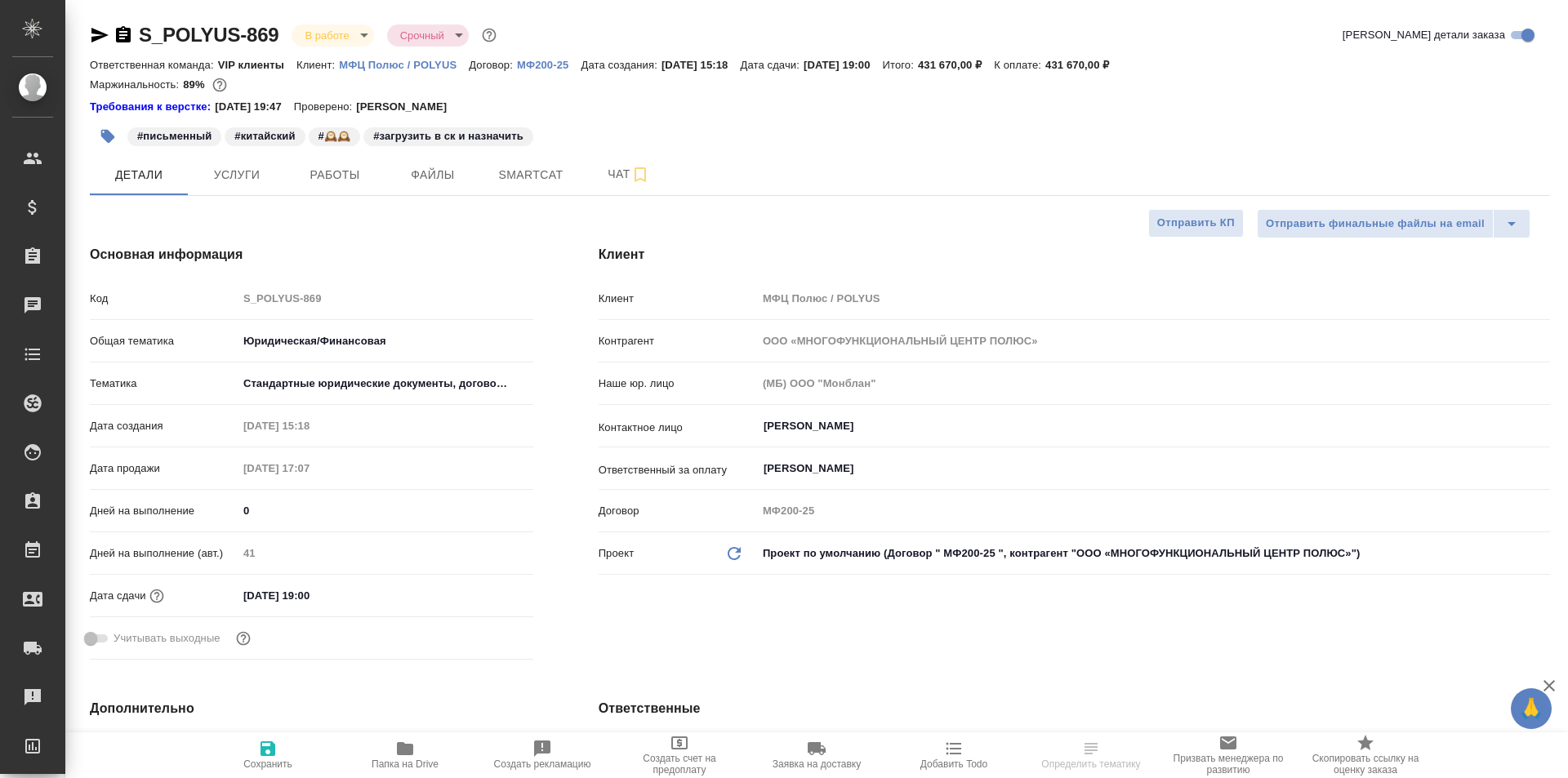
type textarea "x"
click at [354, 178] on span "Работы" at bounding box center [335, 175] width 78 height 20
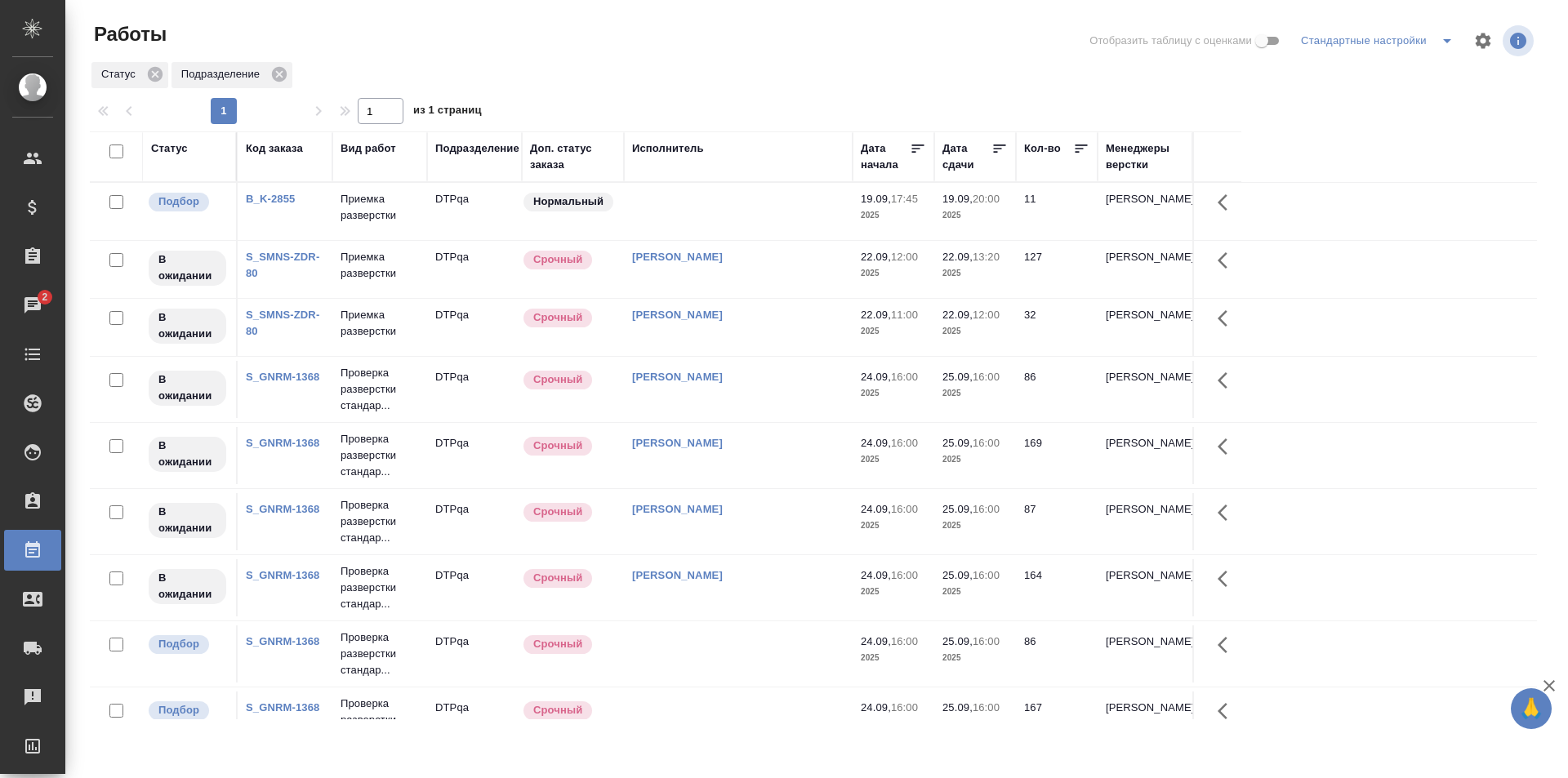
click at [748, 216] on td at bounding box center [738, 211] width 229 height 57
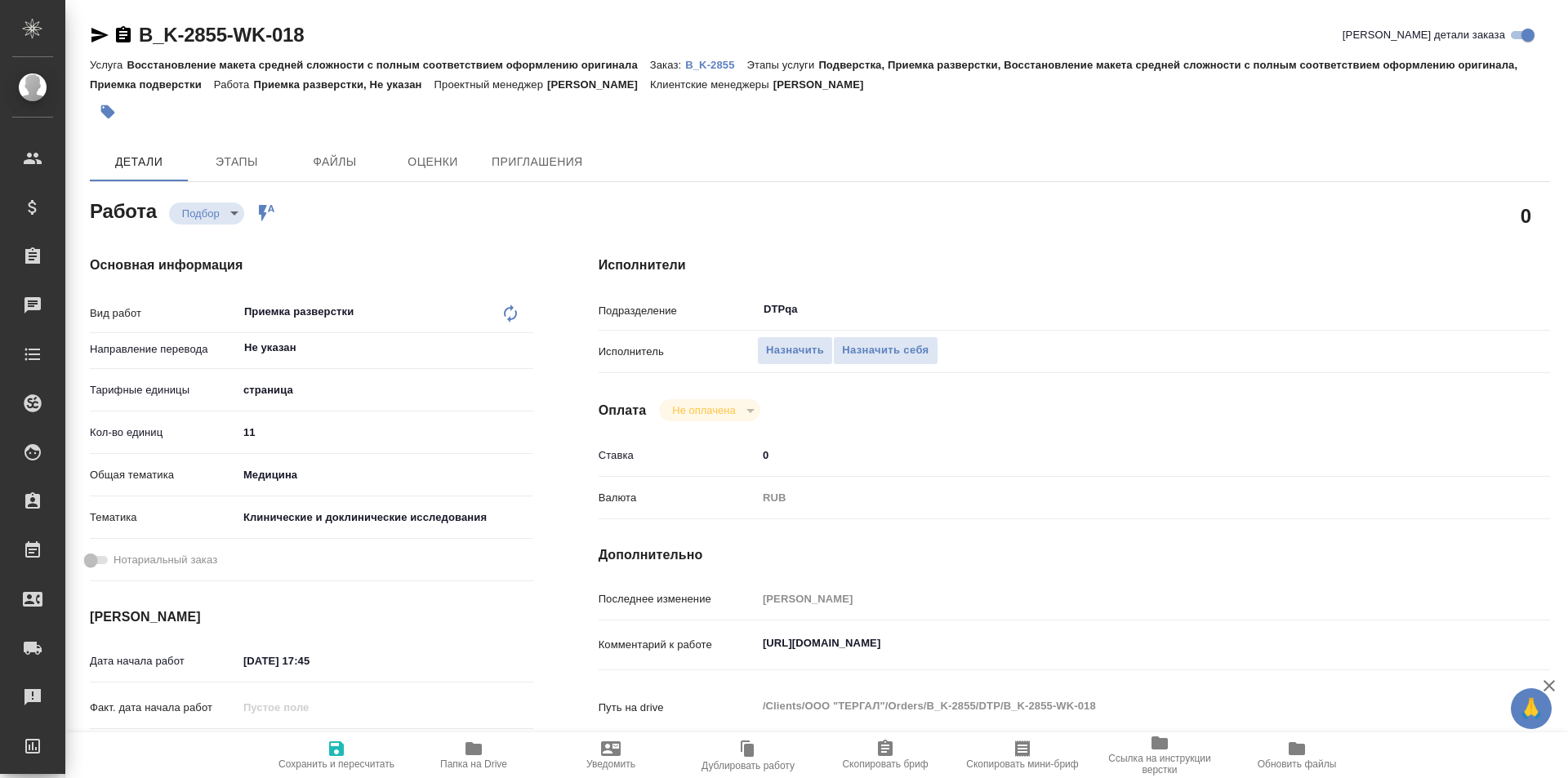
type textarea "x"
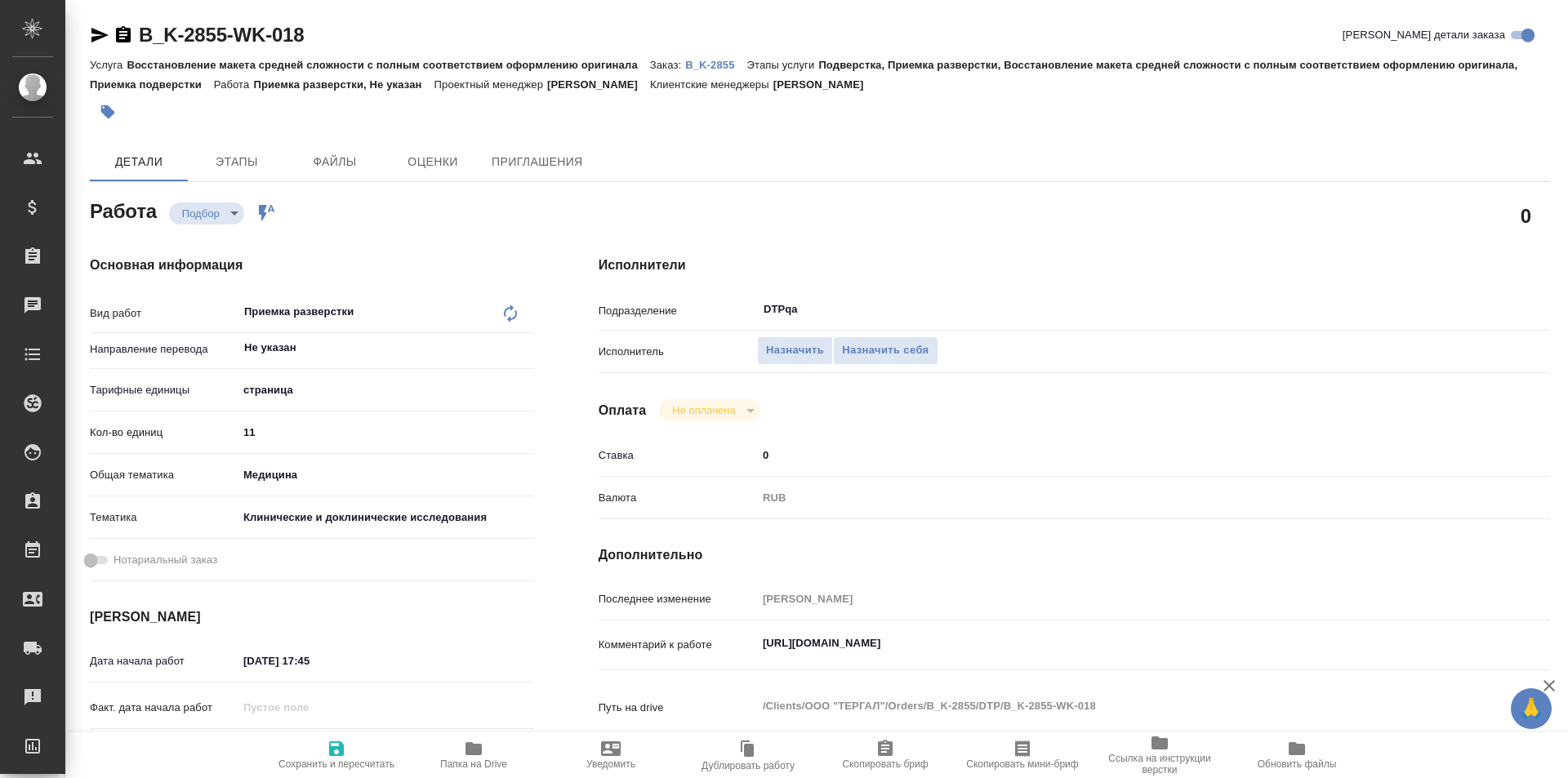
type textarea "x"
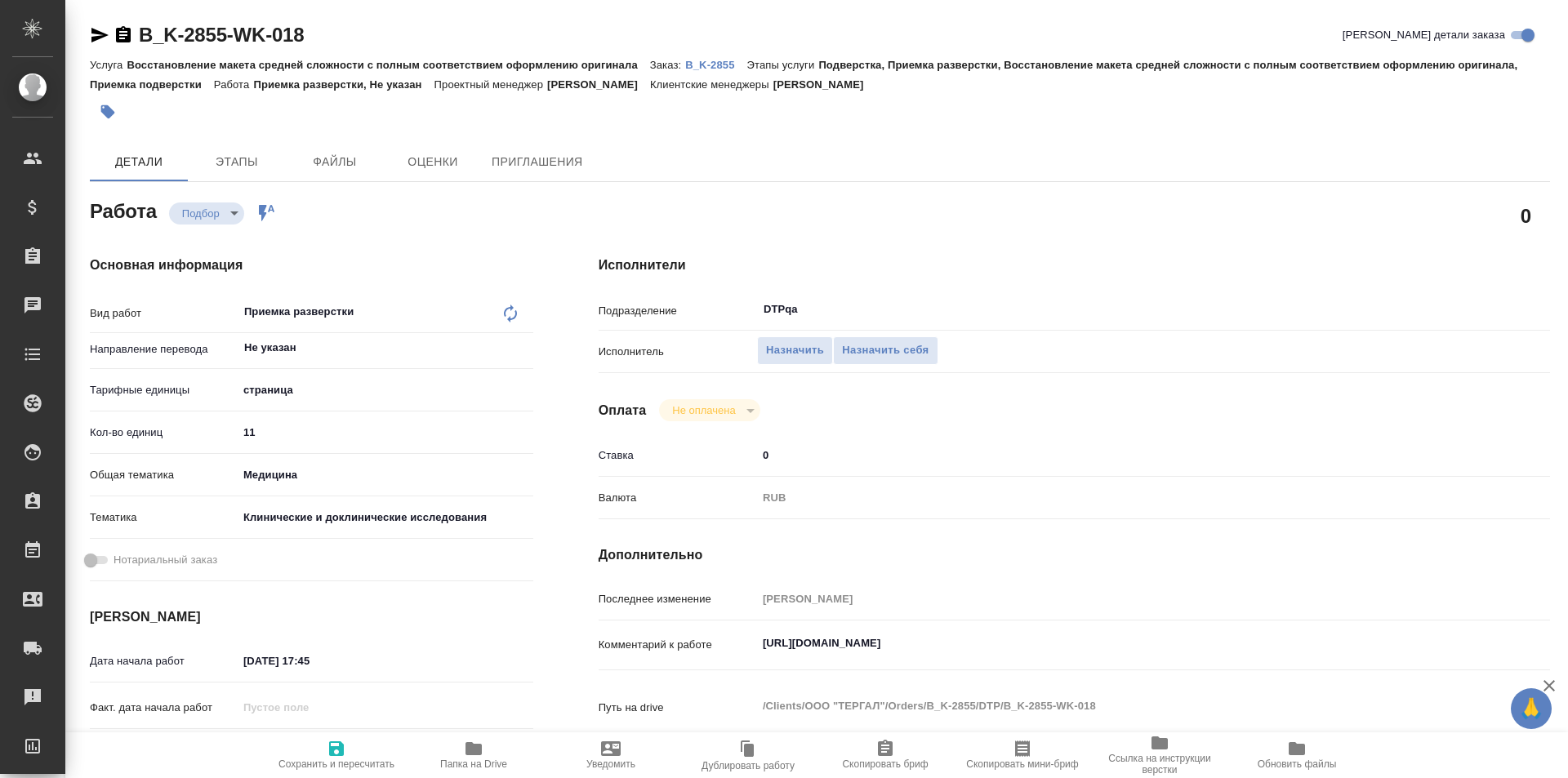
type textarea "x"
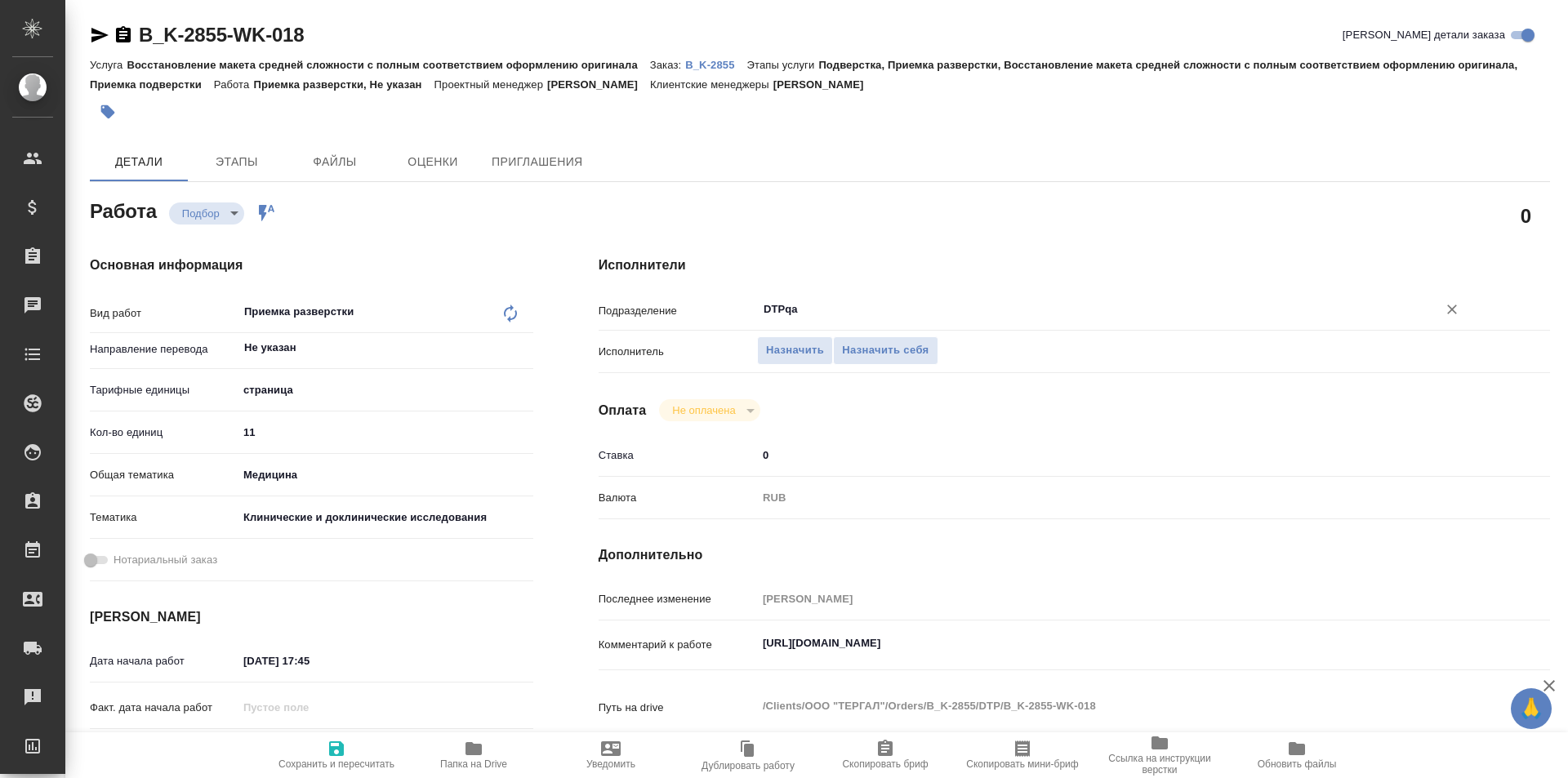
type textarea "x"
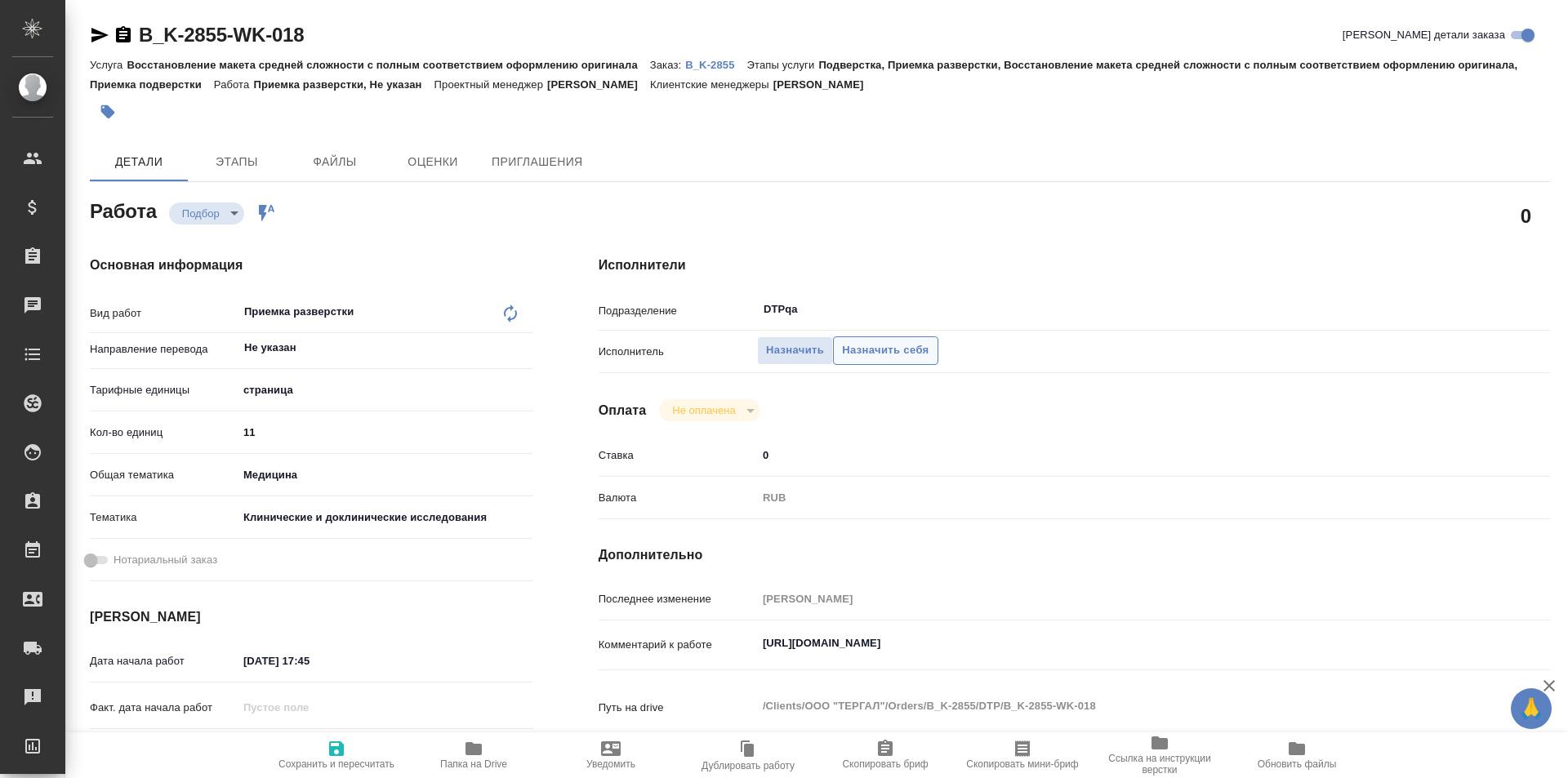
type textarea "x"
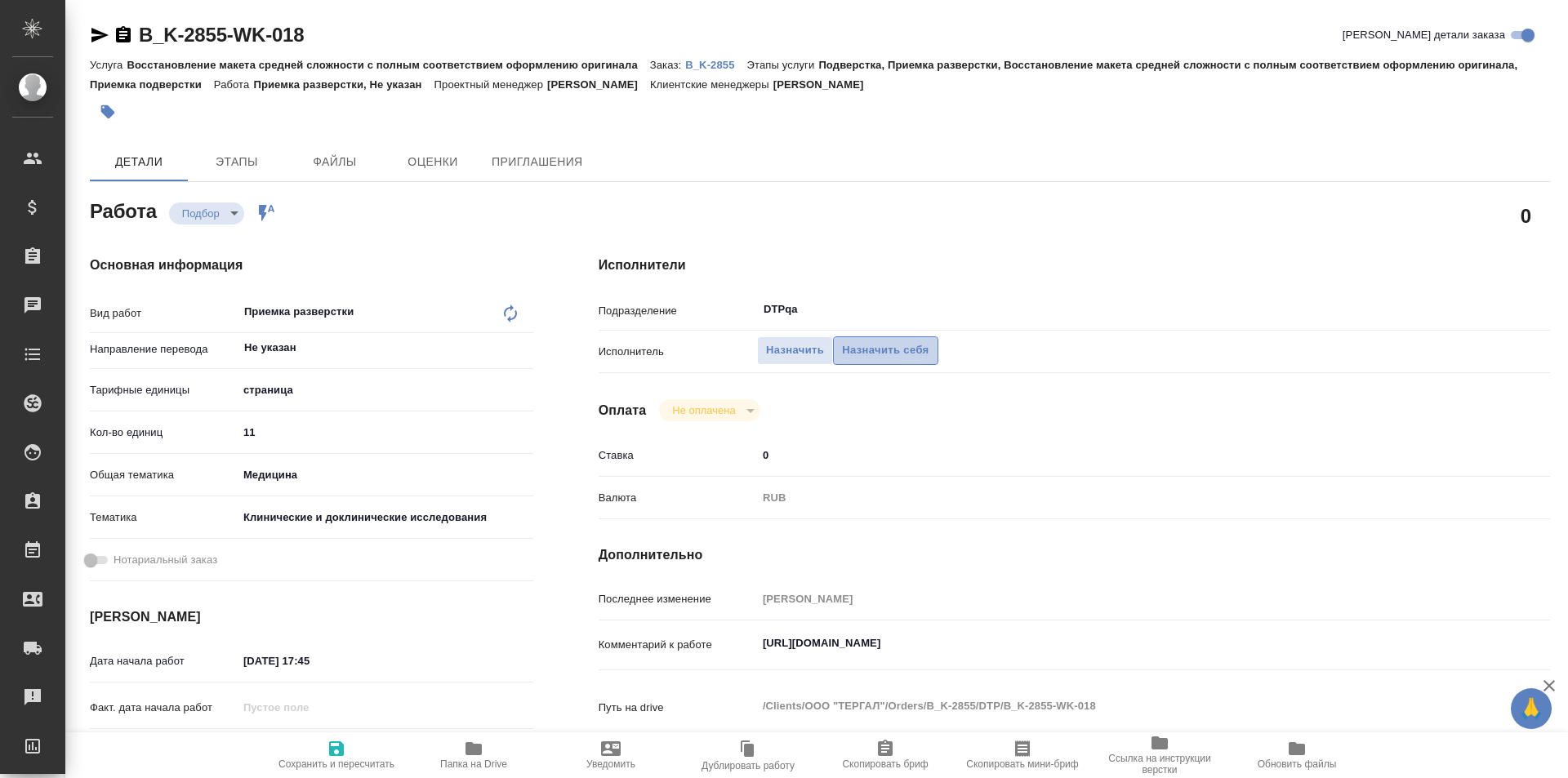
click at [895, 351] on span "Назначить себя" at bounding box center [885, 350] width 86 height 19
type textarea "x"
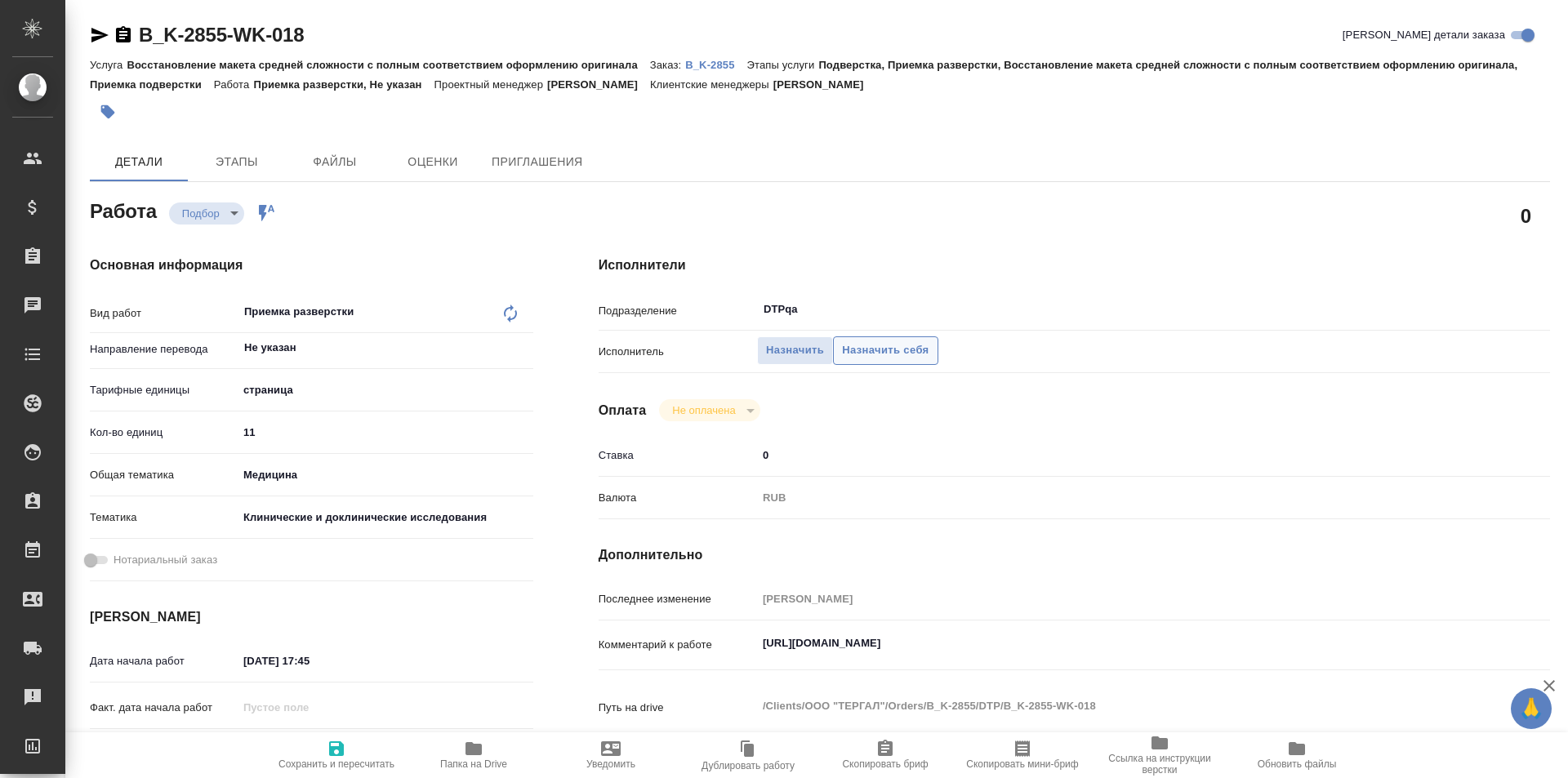
type textarea "x"
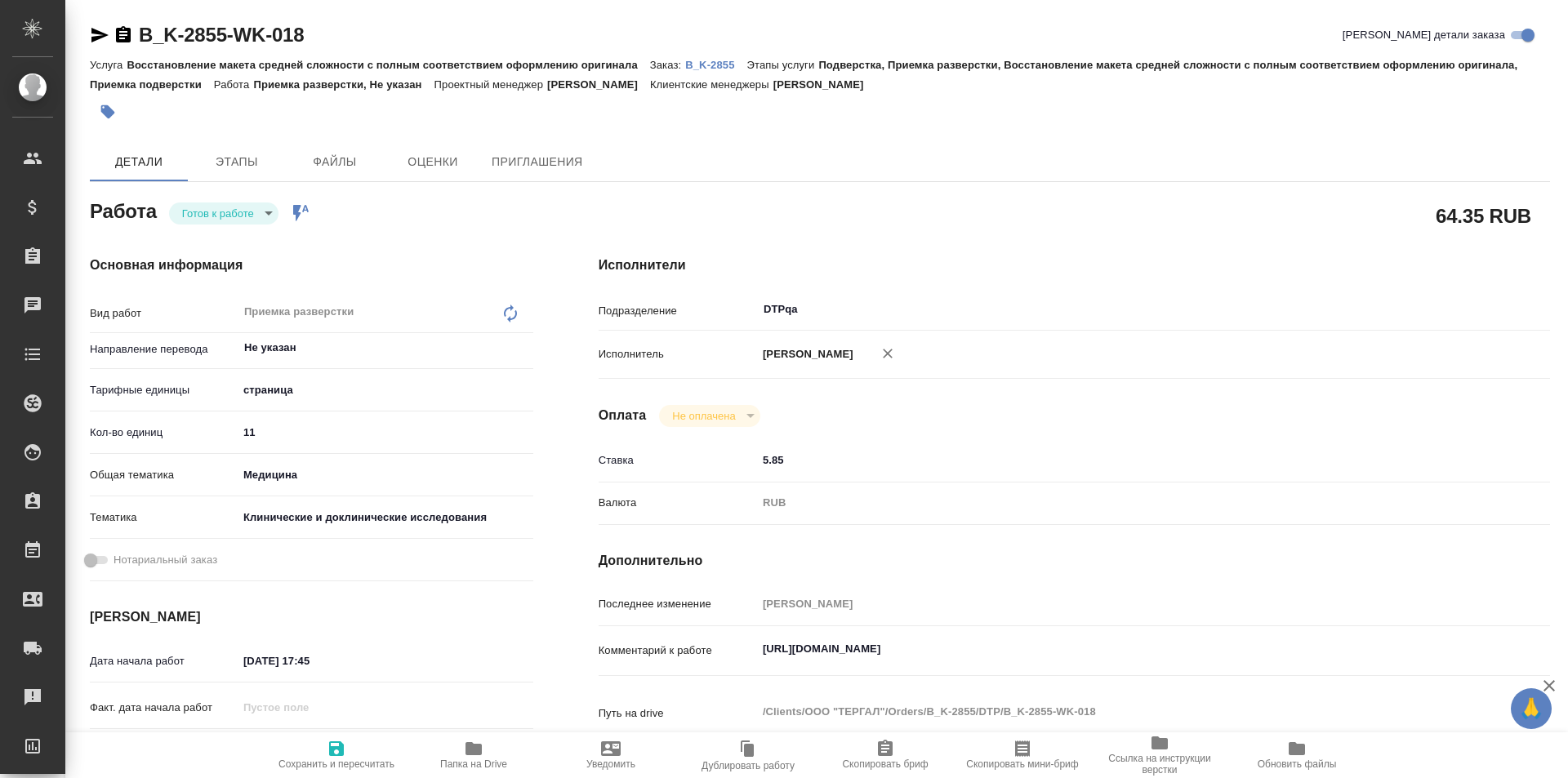
type textarea "x"
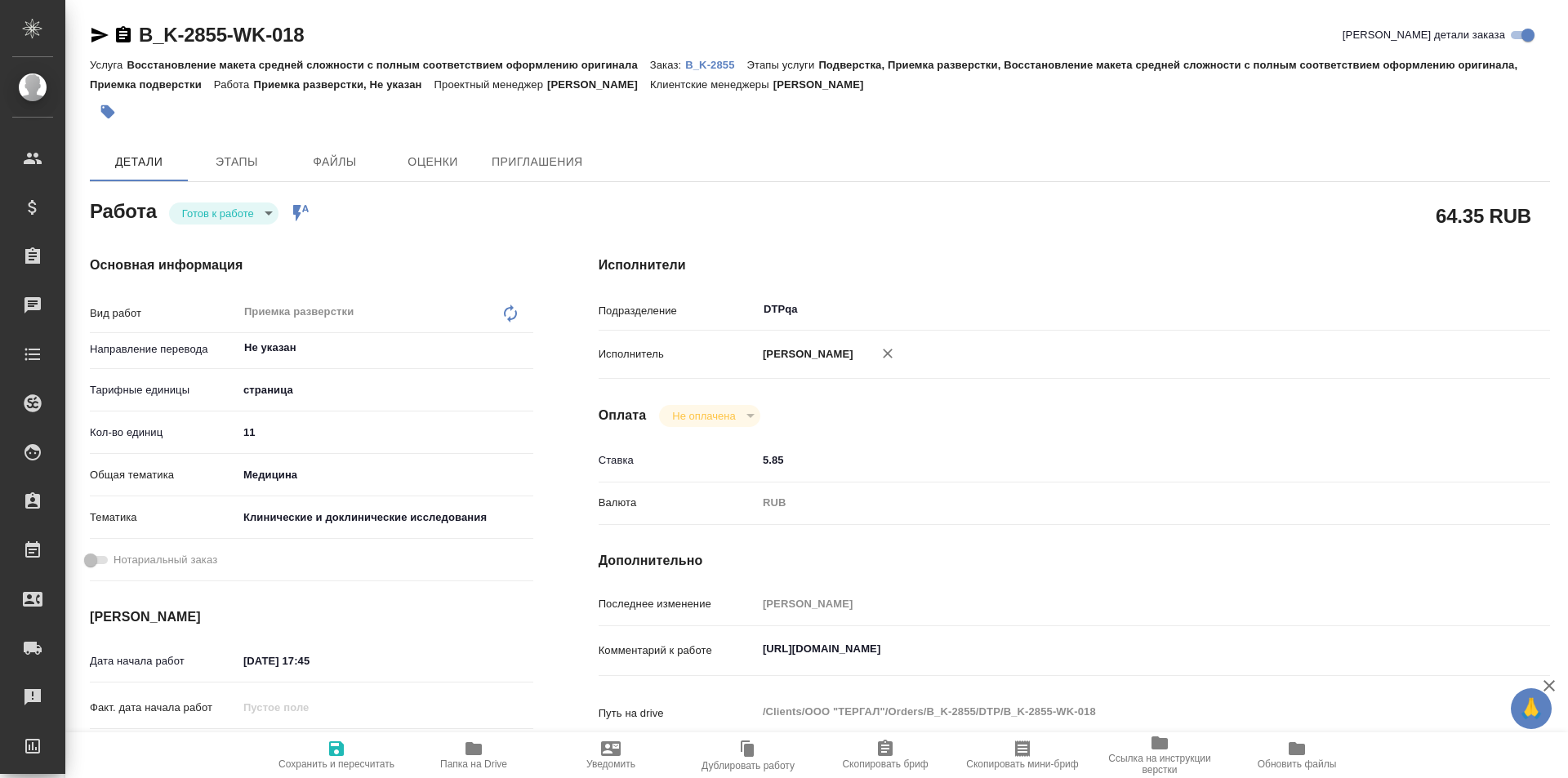
type textarea "x"
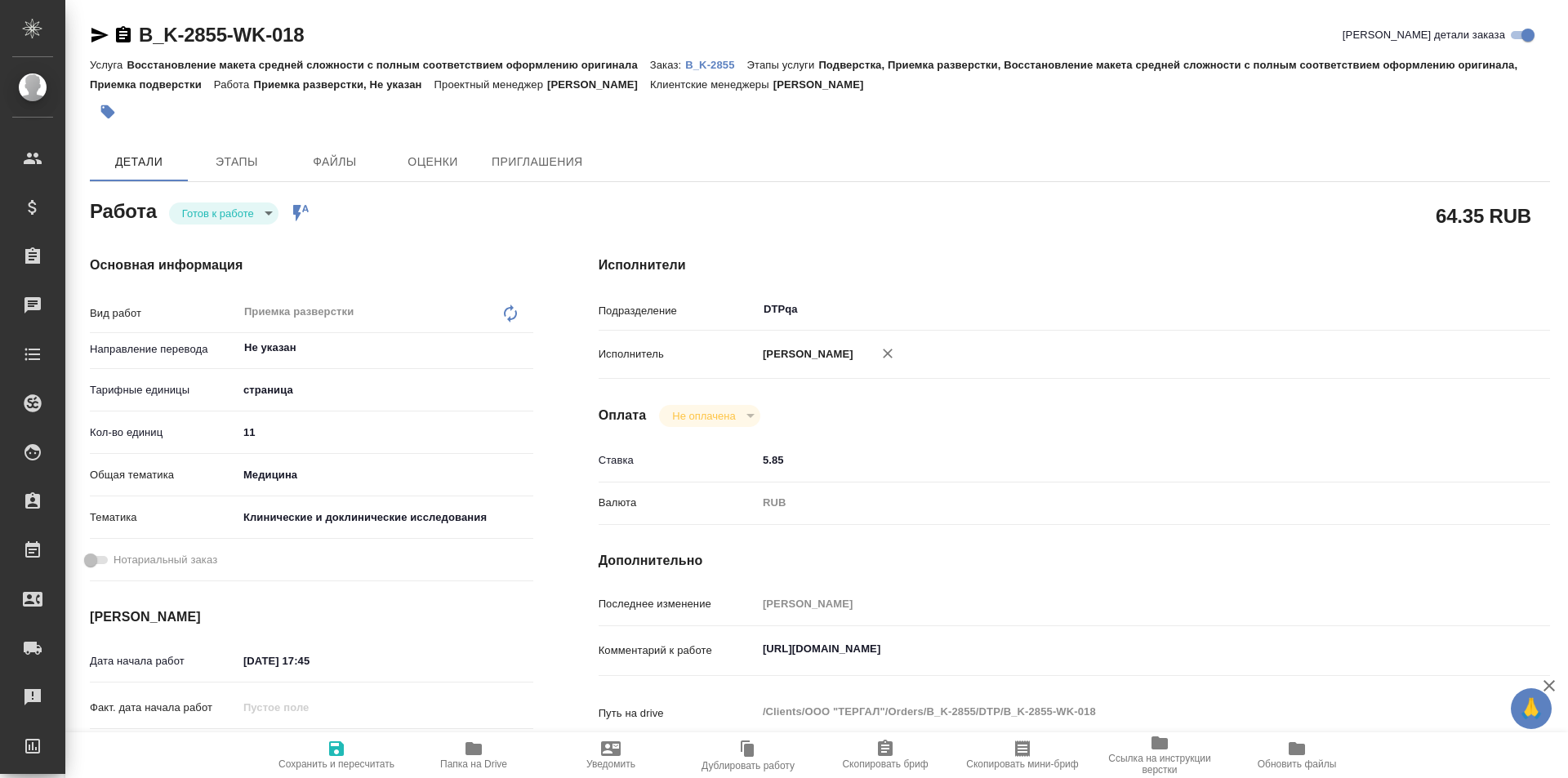
type textarea "x"
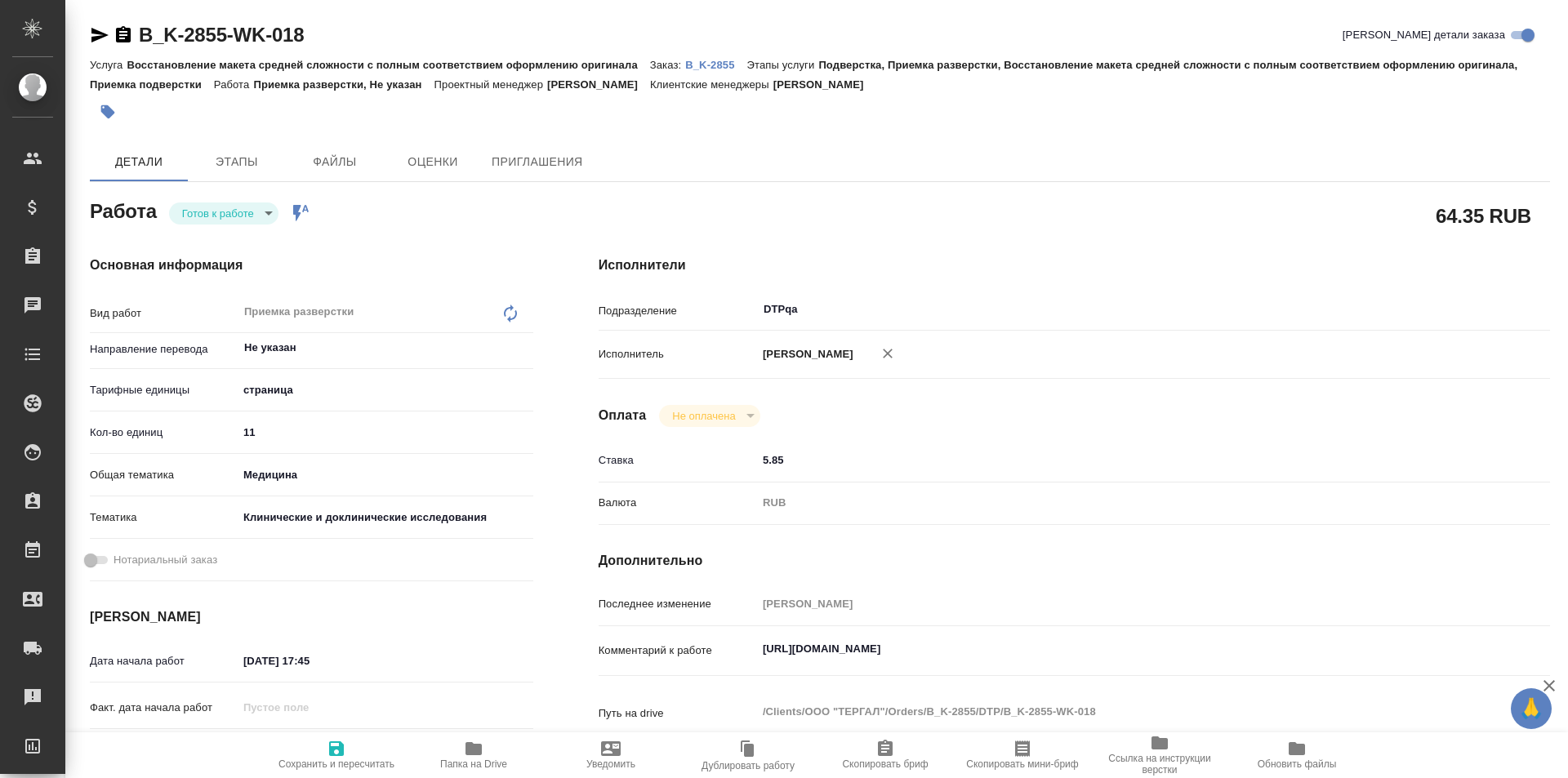
click at [344, 740] on icon "button" at bounding box center [336, 749] width 20 height 20
type textarea "x"
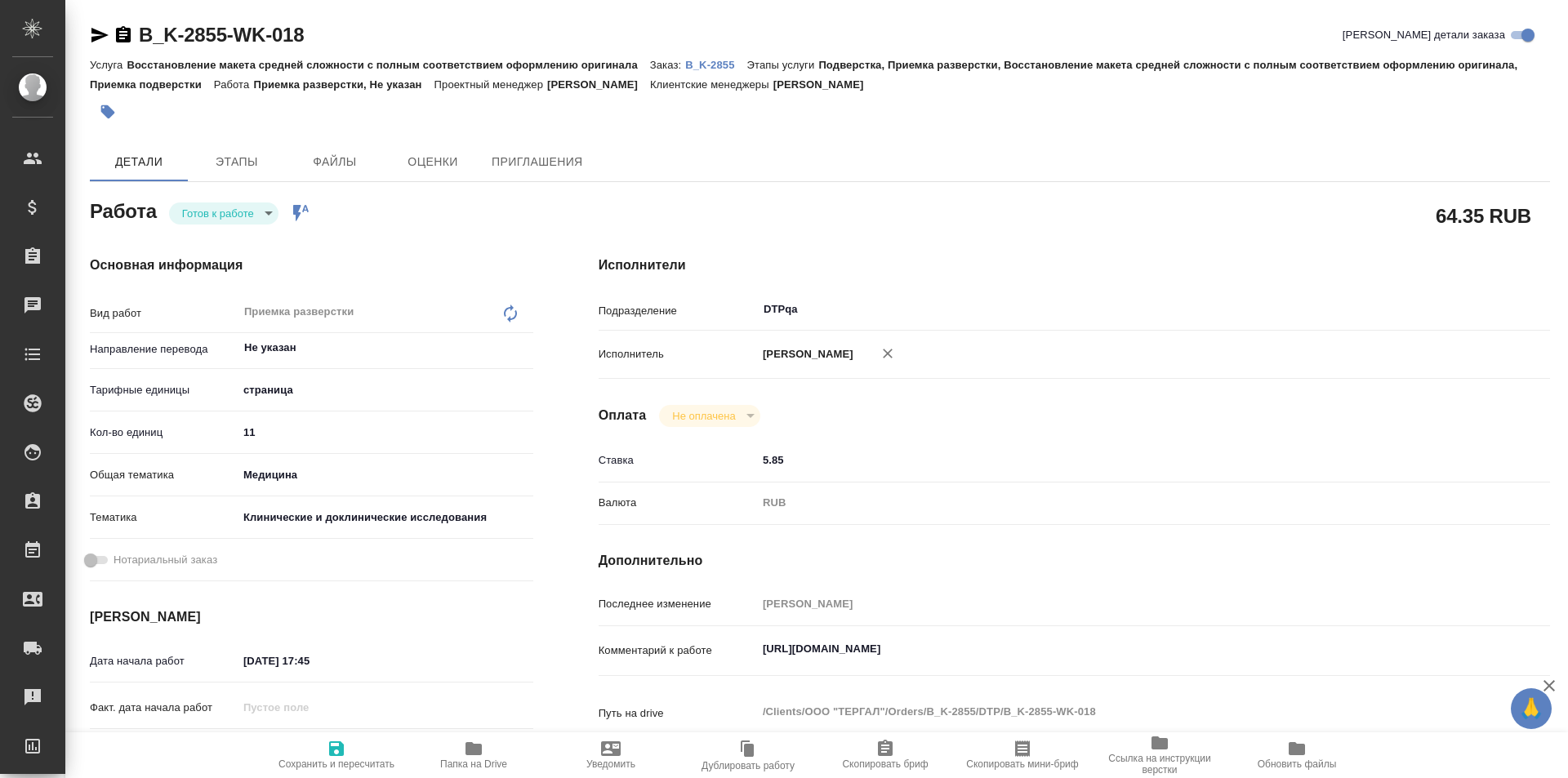
type textarea "x"
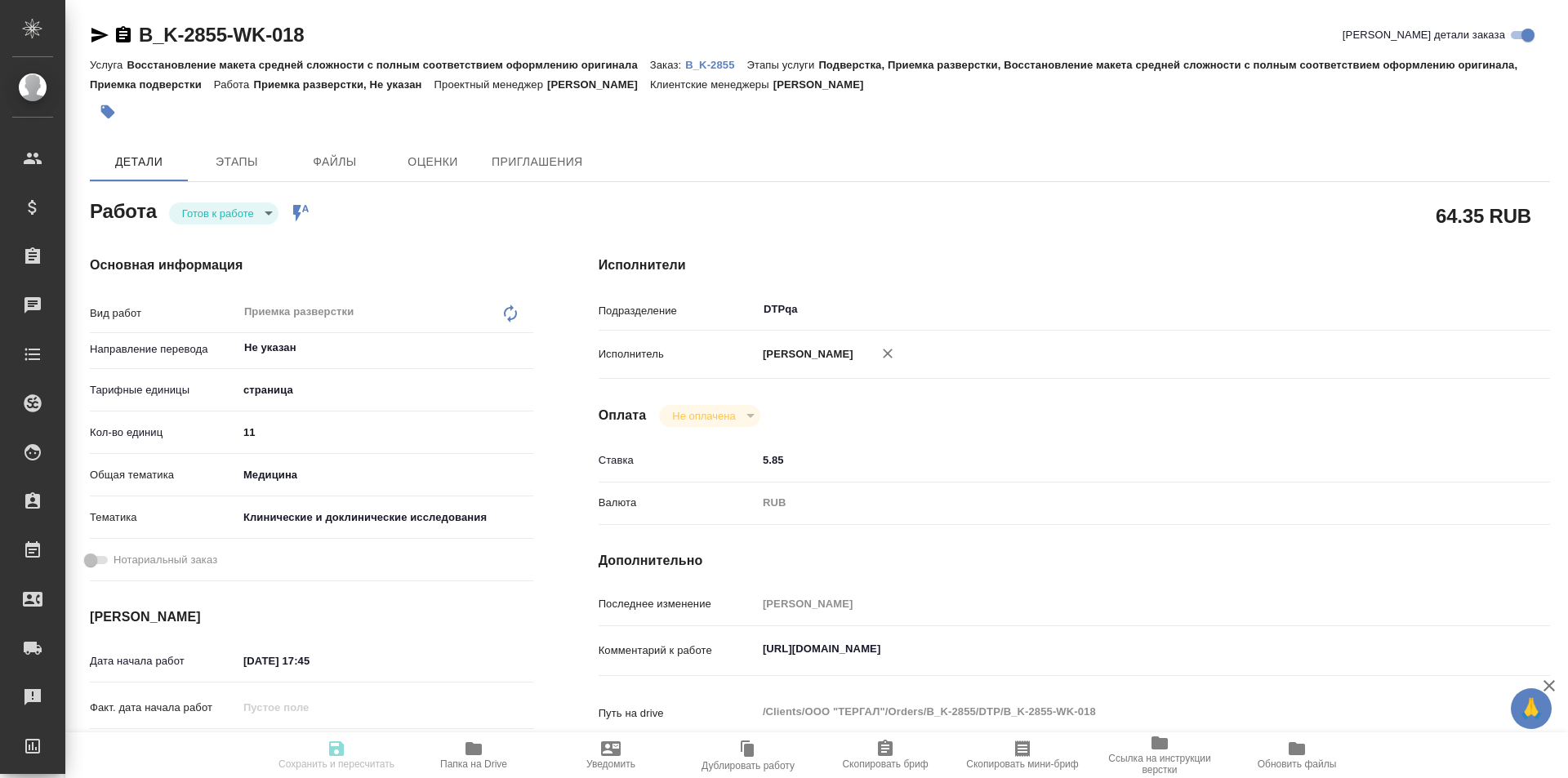
type textarea "x"
type input "readyForWork"
type textarea "Приемка разверстки"
type textarea "x"
type input "Не указан"
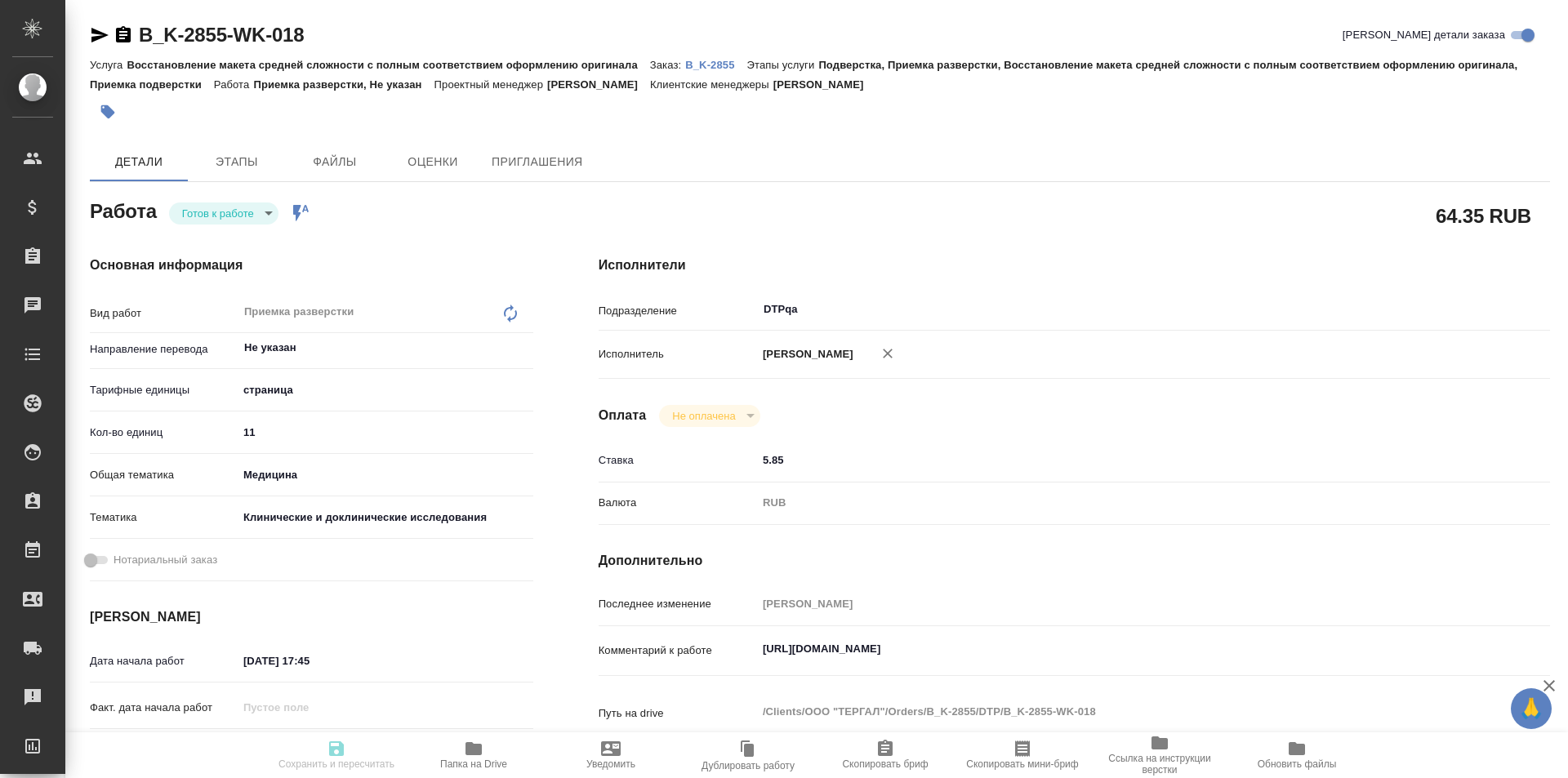
type input "5a8b1489cc6b4906c91bfdb2"
type input "11"
type input "med"
type input "5a8b8b956a9677013d343d9e"
type input "19.09.2025 17:45"
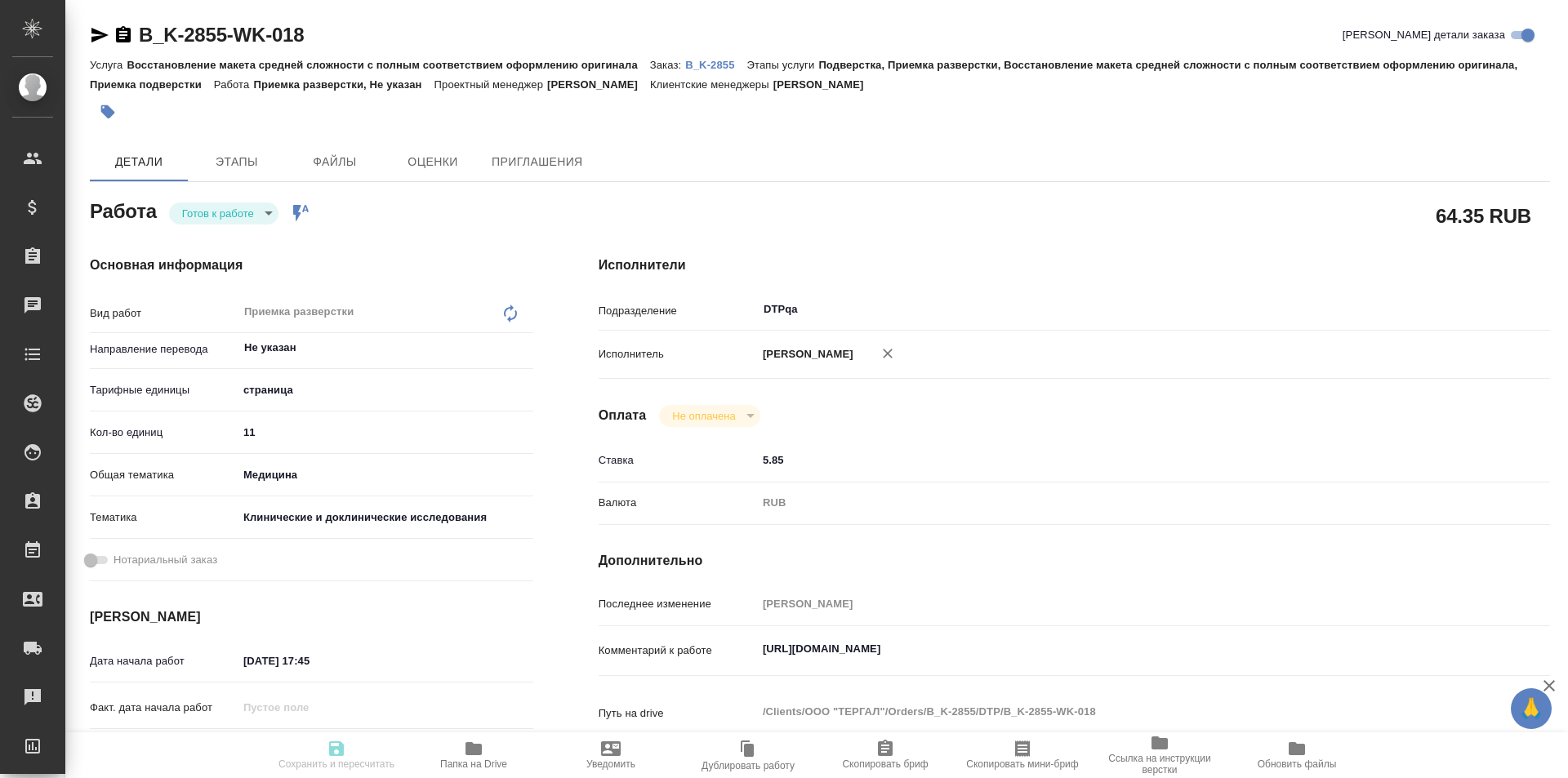
type input "19.09.2025 20:00"
type input "[DATE] 12:40"
type input "DTPqa"
type input "notPayed"
type input "5.85"
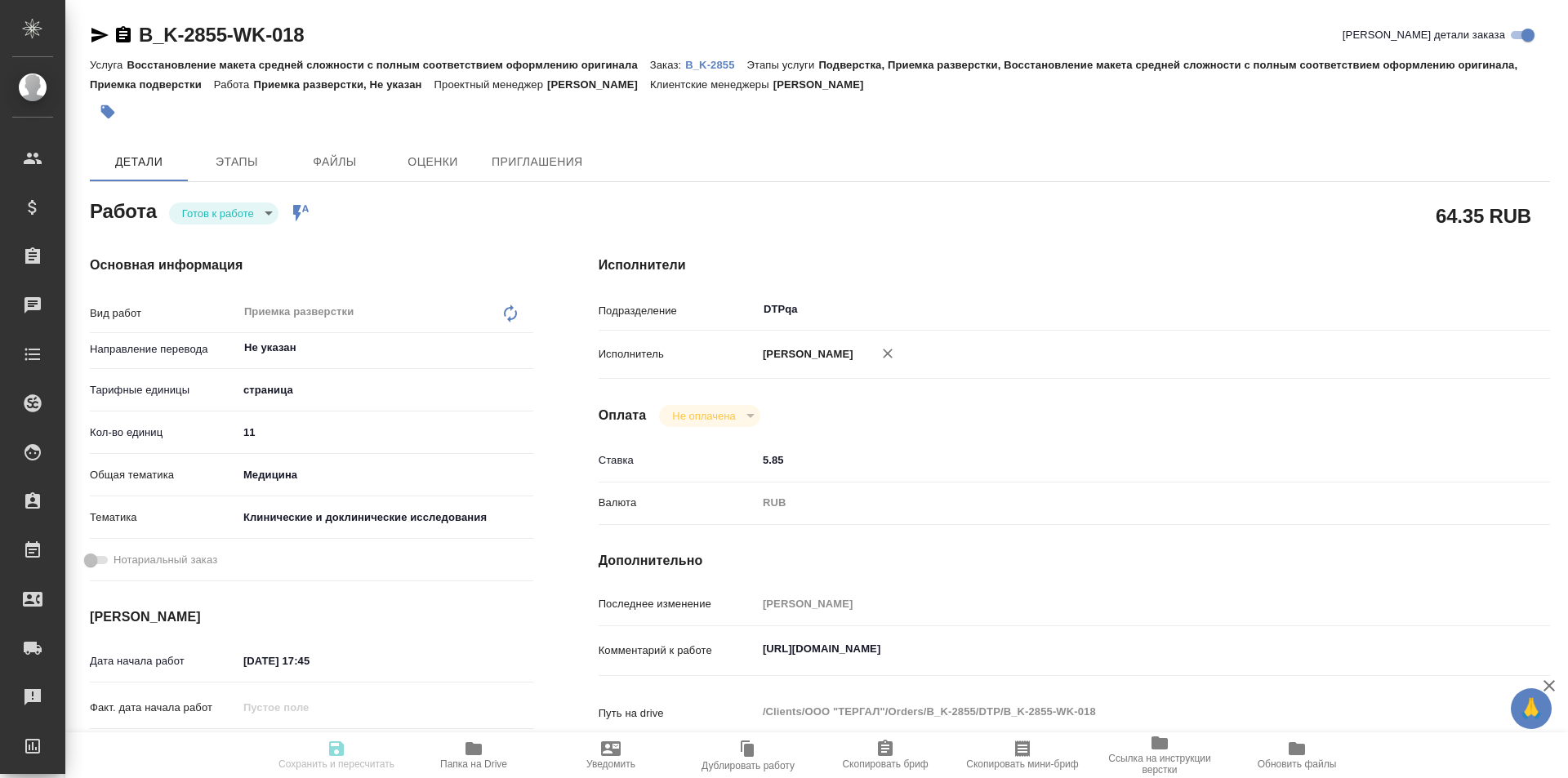
type input "RUB"
type input "Исмагилова Диана"
type textarea "https://tera.awatera.com/Work/68cd1dead08c004e318c0c79/"
type textarea "x"
type textarea "/Clients/ООО "ТЕРГАЛ"/Orders/B_K-2855/DTP/B_K-2855-WK-018"
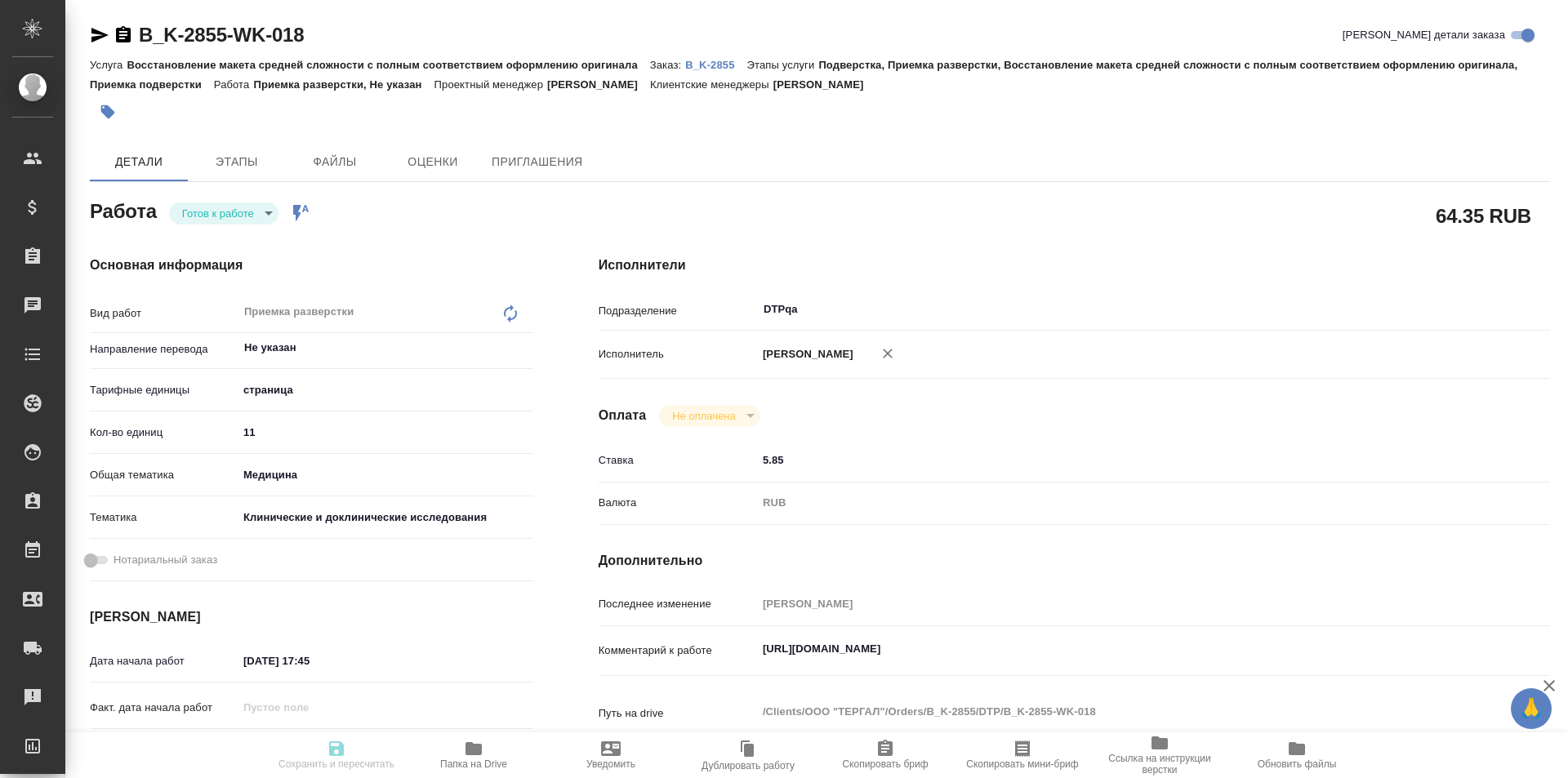
type textarea "x"
type input "B_K-2855"
type input "Восстановление макета средней сложности с полным соответствием оформлению ориги…"
type input "Подверстка, Приемка разверстки, Восстановление макета средней сложности с полны…"
type input "[PERSON_NAME]"
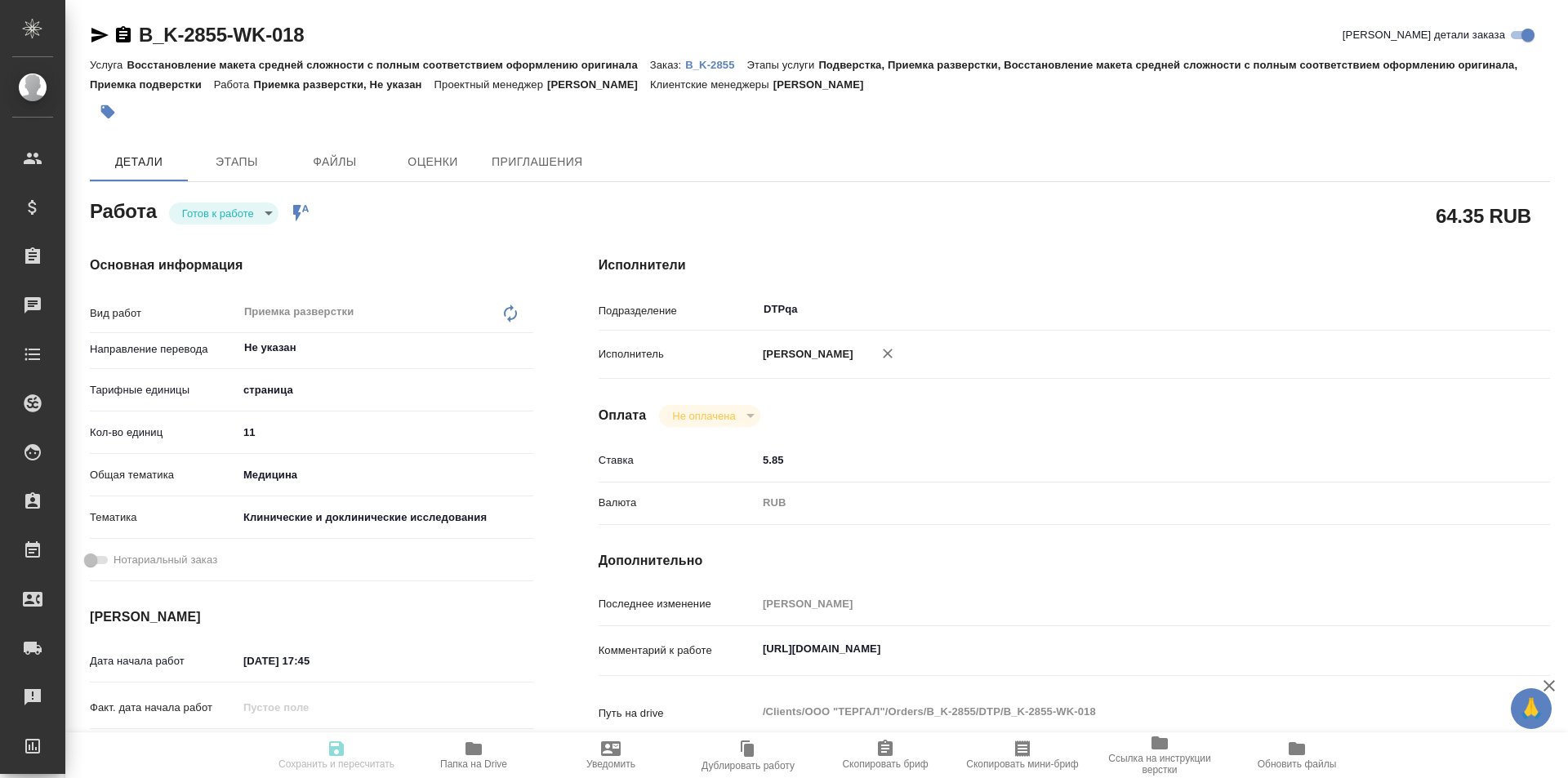
type input "[PERSON_NAME]"
type input "/Clients/ООО "ТЕРГАЛ"/Orders/B_K-2855"
type textarea "x"
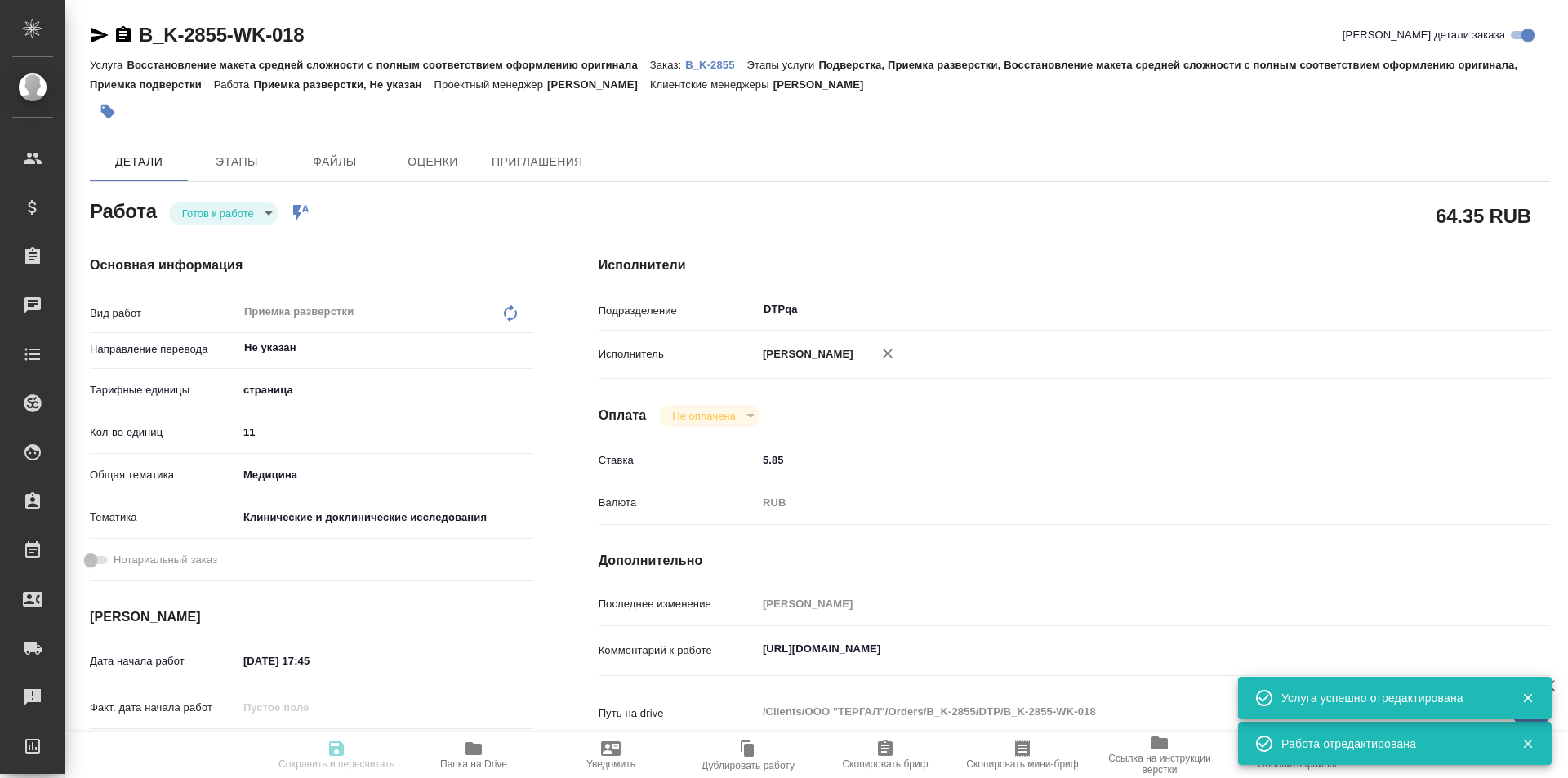
type textarea "x"
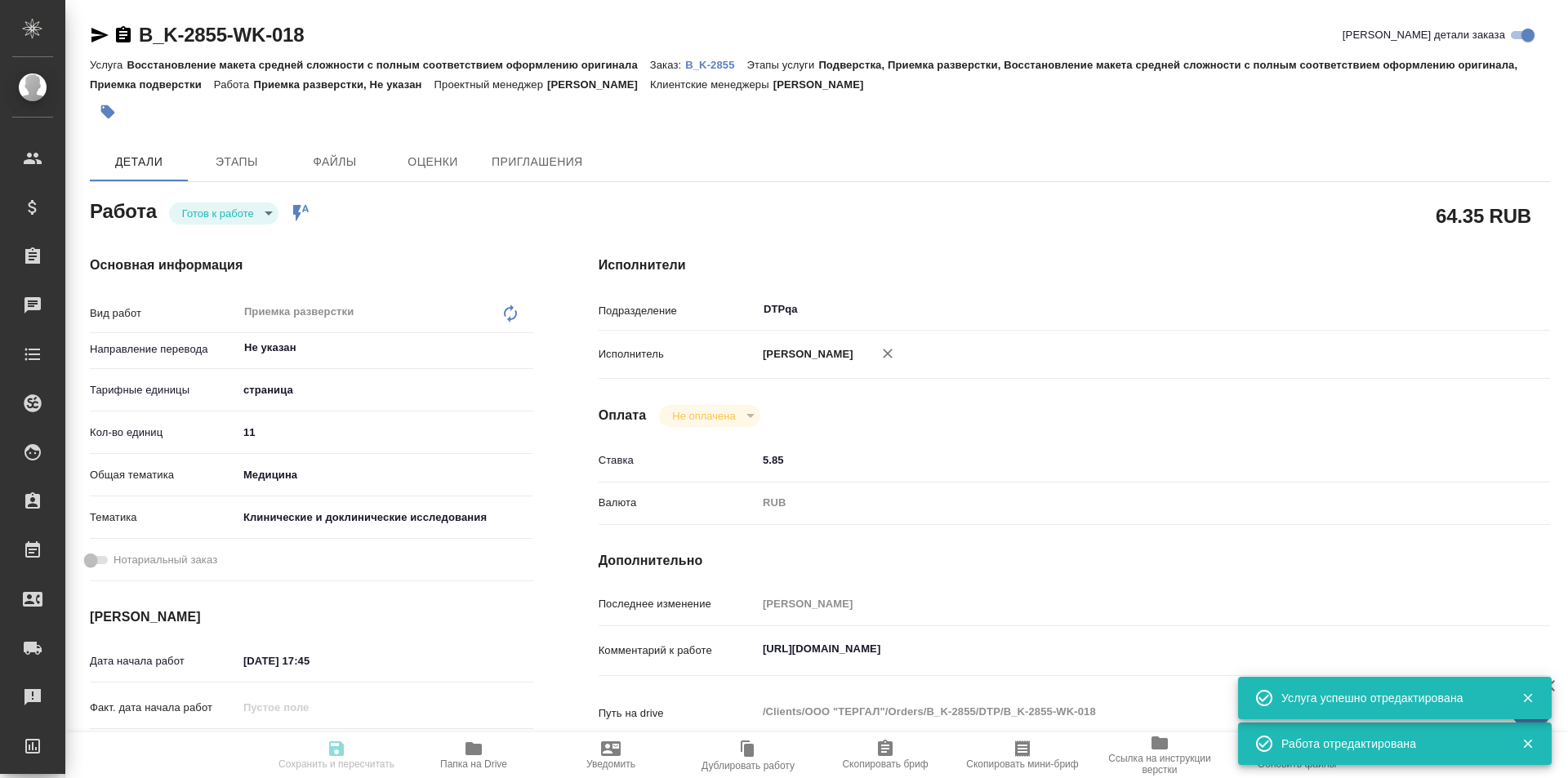
type textarea "x"
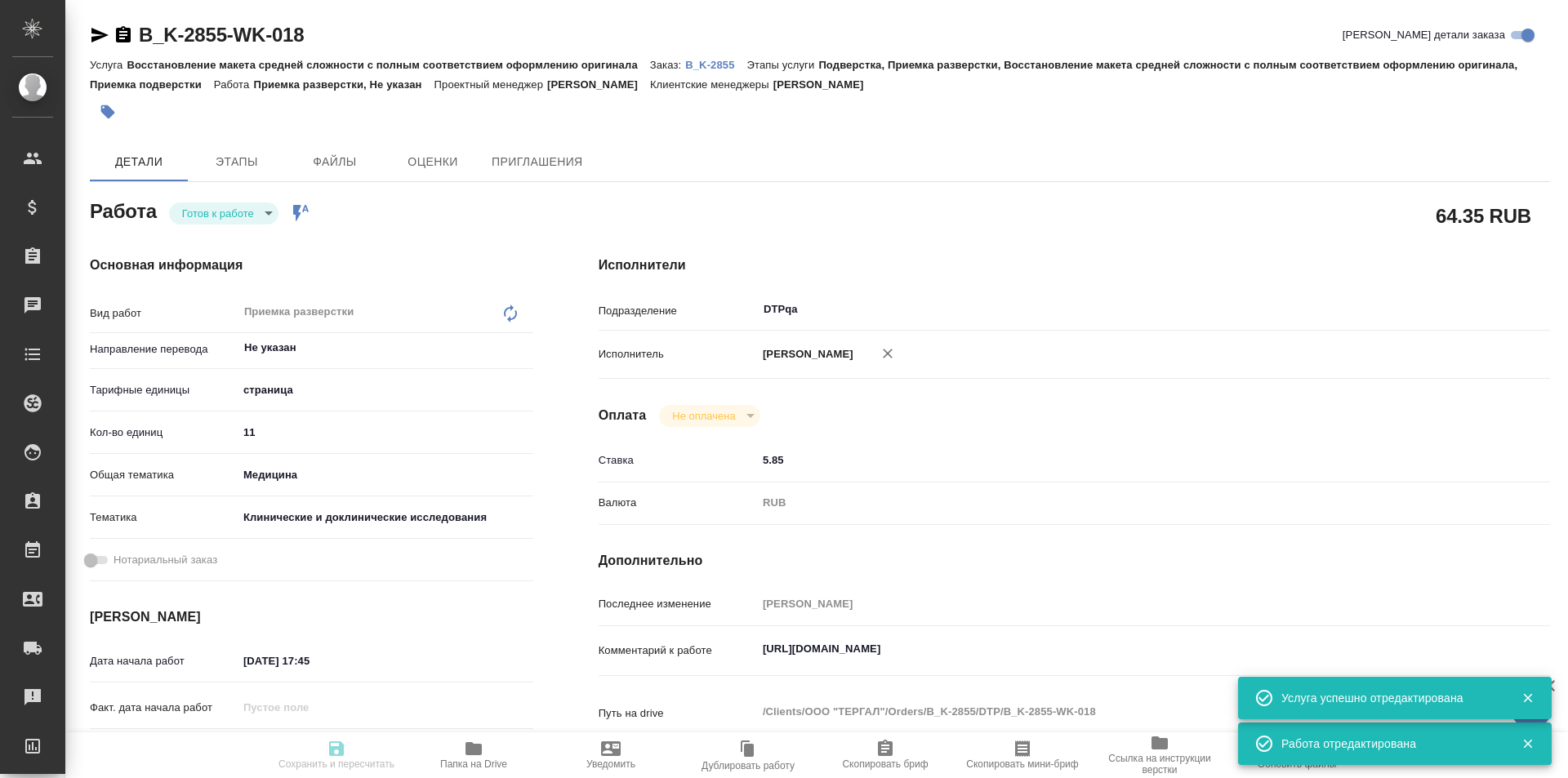
type textarea "x"
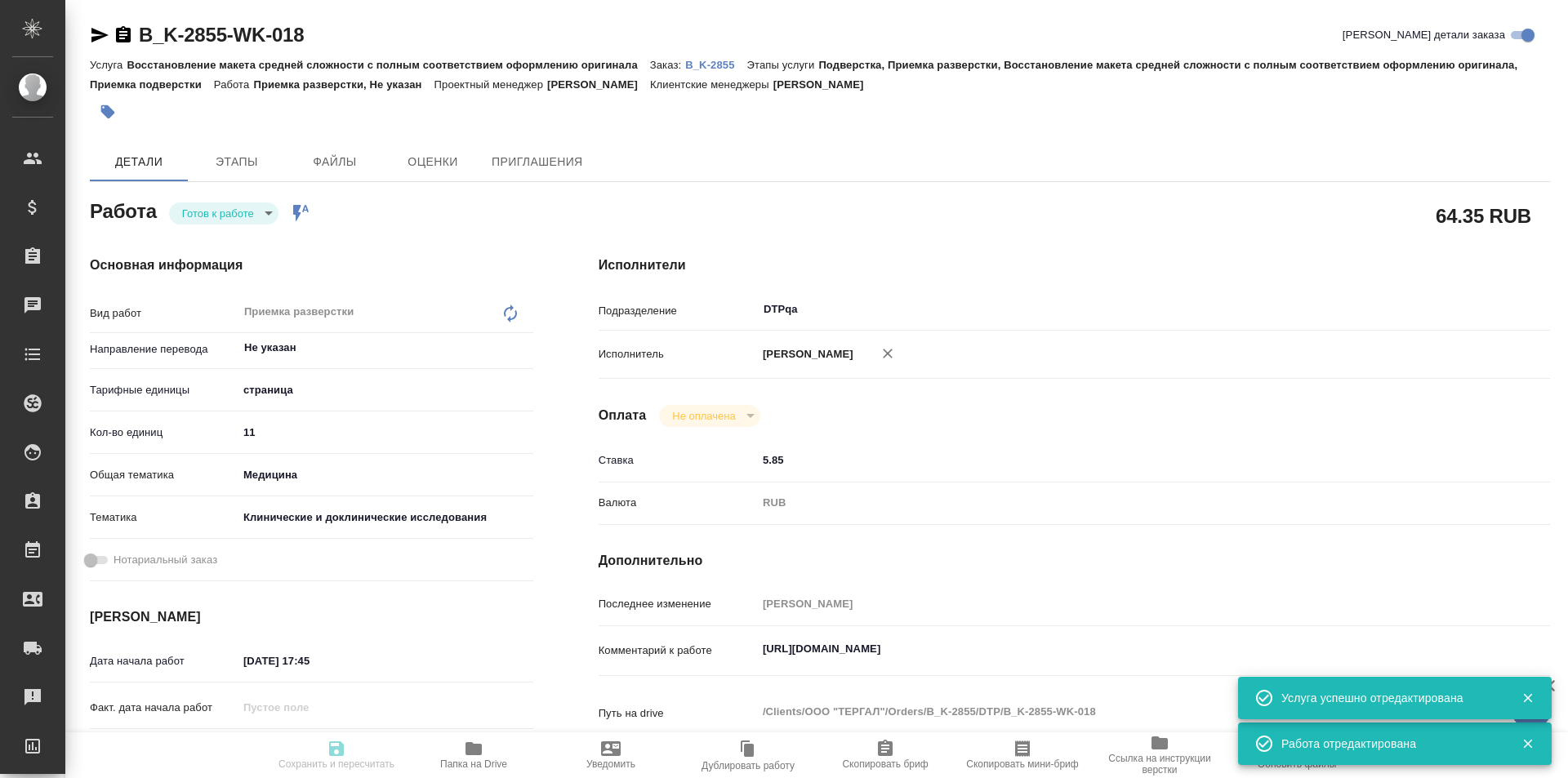
type textarea "x"
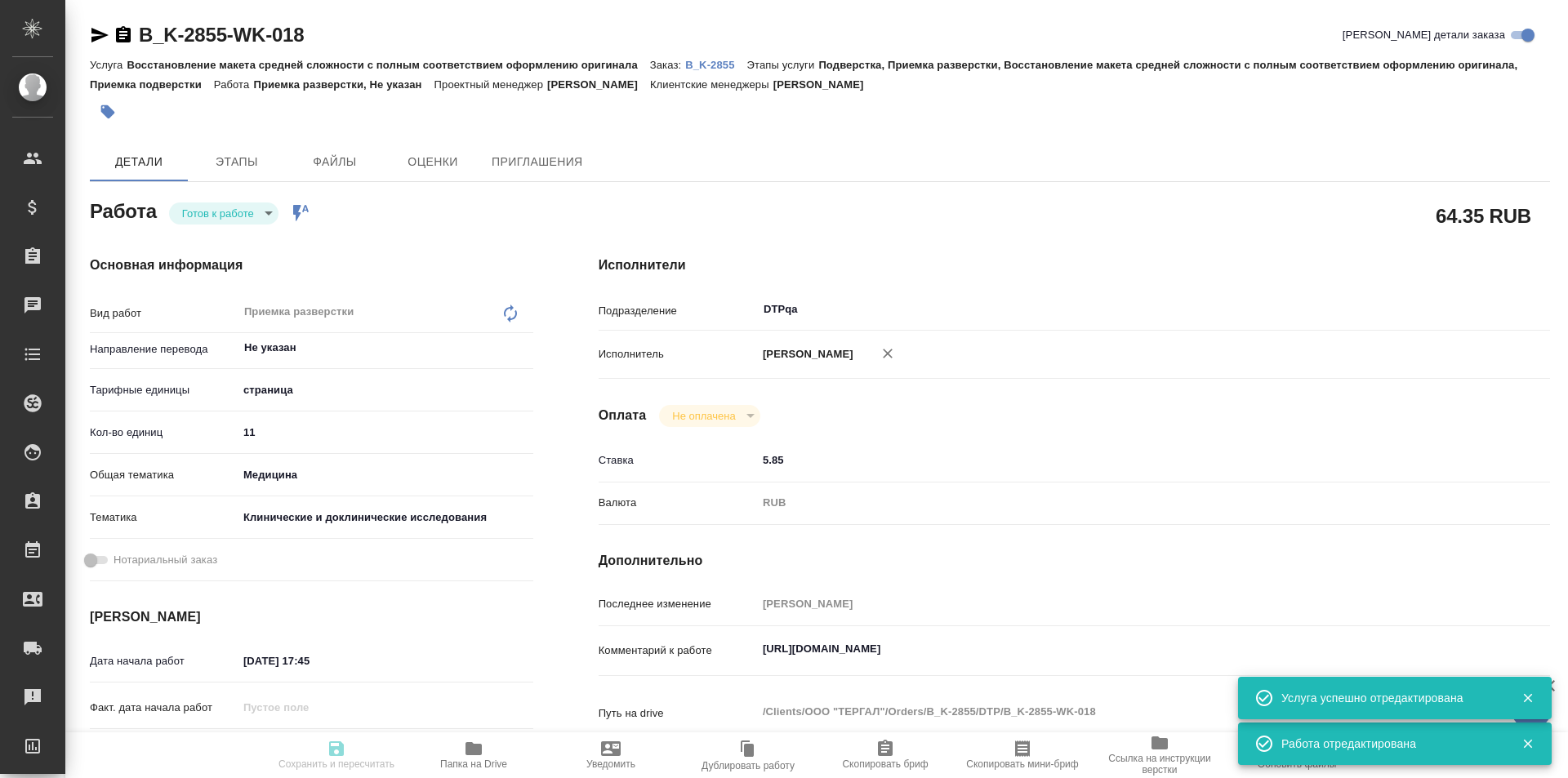
type textarea "x"
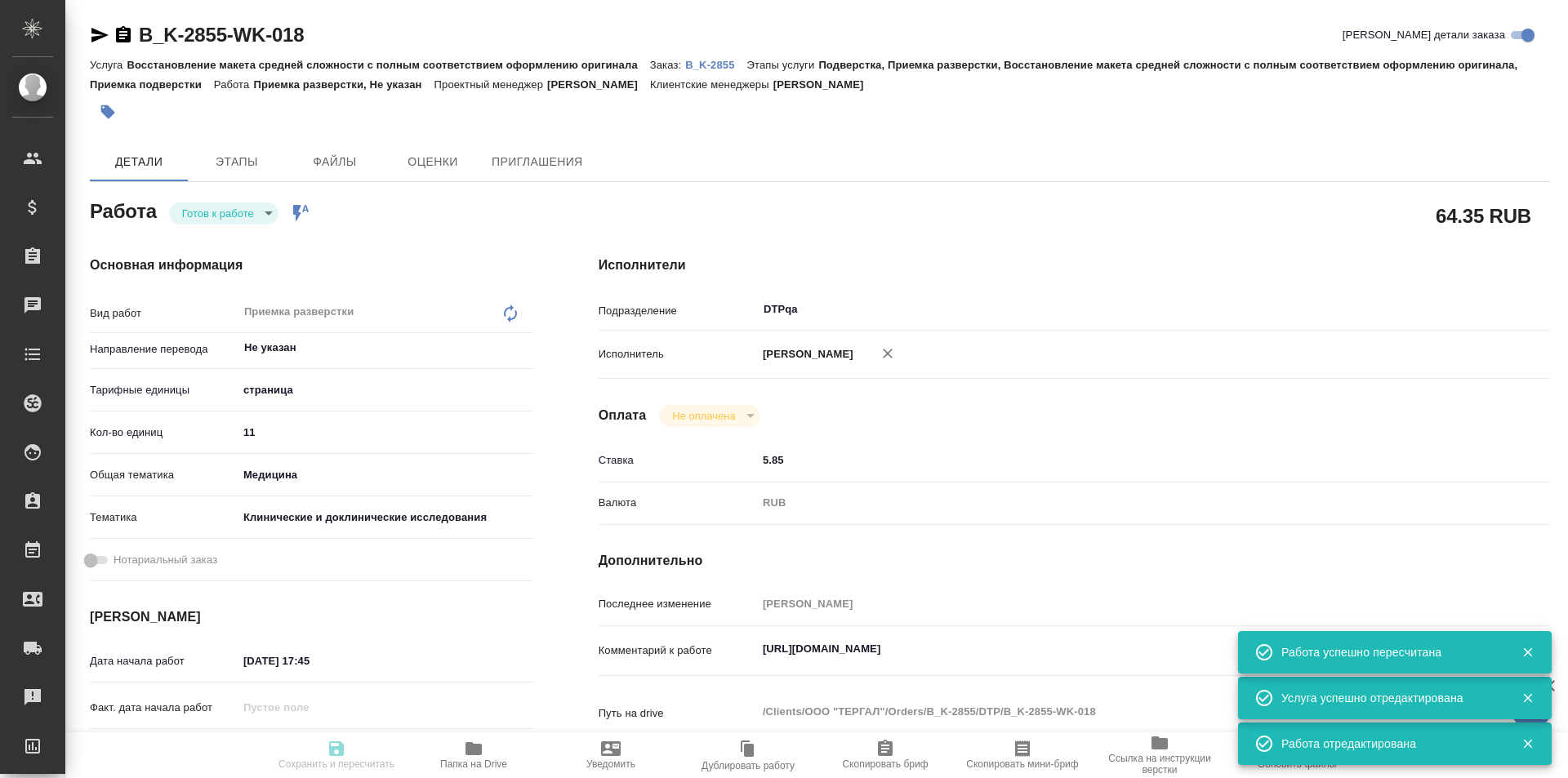
type input "readyForWork"
type textarea "Приемка разверстки"
type textarea "x"
type input "Не указан"
type input "5a8b1489cc6b4906c91bfdb2"
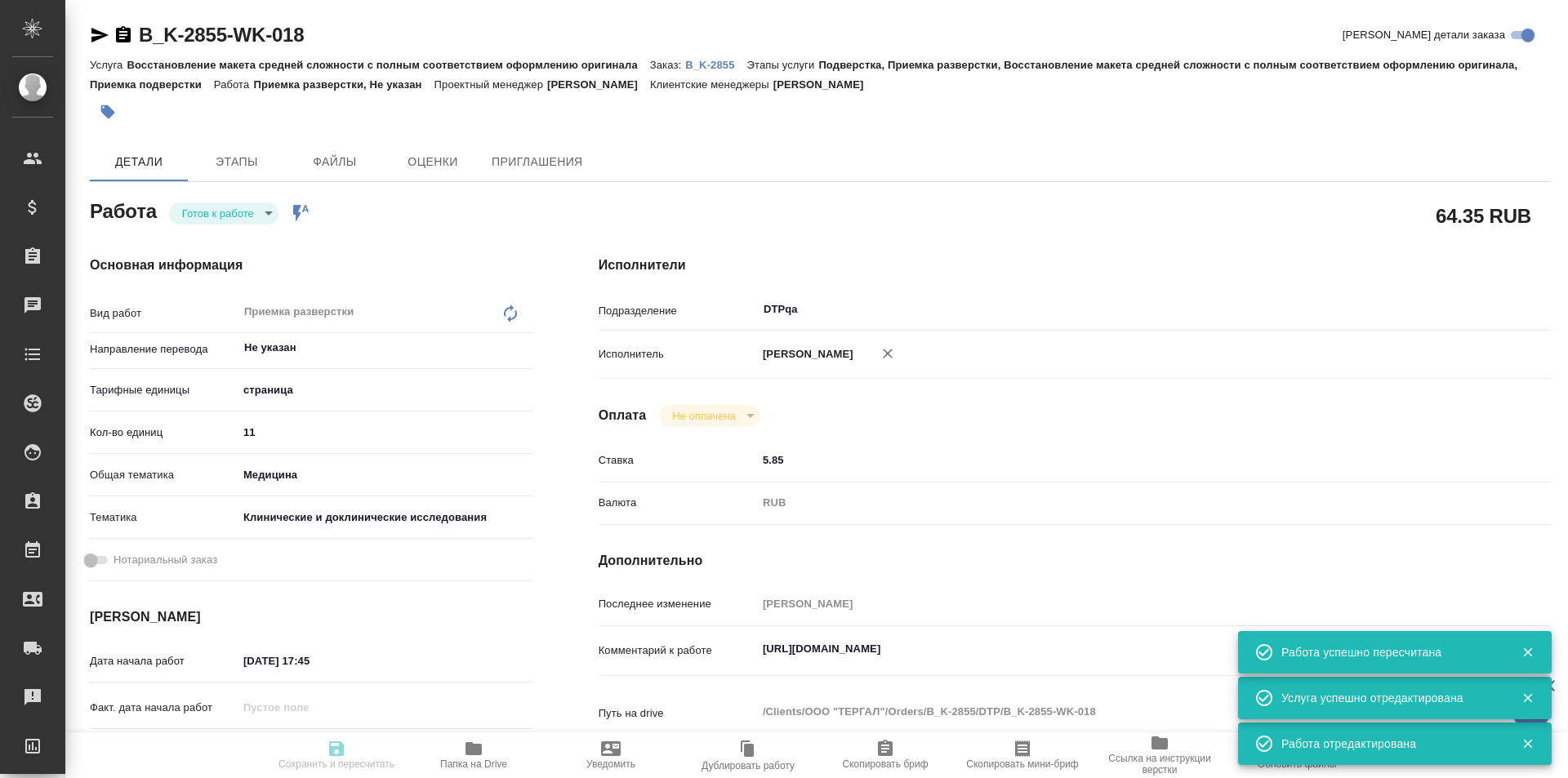
type input "11"
type input "med"
type input "5a8b8b956a9677013d343d9e"
type input "19.09.2025 17:45"
type input "19.09.2025 20:00"
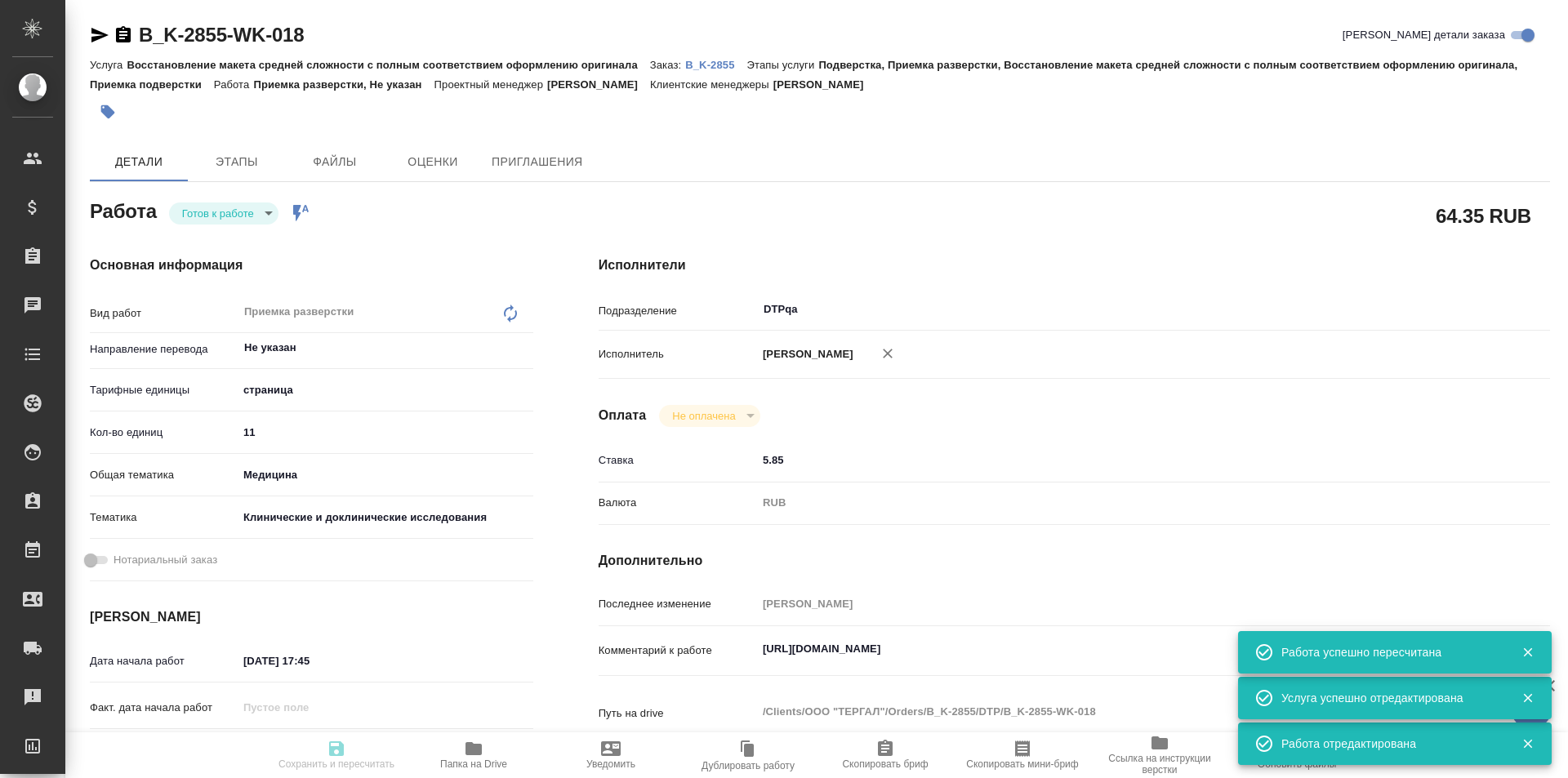
type input "[DATE] 12:40"
type input "DTPqa"
type input "notPayed"
type input "5.85"
type input "RUB"
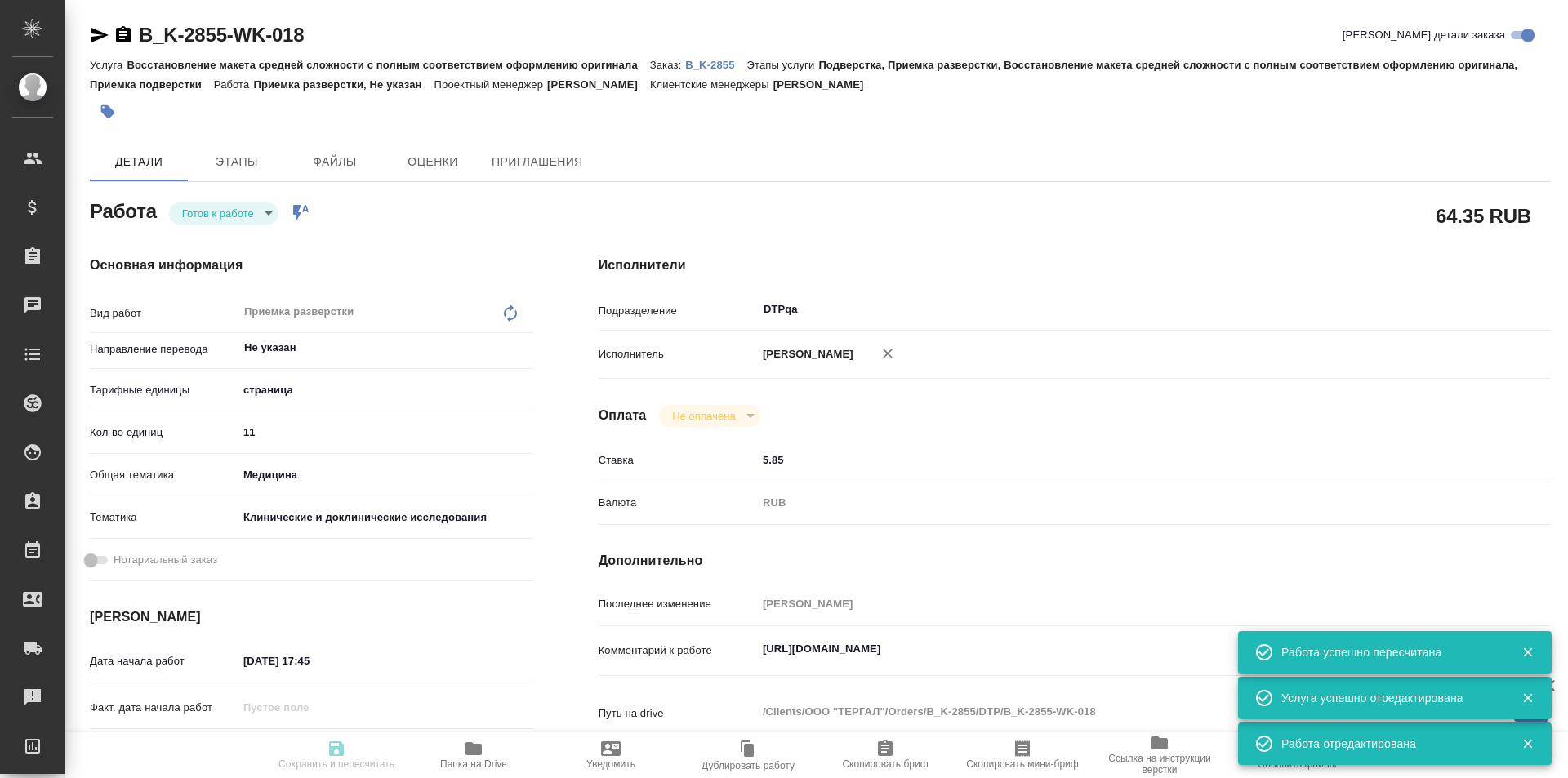
type input "Исмагилова Диана"
type textarea "https://tera.awatera.com/Work/68cd1dead08c004e318c0c79/"
type textarea "x"
type textarea "/Clients/ООО "ТЕРГАЛ"/Orders/B_K-2855/DTP/B_K-2855-WK-018"
type textarea "x"
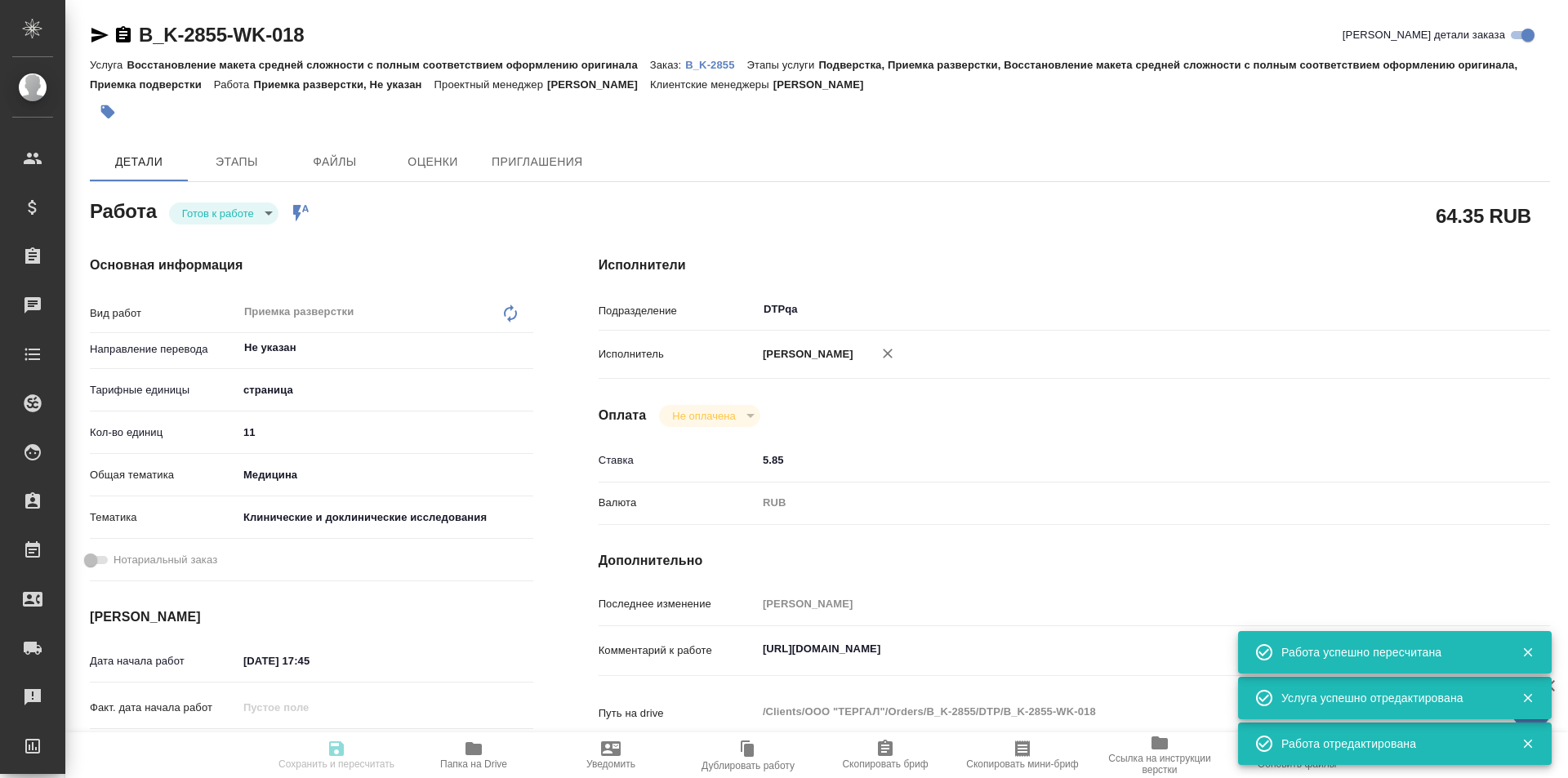
type input "B_K-2855"
type input "Восстановление макета средней сложности с полным соответствием оформлению ориги…"
type input "Подверстка, Приемка разверстки, Восстановление макета средней сложности с полны…"
type input "[PERSON_NAME]"
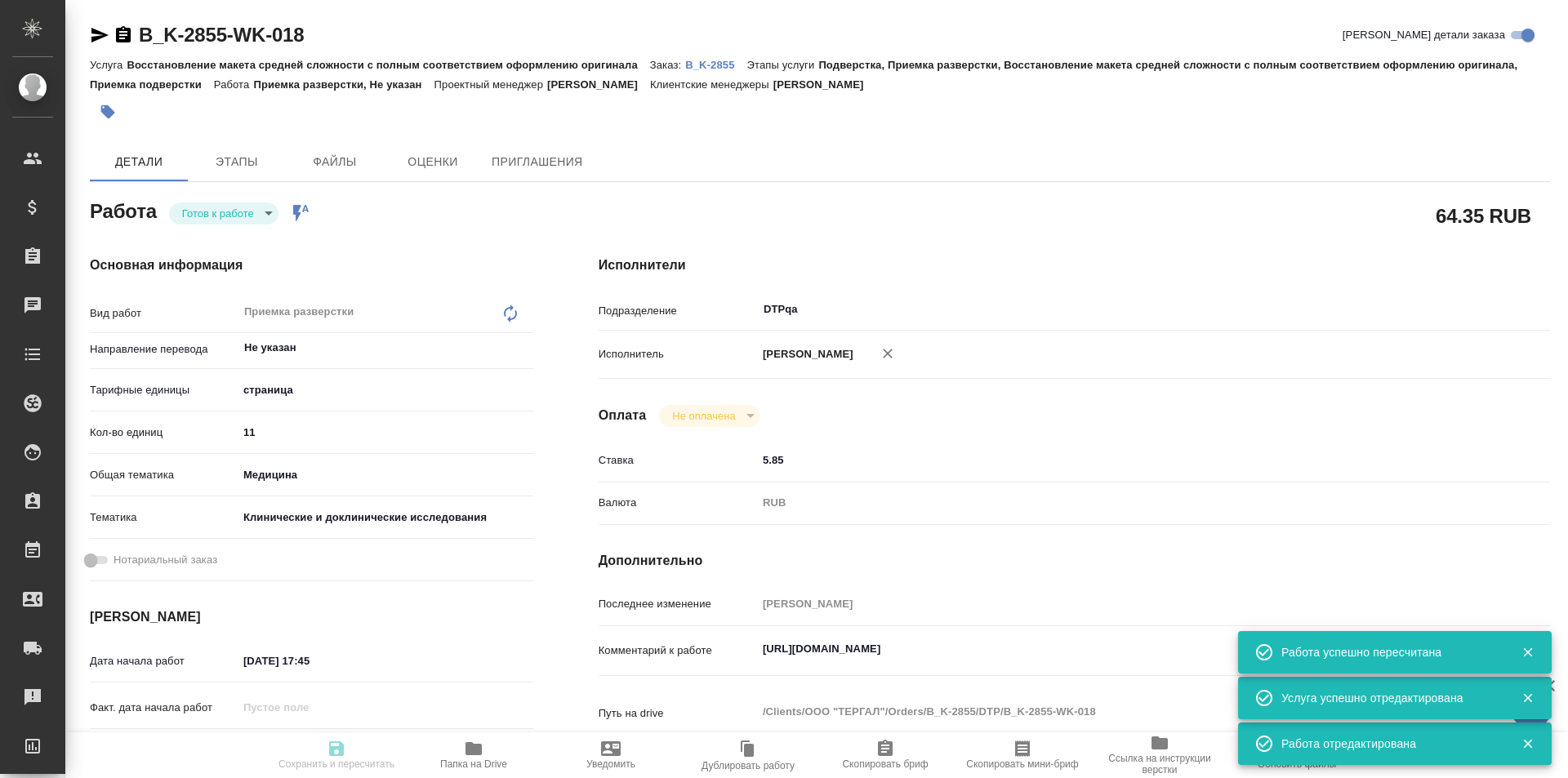
type input "/Clients/ООО "ТЕРГАЛ"/Orders/B_K-2855"
type textarea "x"
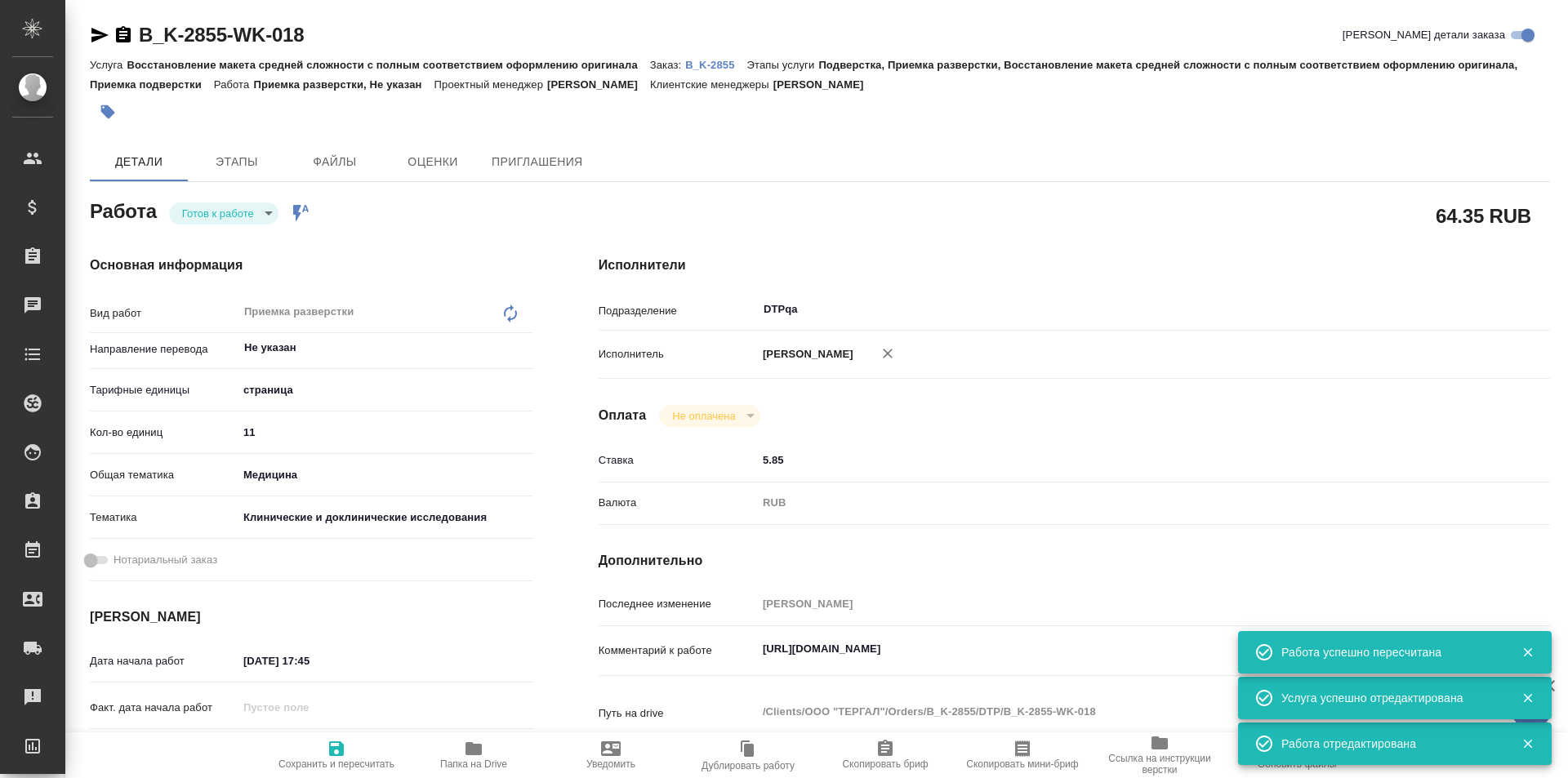
type textarea "x"
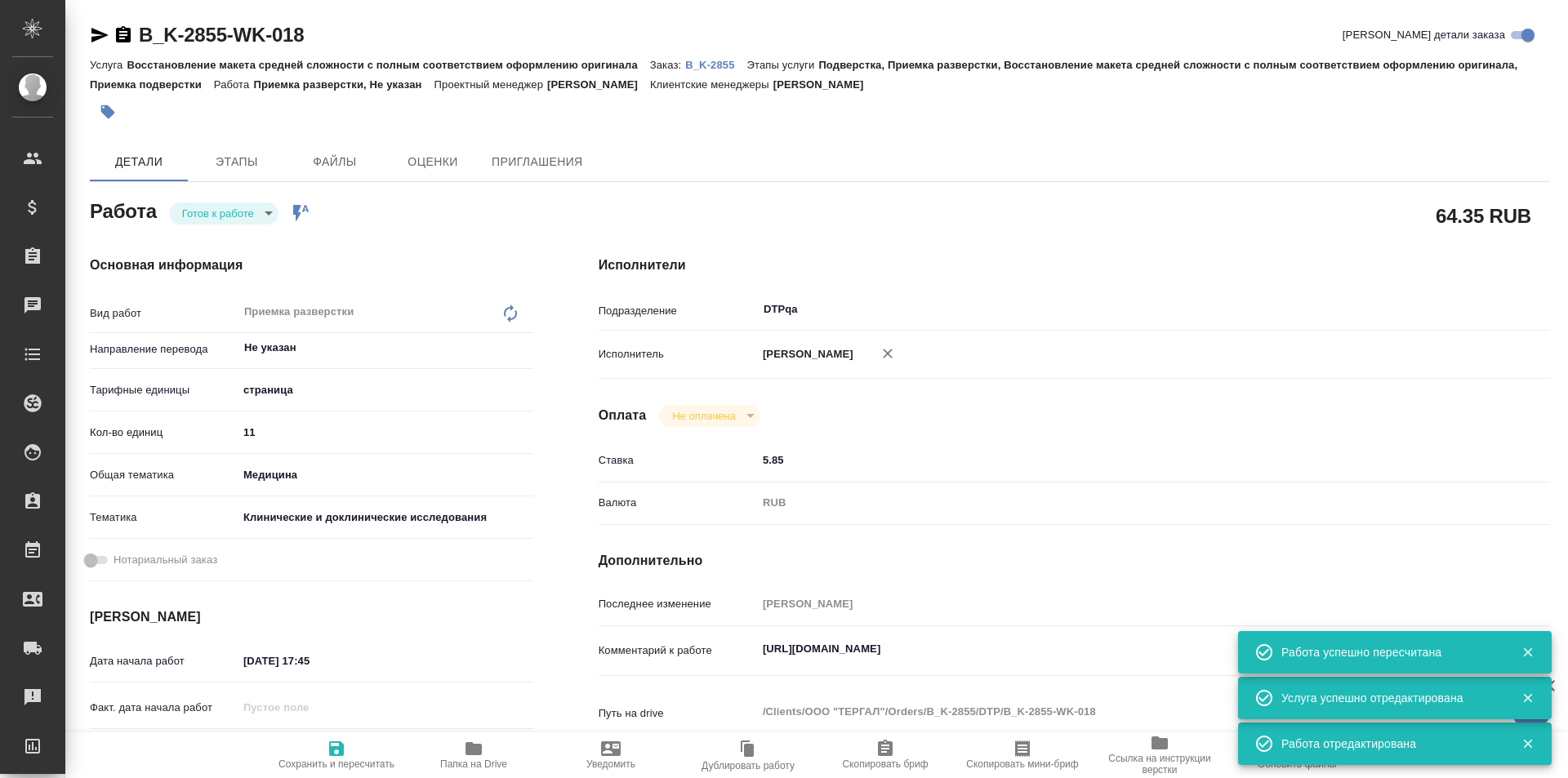
type textarea "x"
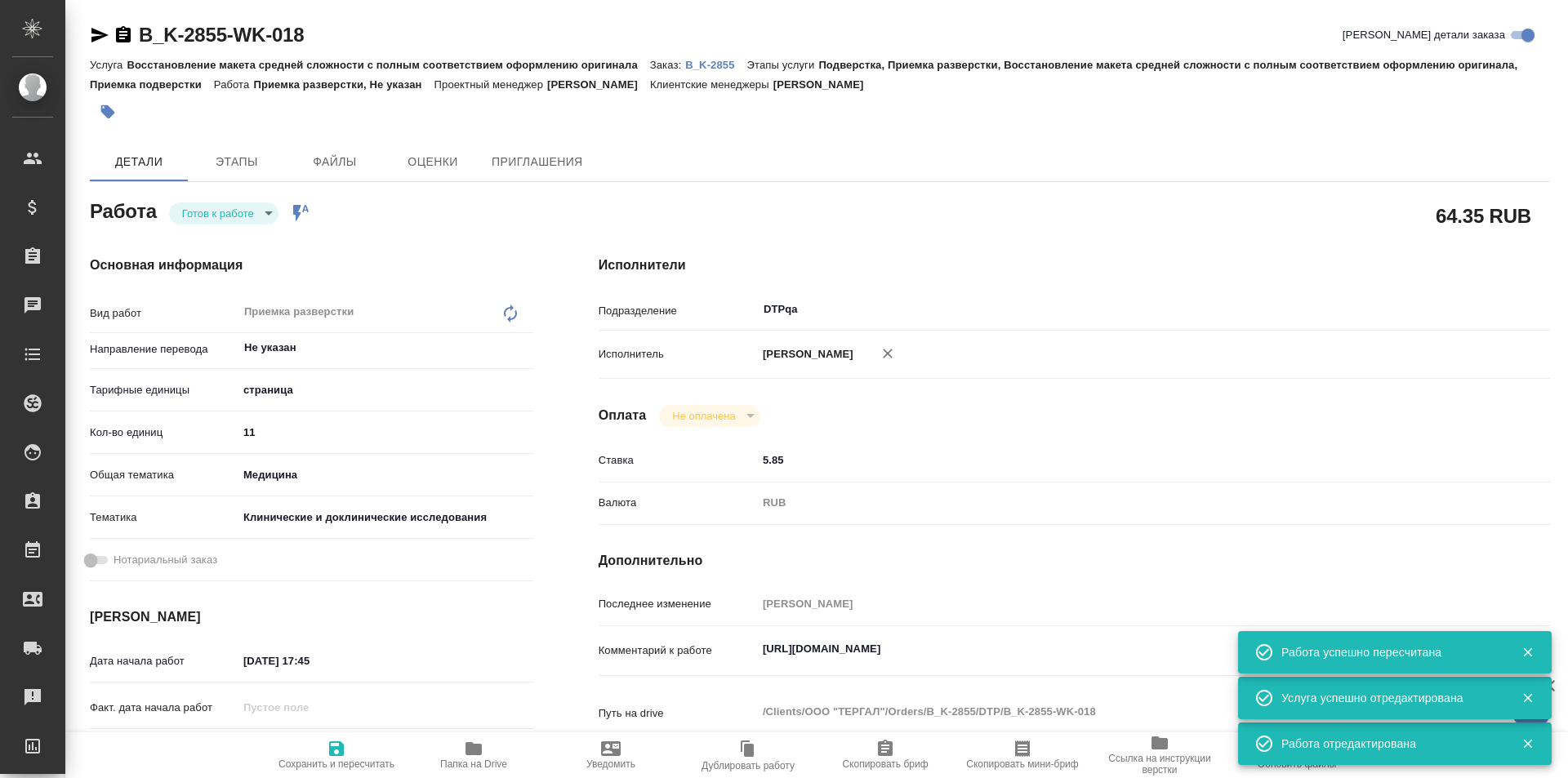
type textarea "x"
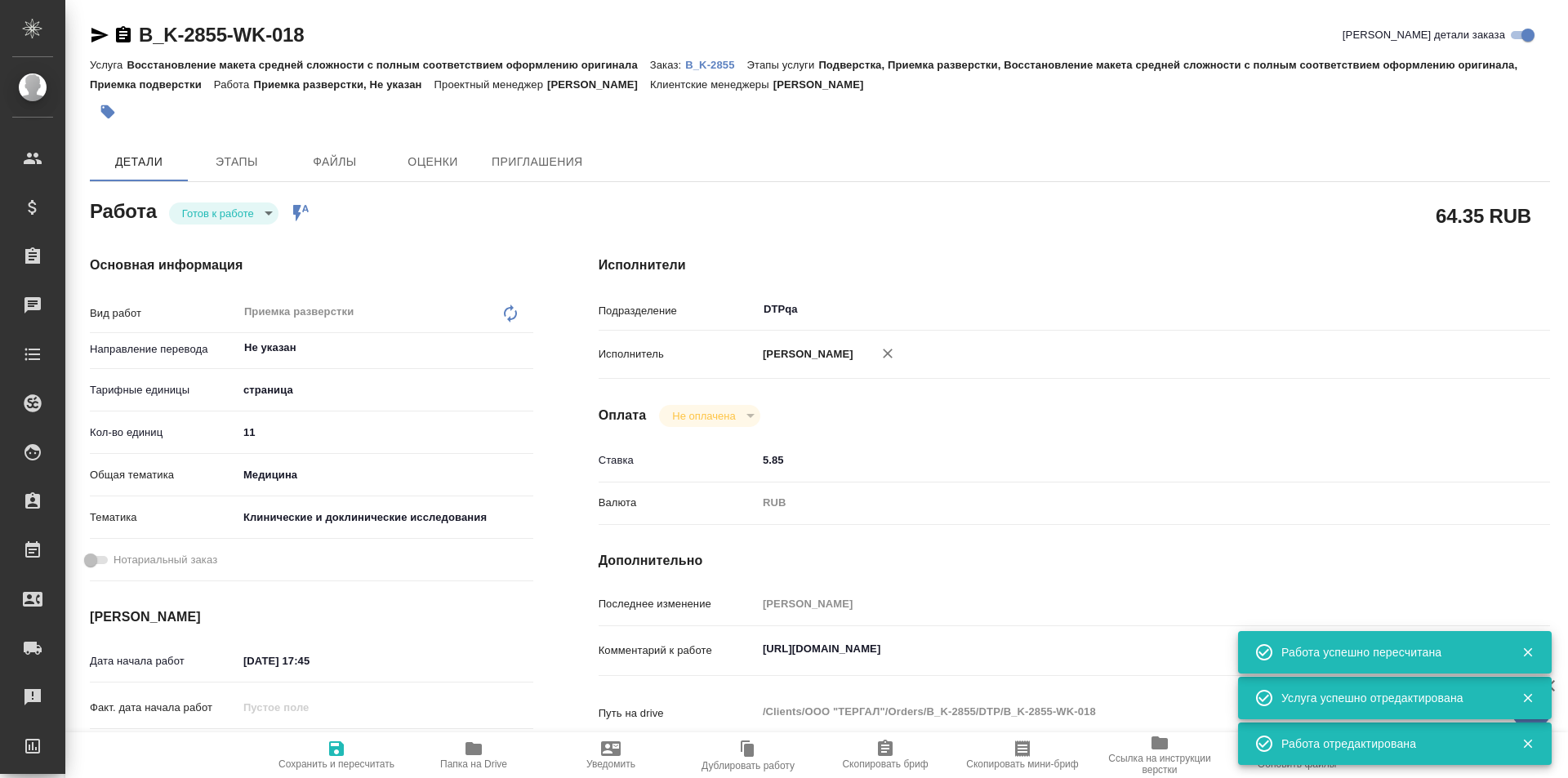
type textarea "x"
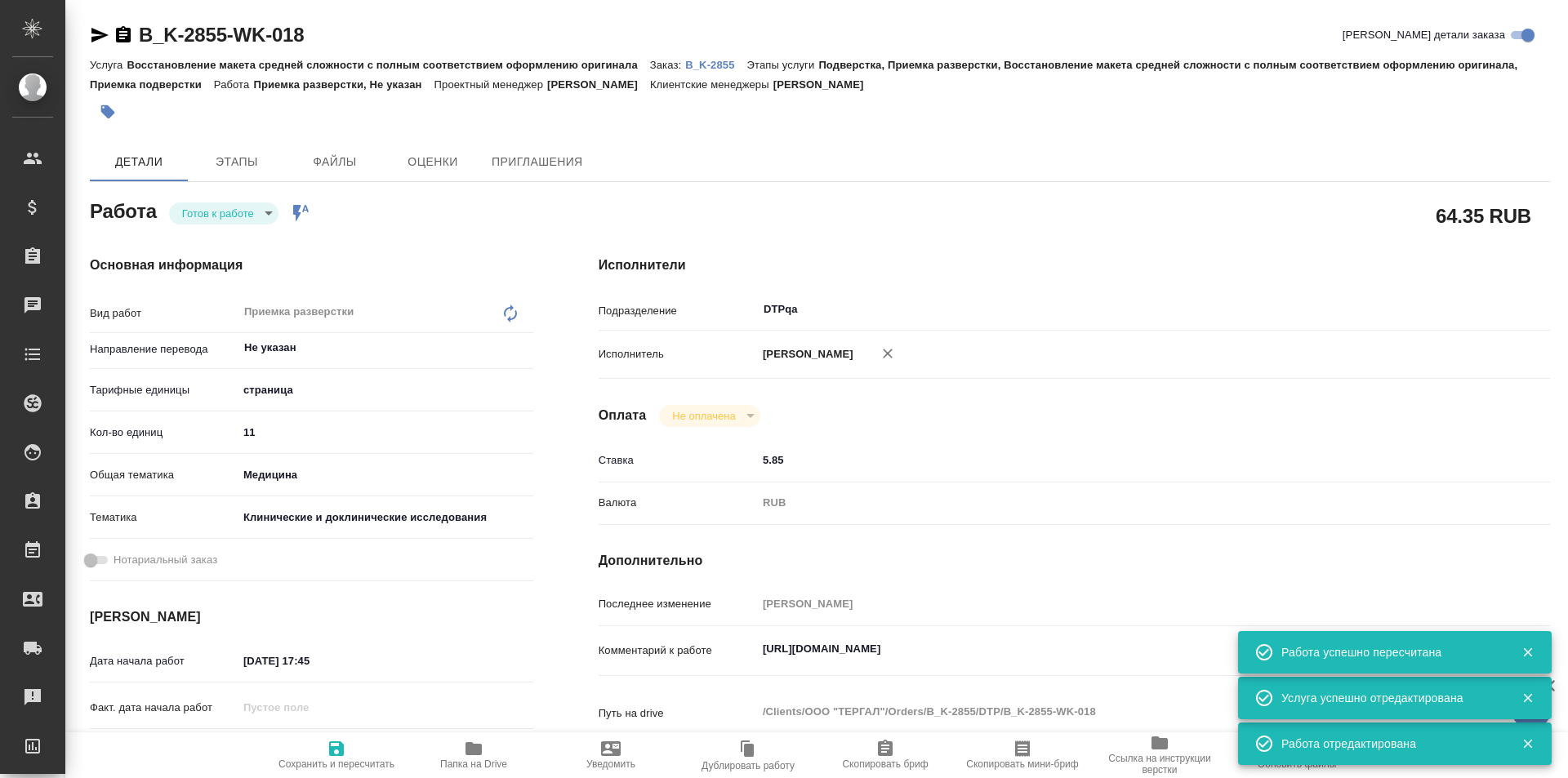
type textarea "x"
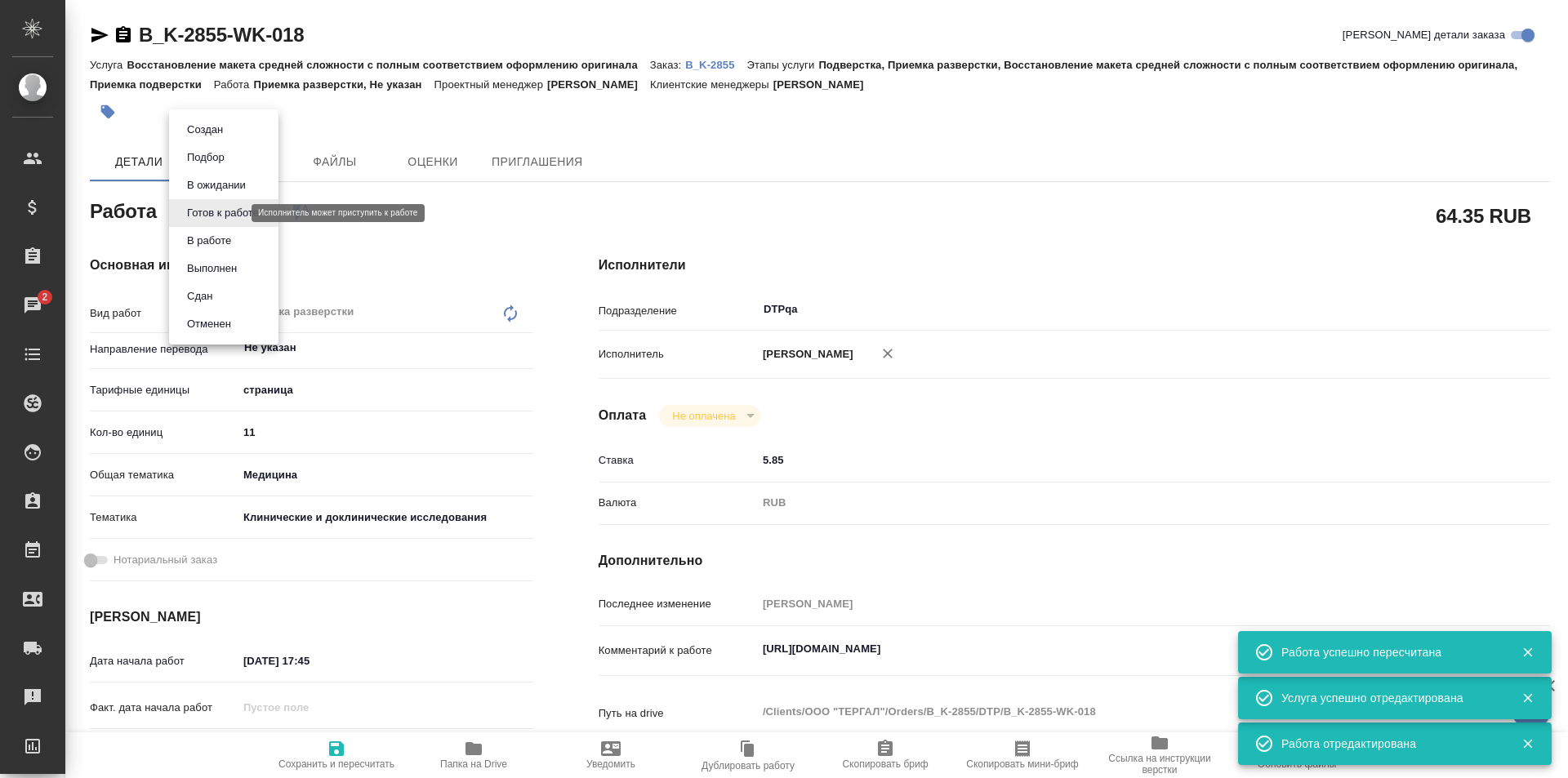
click at [219, 213] on body "🙏 .cls-1 fill:#fff; AWATERA Ismagilova Diana Клиенты Спецификации Заказы 2 Чаты…" at bounding box center [784, 389] width 1568 height 778
type textarea "x"
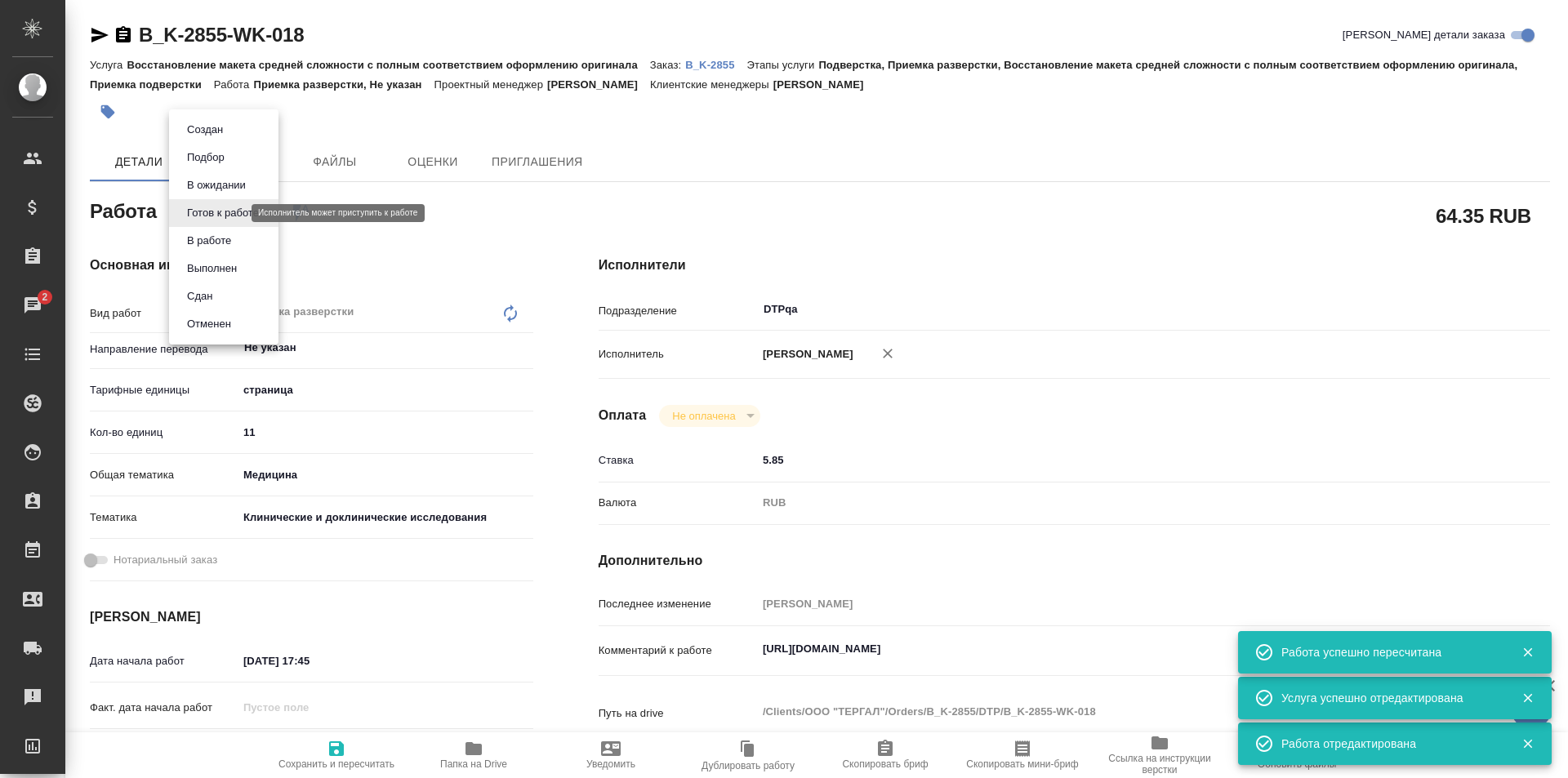
type textarea "x"
click at [226, 242] on button "В работе" at bounding box center [209, 241] width 53 height 18
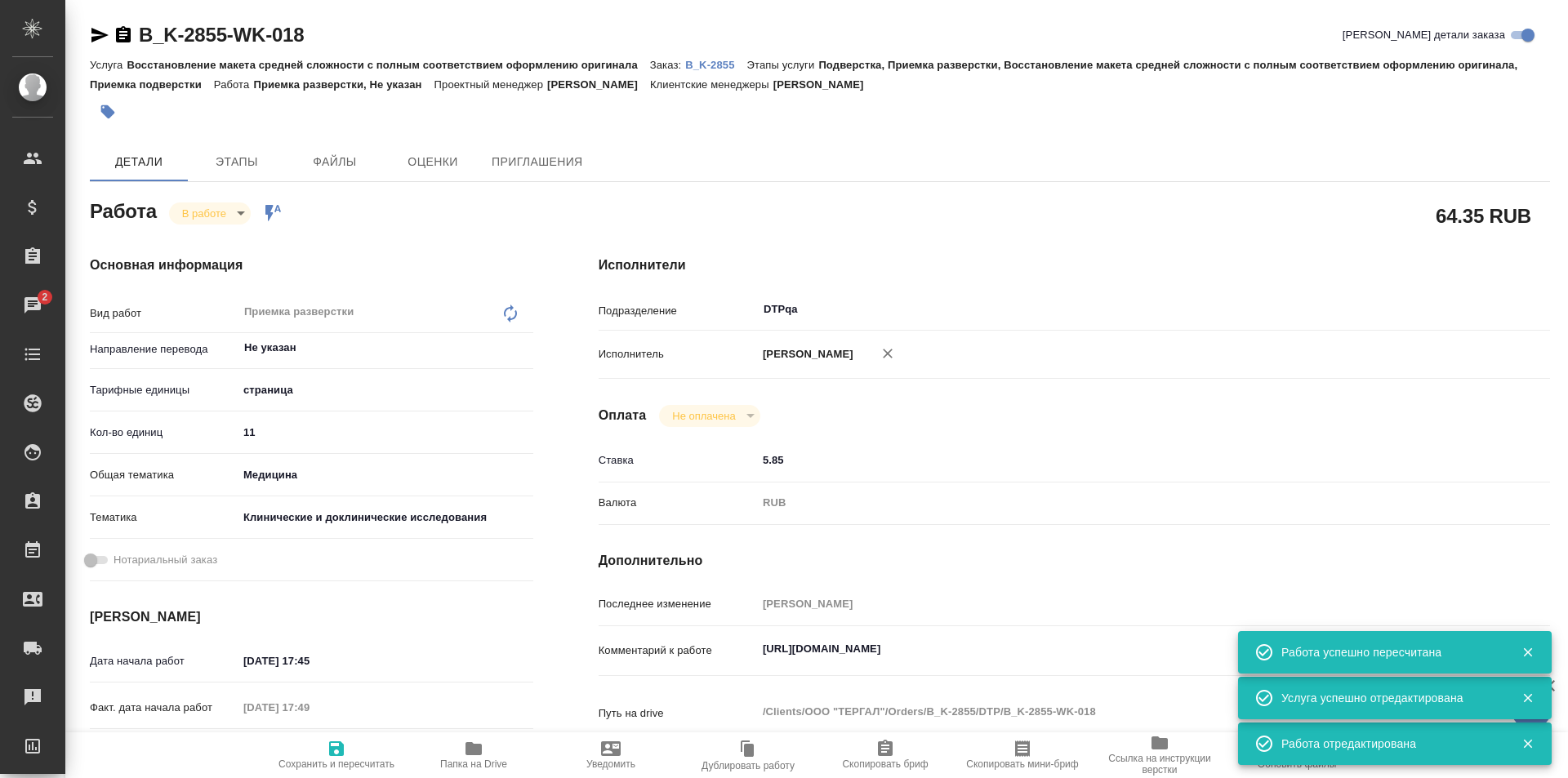
type textarea "x"
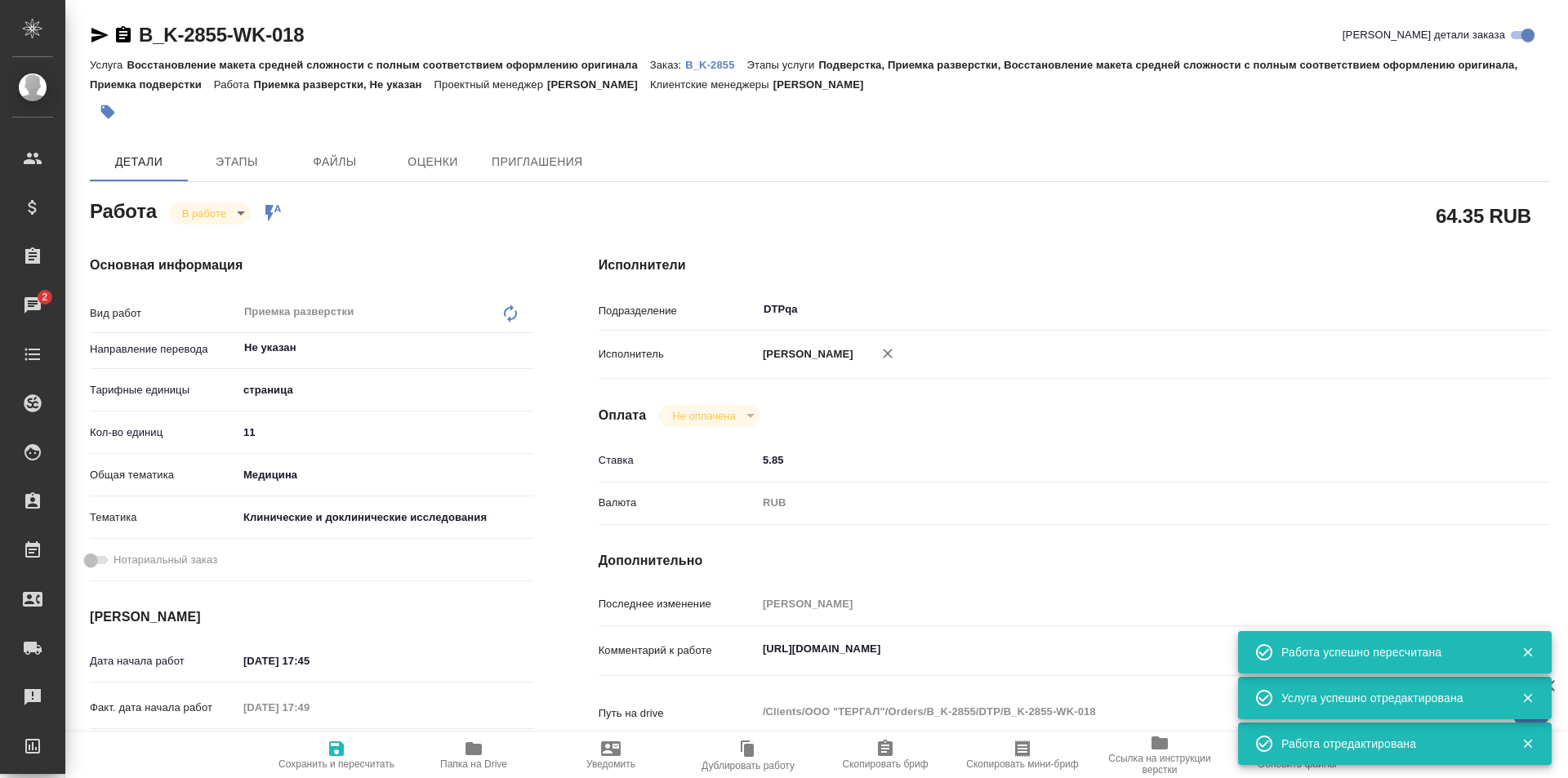
type textarea "x"
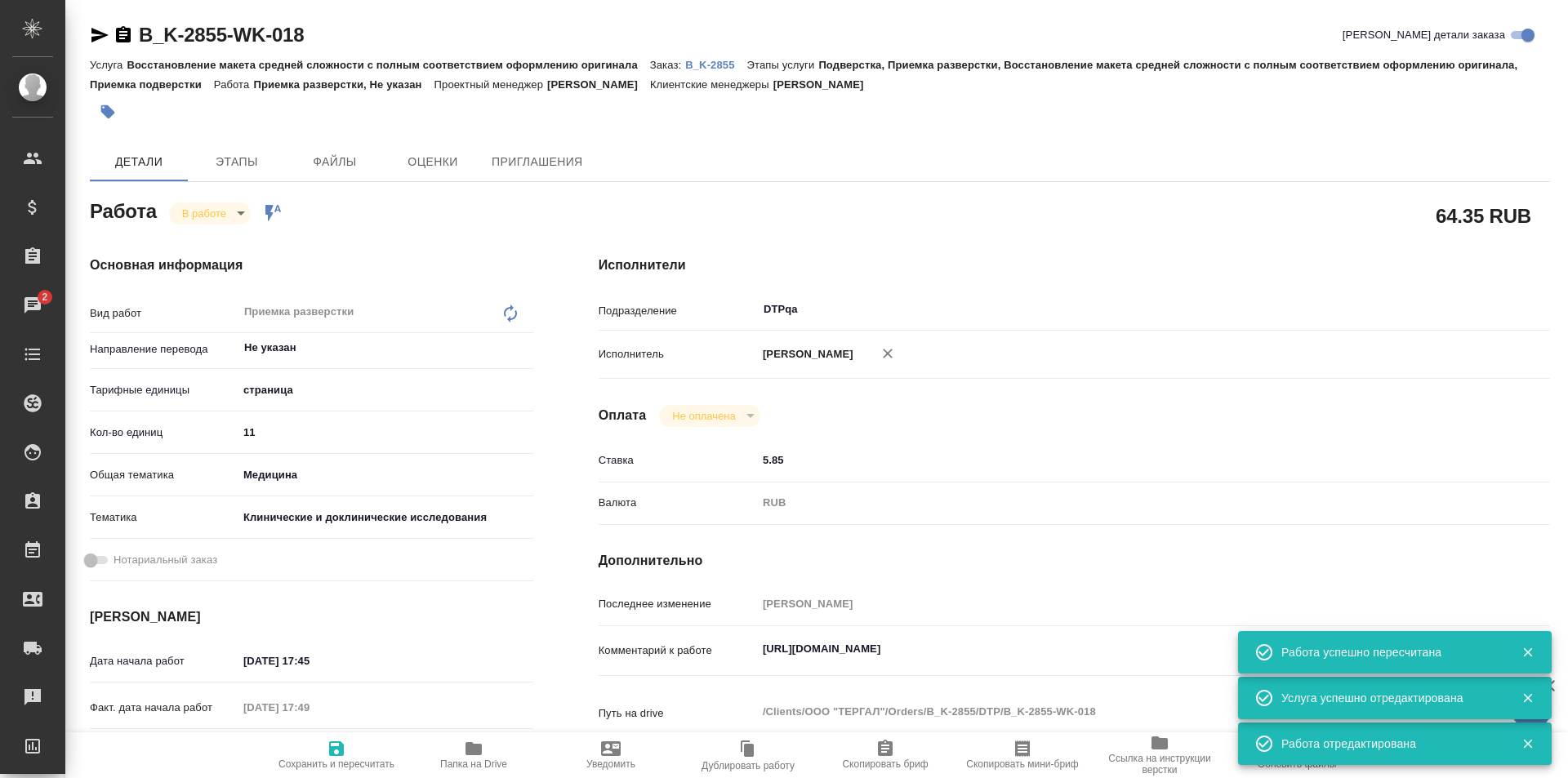
type textarea "x"
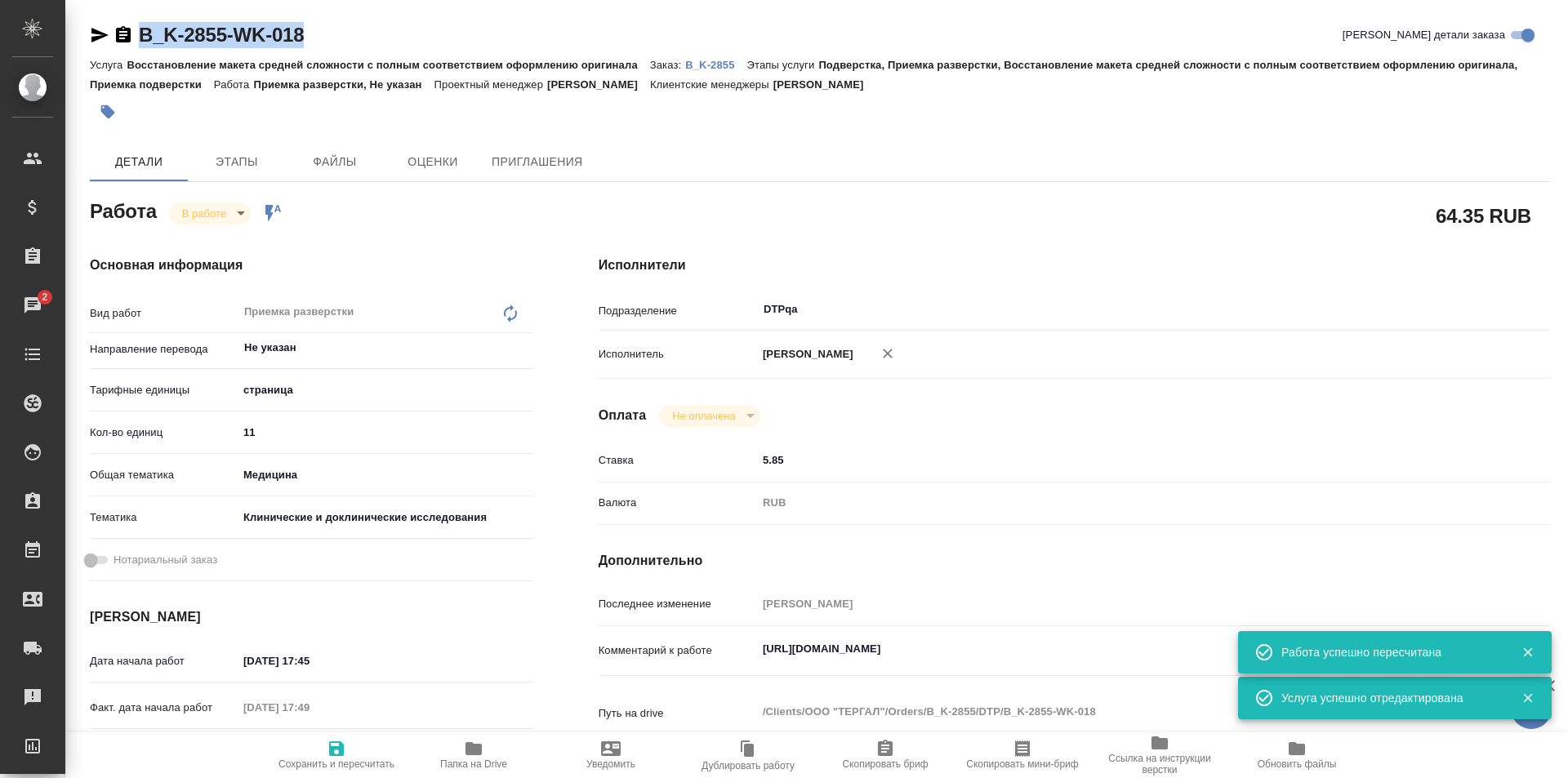
drag, startPoint x: 327, startPoint y: 28, endPoint x: 191, endPoint y: 11, distance: 137.1
click at [137, 36] on div "B_K-2855-WK-018 Кратко детали заказа" at bounding box center [820, 35] width 1460 height 26
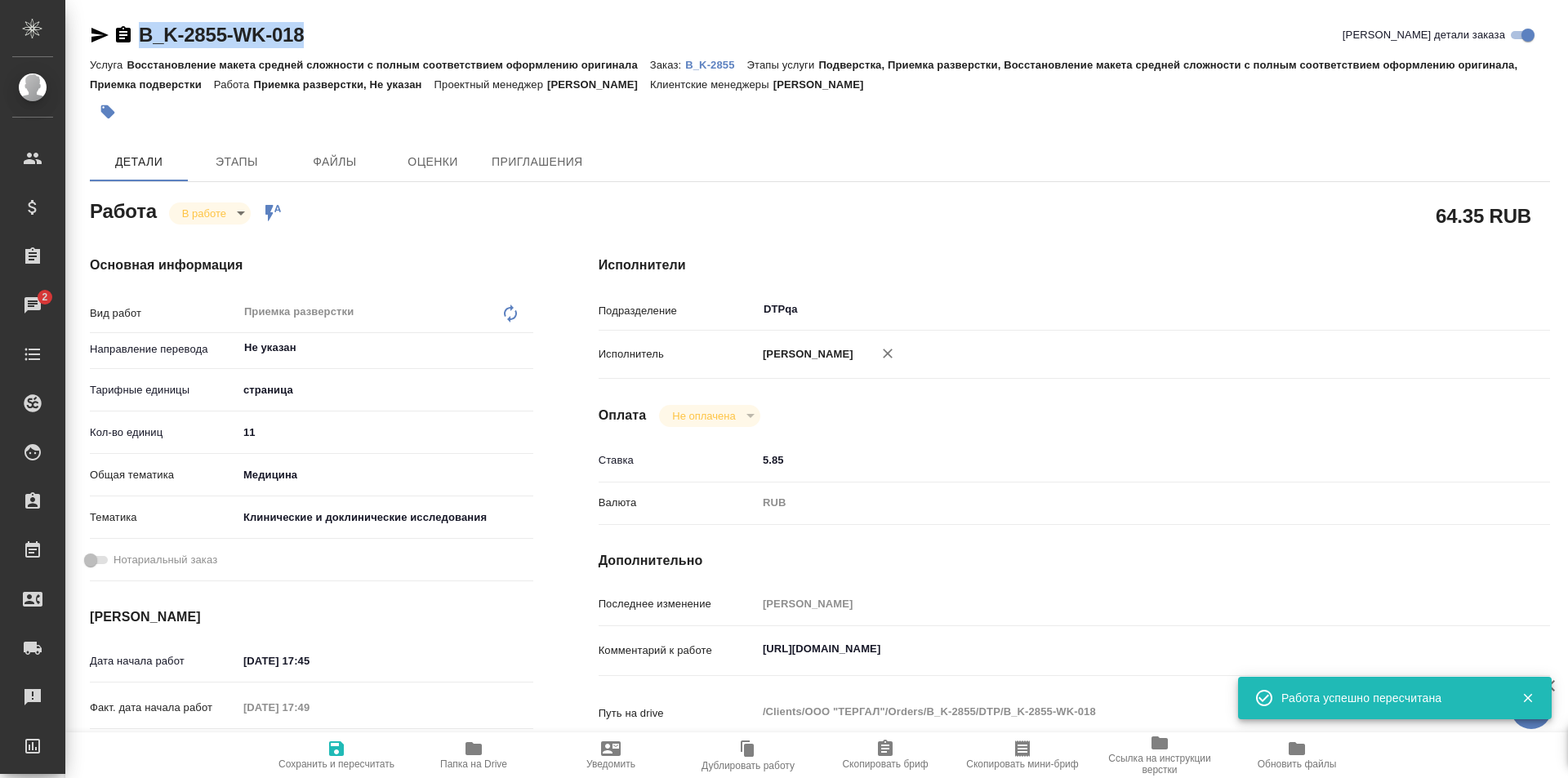
type textarea "x"
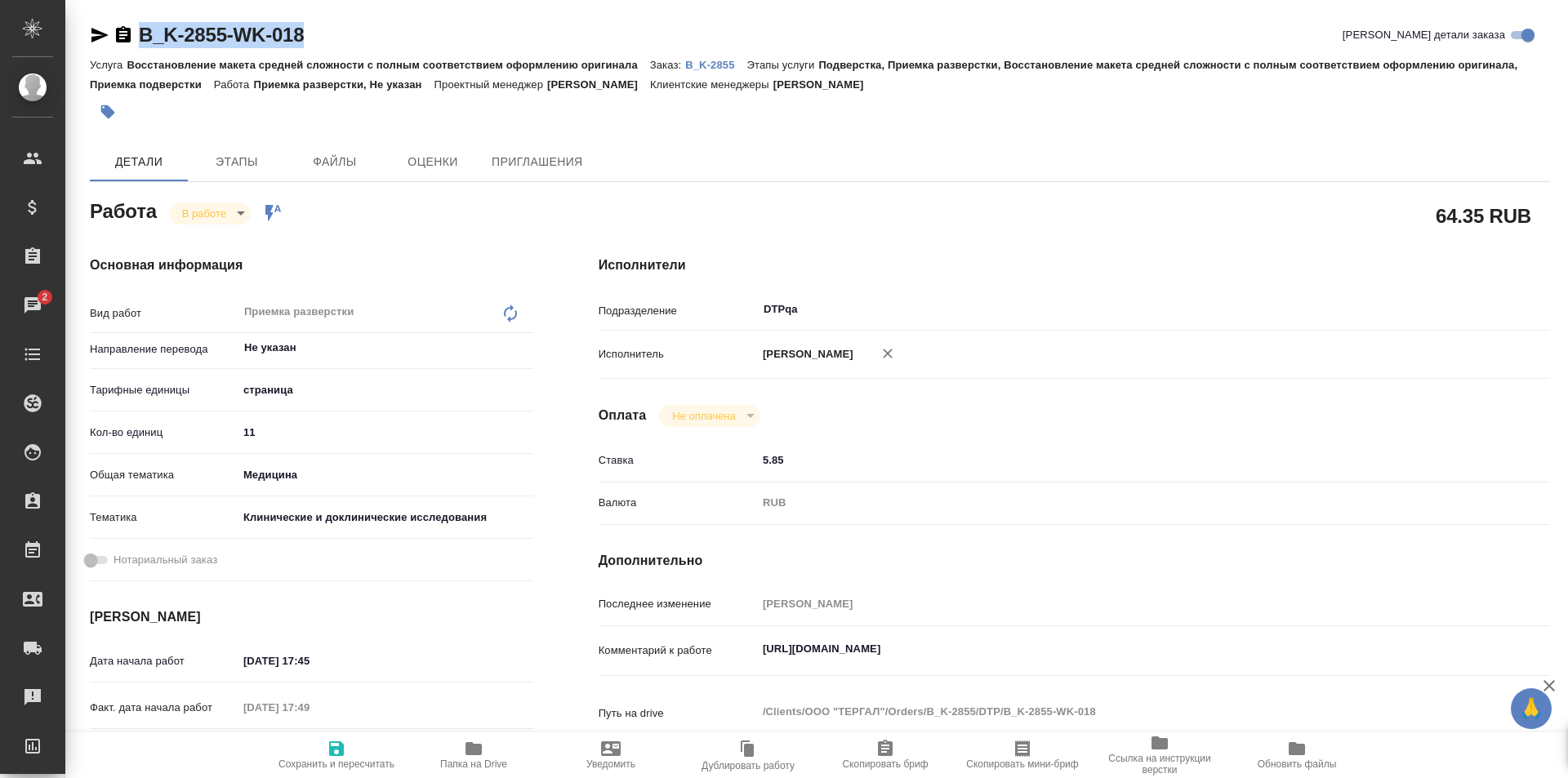
copy link "B_K-2855-WK-018"
drag, startPoint x: 1065, startPoint y: 643, endPoint x: 873, endPoint y: 568, distance: 206.1
click at [735, 640] on div "Комментарий к работе https://tera.awatera.com/Work/68cd1dead08c004e318c0c79/ x" at bounding box center [1074, 651] width 951 height 37
type textarea "x"
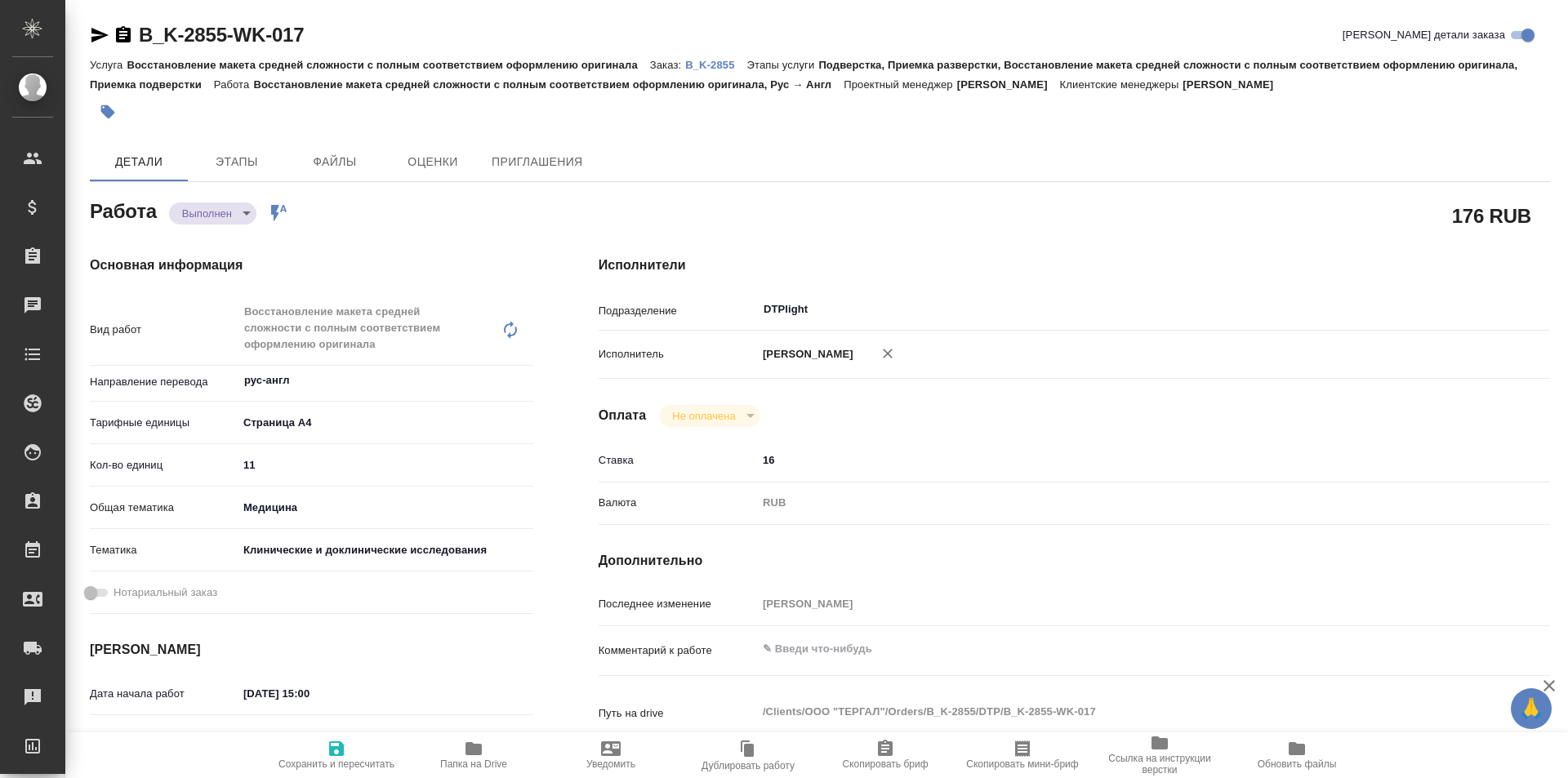
type textarea "x"
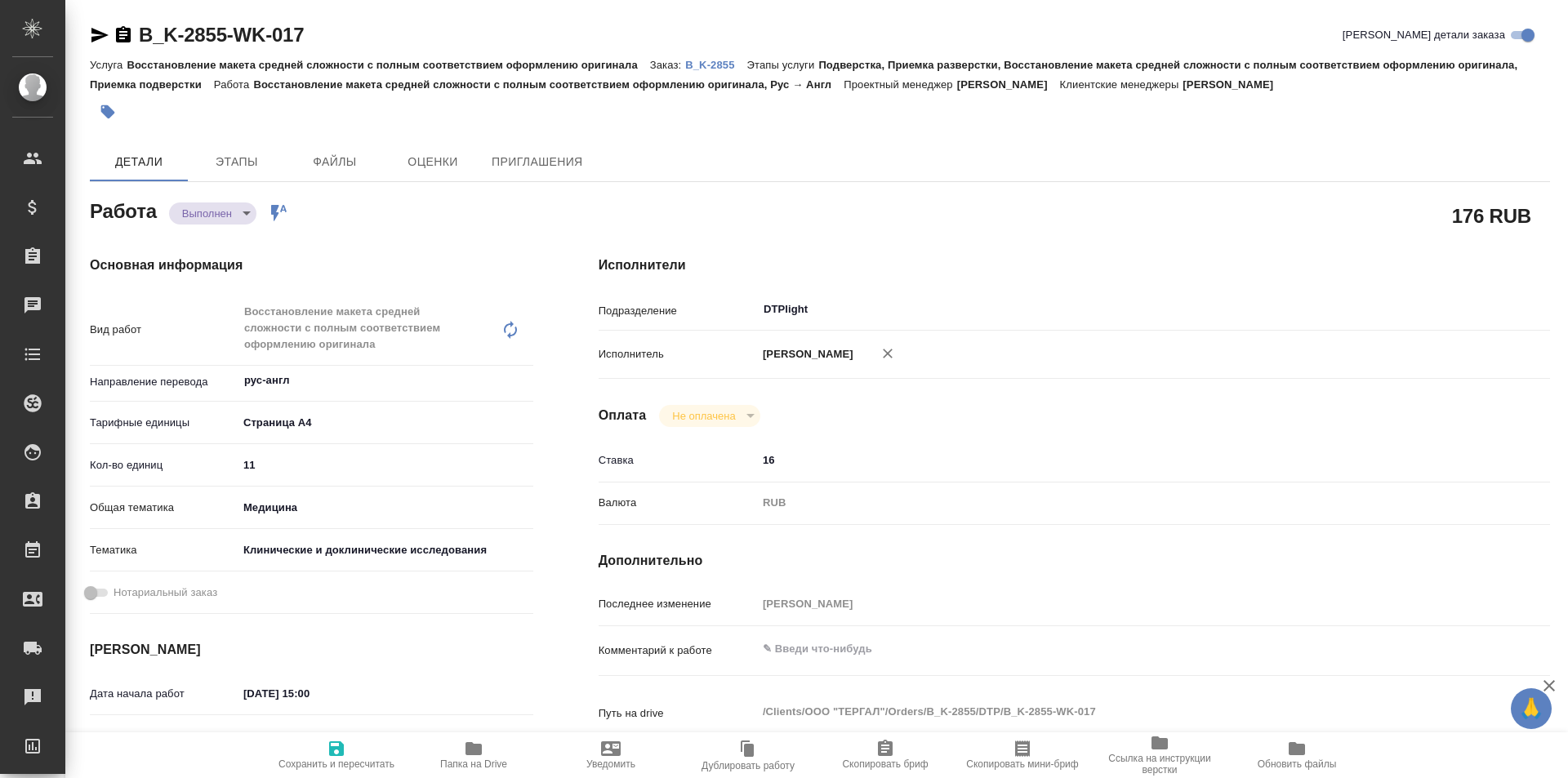
type textarea "x"
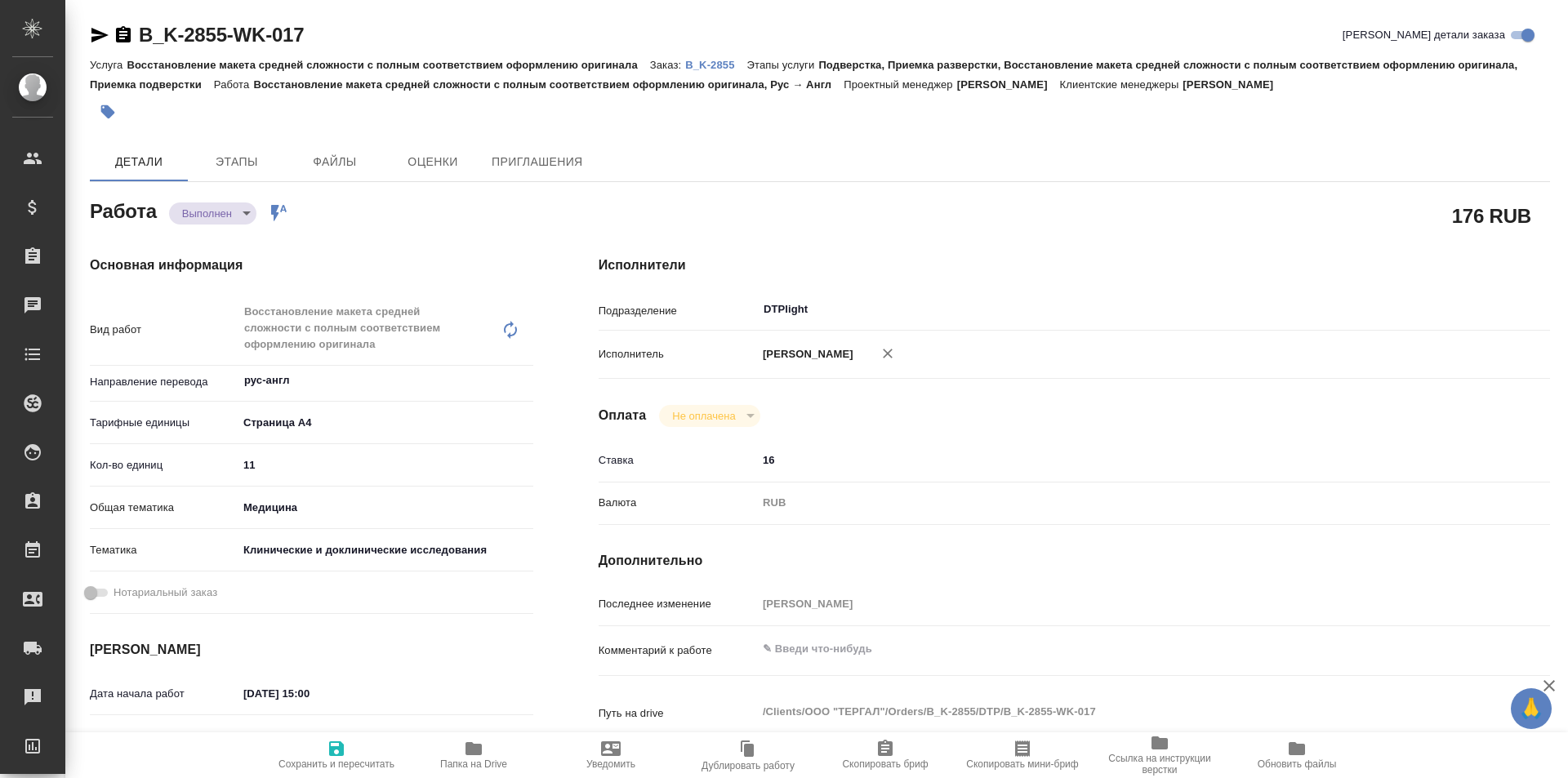
type textarea "x"
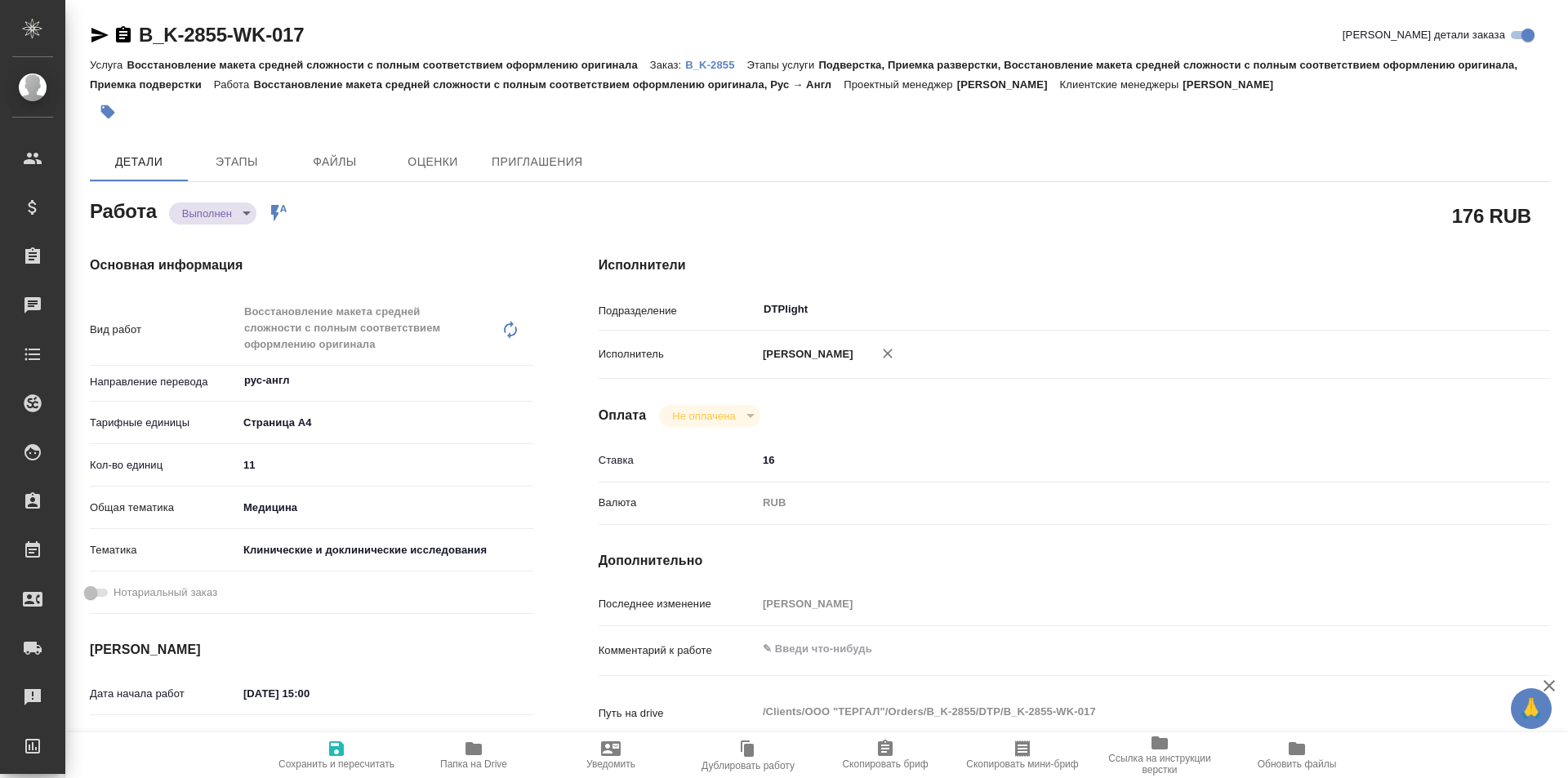
type textarea "x"
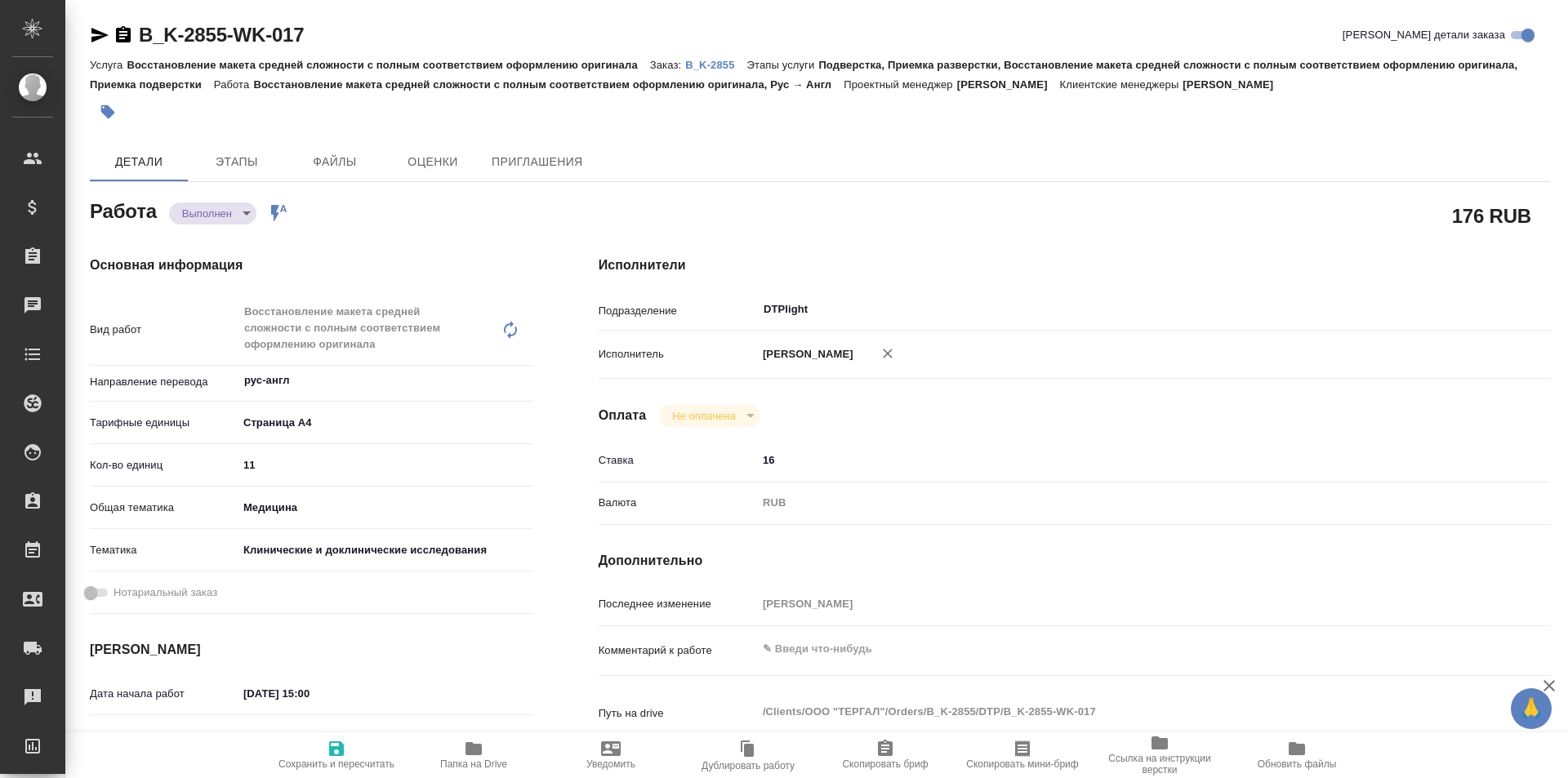
type textarea "x"
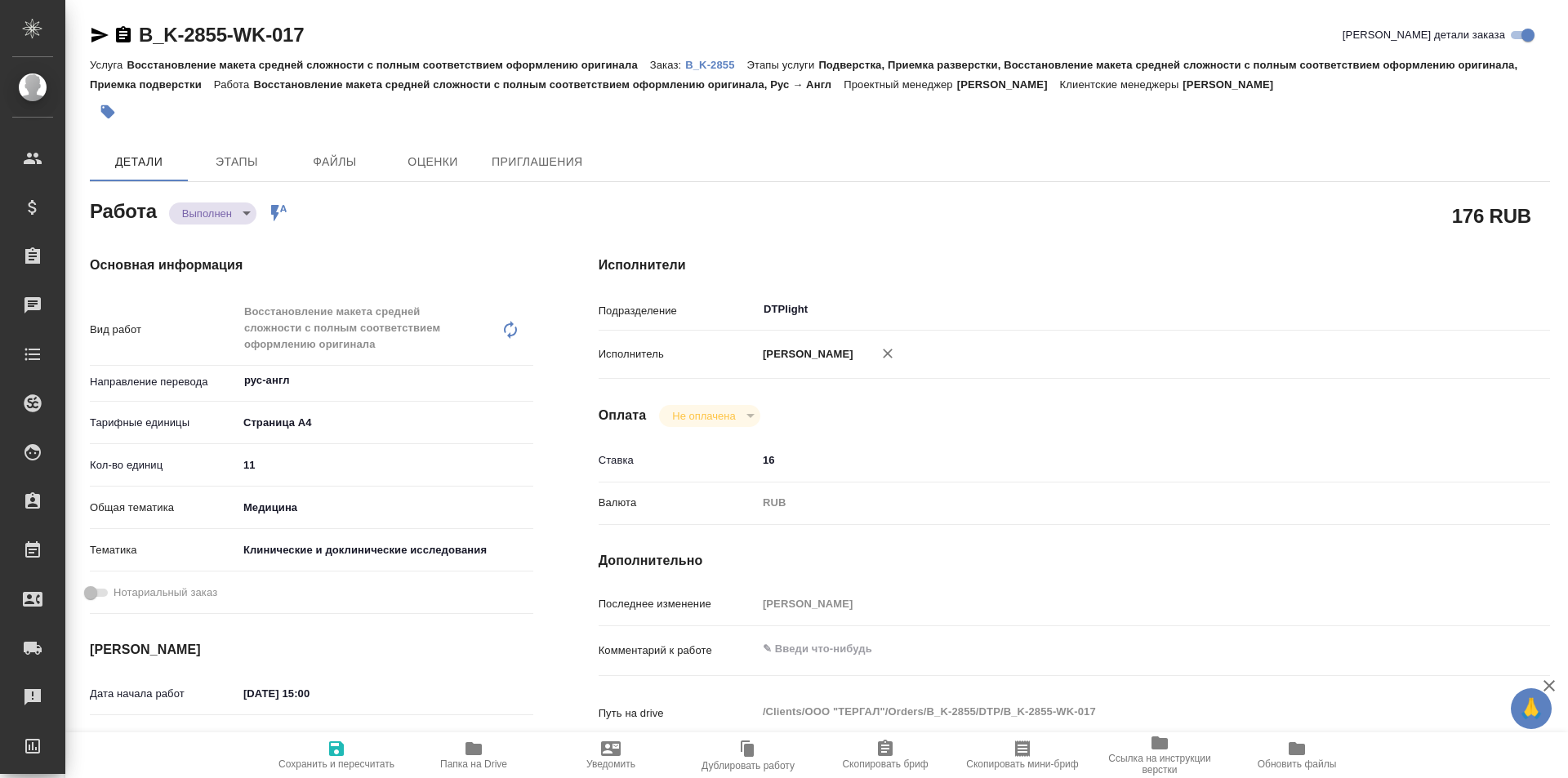
type textarea "x"
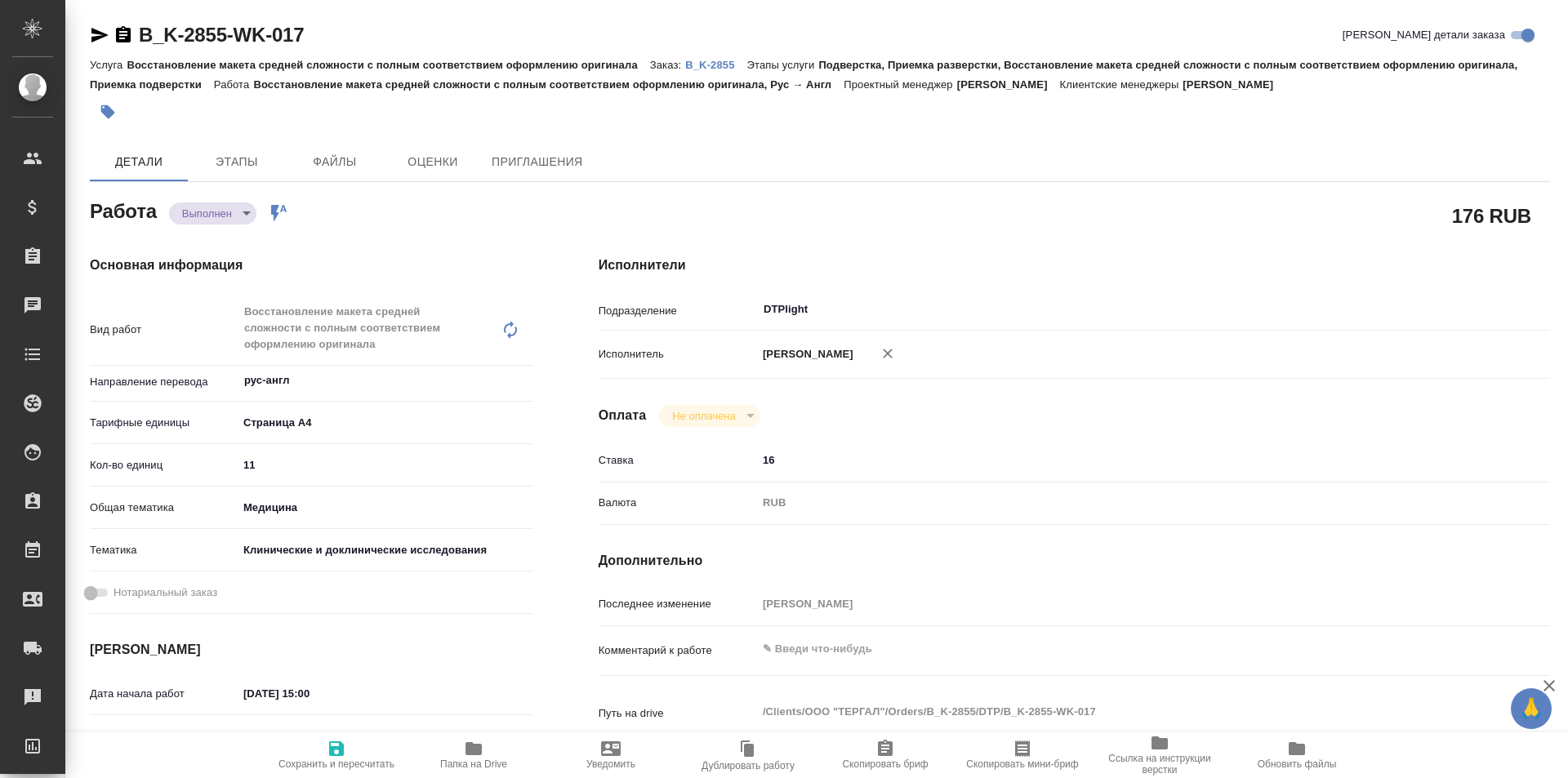
type textarea "x"
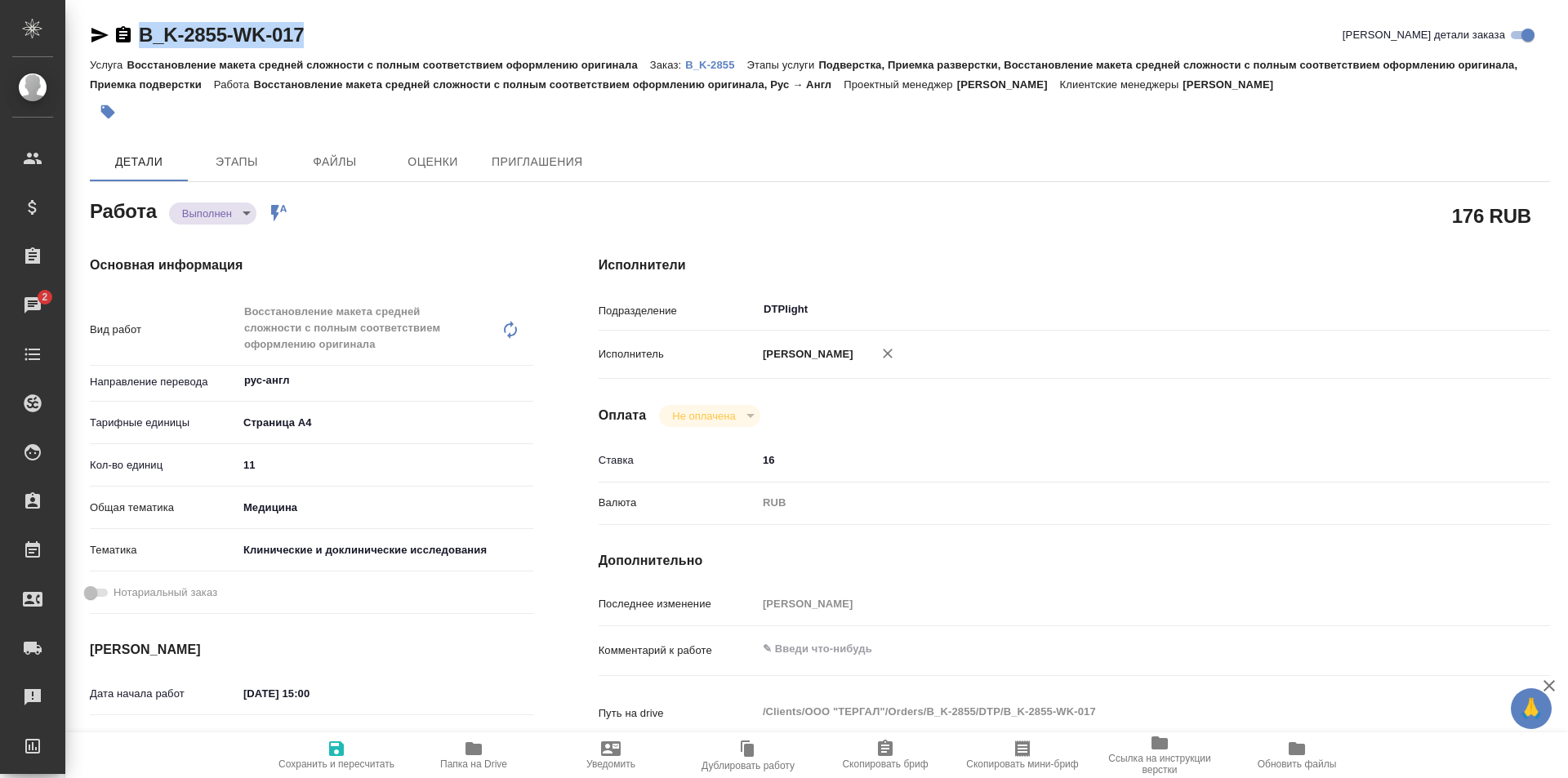
drag, startPoint x: 229, startPoint y: 30, endPoint x: 141, endPoint y: 32, distance: 88.0
click at [141, 32] on div "B_K-2855-WK-017 Кратко детали заказа" at bounding box center [820, 35] width 1460 height 26
copy link "B_K-2855-WK-017"
click at [469, 751] on icon "button" at bounding box center [473, 749] width 16 height 13
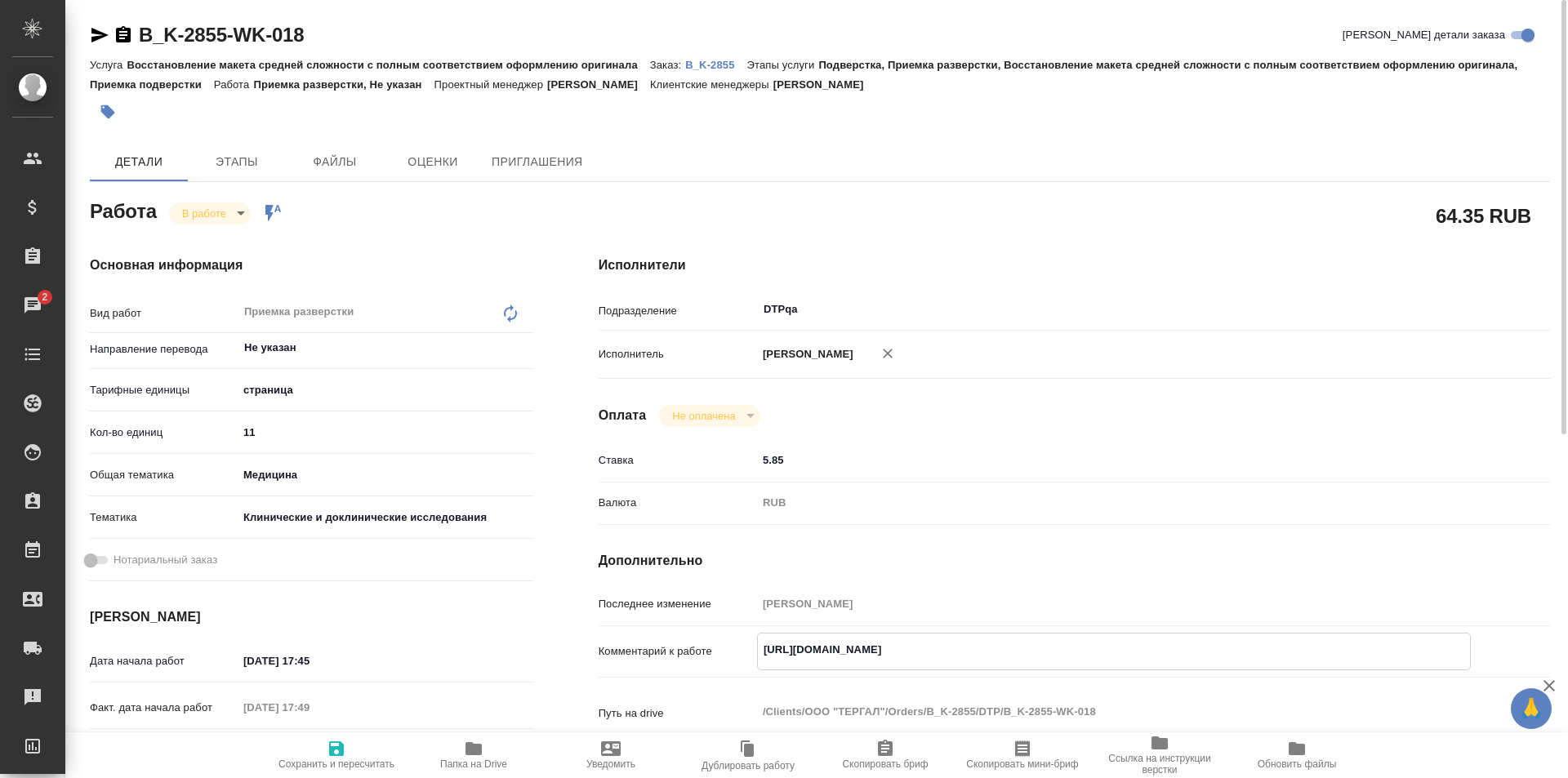
click at [472, 749] on icon "button" at bounding box center [473, 749] width 16 height 13
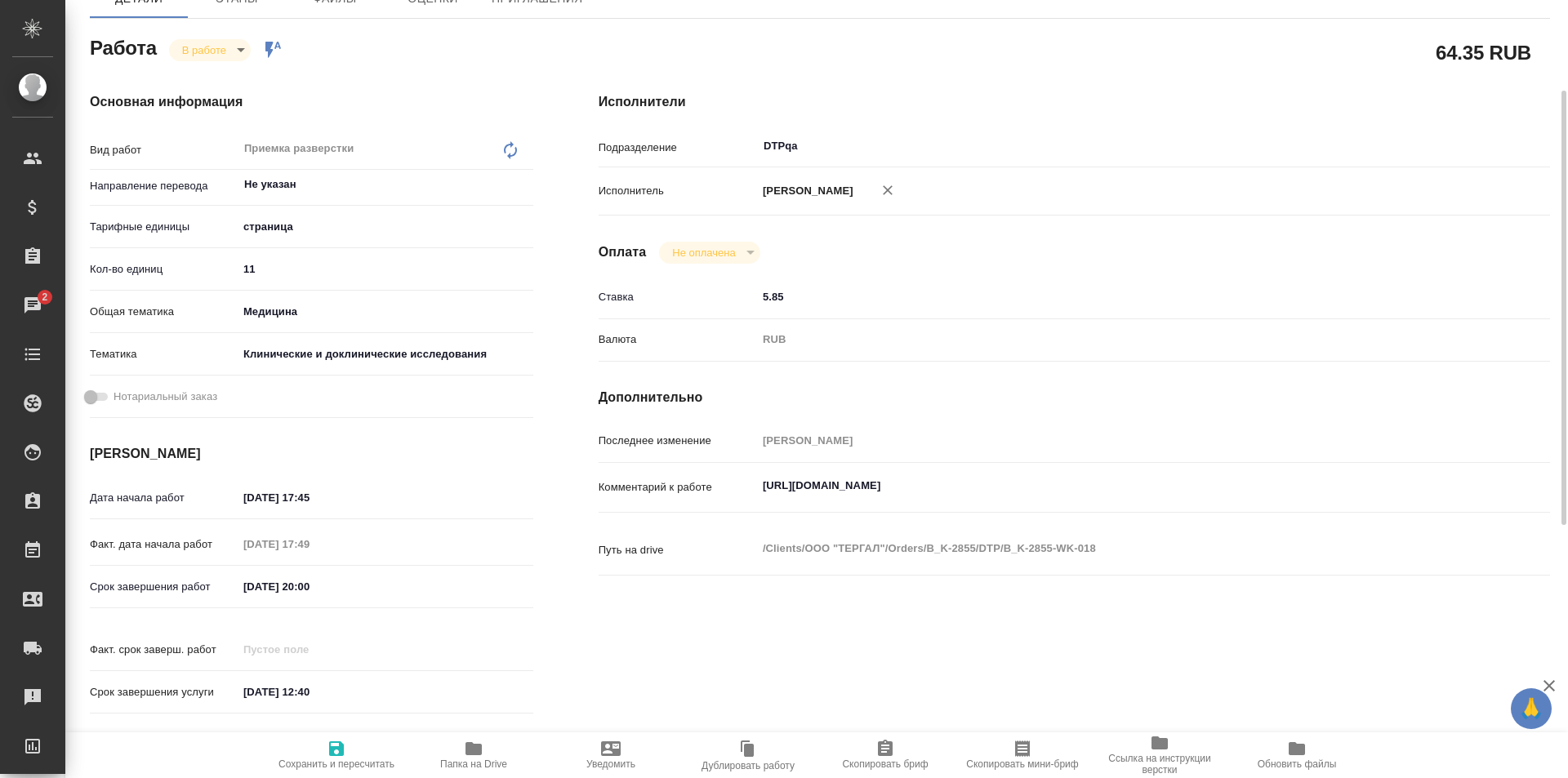
click at [1108, 487] on textarea "[URL][DOMAIN_NAME]" at bounding box center [1113, 486] width 714 height 28
paste textarea "[URL][DOMAIN_NAME]"
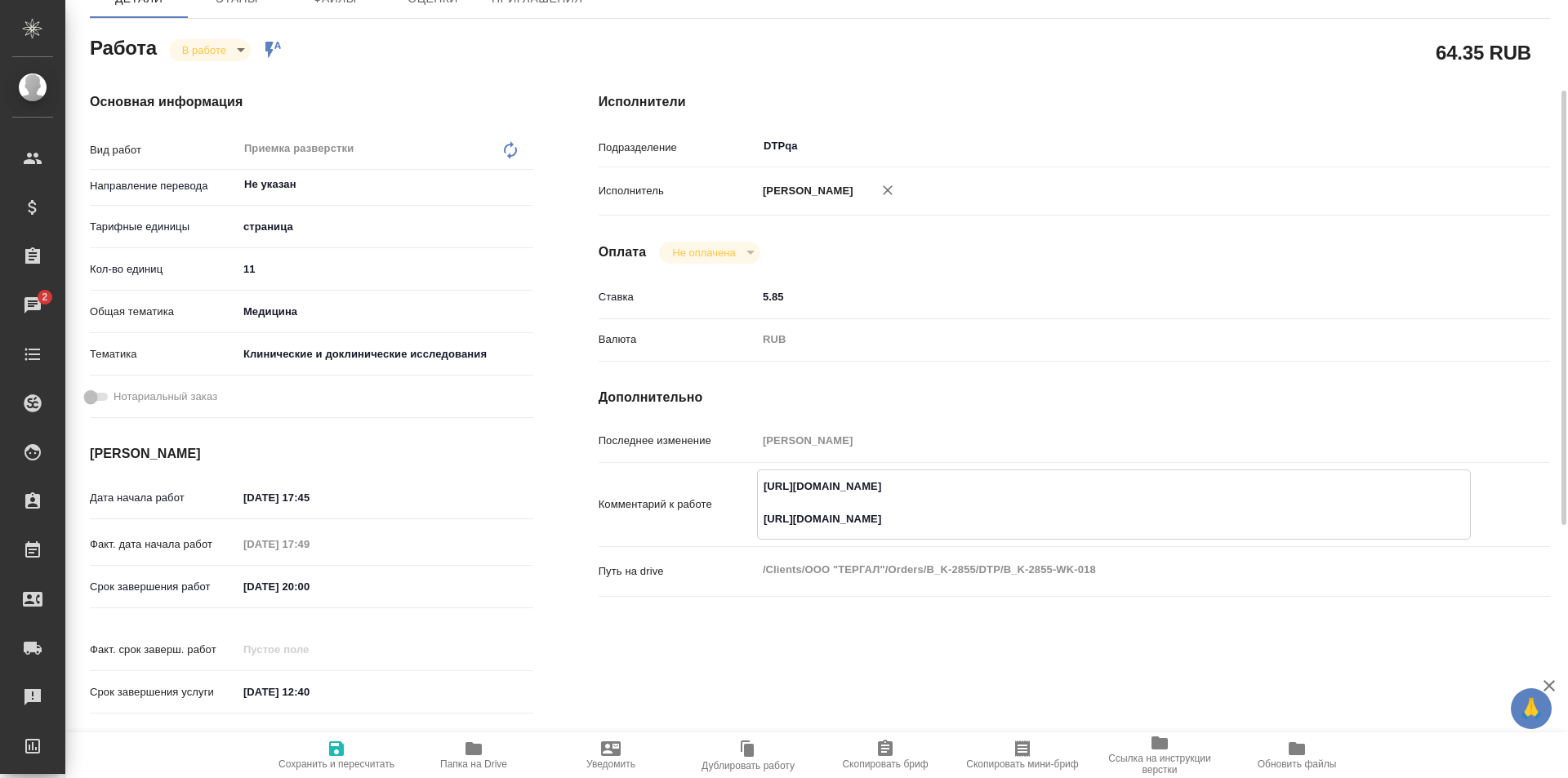
type textarea "[URL][DOMAIN_NAME] [URL][DOMAIN_NAME]"
click at [326, 752] on icon "button" at bounding box center [336, 749] width 20 height 20
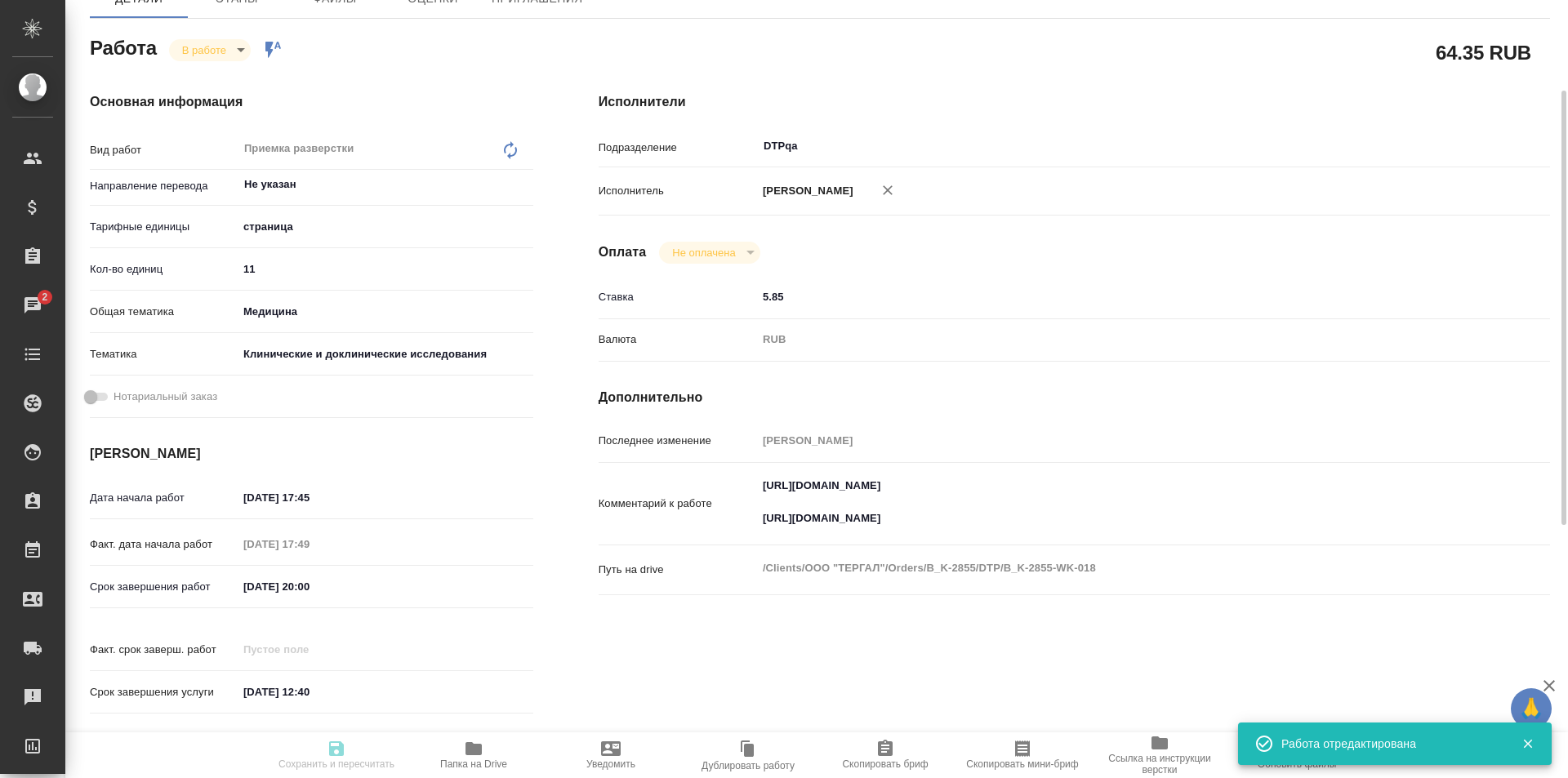
type input "inProgress"
type input "Не указан"
type input "5a8b1489cc6b4906c91bfdb2"
type input "11"
type input "med"
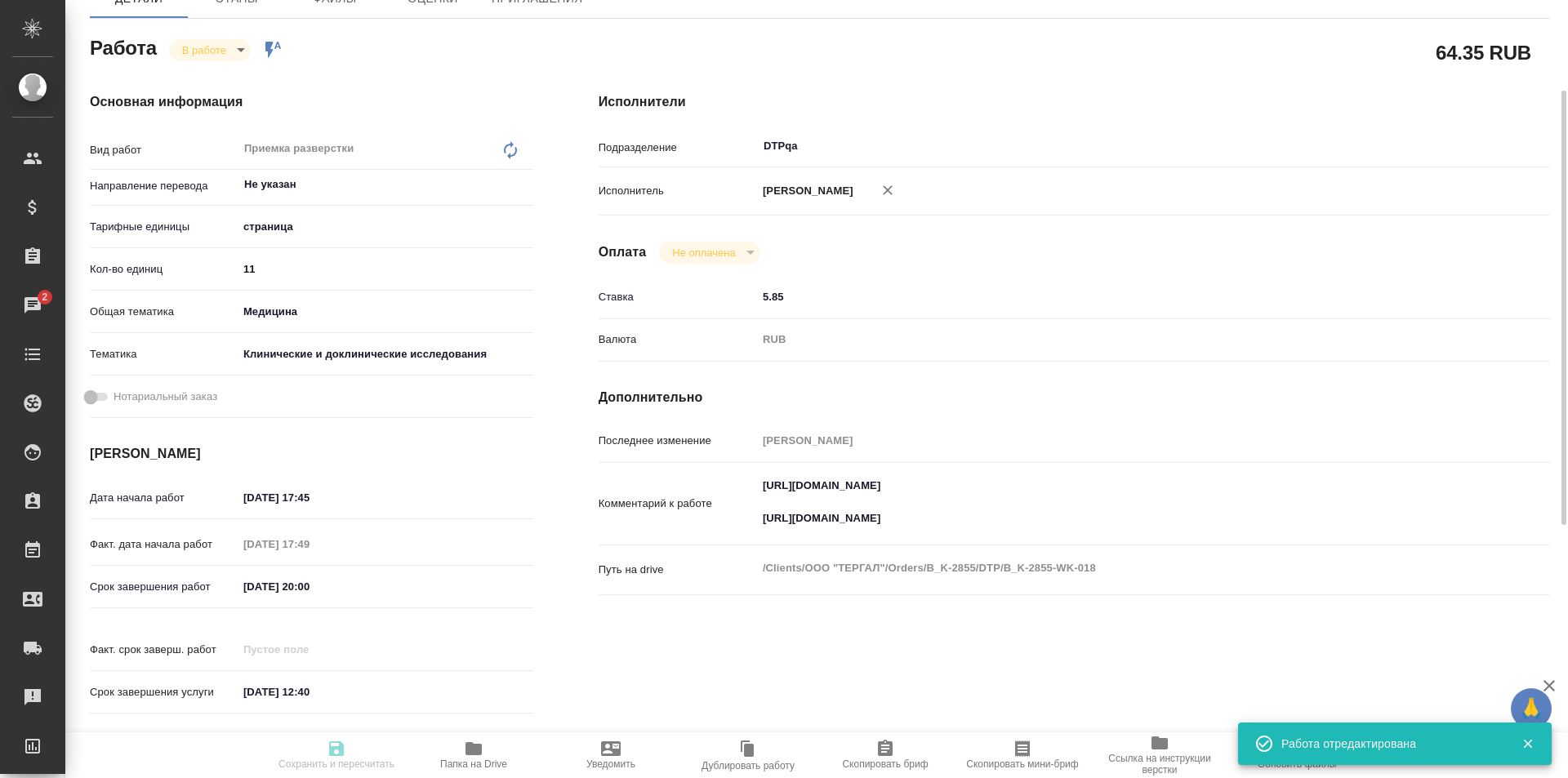
type input "5a8b8b956a9677013d343d9e"
type input "[DATE] 17:45"
type input "[DATE] 17:49"
type input "[DATE] 20:00"
type input "[DATE] 12:40"
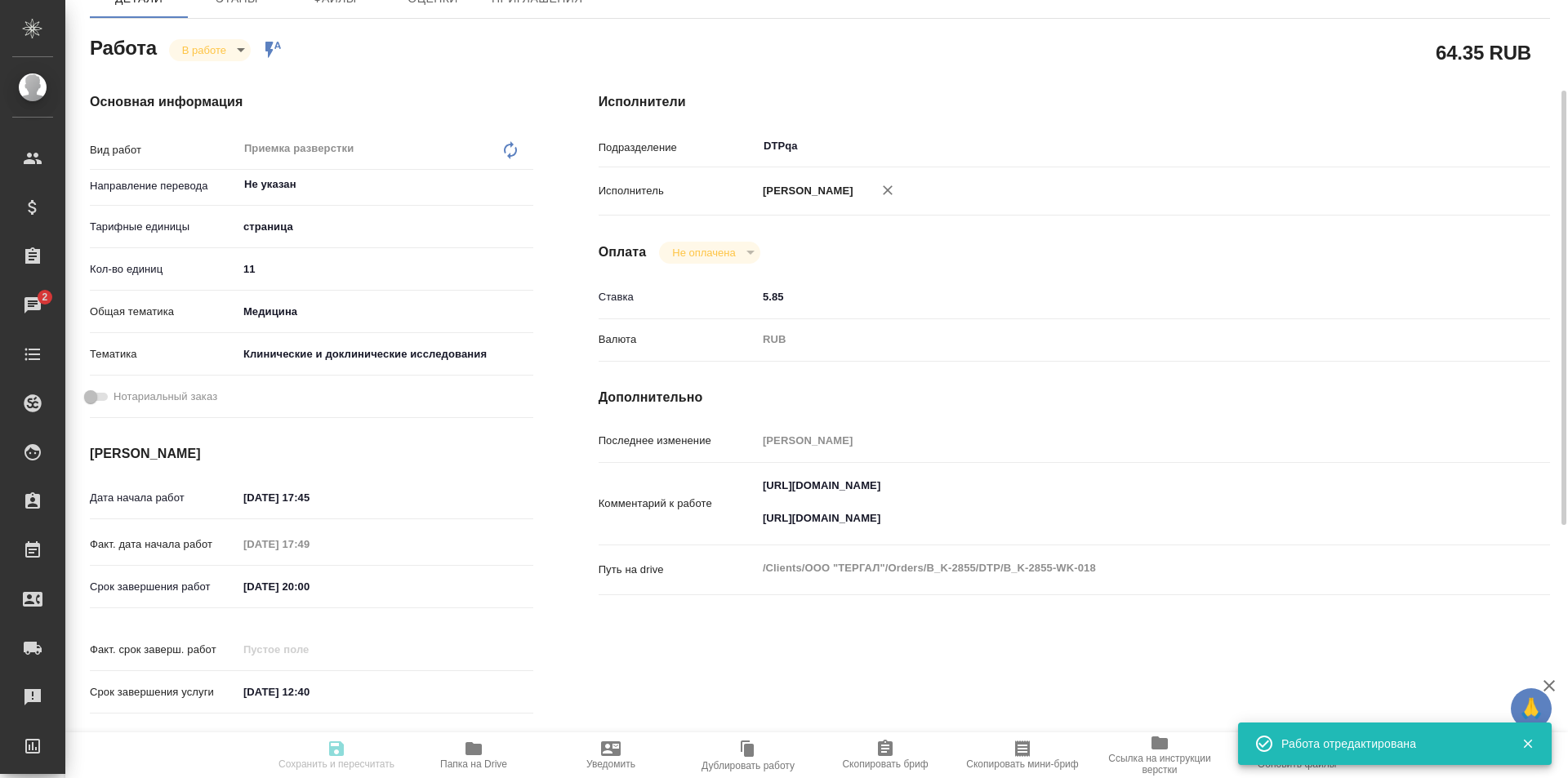
type input "DTPqa"
type input "notPayed"
type input "5.85"
type input "RUB"
type input "[PERSON_NAME]"
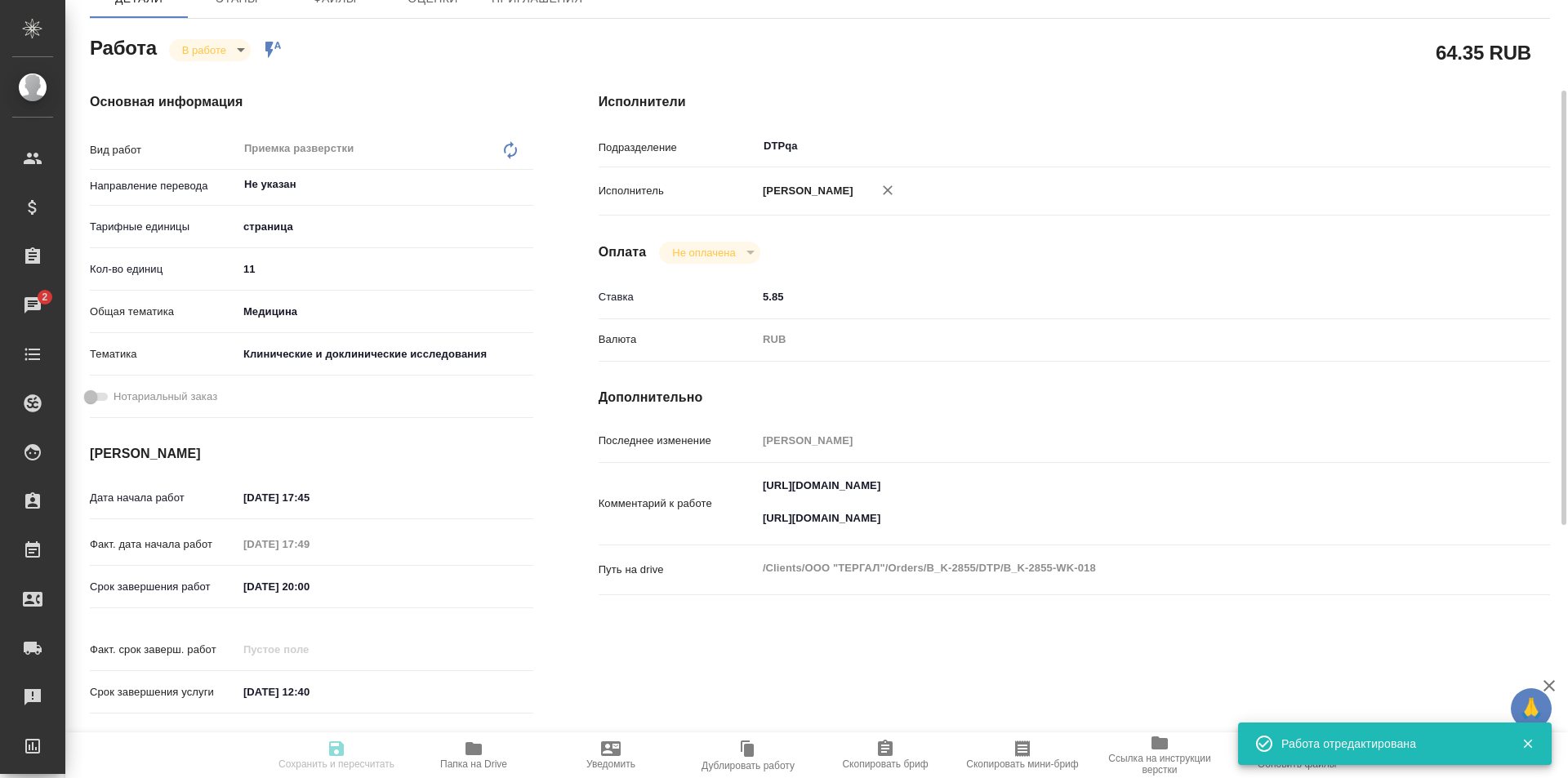
type input "B_K-2855"
type input "Восстановление макета средней сложности с полным соответствием оформлению ориги…"
type input "Подверстка, Приемка разверстки, Восстановление макета средней сложности с полны…"
type input "[PERSON_NAME]"
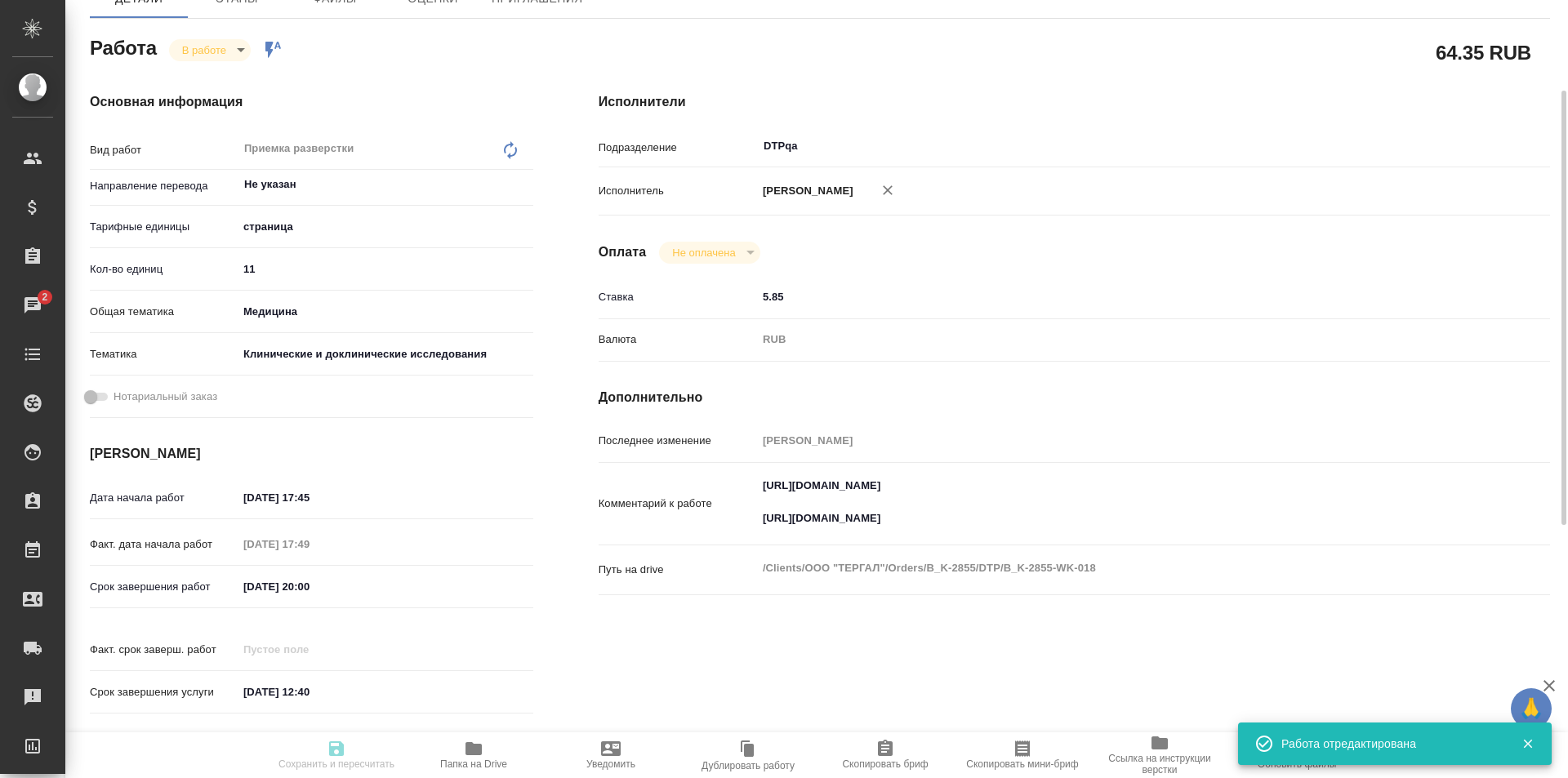
type input "/Clients/ООО "ТЕРГАЛ"/Orders/B_K-2855"
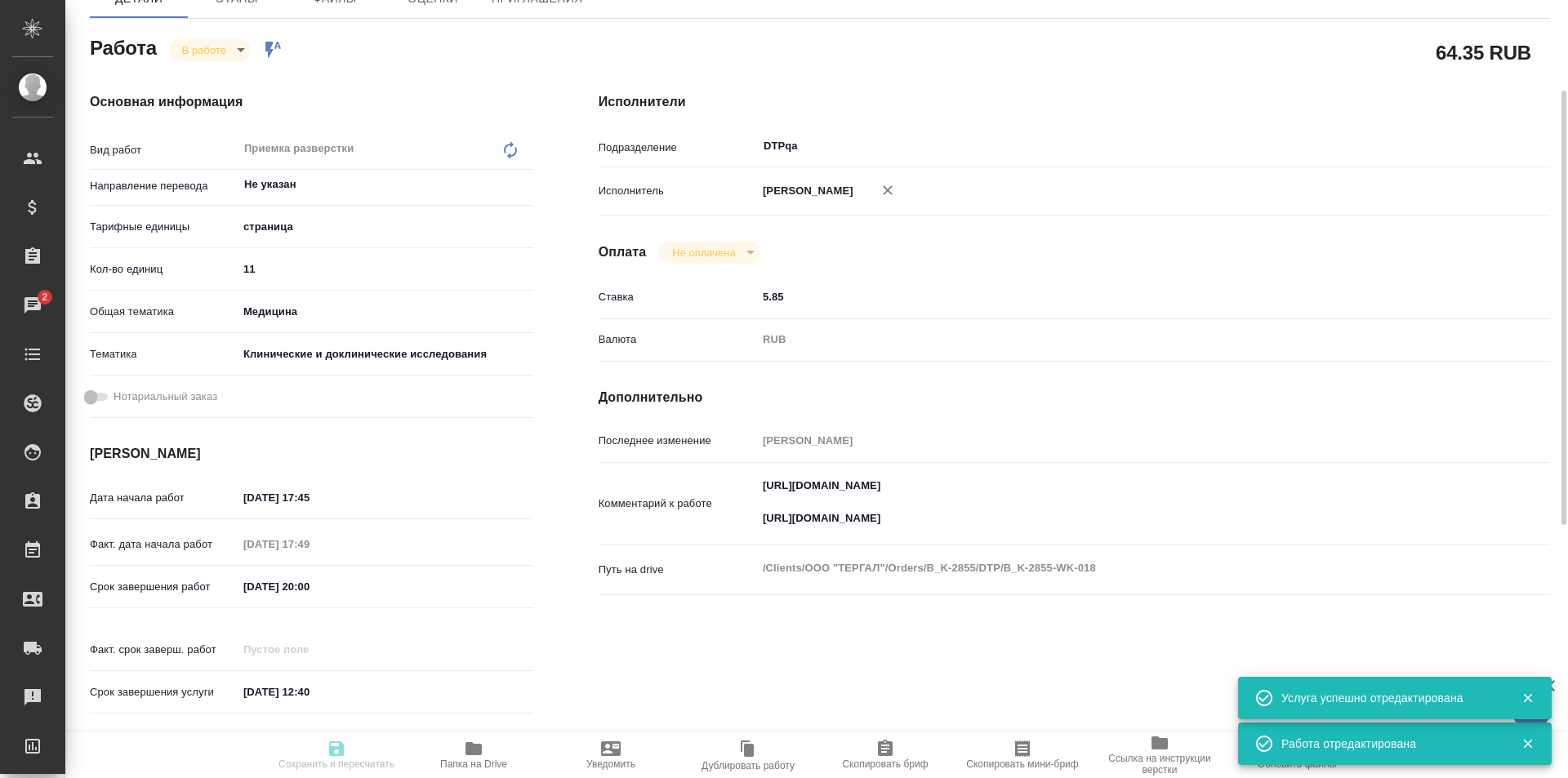
scroll to position [0, 0]
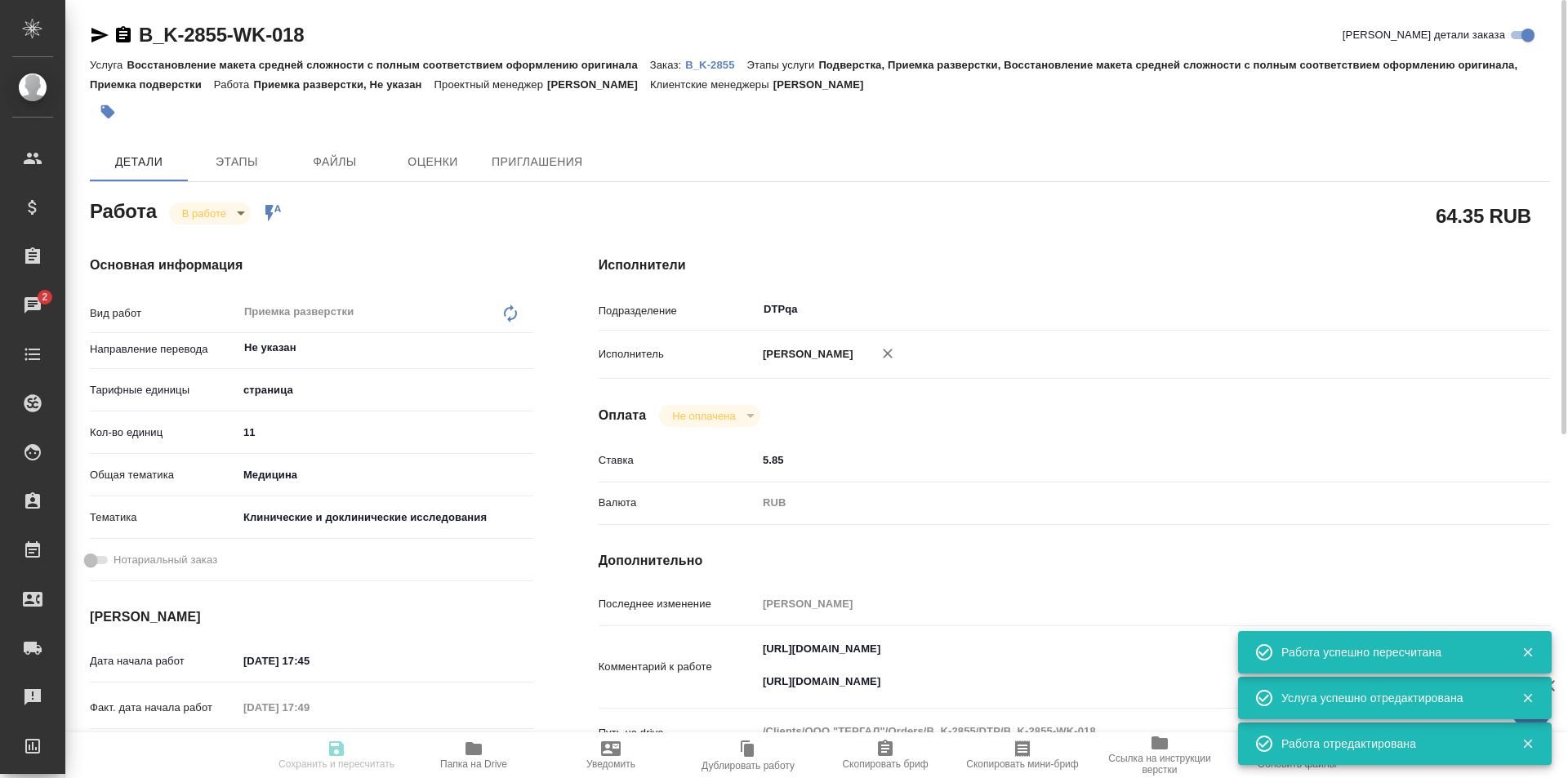
type input "inProgress"
type input "Не указан"
type input "5a8b1489cc6b4906c91bfdb2"
type input "11"
type input "med"
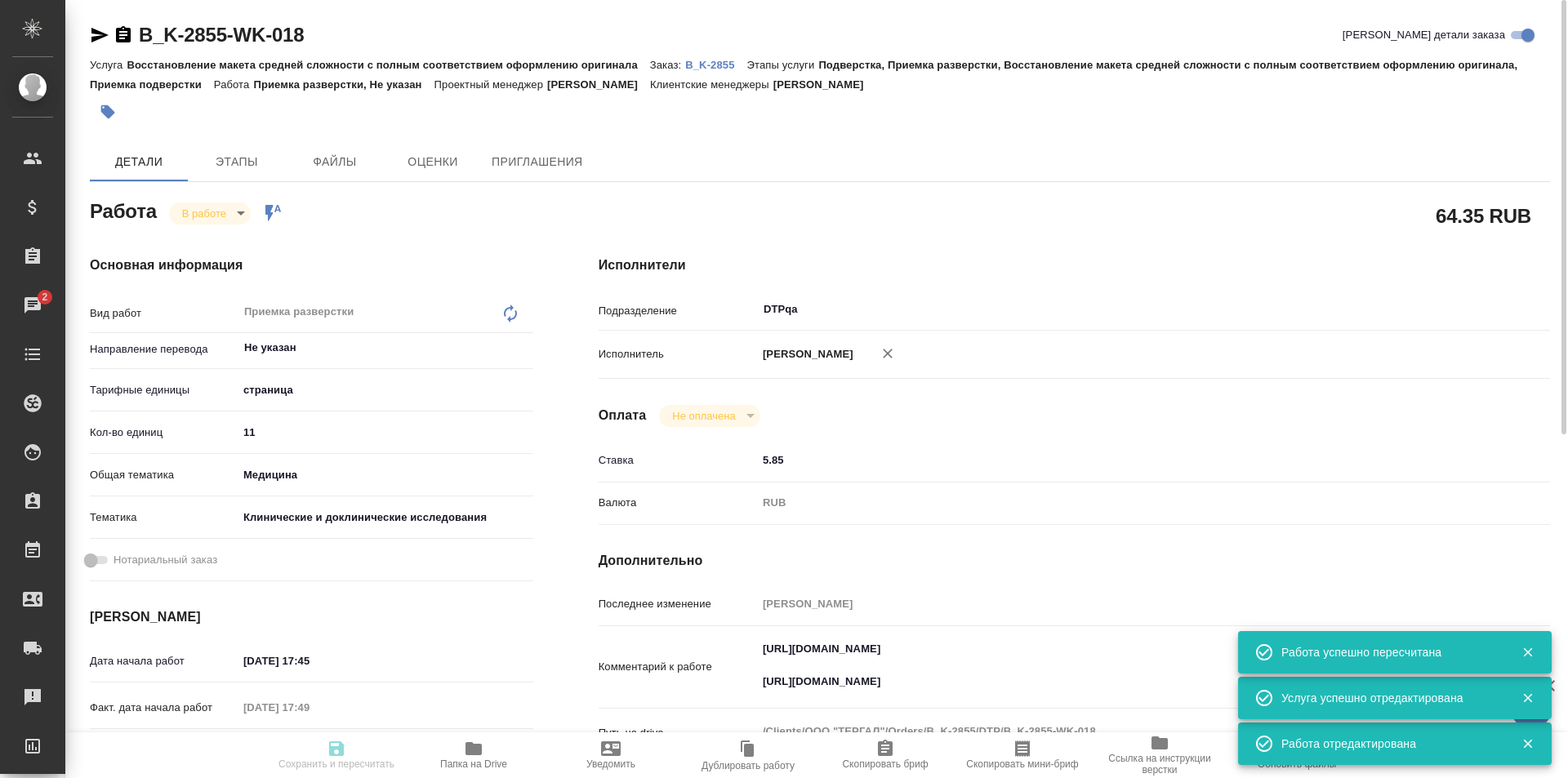
type input "5a8b8b956a9677013d343d9e"
type input "[DATE] 17:45"
type input "[DATE] 17:49"
type input "[DATE] 20:00"
type input "[DATE] 12:40"
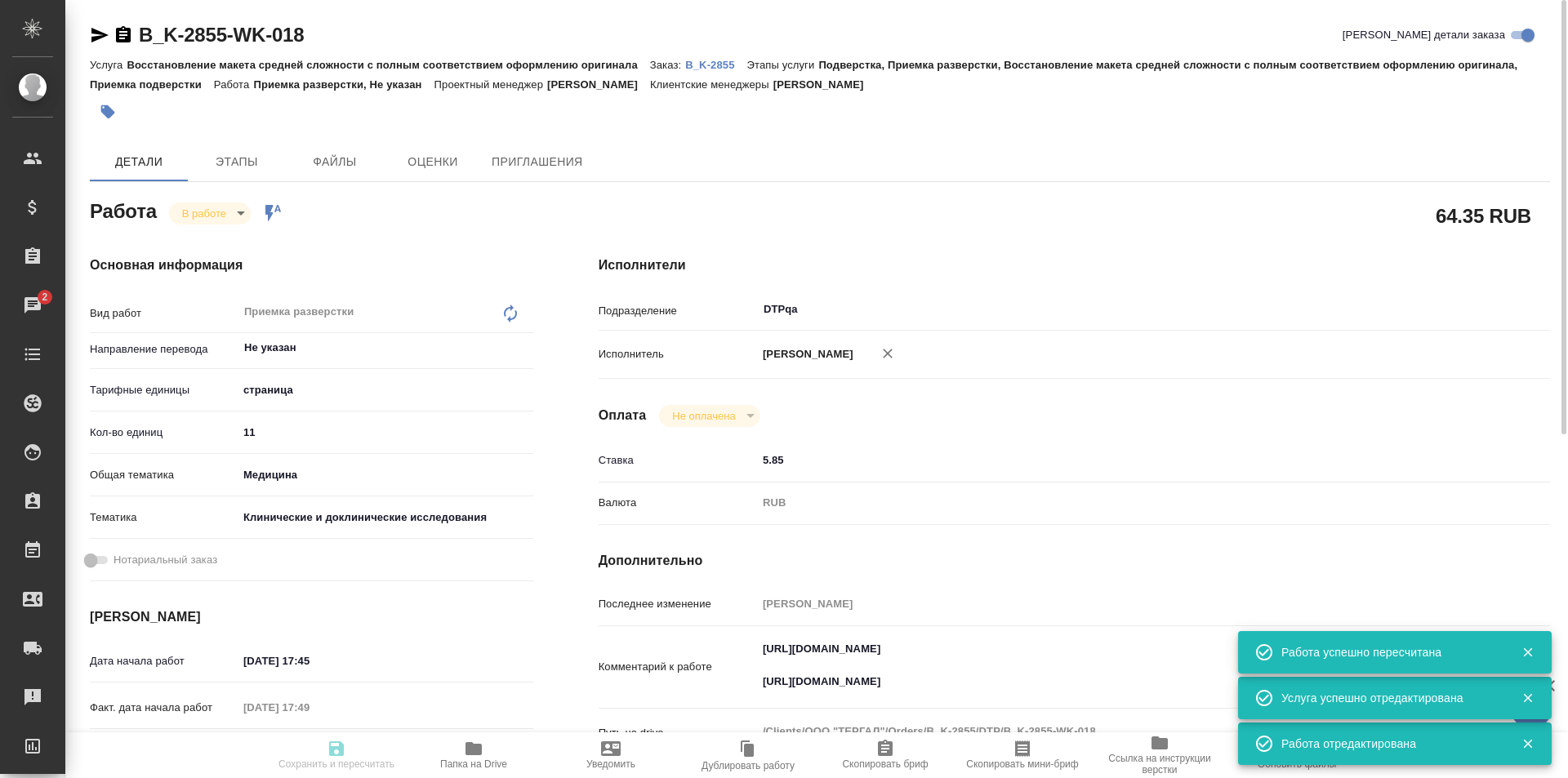
type input "DTPqa"
type input "notPayed"
type input "5.85"
type input "RUB"
type input "[PERSON_NAME]"
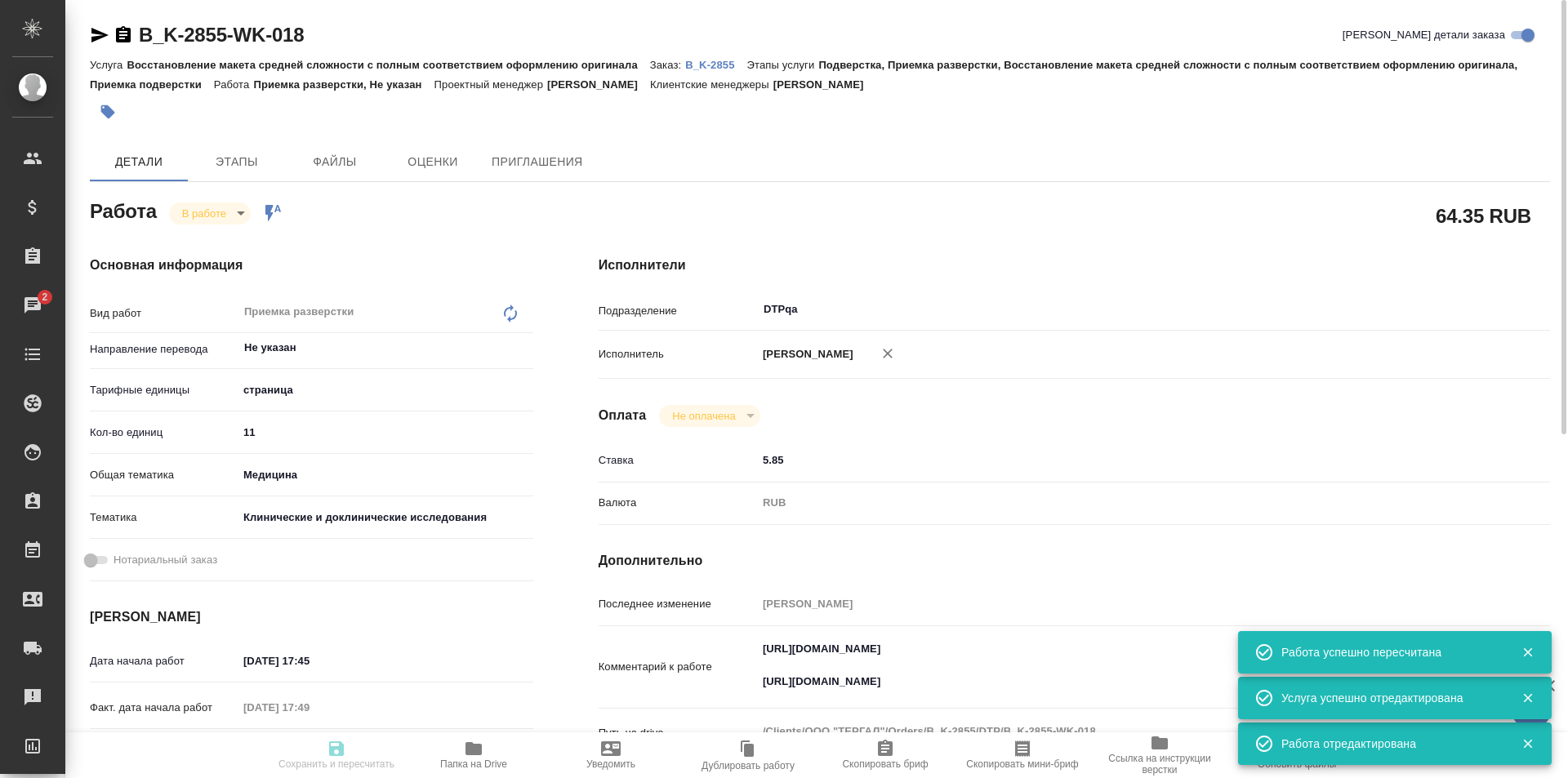
type input "B_K-2855"
type input "Восстановление макета средней сложности с полным соответствием оформлению ориги…"
type input "Подверстка, Приемка разверстки, Восстановление макета средней сложности с полны…"
type input "[PERSON_NAME]"
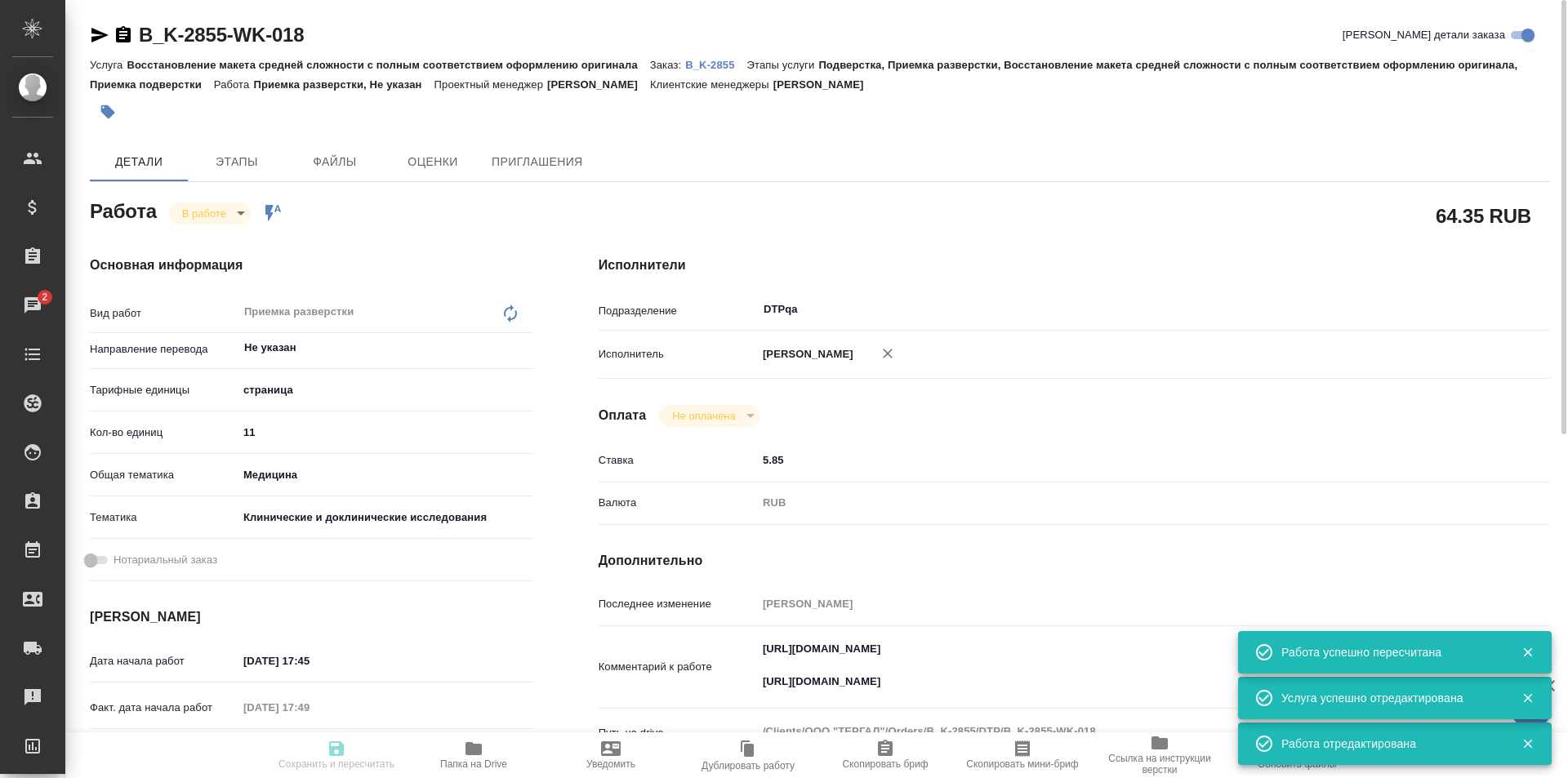
type input "/Clients/ООО "ТЕРГАЛ"/Orders/B_K-2855"
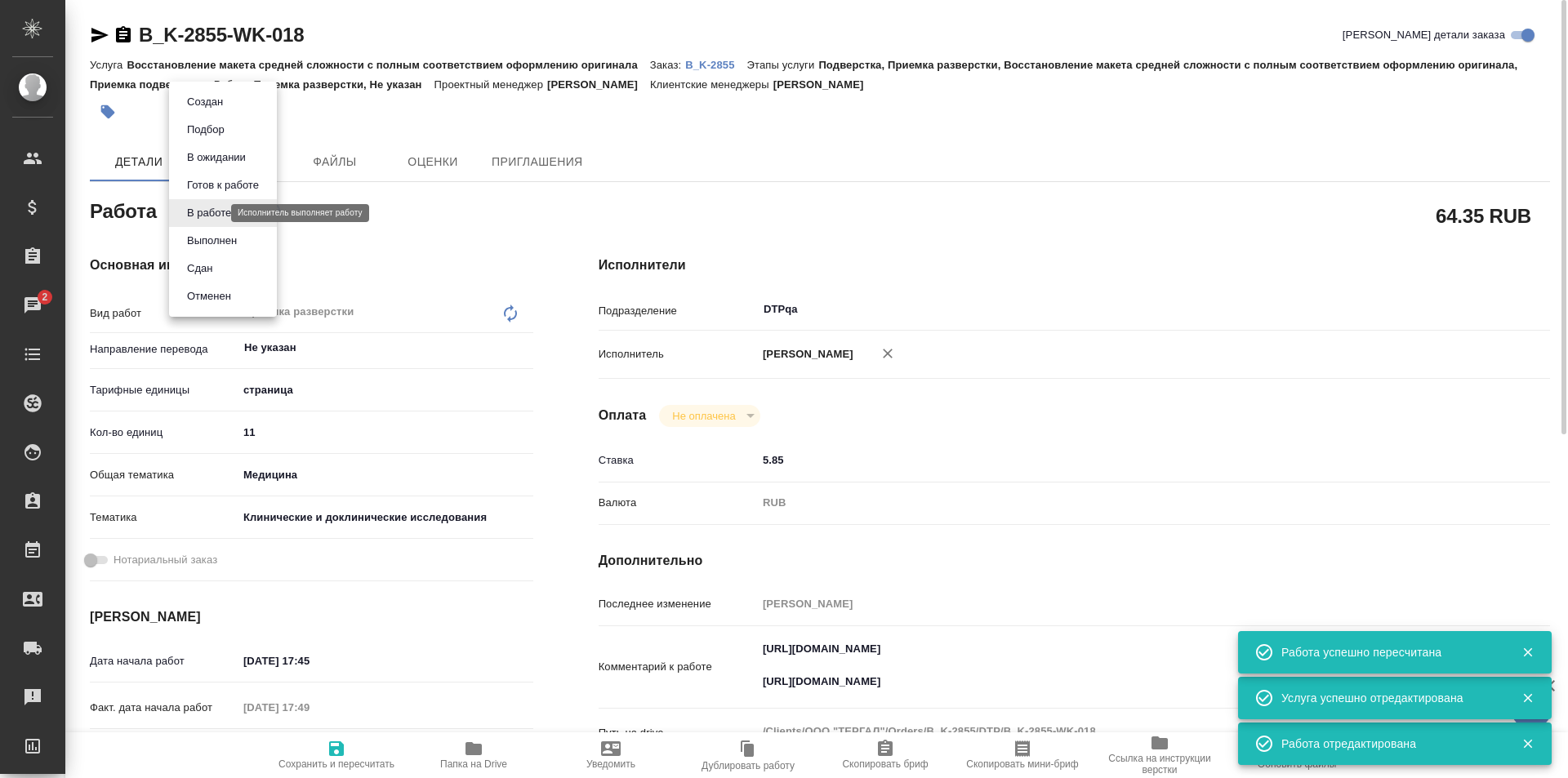
click at [203, 211] on body "🙏 .cls-1 fill:#fff; AWATERA Ismagilova [PERSON_NAME] Спецификации Заказы 2 Чаты…" at bounding box center [784, 389] width 1568 height 778
click at [207, 239] on button "Выполнен" at bounding box center [211, 241] width 60 height 18
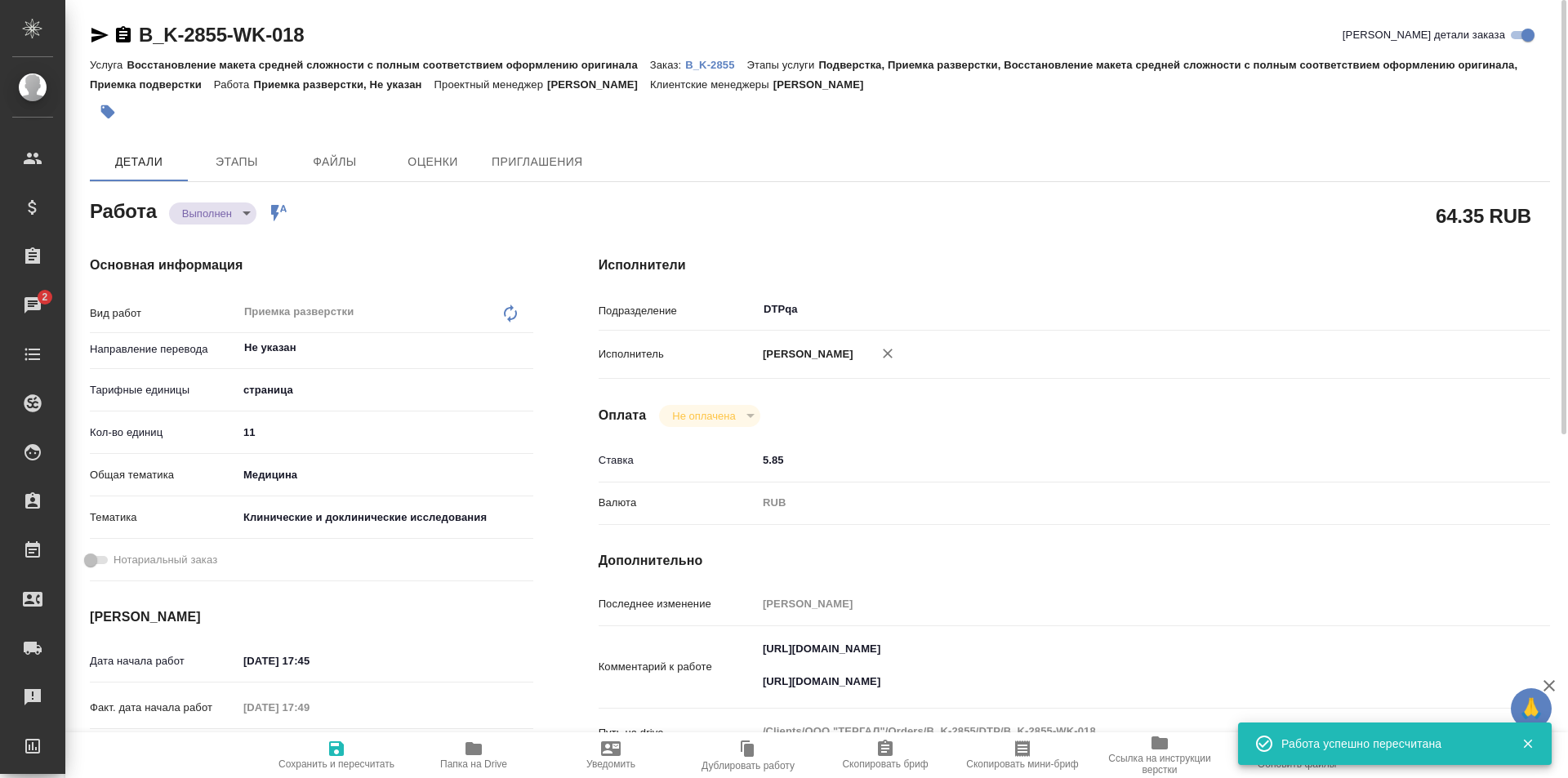
type textarea "x"
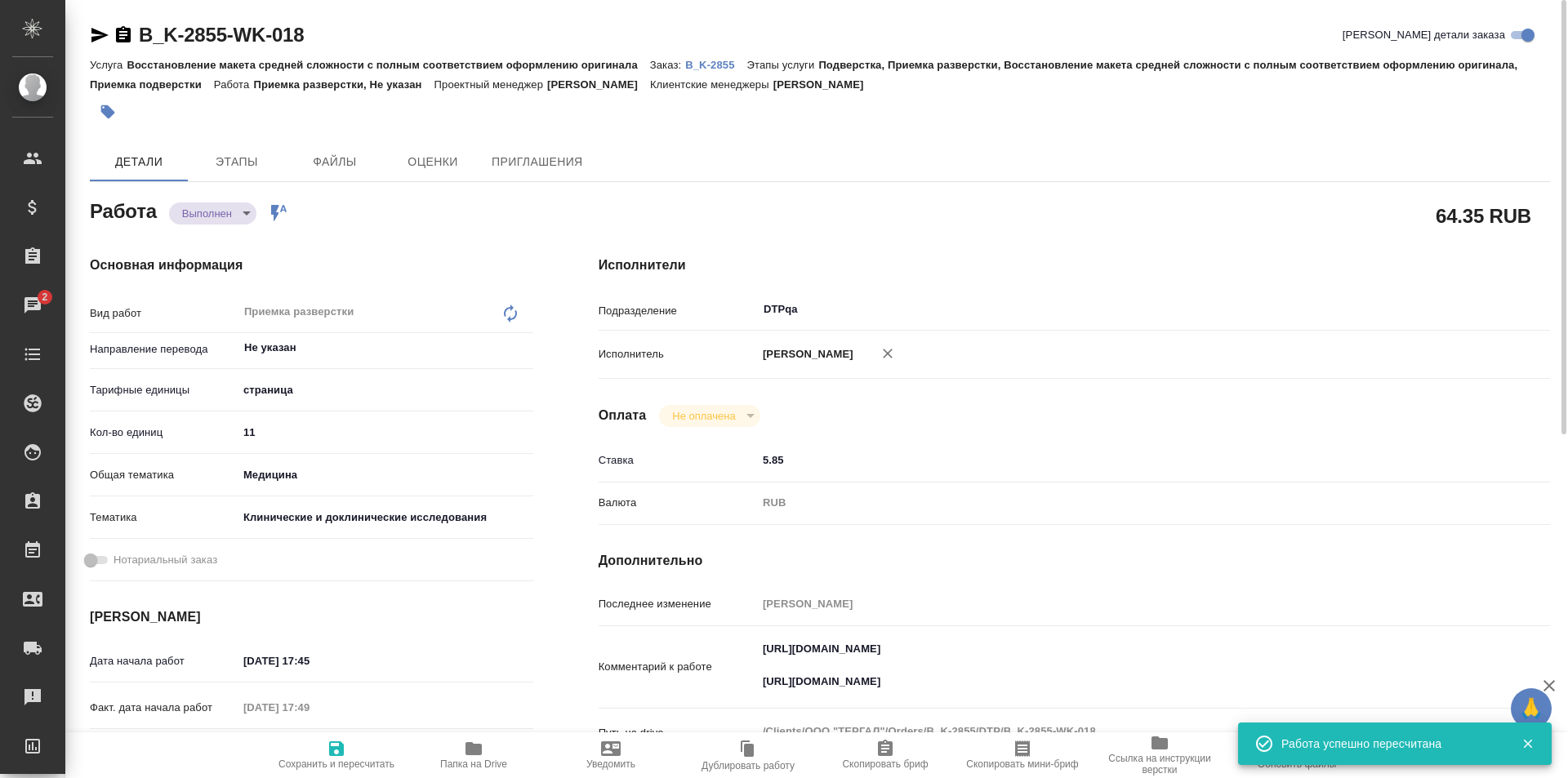
type textarea "x"
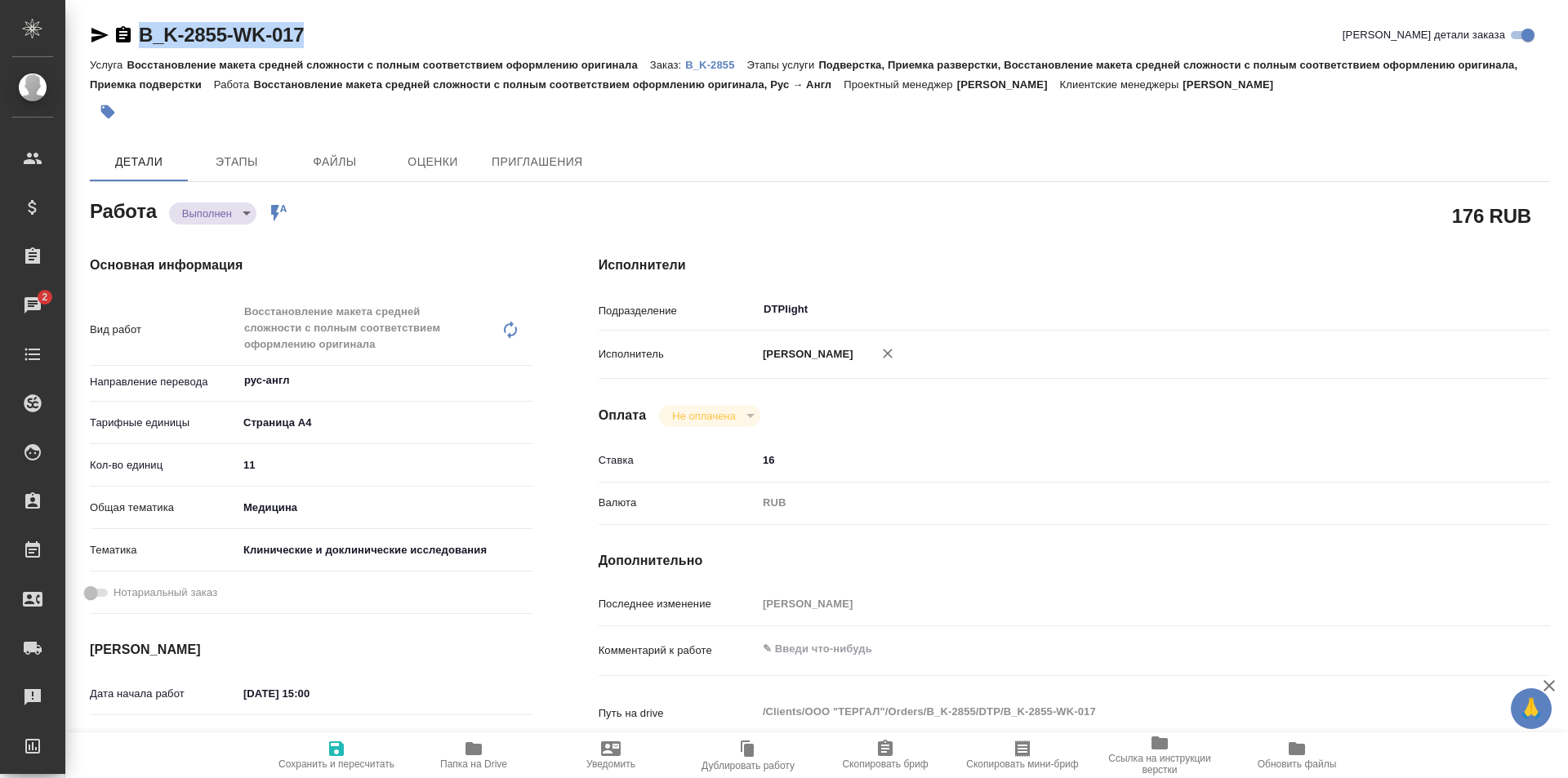
click at [707, 61] on p "B_K-2855" at bounding box center [716, 65] width 62 height 12
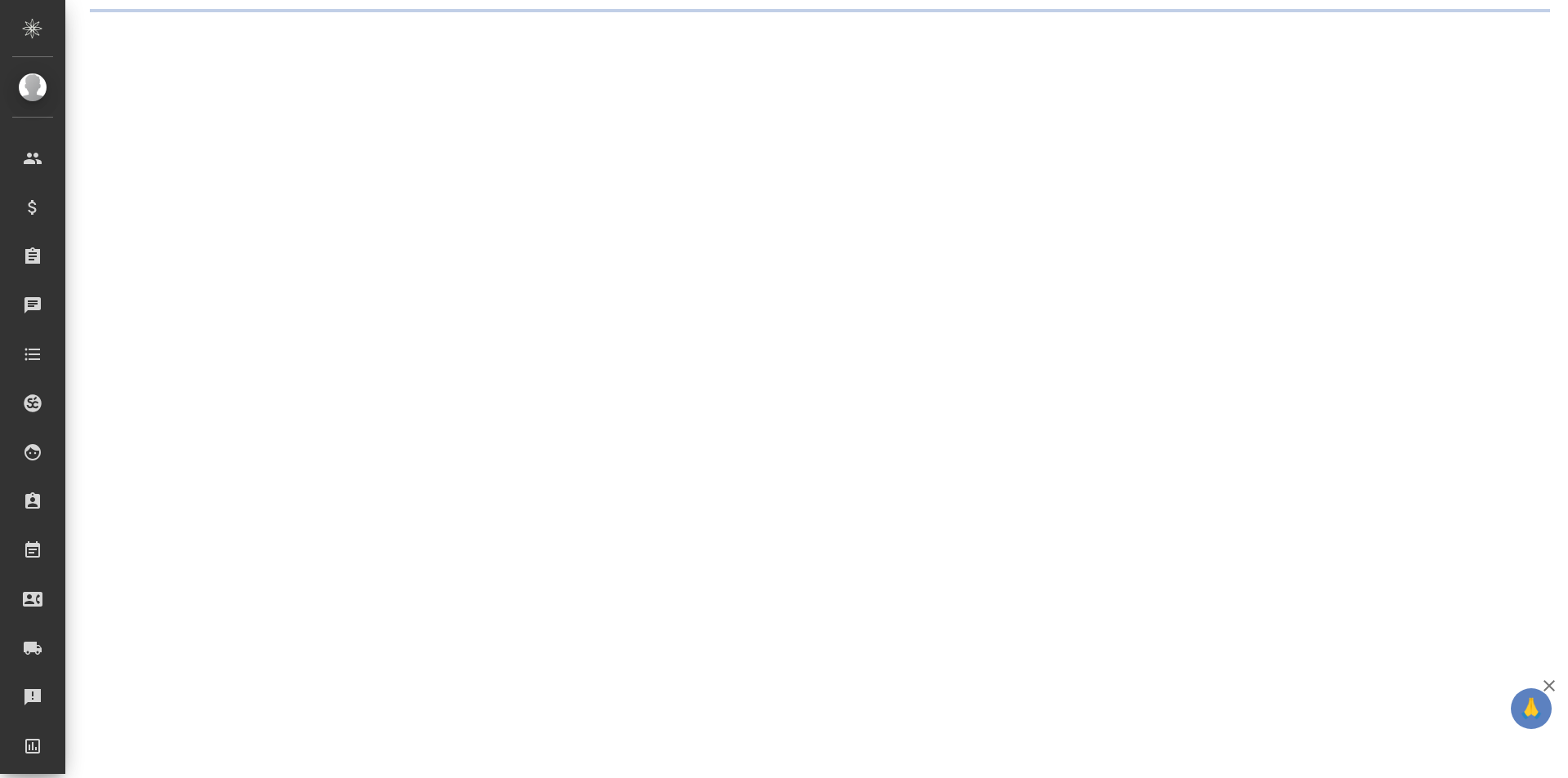
select select "RU"
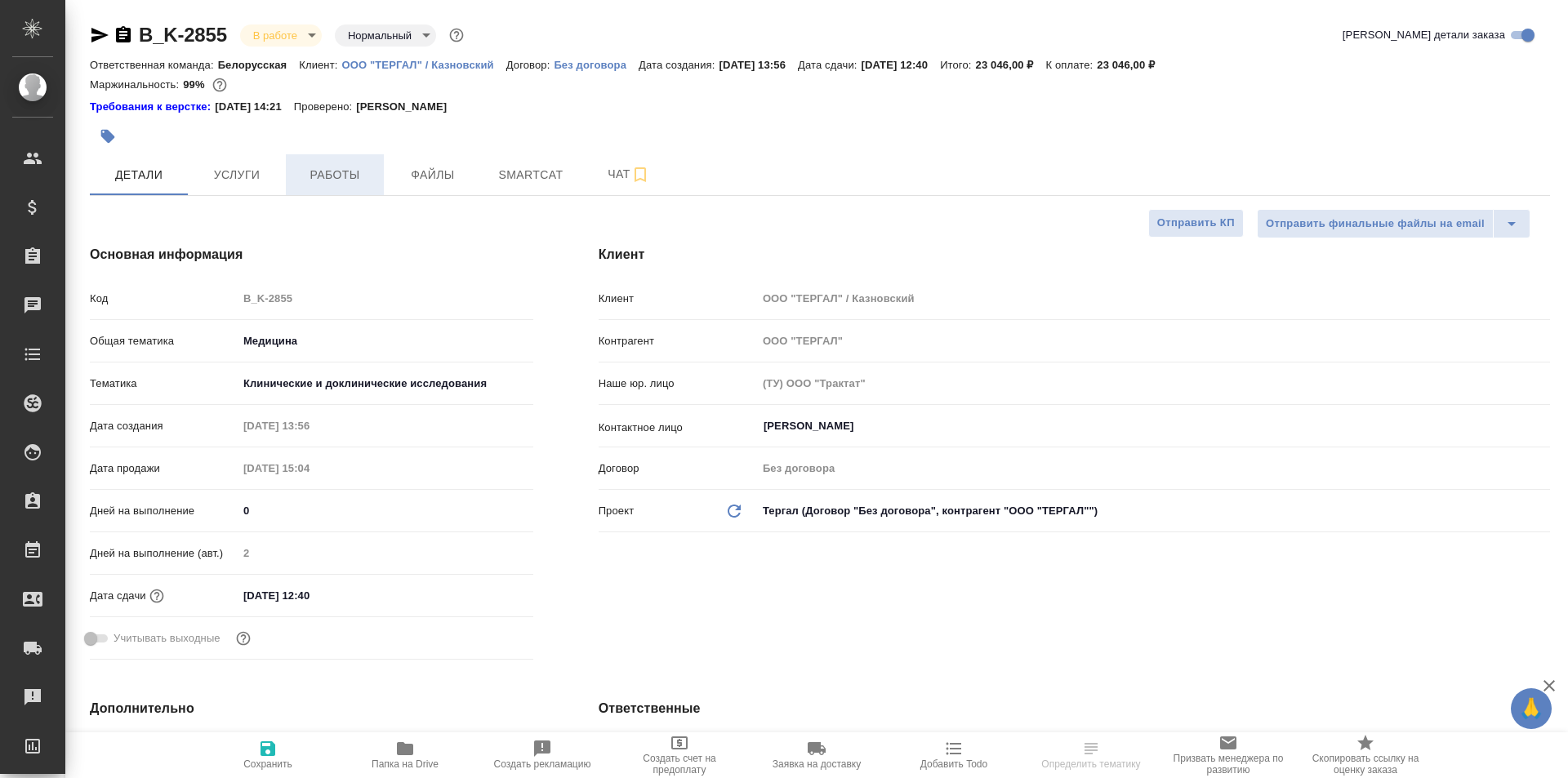
type textarea "x"
type input "[PERSON_NAME]"
click at [340, 177] on span "Работы" at bounding box center [335, 175] width 78 height 20
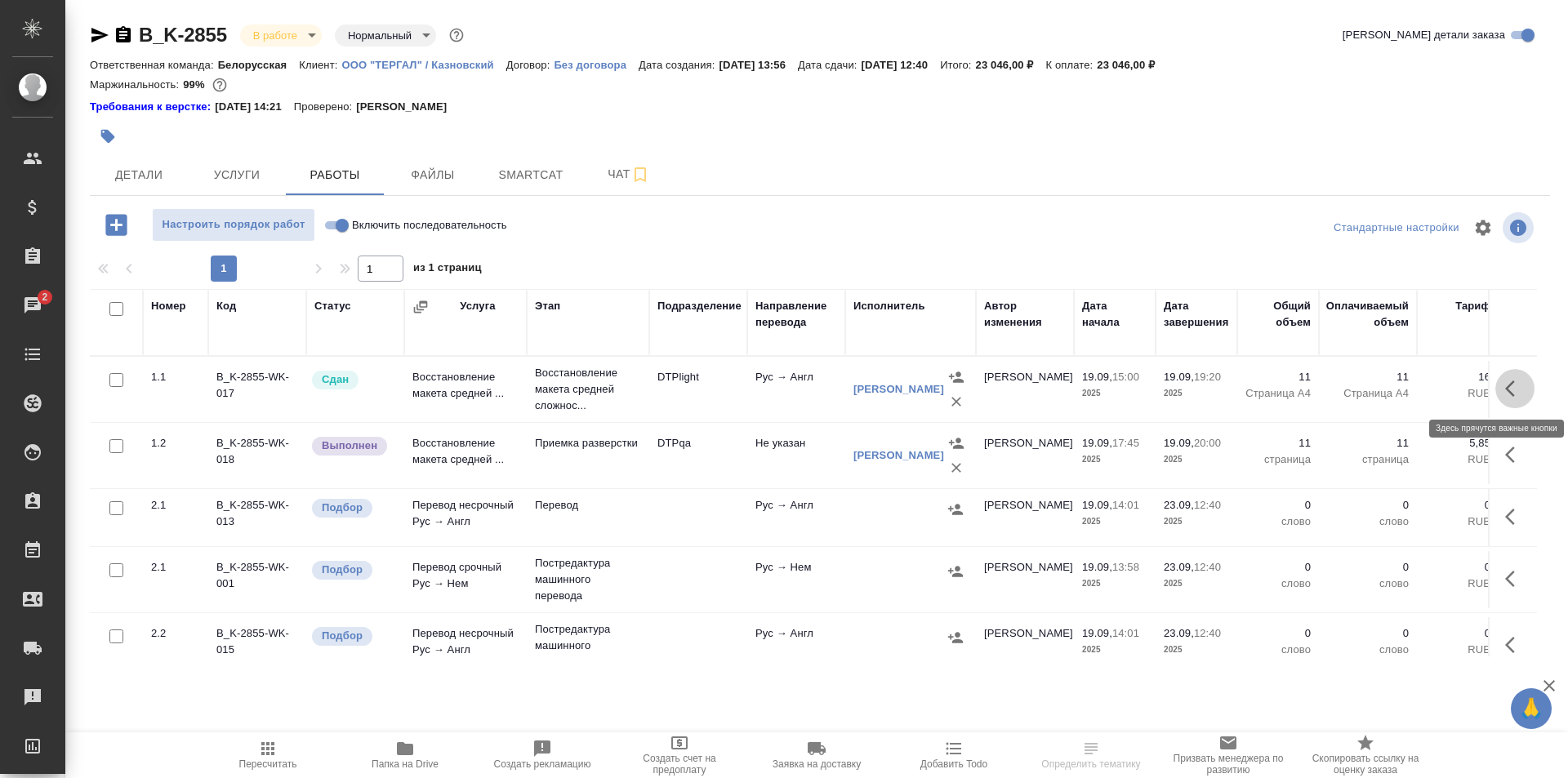
click at [1506, 386] on icon "button" at bounding box center [1515, 389] width 20 height 20
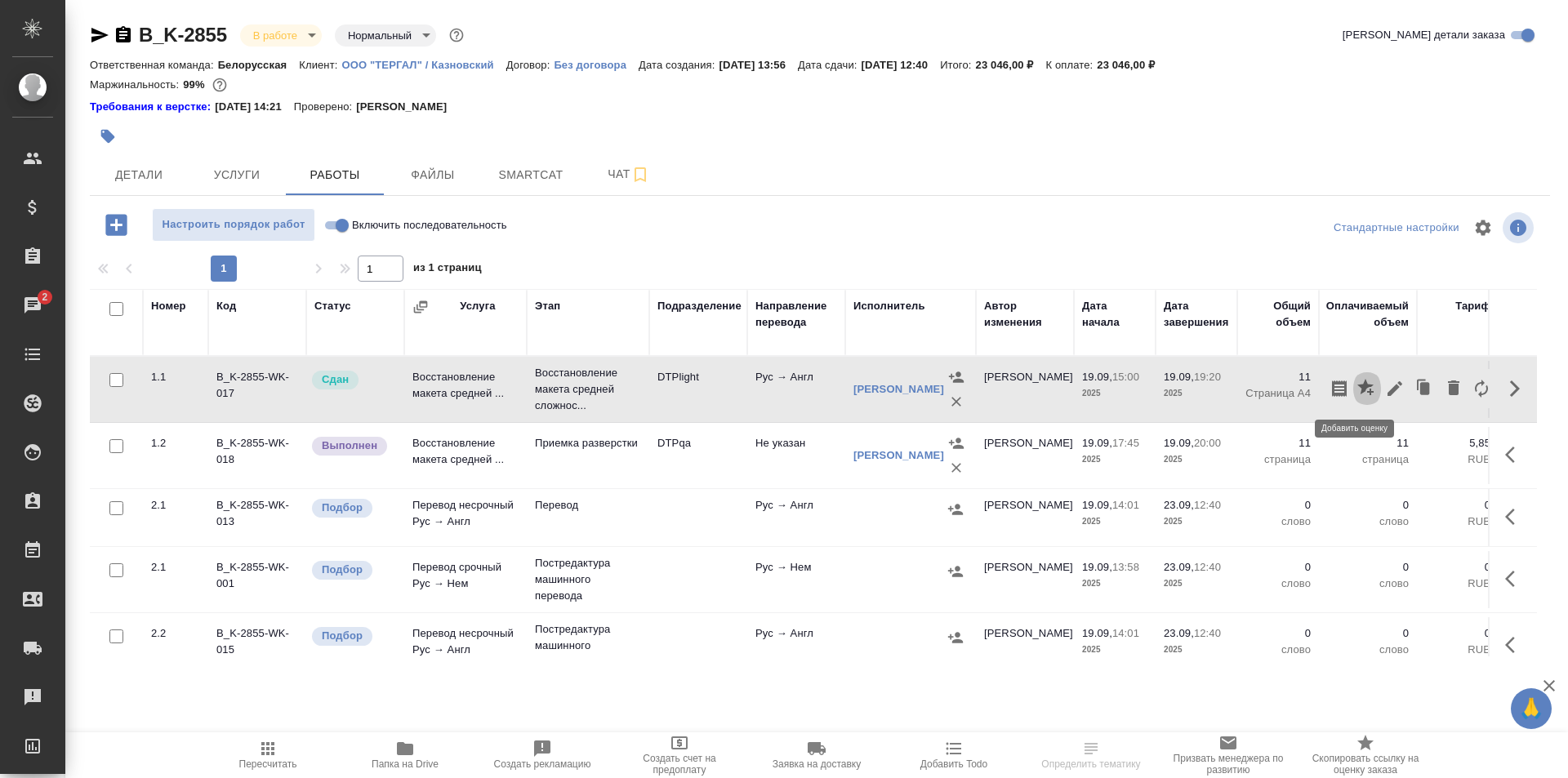
click at [1358, 385] on icon "button" at bounding box center [1366, 387] width 16 height 16
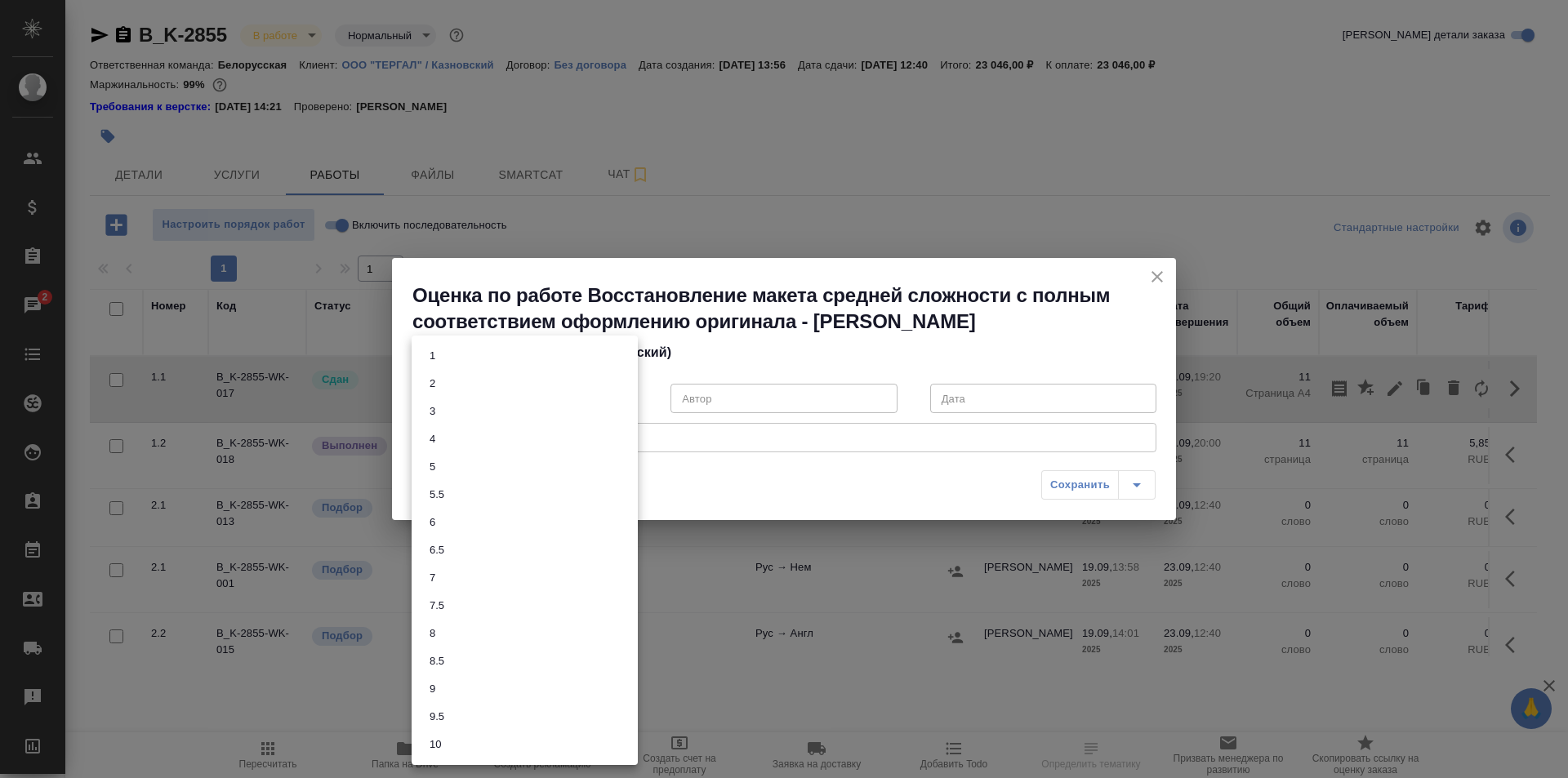
click at [528, 399] on body "🙏 .cls-1 fill:#fff; AWATERA Ismagilova Diana Клиенты Спецификации Заказы 2 Чаты…" at bounding box center [784, 389] width 1568 height 778
click at [444, 692] on li "9" at bounding box center [525, 689] width 226 height 28
type input "9"
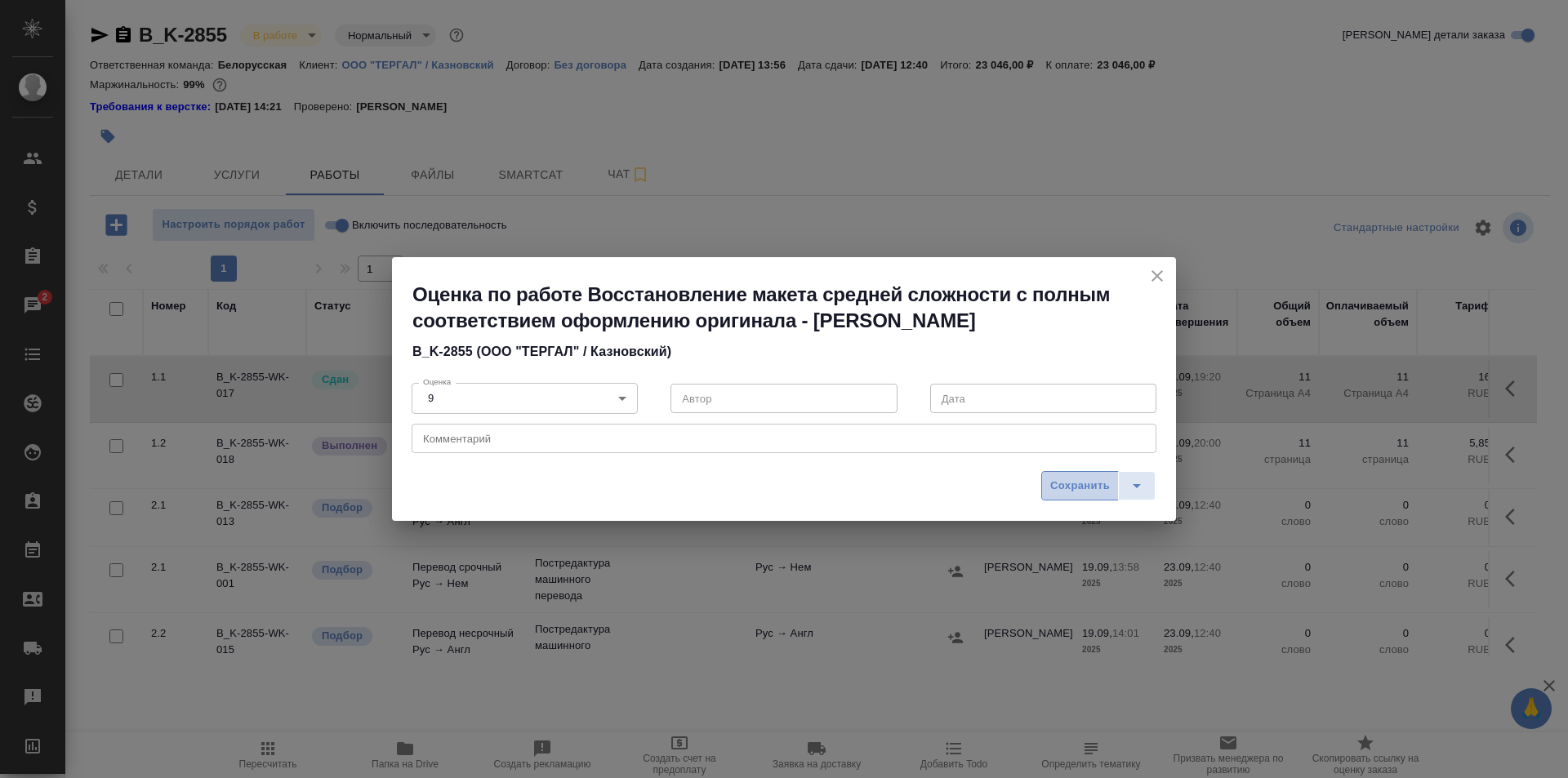
click at [1079, 485] on span "Сохранить" at bounding box center [1080, 486] width 60 height 19
